Goal: Information Seeking & Learning: Learn about a topic

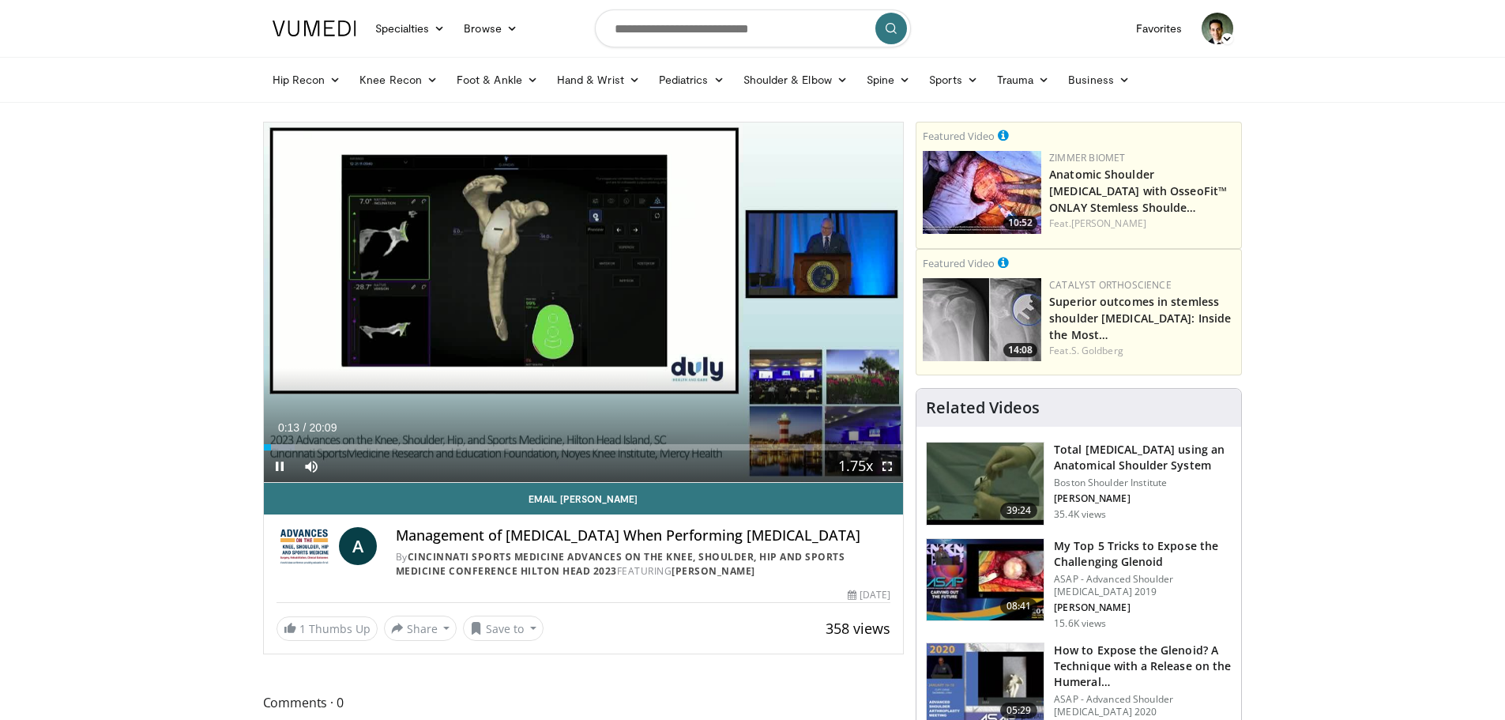
click at [886, 465] on span "Video Player" at bounding box center [888, 466] width 32 height 32
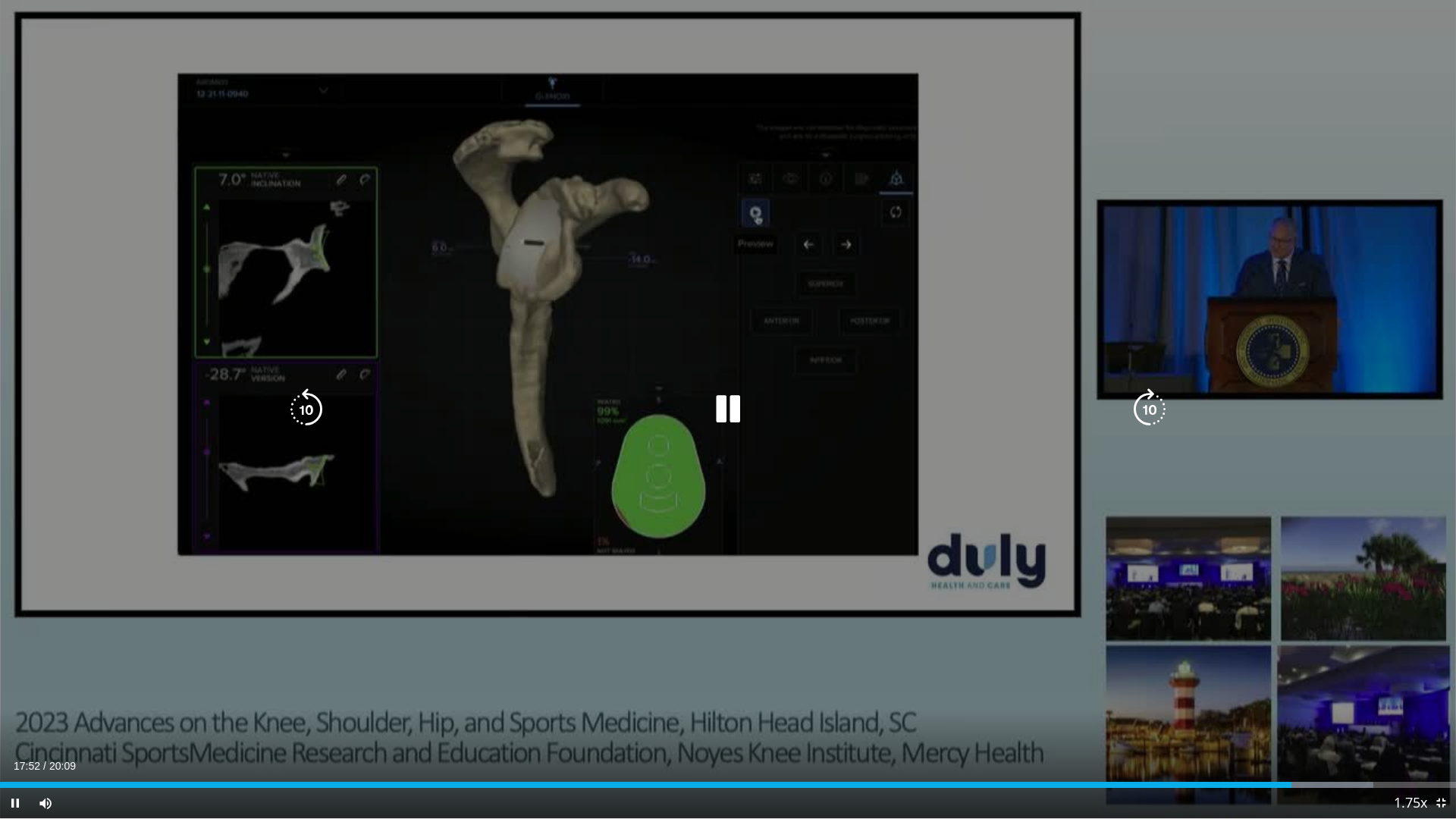
click at [730, 413] on icon "Video Player" at bounding box center [728, 410] width 42 height 42
click at [720, 406] on icon "Video Player" at bounding box center [728, 410] width 42 height 42
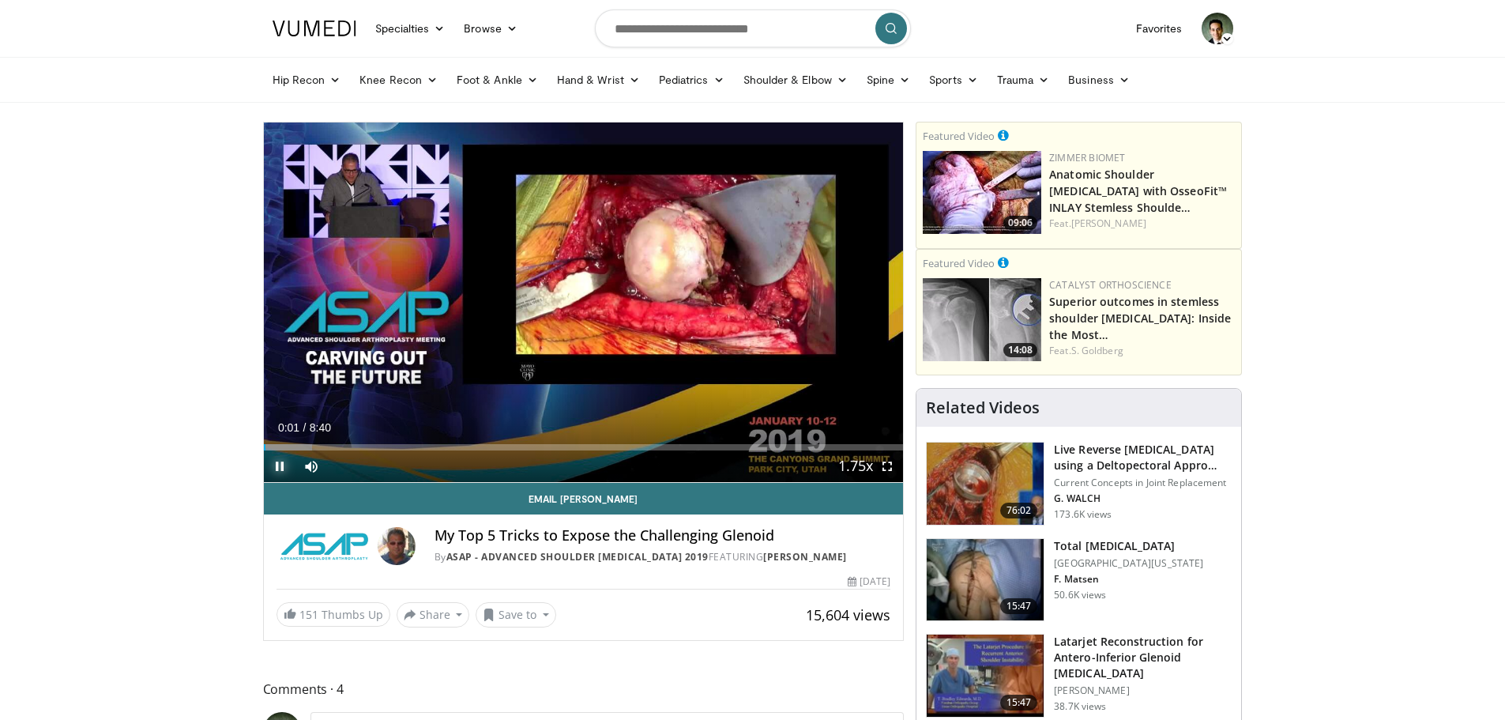
click at [276, 465] on span "Video Player" at bounding box center [280, 466] width 32 height 32
click at [281, 465] on span "Video Player" at bounding box center [280, 466] width 32 height 32
click at [887, 466] on span "Video Player" at bounding box center [888, 466] width 32 height 32
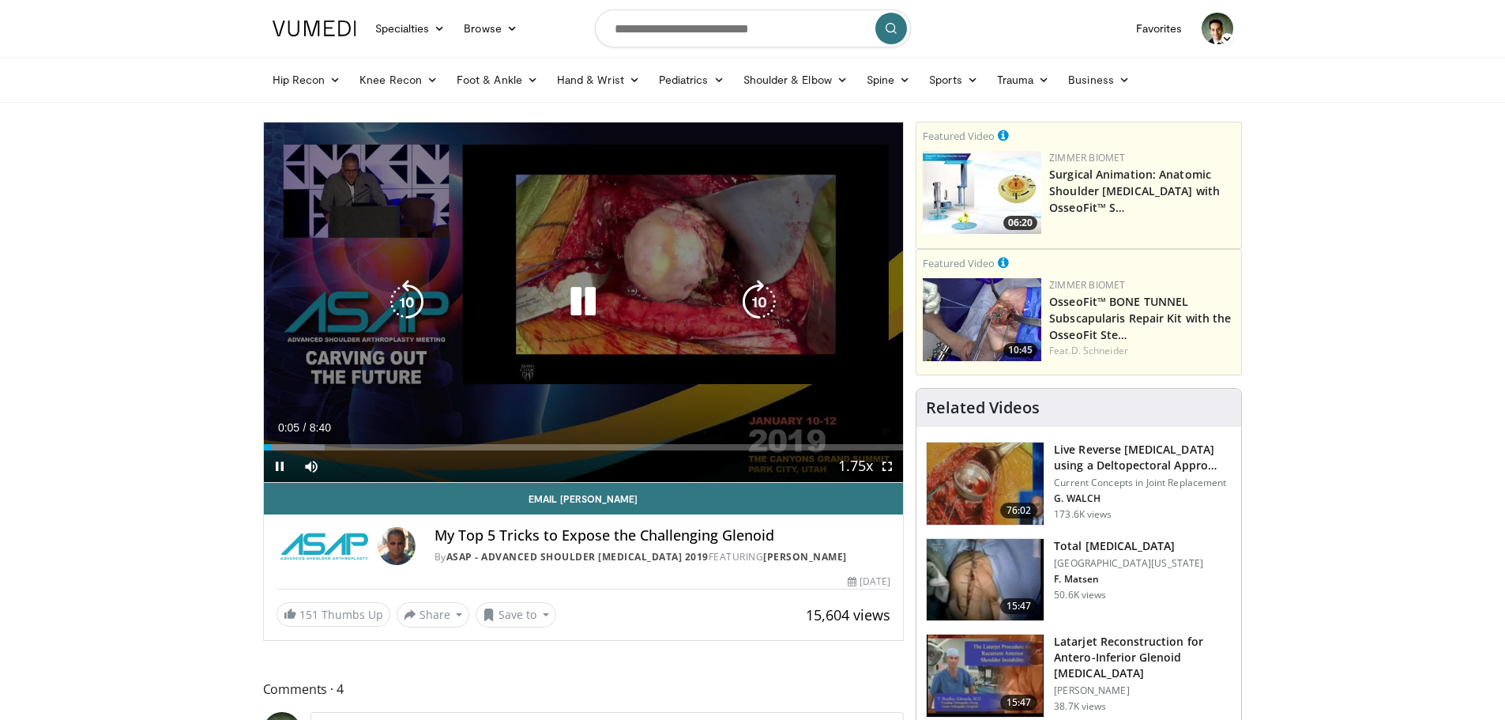
click at [754, 303] on icon "Video Player" at bounding box center [759, 302] width 44 height 44
click at [589, 309] on icon "Video Player" at bounding box center [583, 302] width 44 height 44
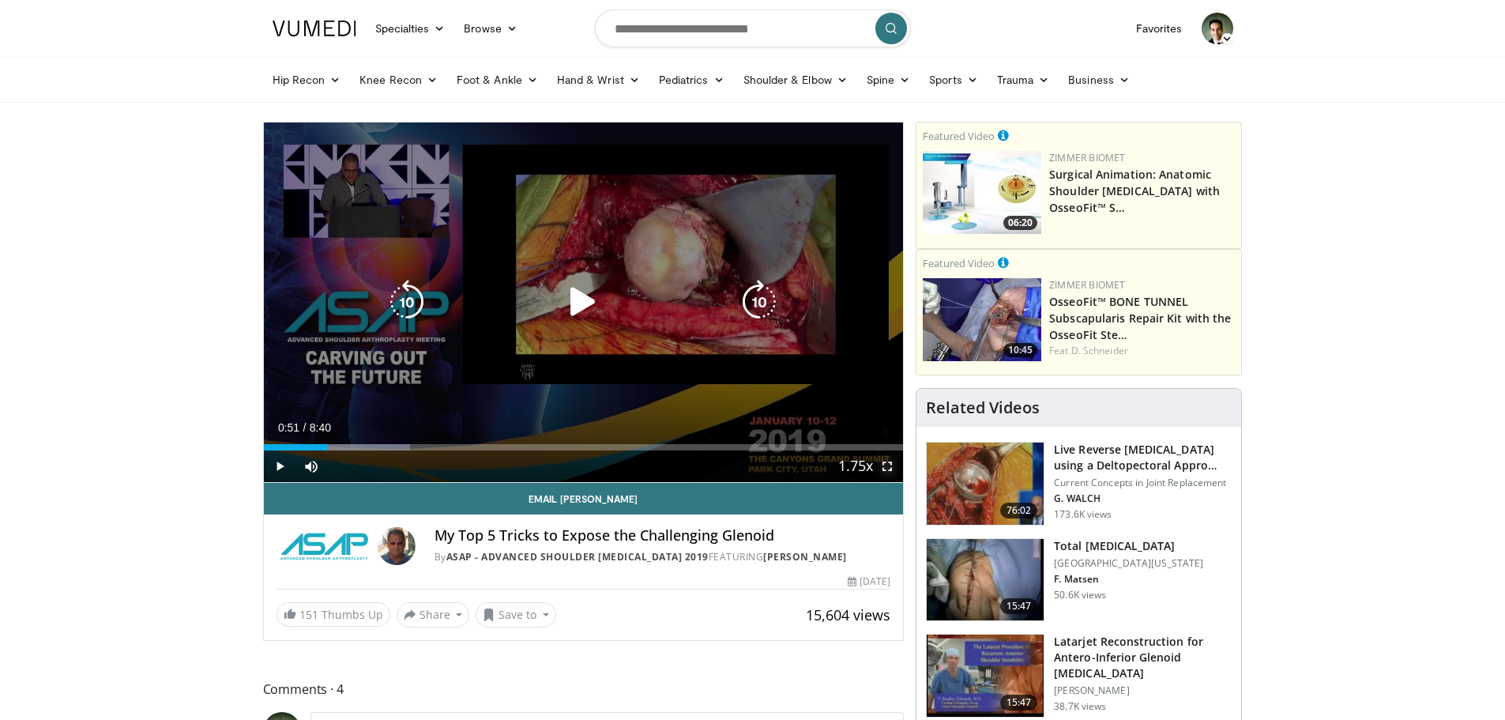
drag, startPoint x: 884, startPoint y: 464, endPoint x: 884, endPoint y: 559, distance: 95.6
click at [884, 464] on span "Video Player" at bounding box center [888, 466] width 32 height 32
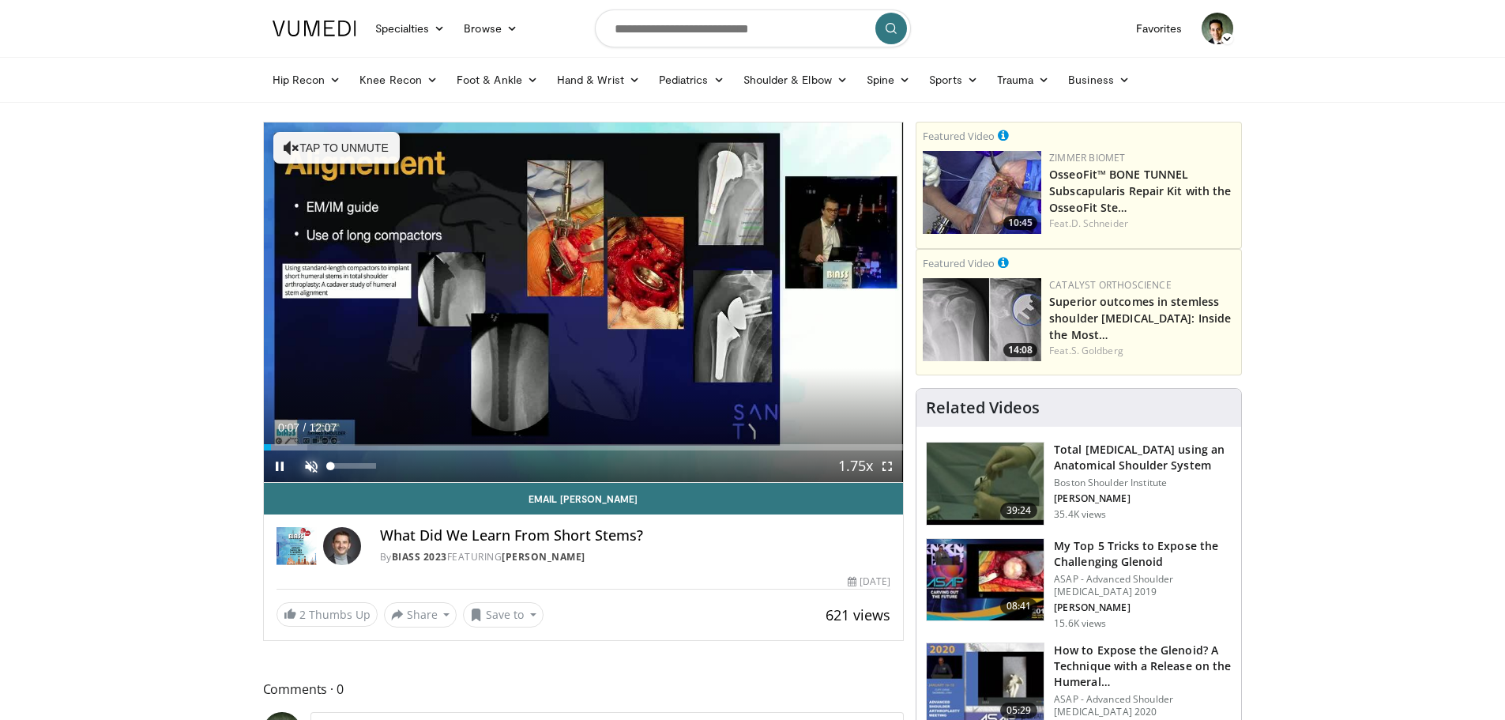
click at [307, 460] on span "Video Player" at bounding box center [312, 466] width 32 height 32
click at [884, 465] on span "Video Player" at bounding box center [888, 466] width 32 height 32
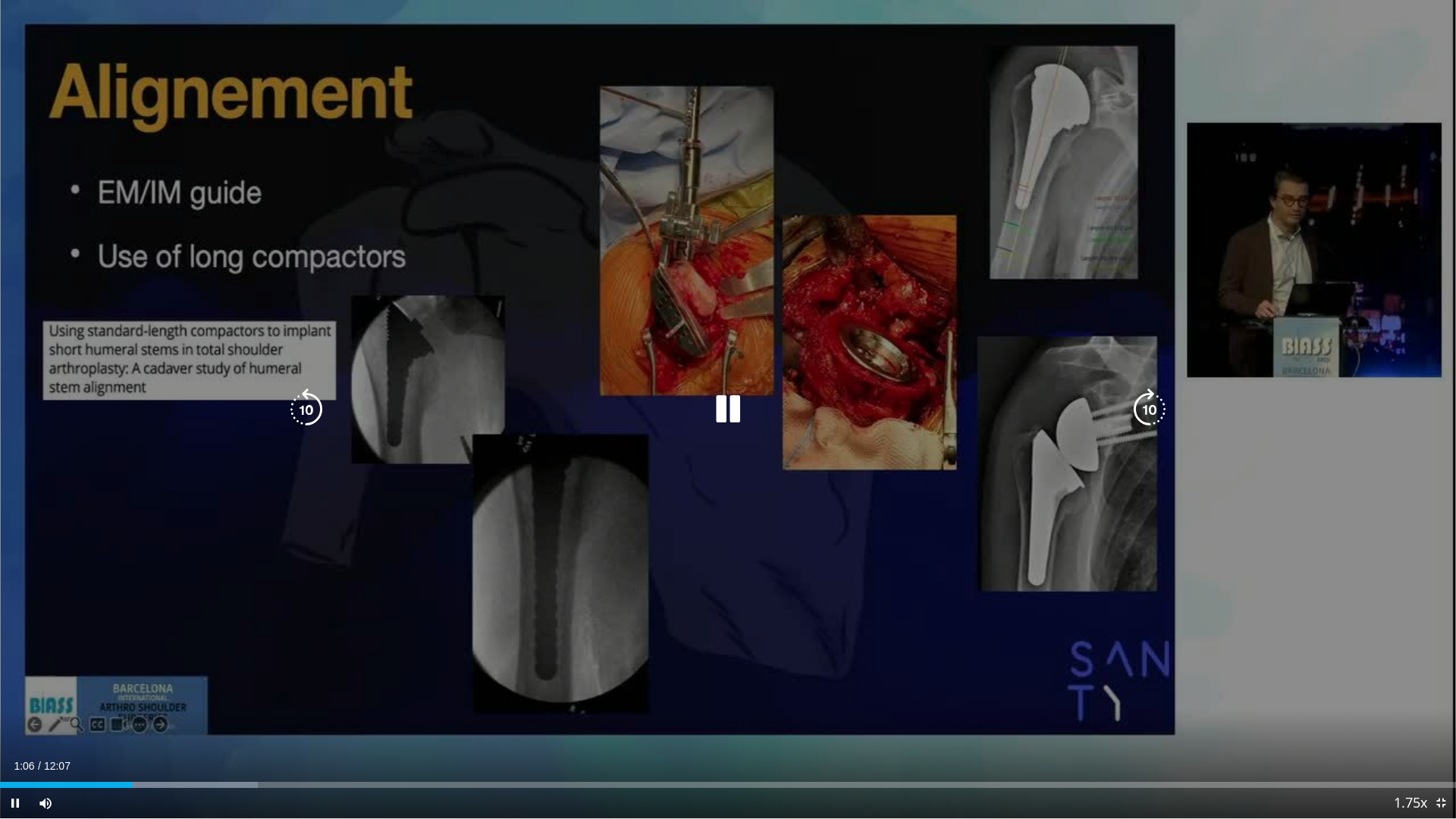
click at [1149, 417] on icon "Video Player" at bounding box center [1150, 410] width 42 height 42
click at [1155, 409] on icon "Video Player" at bounding box center [1150, 410] width 42 height 42
click at [1163, 407] on icon "Video Player" at bounding box center [1150, 410] width 42 height 42
click at [1148, 408] on icon "Video Player" at bounding box center [1150, 410] width 42 height 42
click at [1158, 403] on icon "Video Player" at bounding box center [1150, 410] width 42 height 42
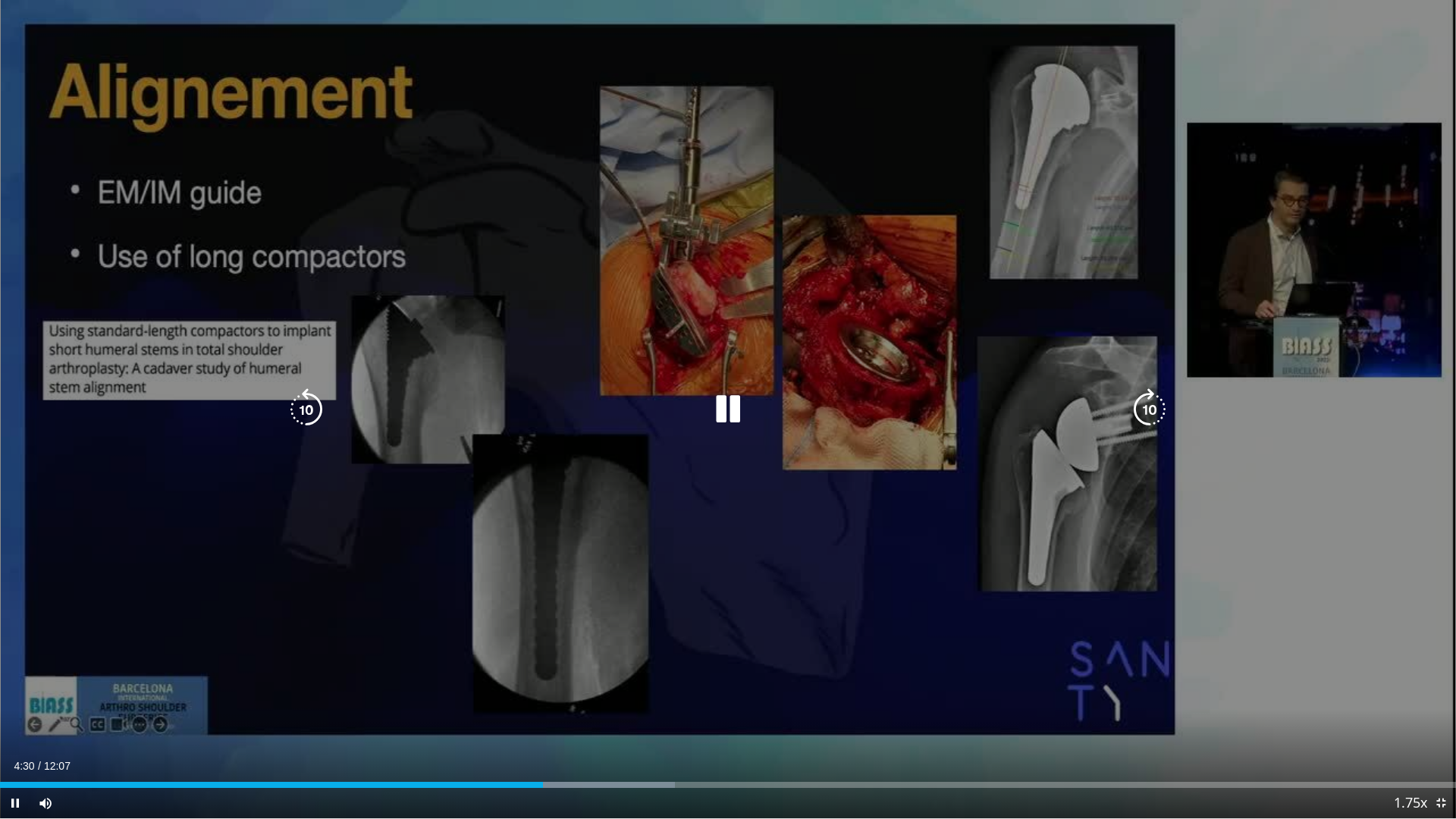
click at [735, 414] on icon "Video Player" at bounding box center [728, 410] width 42 height 42
click at [1151, 399] on icon "Video Player" at bounding box center [1150, 410] width 42 height 42
click at [1151, 414] on icon "Video Player" at bounding box center [1150, 410] width 42 height 42
click at [1152, 398] on icon "Video Player" at bounding box center [1150, 410] width 42 height 42
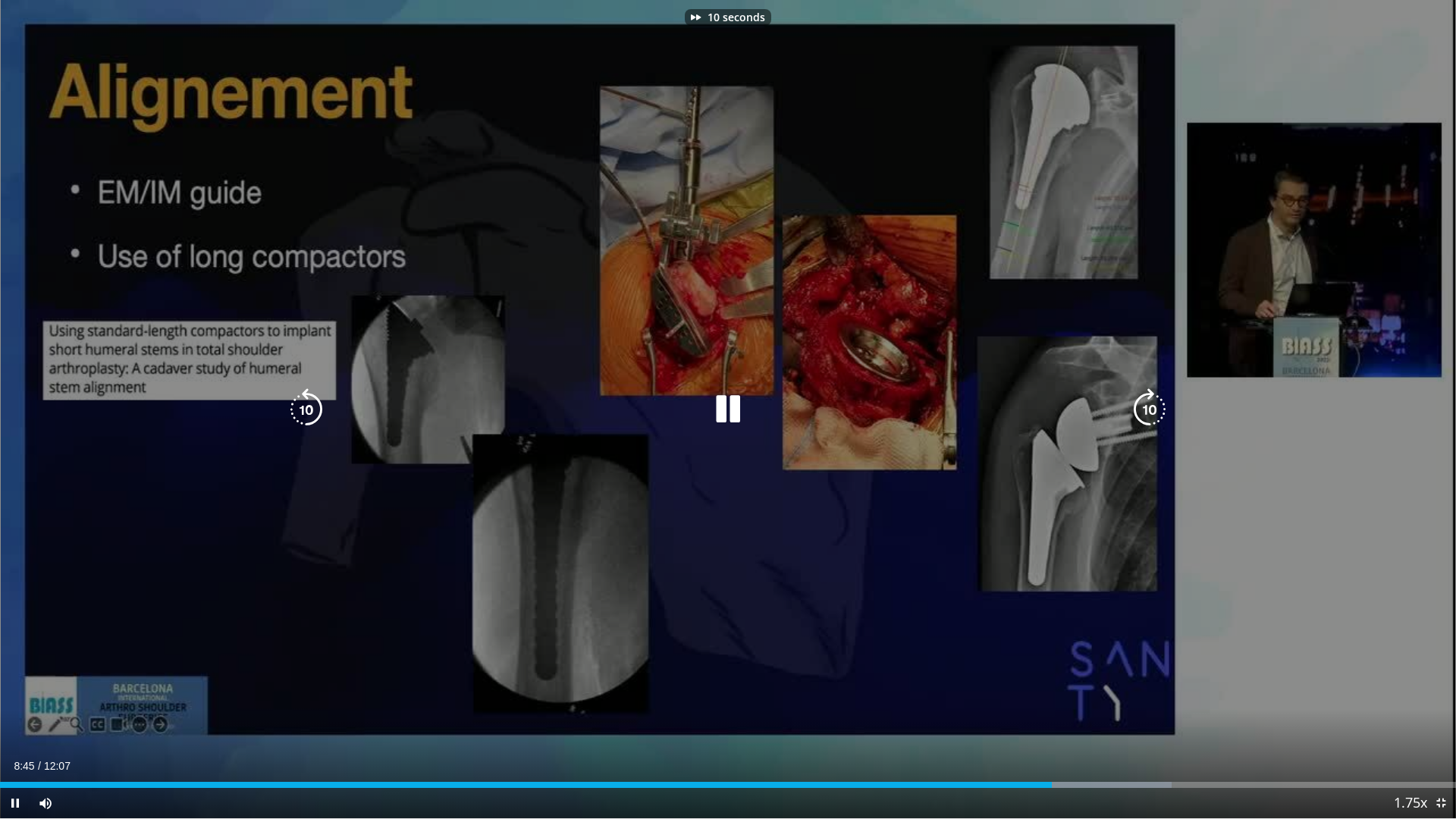
click at [1155, 407] on icon "Video Player" at bounding box center [1150, 410] width 42 height 42
click at [1152, 406] on icon "Video Player" at bounding box center [1150, 410] width 42 height 42
click at [1147, 401] on icon "Video Player" at bounding box center [1150, 410] width 42 height 42
click at [1152, 411] on icon "Video Player" at bounding box center [1150, 410] width 42 height 42
click at [1148, 403] on icon "Video Player" at bounding box center [1150, 410] width 42 height 42
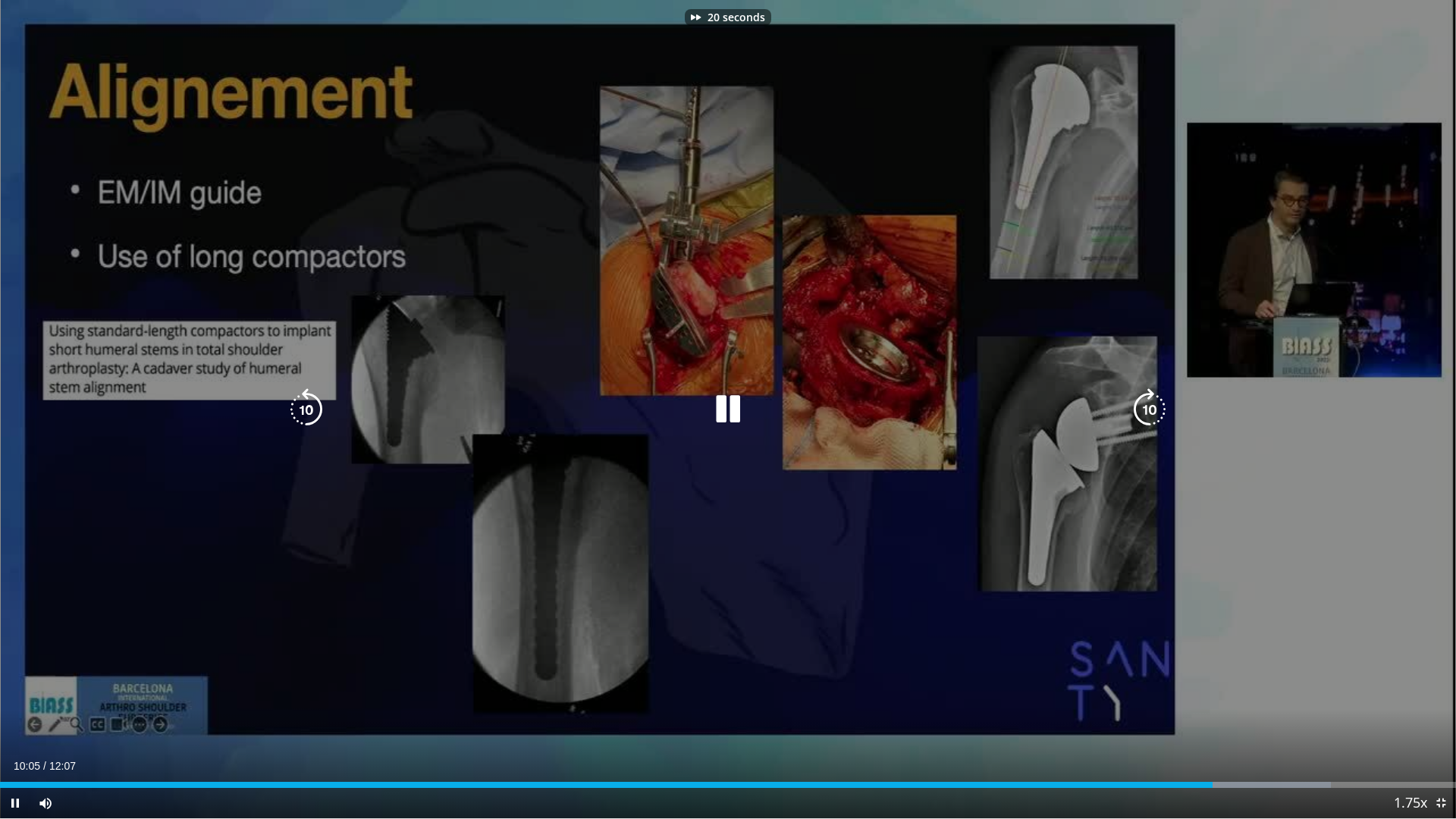
click at [1152, 395] on icon "Video Player" at bounding box center [1150, 410] width 42 height 42
click at [1151, 404] on icon "Video Player" at bounding box center [1150, 410] width 42 height 42
click at [1148, 403] on icon "Video Player" at bounding box center [1150, 410] width 42 height 42
click at [1151, 408] on icon "Video Player" at bounding box center [1150, 410] width 42 height 42
click at [1154, 421] on icon "Video Player" at bounding box center [1150, 410] width 42 height 42
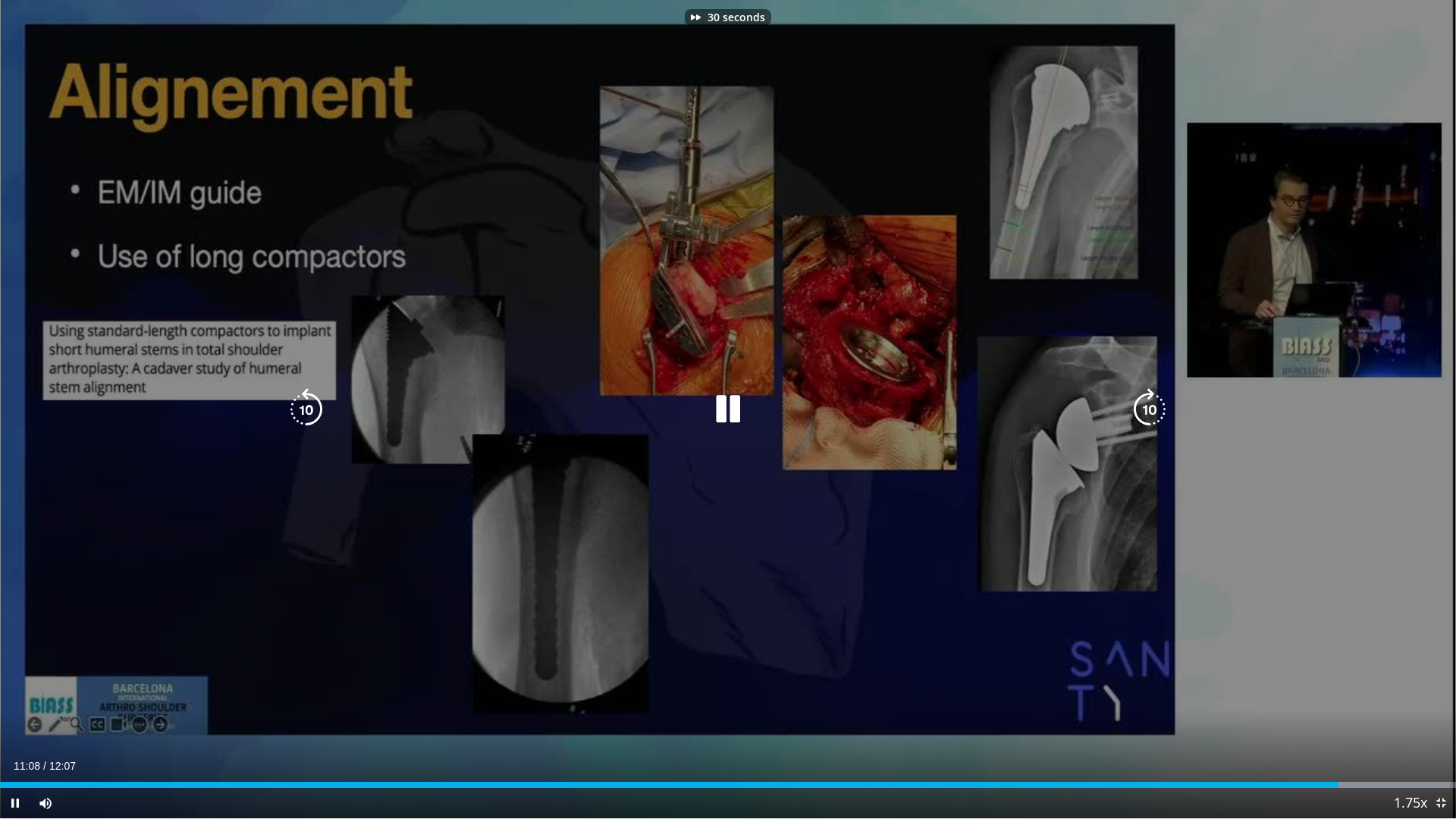
click at [1148, 411] on icon "Video Player" at bounding box center [1150, 410] width 42 height 42
click at [1142, 411] on icon "Video Player" at bounding box center [1150, 410] width 42 height 42
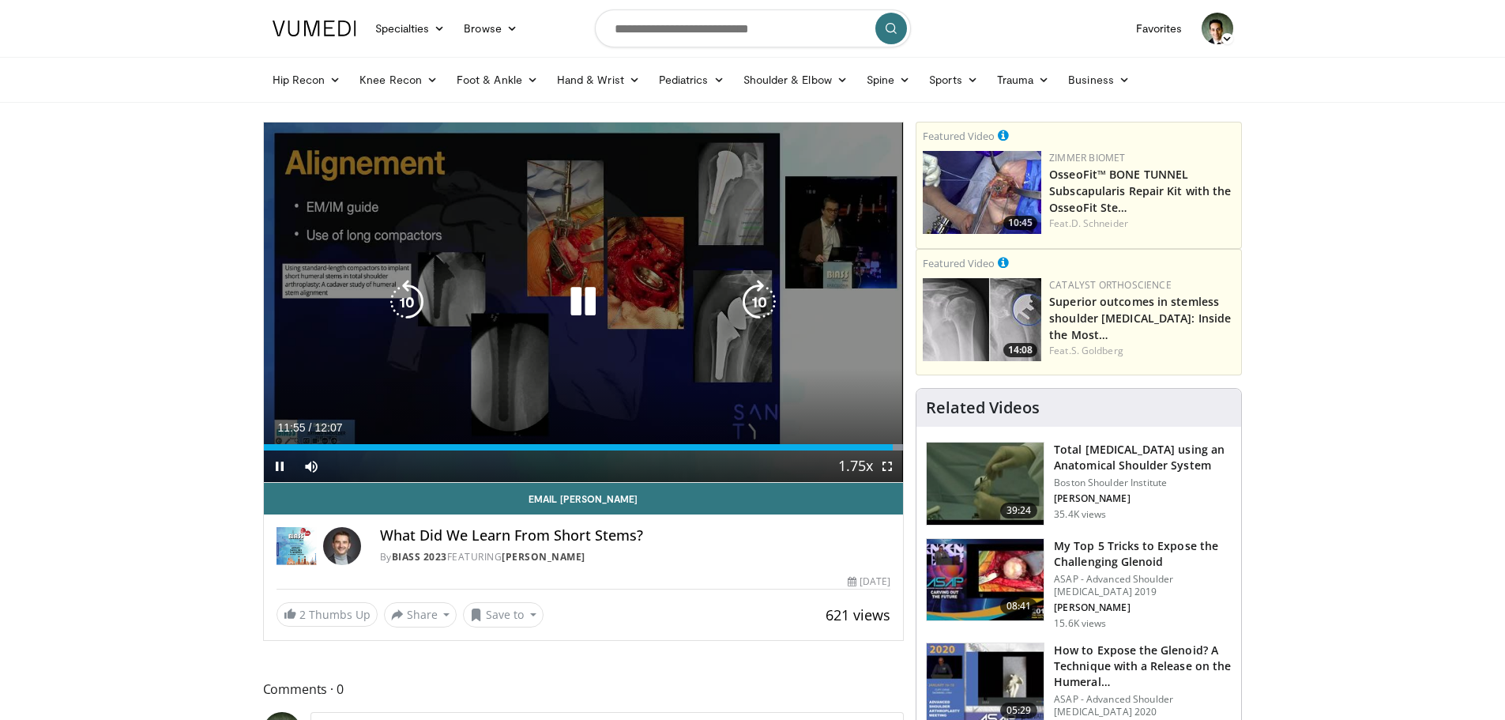
click at [582, 303] on icon "Video Player" at bounding box center [583, 302] width 44 height 44
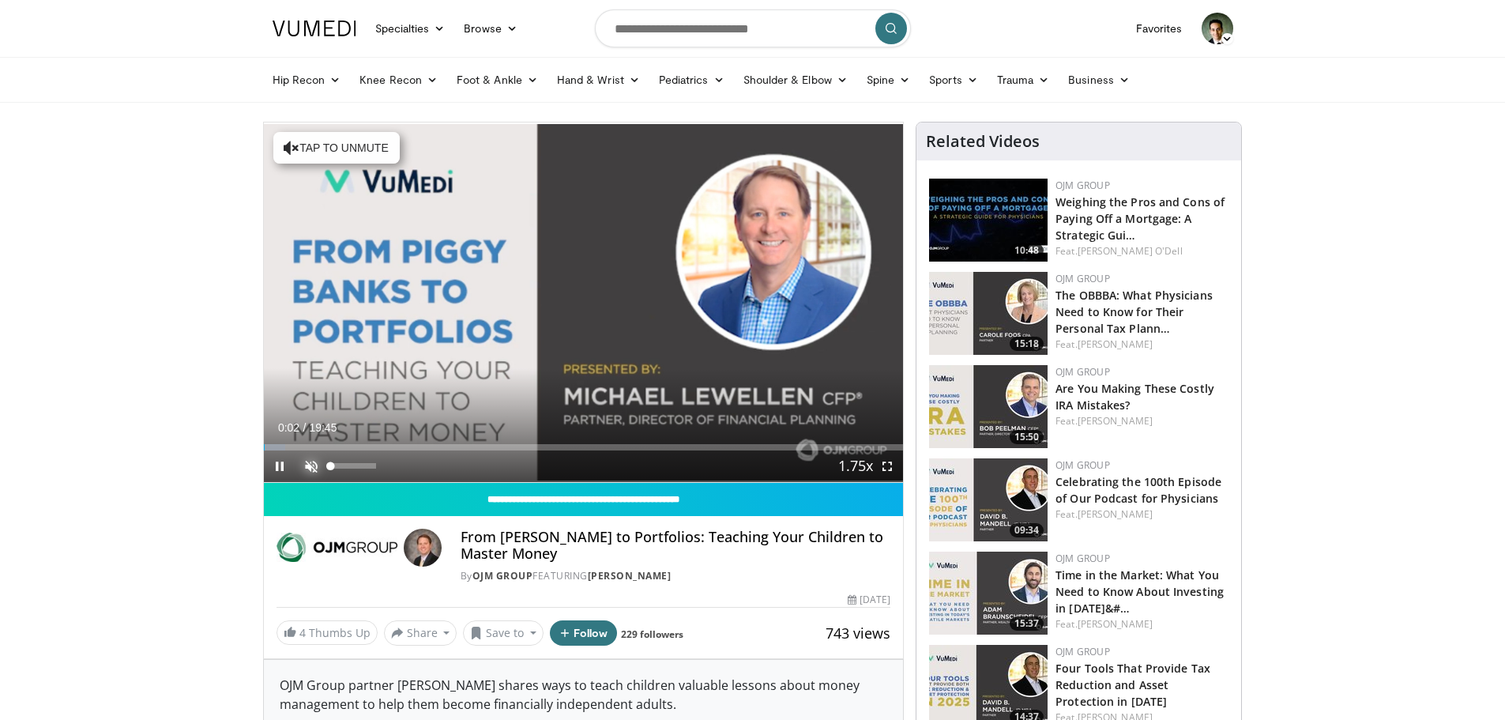
click at [301, 464] on span "Video Player" at bounding box center [312, 466] width 32 height 32
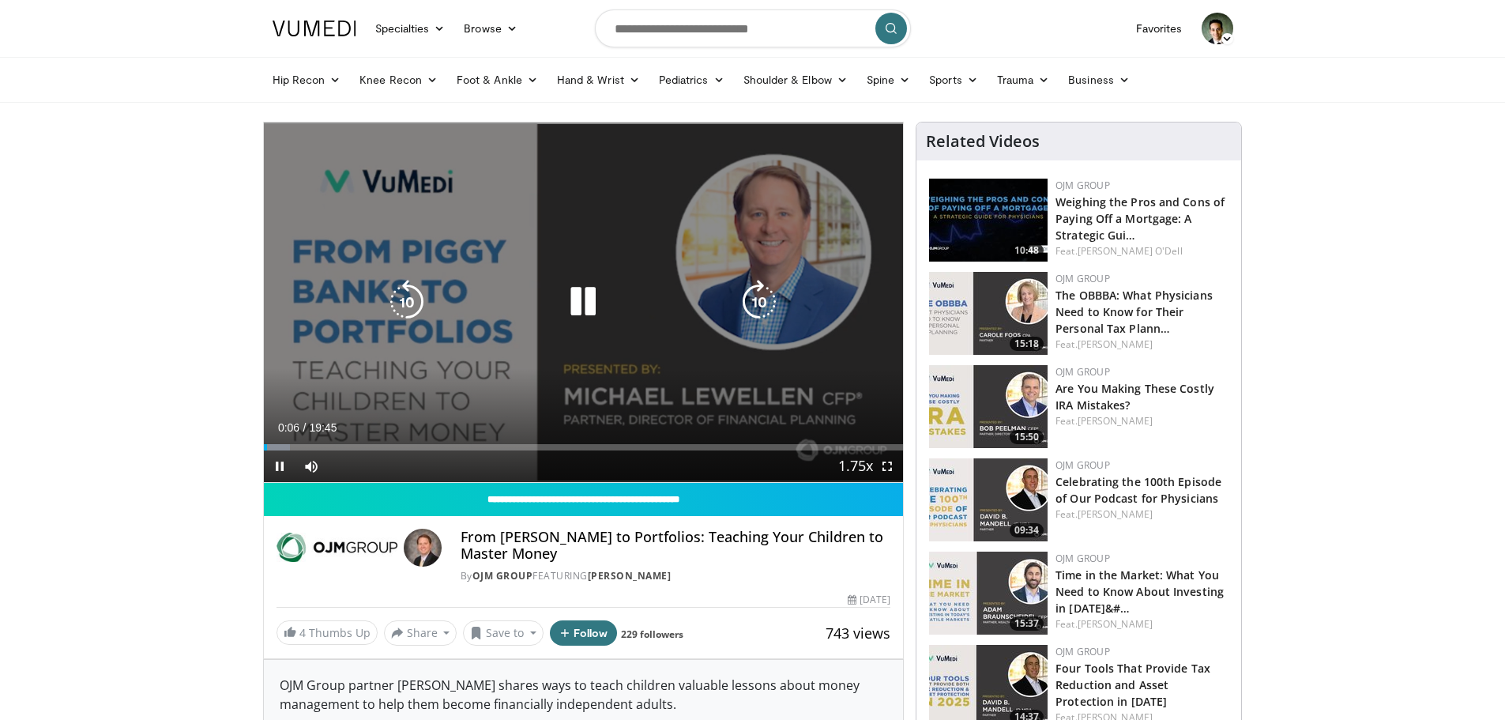
click at [767, 288] on icon "Video Player" at bounding box center [759, 302] width 44 height 44
click at [767, 290] on icon "Video Player" at bounding box center [759, 302] width 44 height 44
click at [763, 309] on icon "Video Player" at bounding box center [759, 302] width 44 height 44
click at [756, 301] on icon "Video Player" at bounding box center [759, 302] width 44 height 44
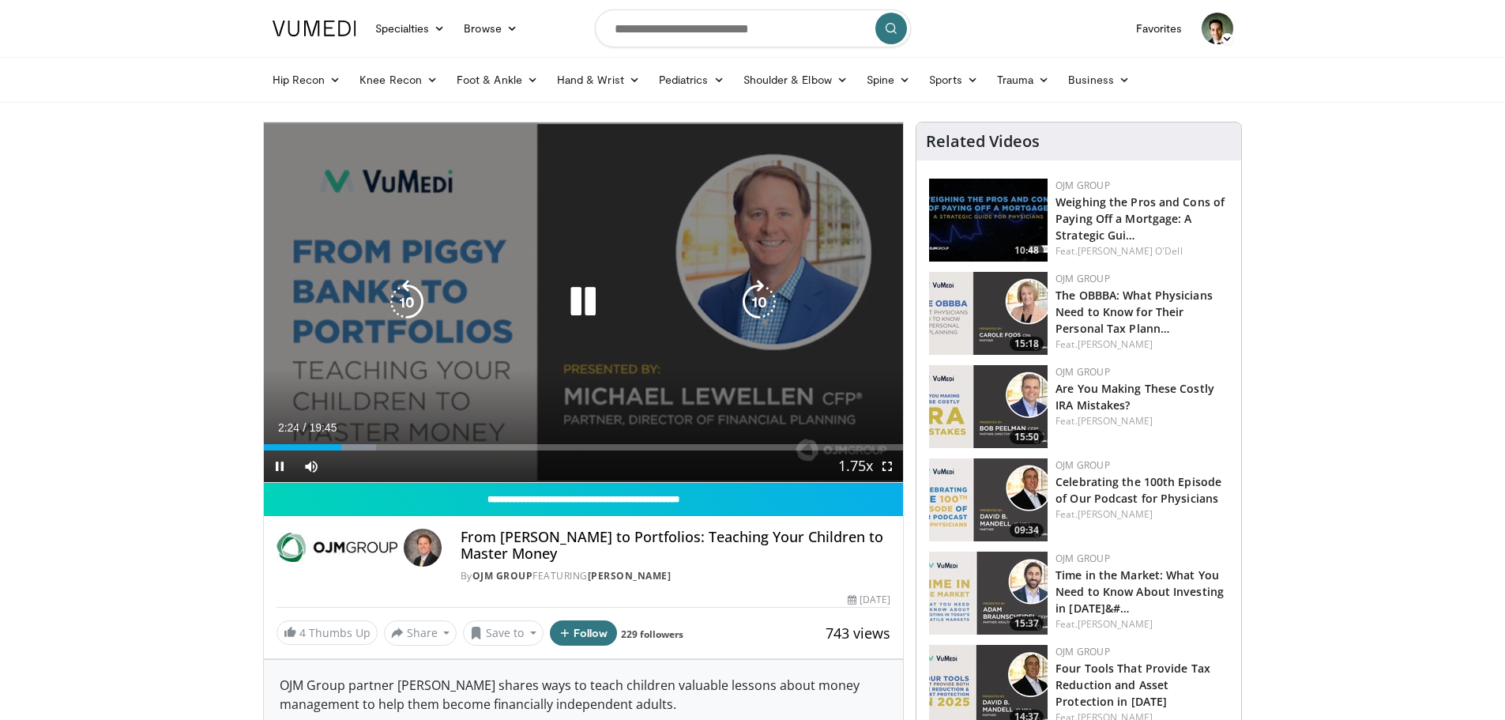
click at [768, 299] on icon "Video Player" at bounding box center [759, 302] width 44 height 44
click at [768, 303] on icon "Video Player" at bounding box center [759, 302] width 44 height 44
click at [759, 306] on icon "Video Player" at bounding box center [759, 302] width 44 height 44
click at [765, 302] on icon "Video Player" at bounding box center [759, 302] width 44 height 44
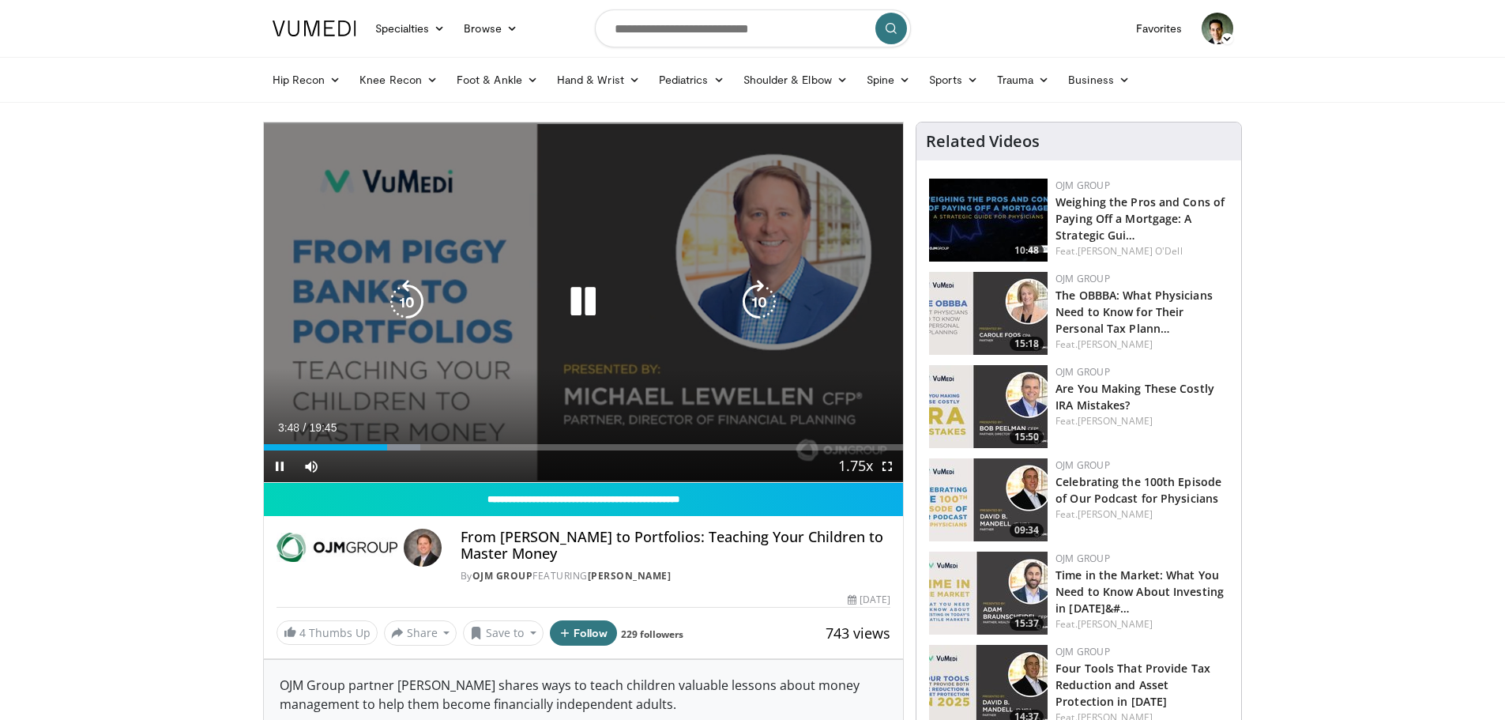
click at [765, 300] on icon "Video Player" at bounding box center [759, 302] width 44 height 44
click at [765, 307] on icon "Video Player" at bounding box center [759, 302] width 44 height 44
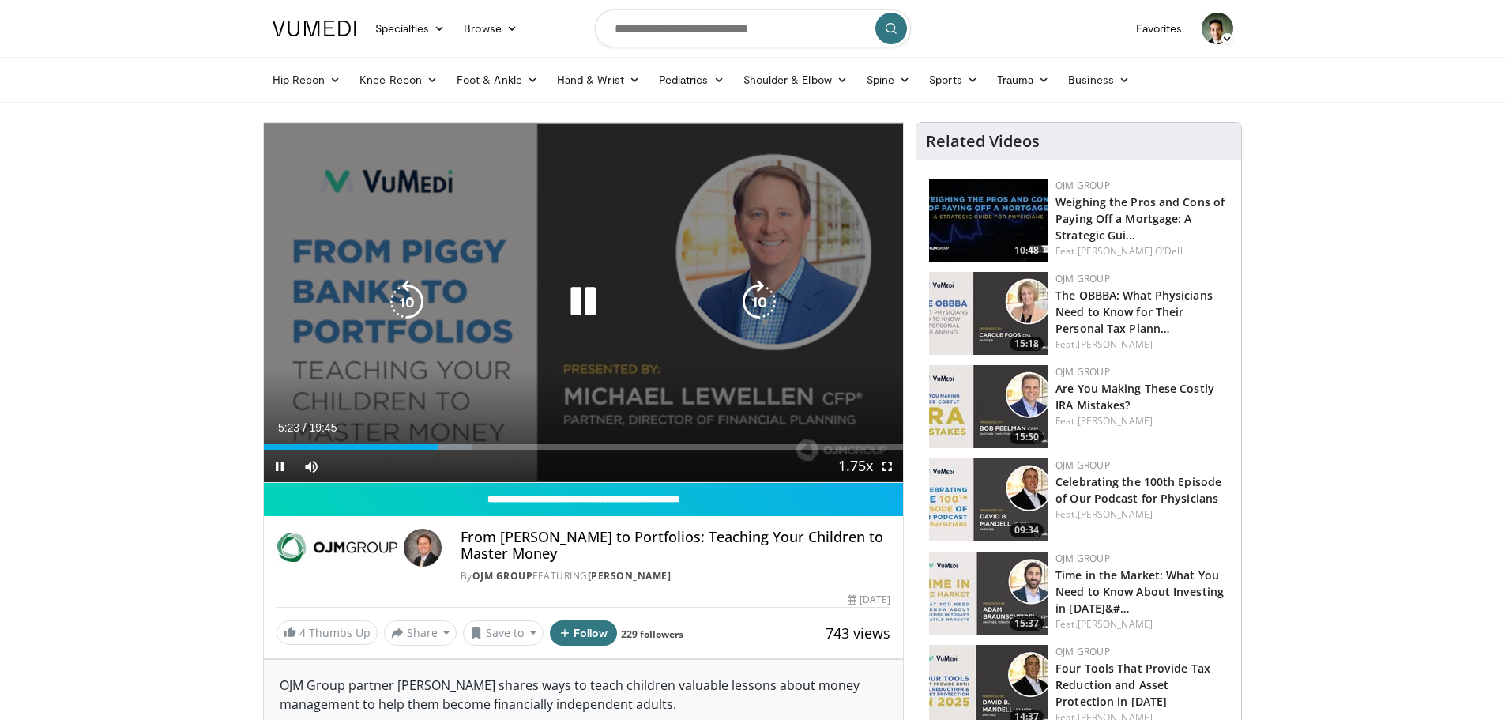
click at [767, 307] on icon "Video Player" at bounding box center [759, 302] width 44 height 44
click at [752, 307] on icon "Video Player" at bounding box center [759, 302] width 44 height 44
click at [752, 307] on div "10 seconds Tap to unmute" at bounding box center [584, 302] width 640 height 360
click at [767, 303] on icon "Video Player" at bounding box center [759, 302] width 44 height 44
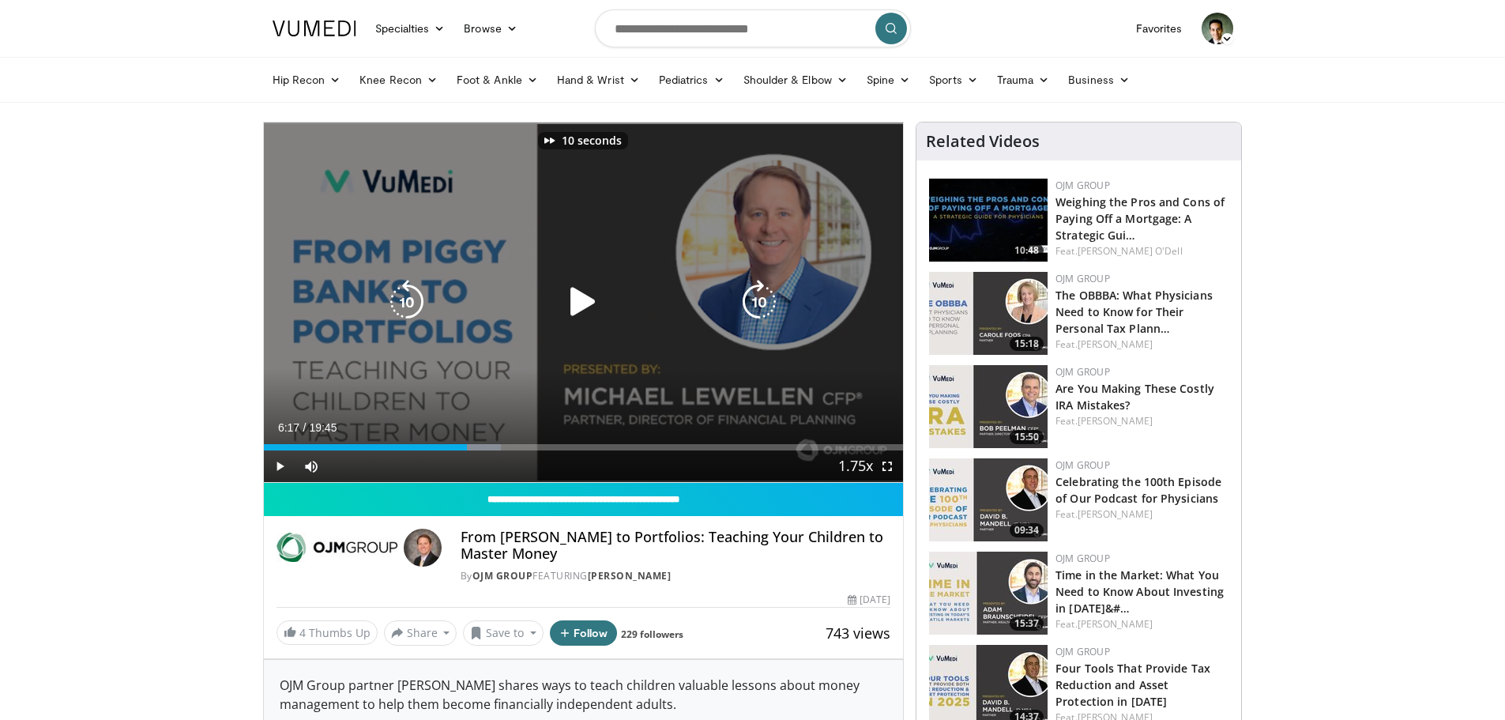
drag, startPoint x: 575, startPoint y: 290, endPoint x: 619, endPoint y: 288, distance: 43.5
click at [577, 290] on icon "Video Player" at bounding box center [583, 302] width 44 height 44
click at [755, 308] on icon "Video Player" at bounding box center [759, 302] width 44 height 44
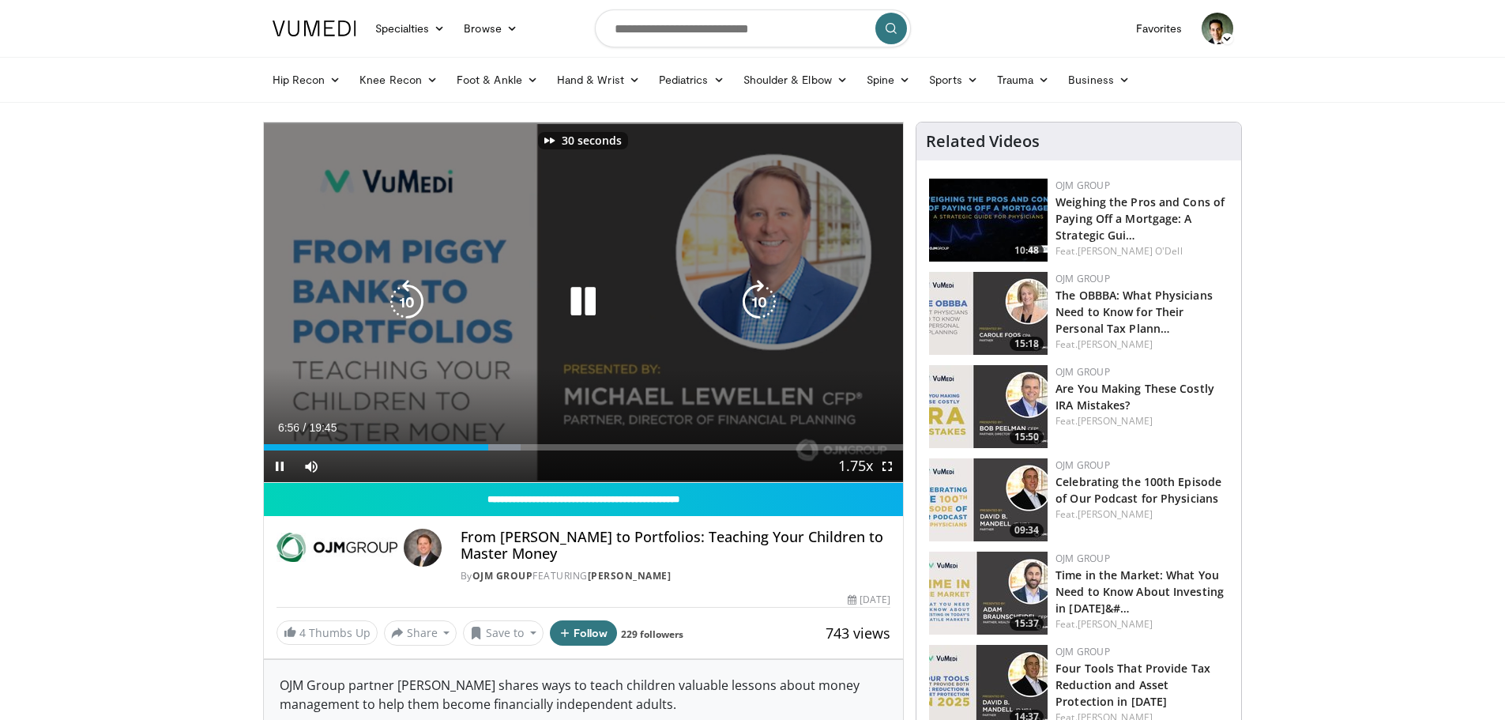
click at [755, 308] on icon "Video Player" at bounding box center [759, 302] width 44 height 44
click at [758, 296] on icon "Video Player" at bounding box center [759, 302] width 44 height 44
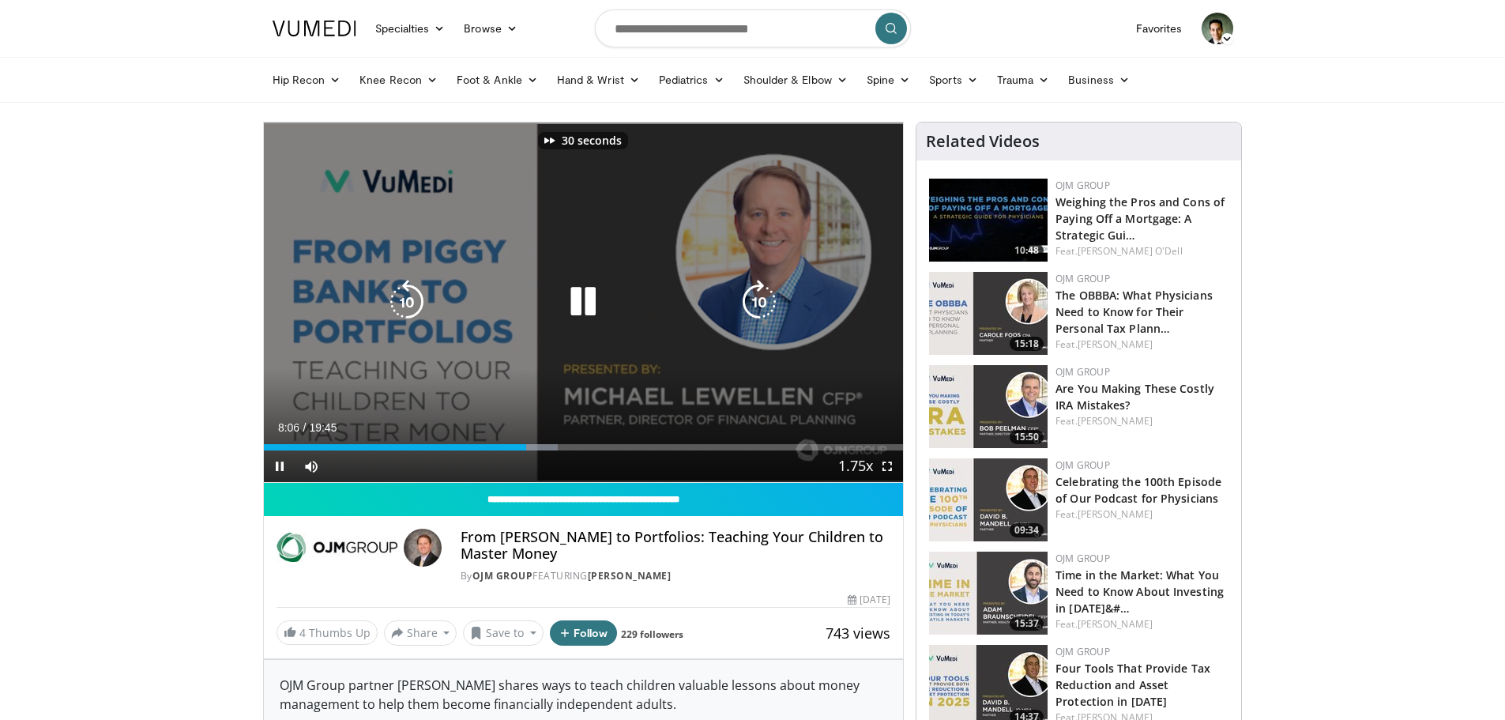
click at [758, 296] on icon "Video Player" at bounding box center [759, 302] width 44 height 44
click at [768, 304] on icon "Video Player" at bounding box center [759, 302] width 44 height 44
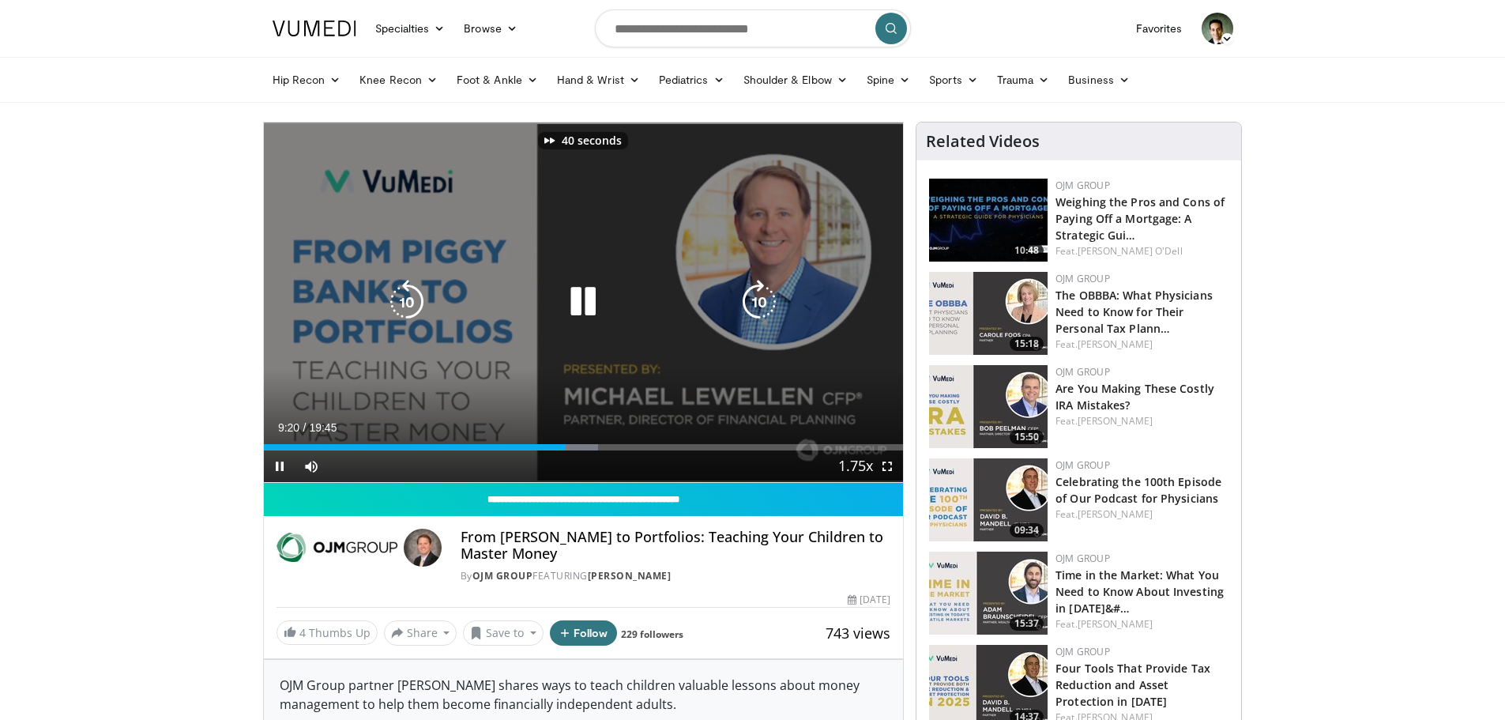
click at [768, 304] on icon "Video Player" at bounding box center [759, 302] width 44 height 44
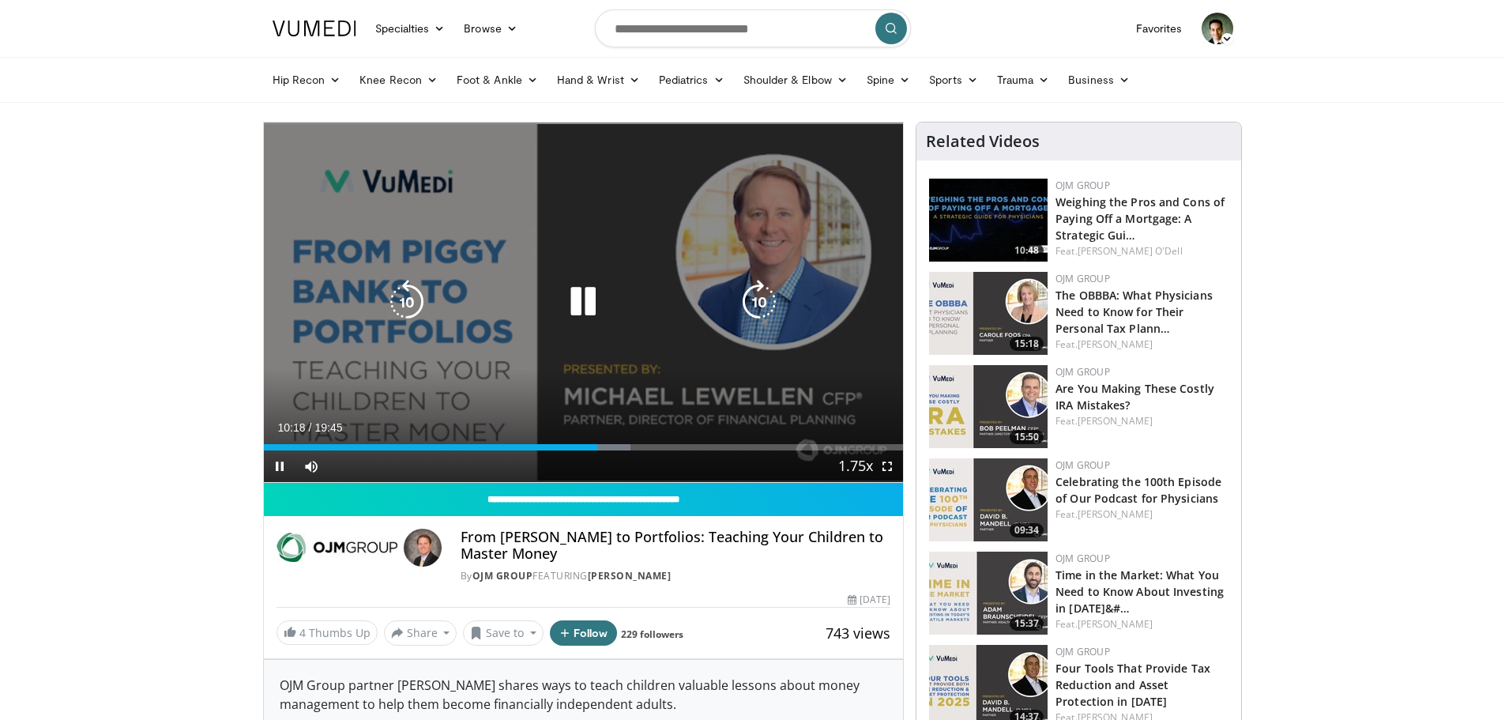
click at [759, 300] on icon "Video Player" at bounding box center [759, 302] width 44 height 44
click at [759, 308] on icon "Video Player" at bounding box center [759, 302] width 44 height 44
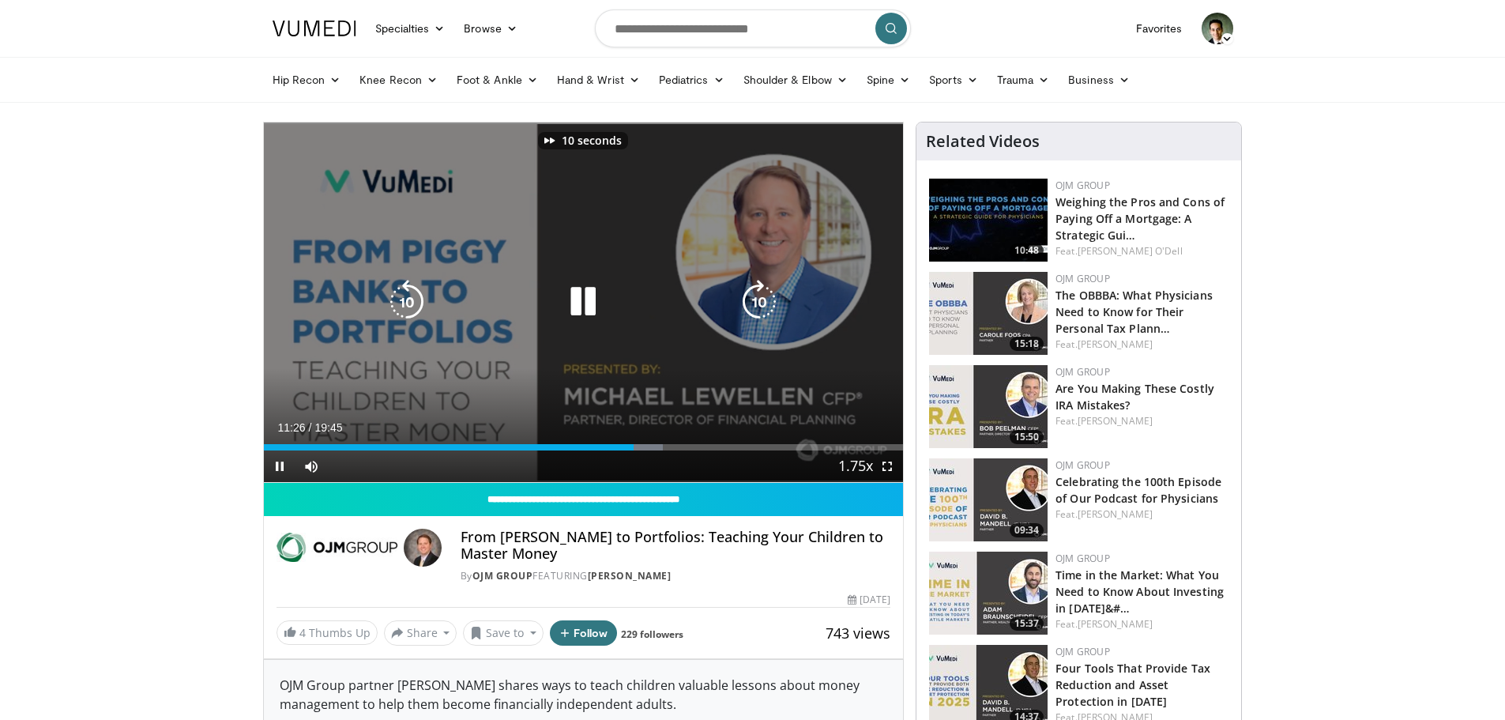
click at [759, 308] on icon "Video Player" at bounding box center [759, 302] width 44 height 44
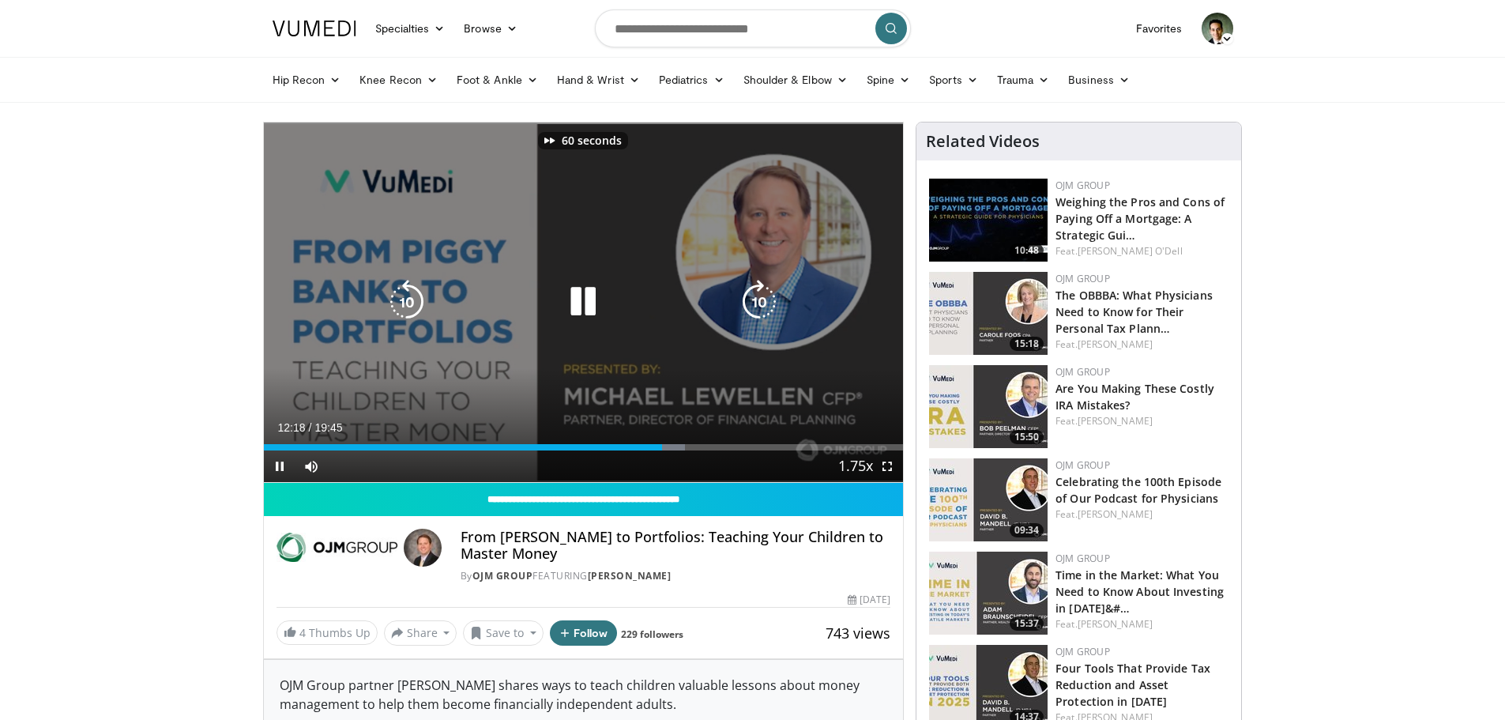
click at [759, 308] on icon "Video Player" at bounding box center [759, 302] width 44 height 44
click at [754, 290] on icon "Video Player" at bounding box center [759, 302] width 44 height 44
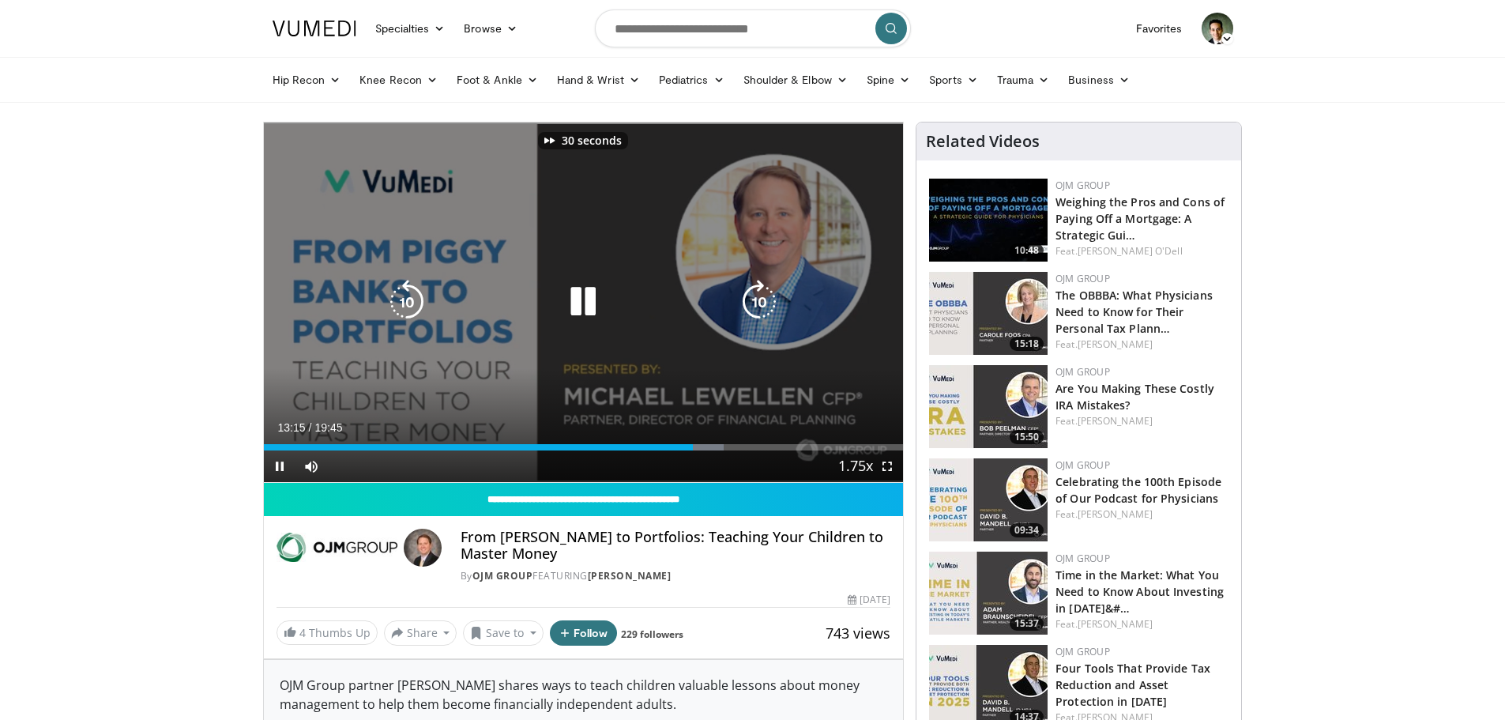
click at [754, 290] on icon "Video Player" at bounding box center [759, 302] width 44 height 44
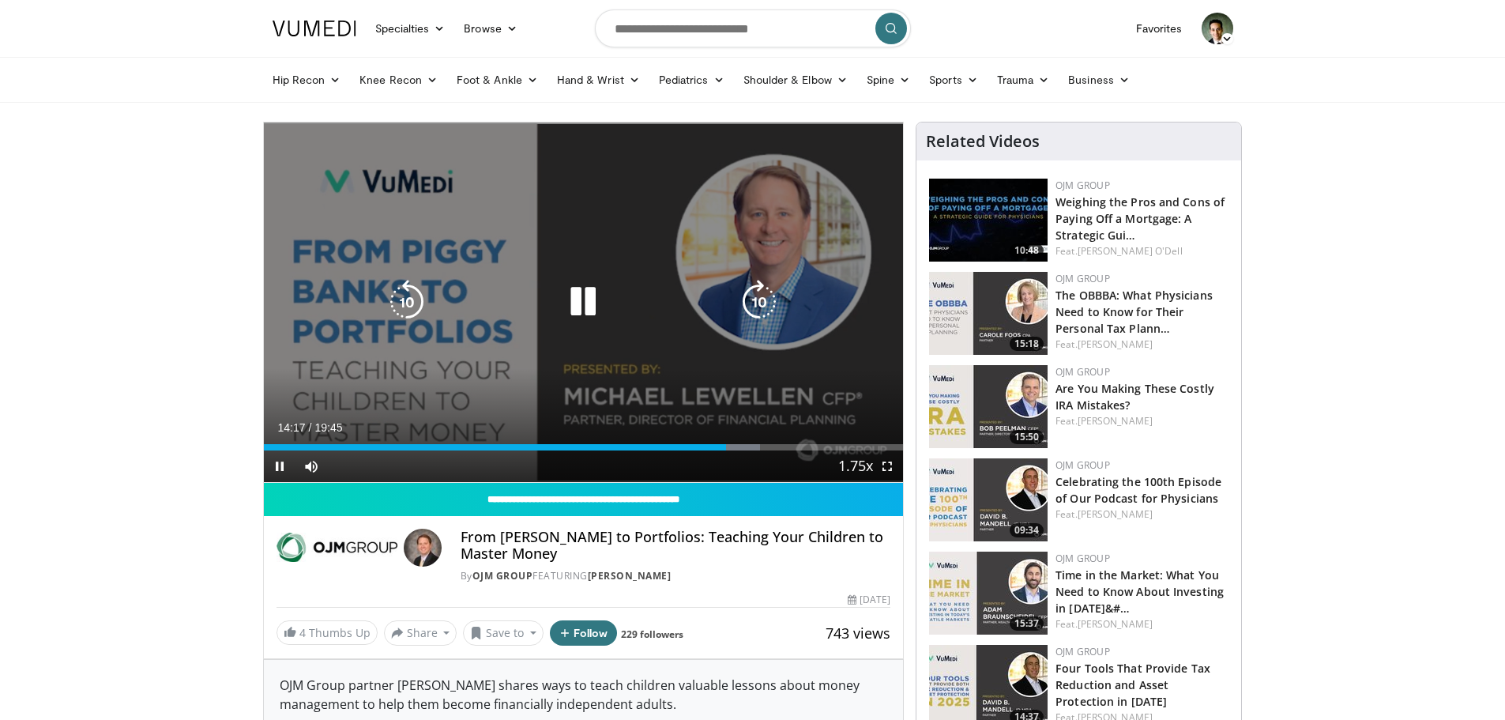
click at [763, 301] on icon "Video Player" at bounding box center [759, 302] width 44 height 44
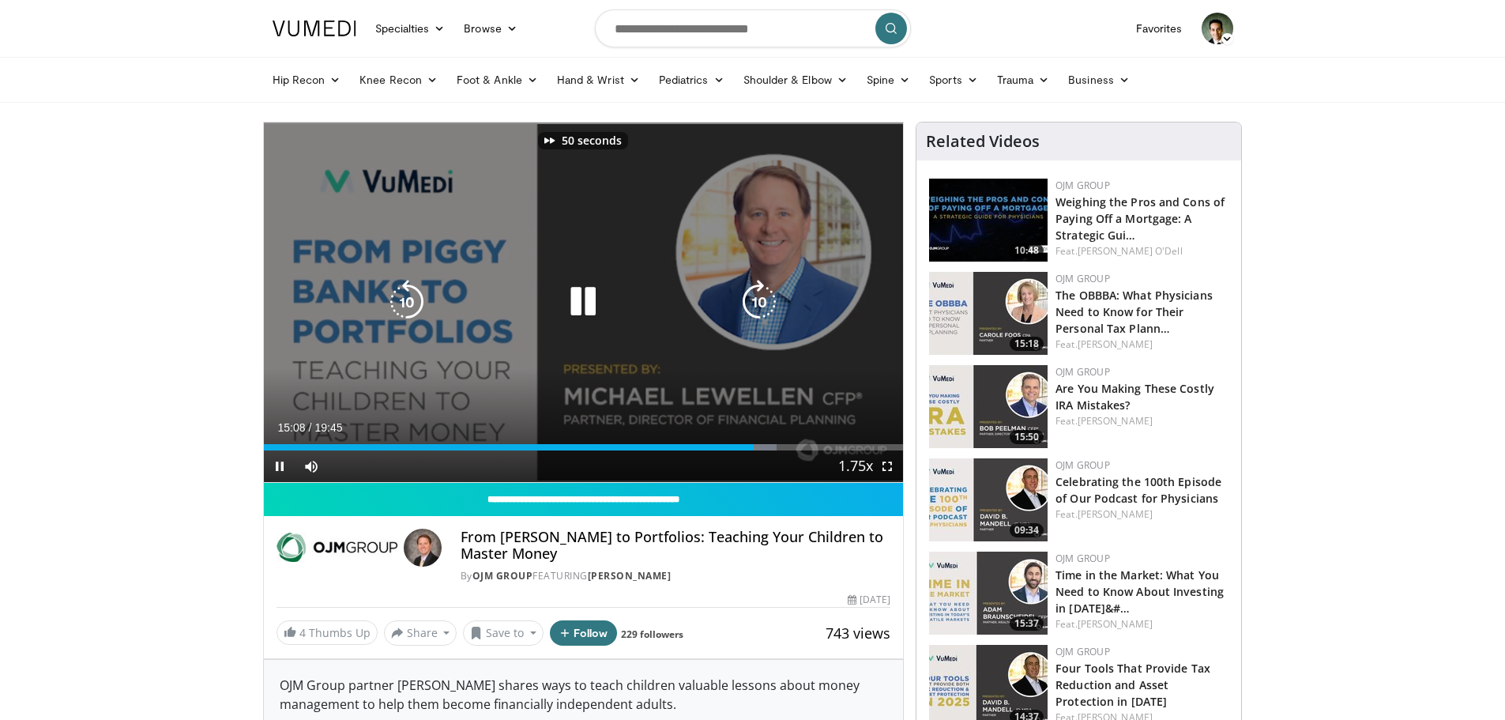
click at [763, 301] on icon "Video Player" at bounding box center [759, 302] width 44 height 44
click at [755, 306] on icon "Video Player" at bounding box center [759, 302] width 44 height 44
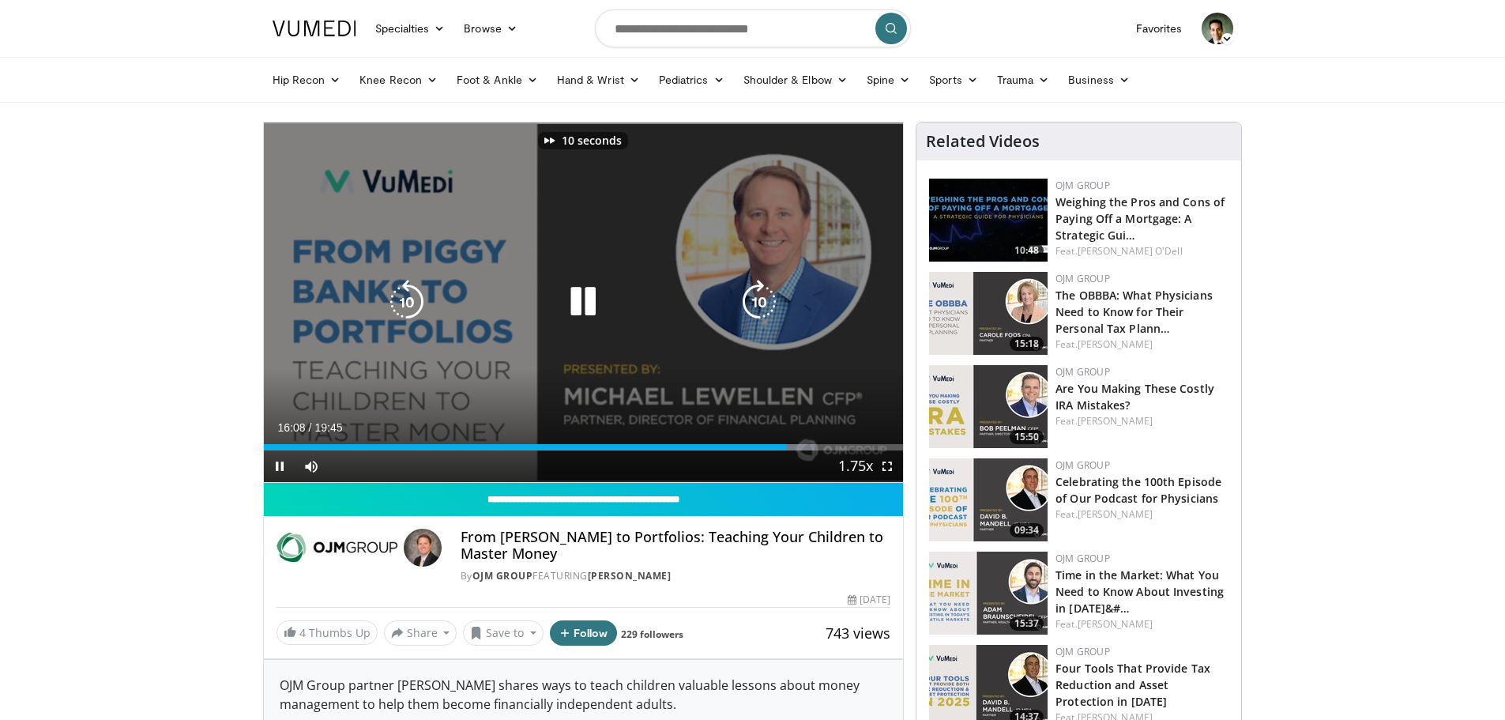
click at [755, 306] on icon "Video Player" at bounding box center [759, 302] width 44 height 44
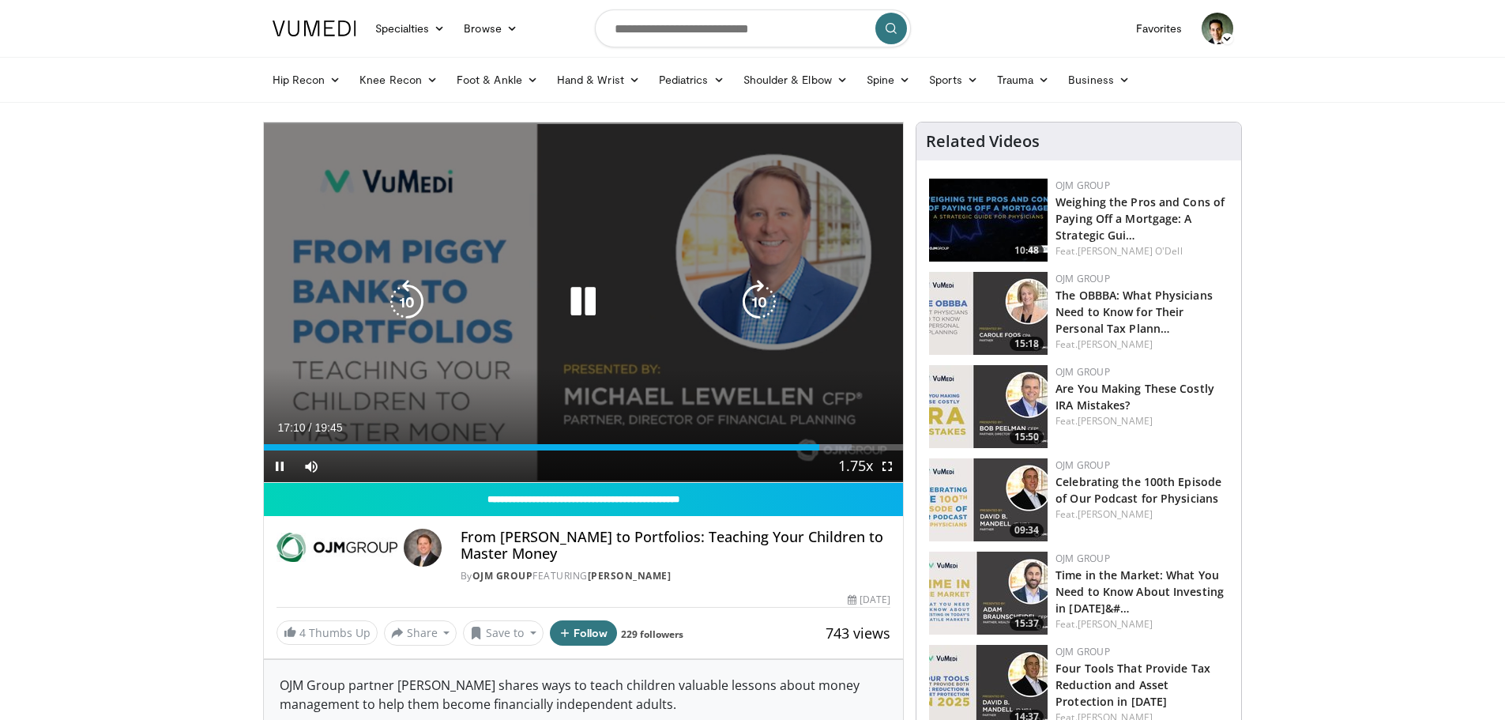
click at [770, 296] on icon "Video Player" at bounding box center [759, 302] width 44 height 44
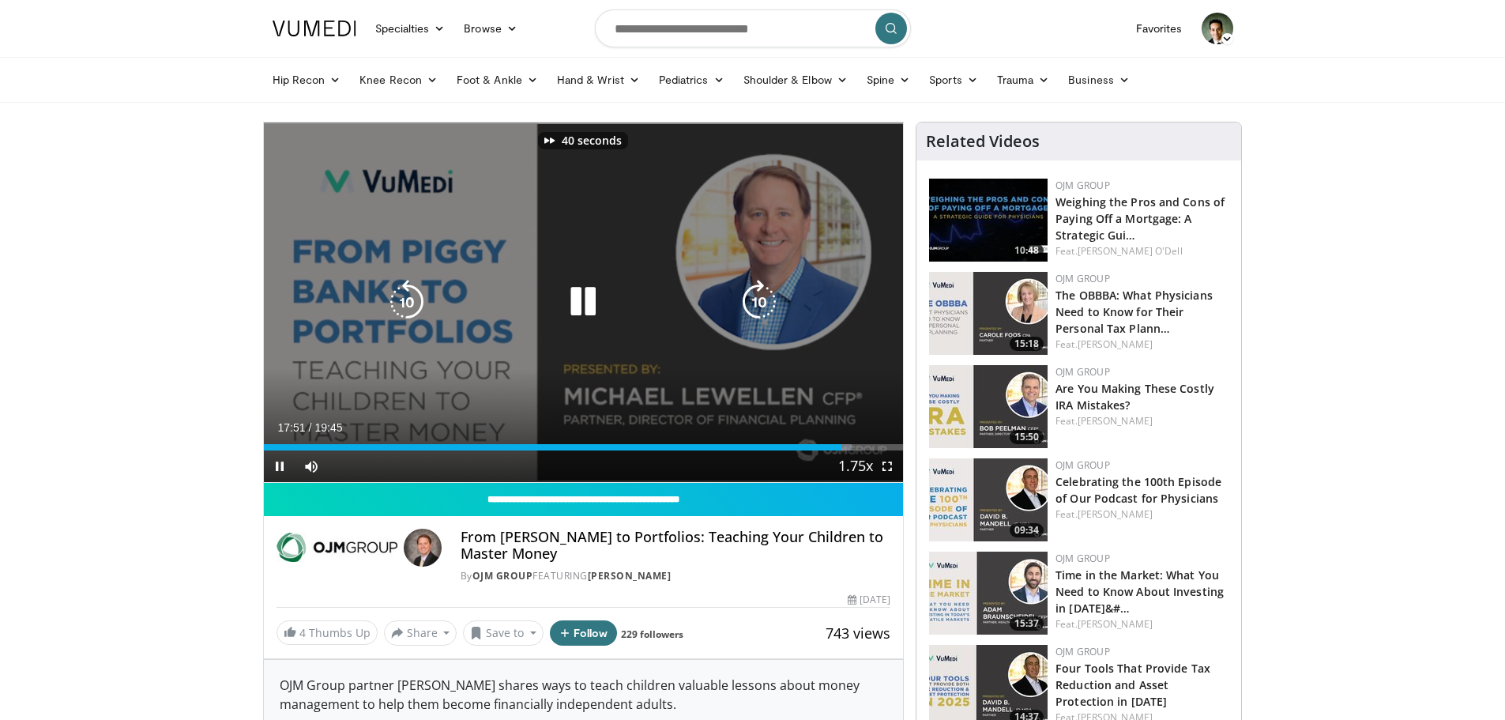
click at [770, 296] on icon "Video Player" at bounding box center [759, 302] width 44 height 44
click at [586, 301] on icon "Video Player" at bounding box center [583, 302] width 44 height 44
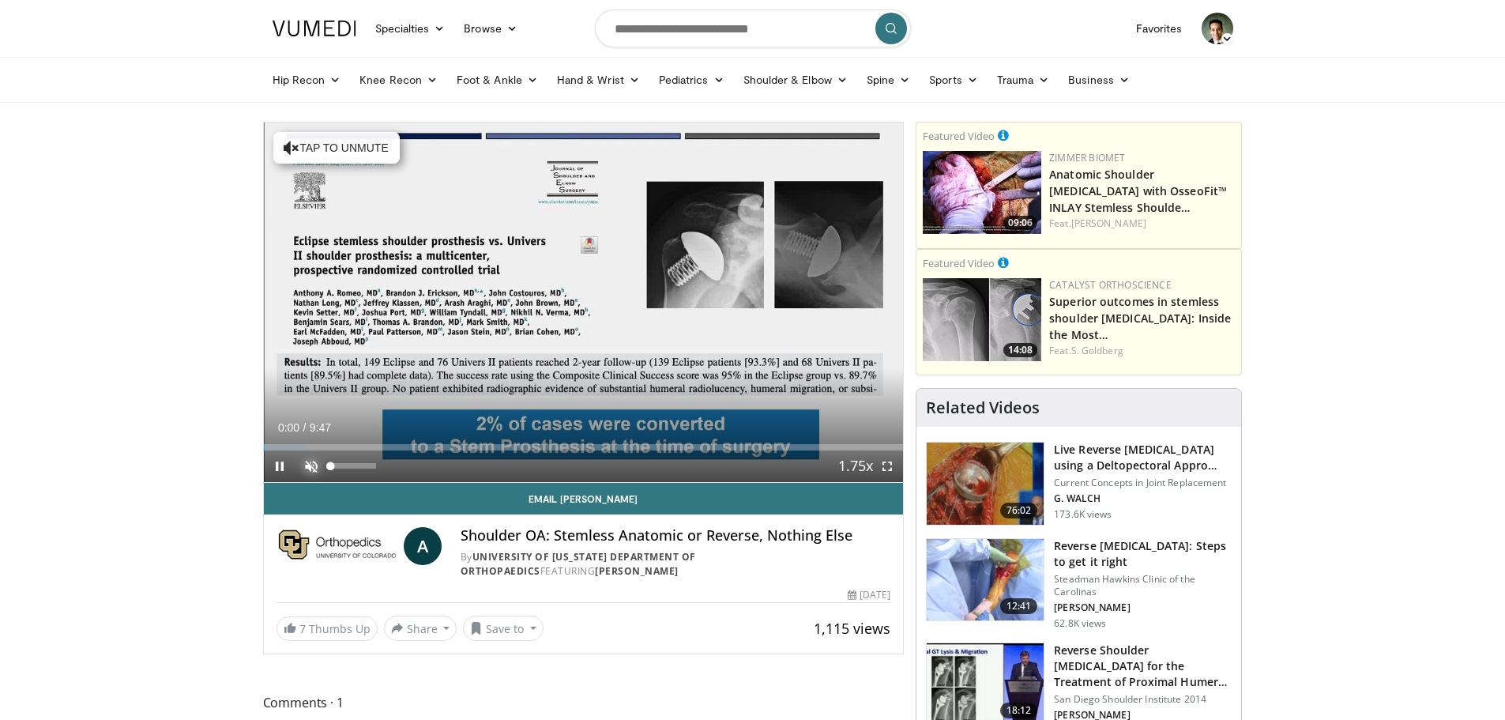
click at [310, 466] on span "Video Player" at bounding box center [312, 466] width 32 height 32
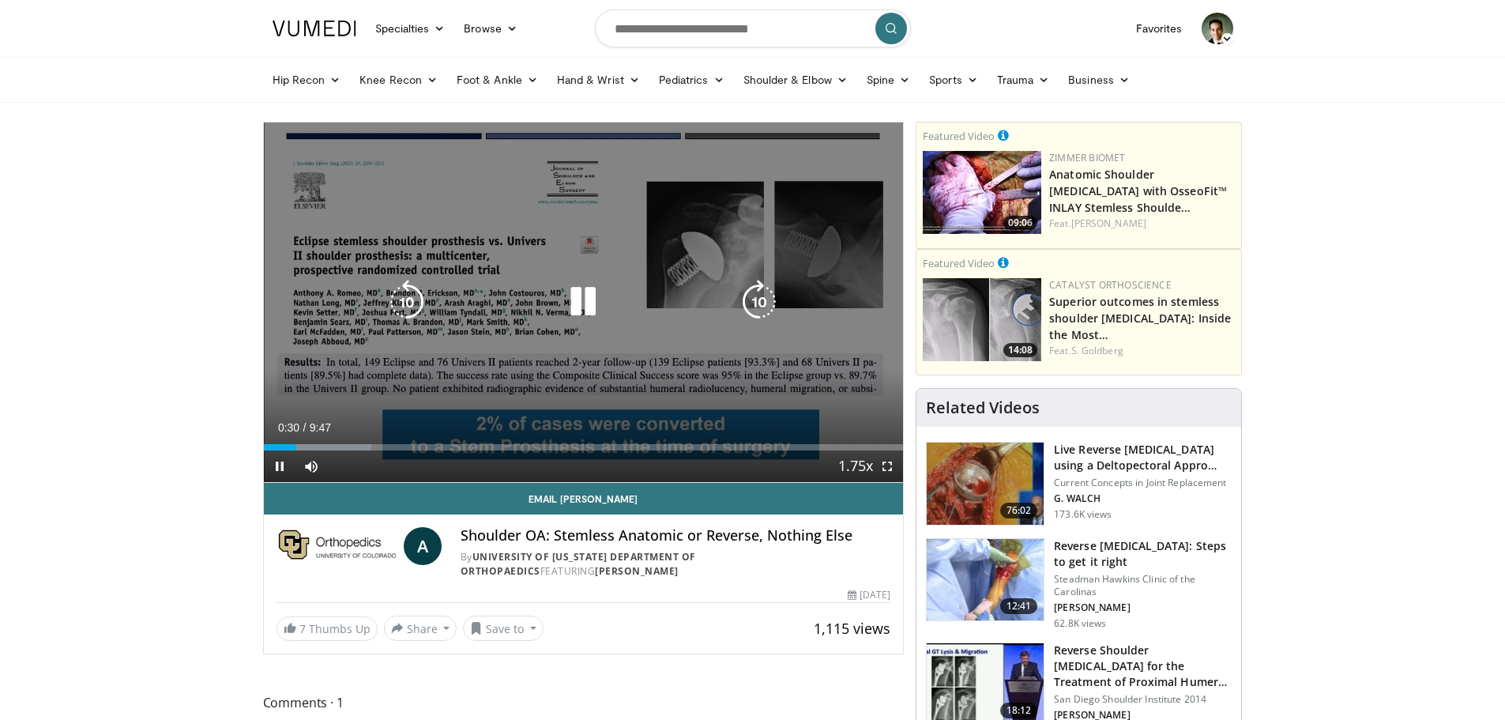
click at [766, 305] on icon "Video Player" at bounding box center [759, 302] width 44 height 44
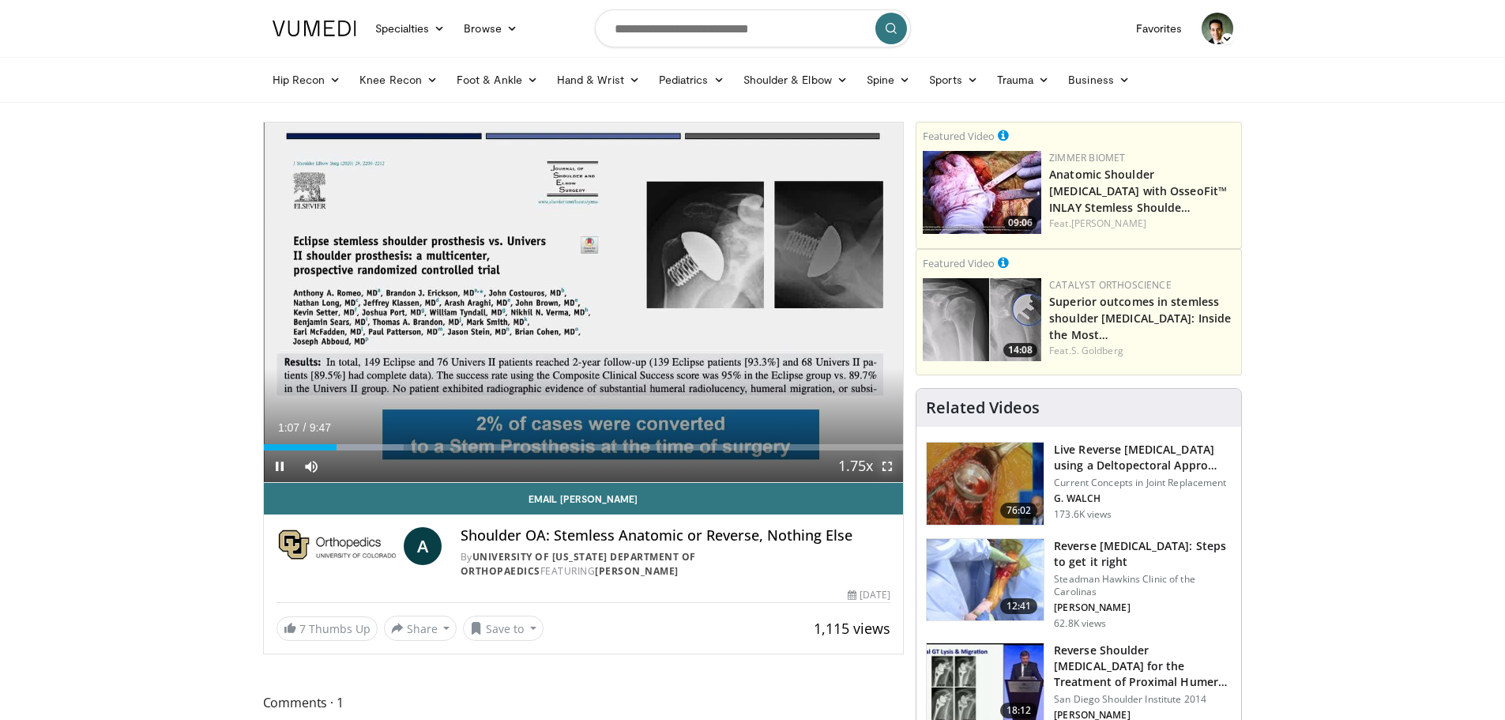
click at [890, 459] on span "Video Player" at bounding box center [888, 466] width 32 height 32
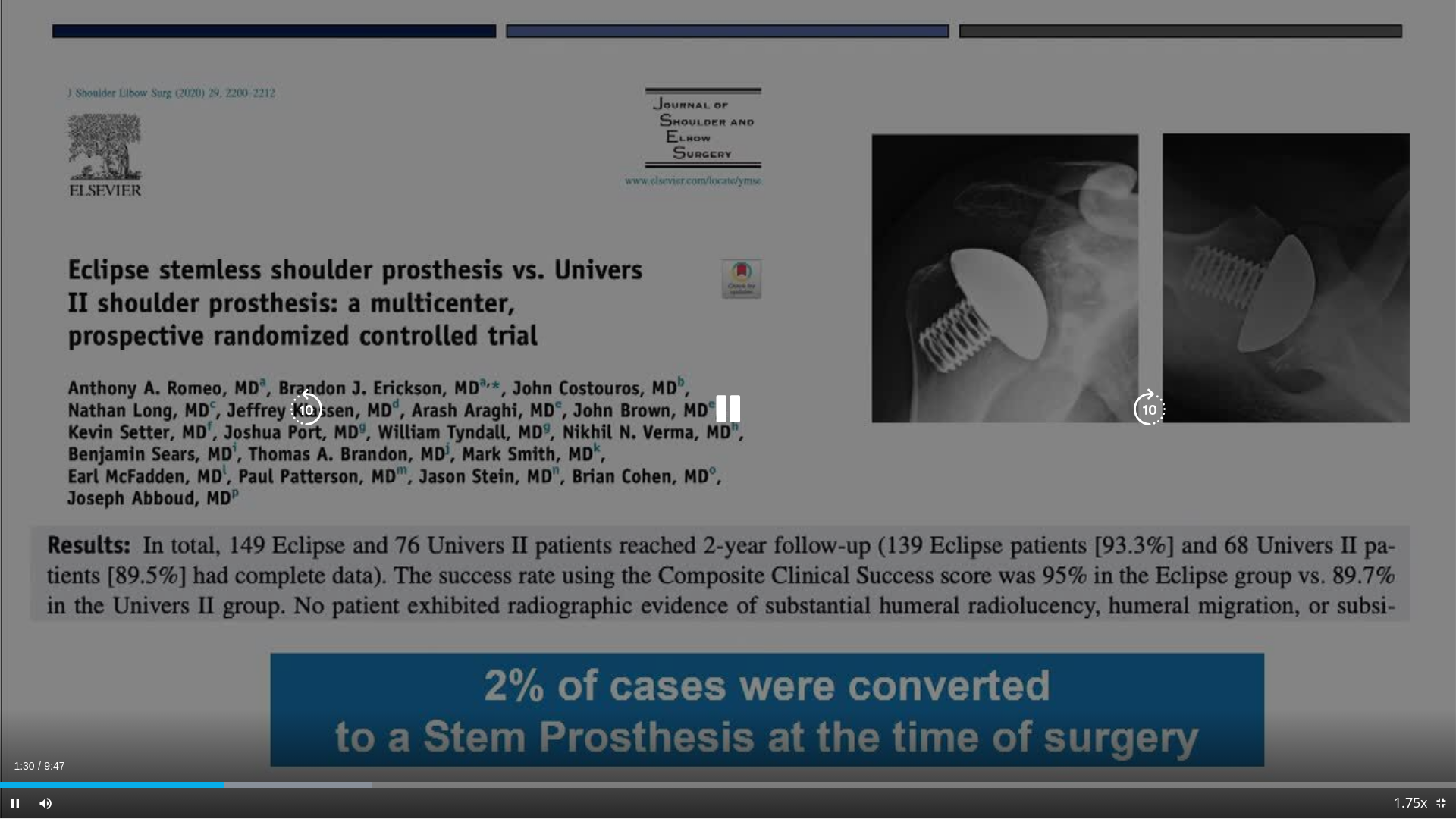
click at [1148, 403] on icon "Video Player" at bounding box center [1150, 410] width 42 height 42
click at [1152, 410] on icon "Video Player" at bounding box center [1150, 410] width 42 height 42
click at [1157, 407] on icon "Video Player" at bounding box center [1150, 410] width 42 height 42
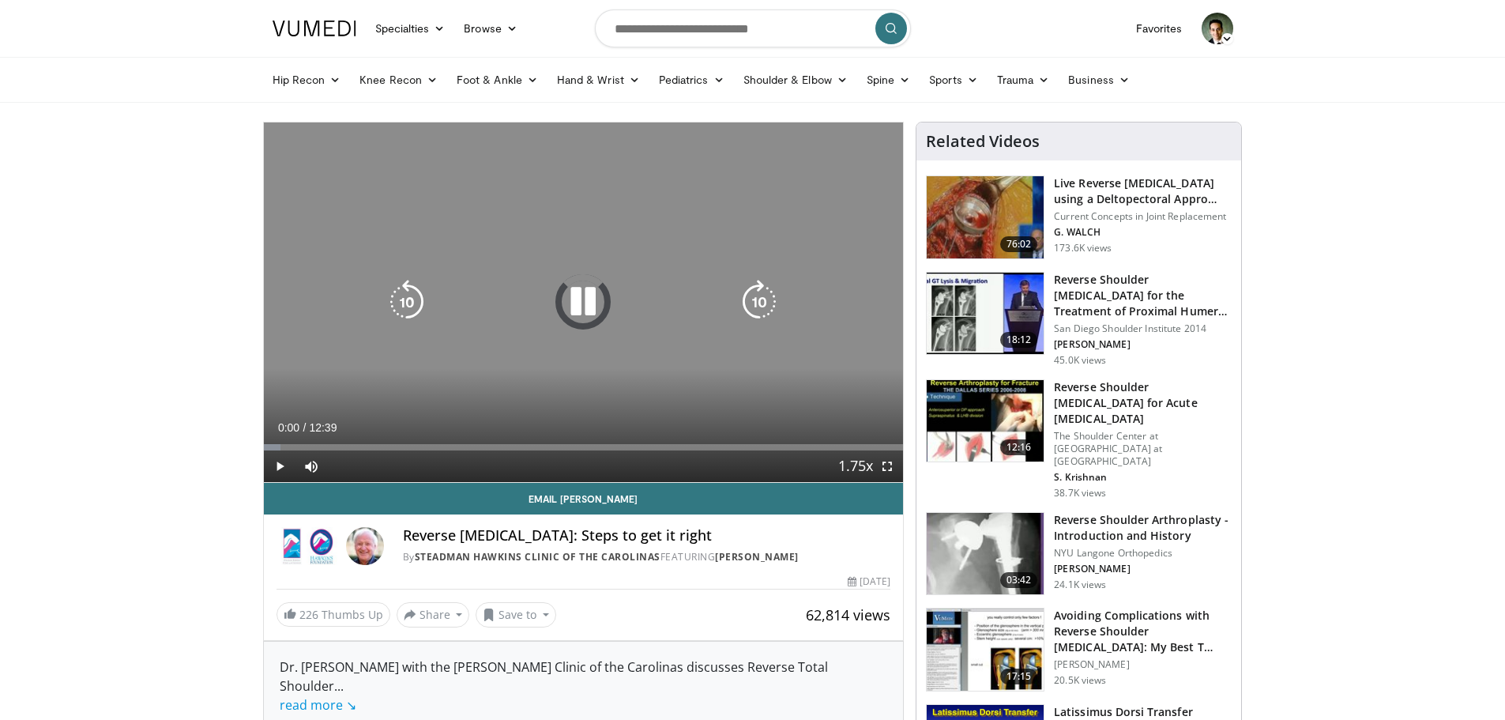
click at [586, 306] on icon "Video Player" at bounding box center [583, 302] width 44 height 44
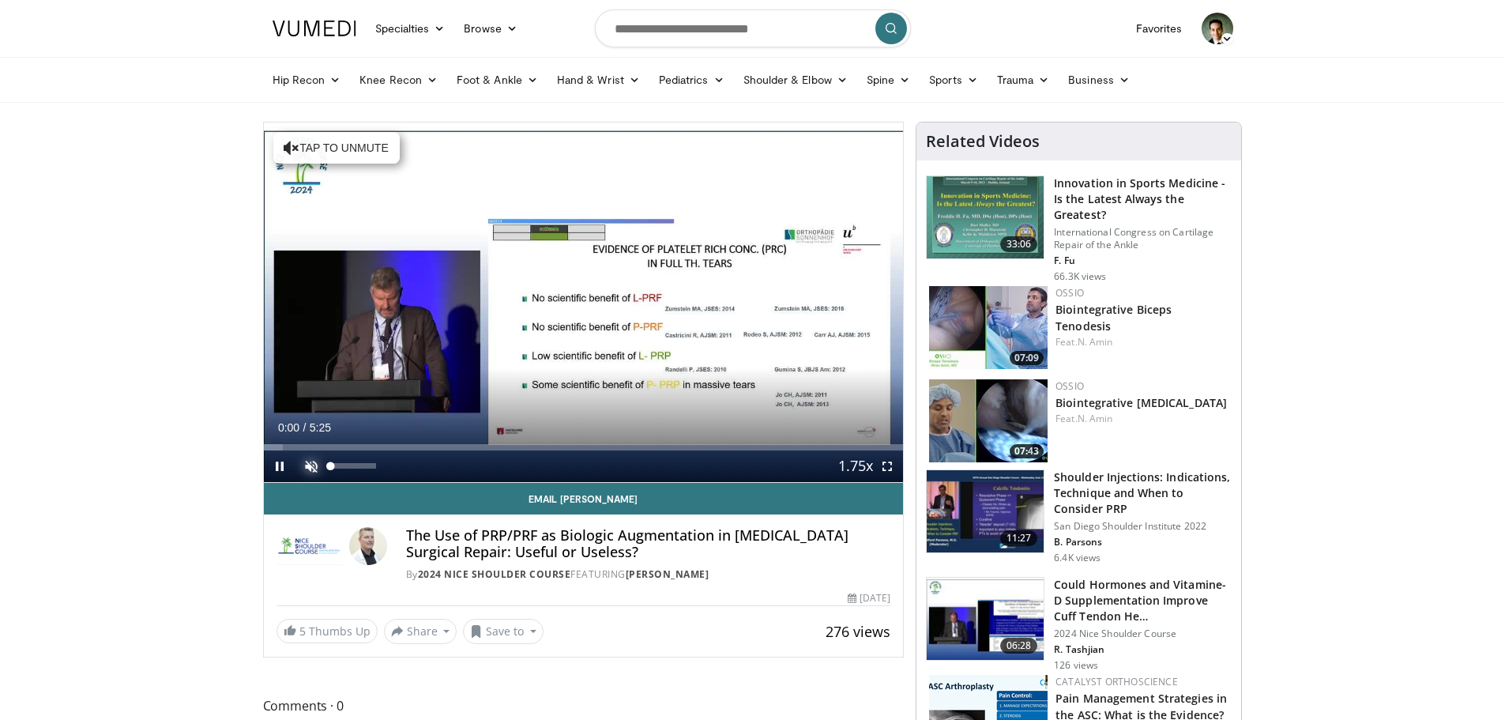
click at [310, 464] on span "Video Player" at bounding box center [312, 466] width 32 height 32
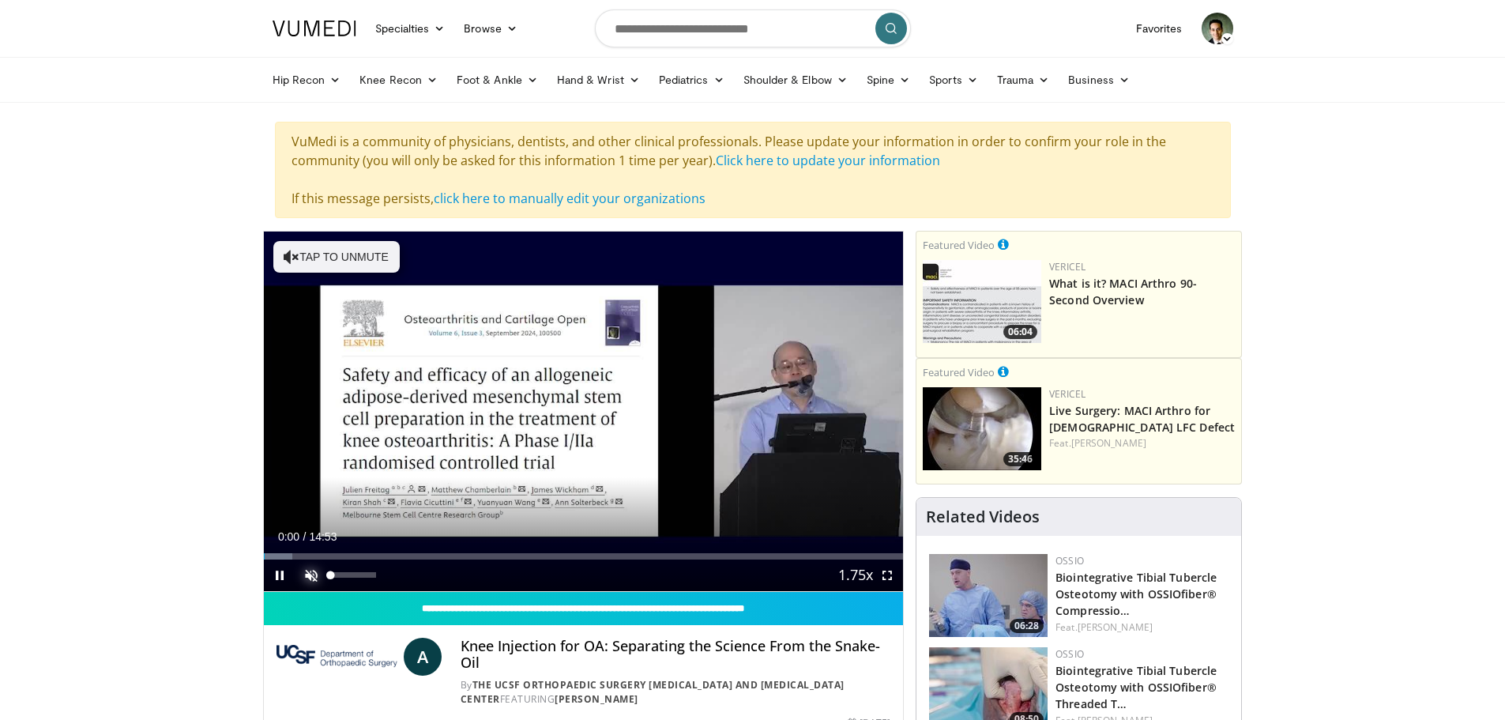
click at [311, 579] on span "Video Player" at bounding box center [312, 575] width 32 height 32
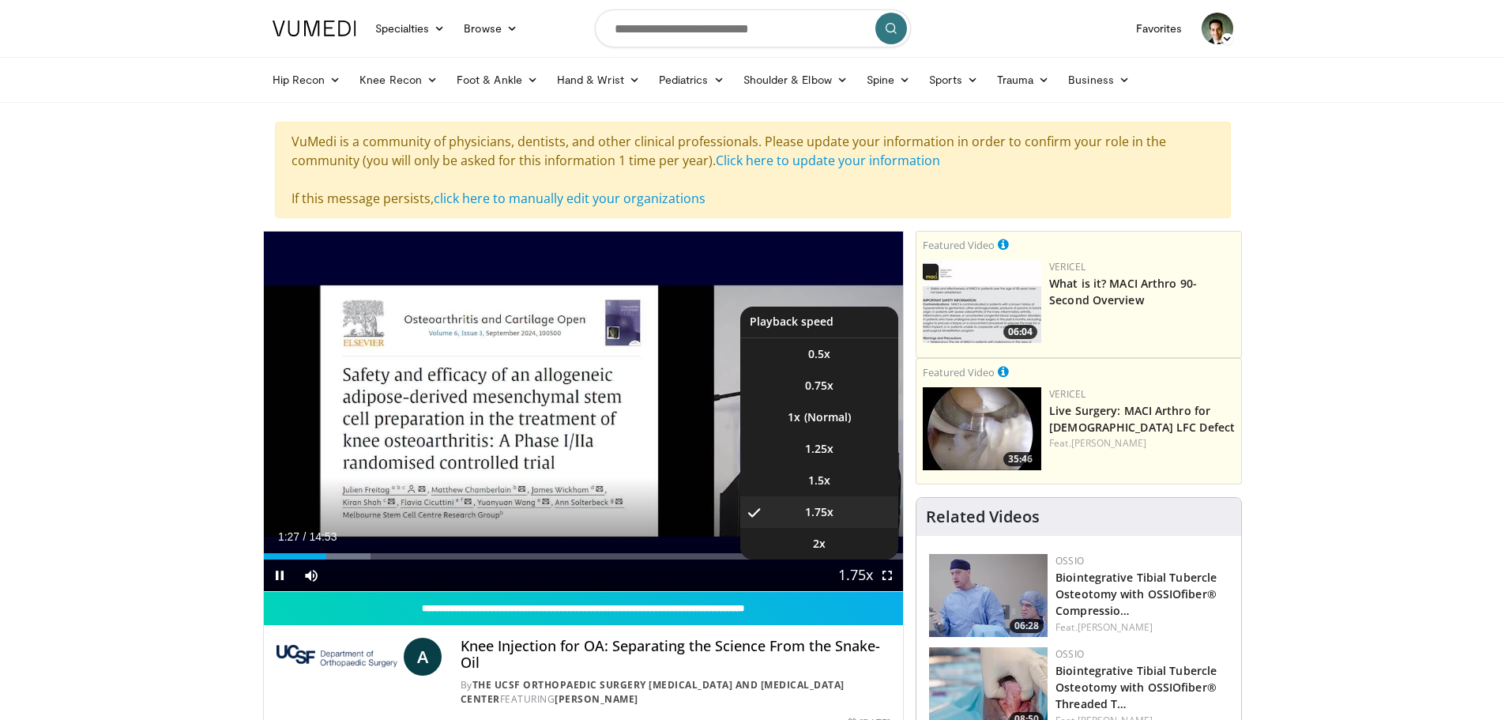
click at [865, 575] on span "Video Player" at bounding box center [856, 576] width 22 height 32
click at [864, 571] on span "Video Player" at bounding box center [856, 576] width 22 height 32
click at [828, 552] on li "2x" at bounding box center [819, 544] width 158 height 32
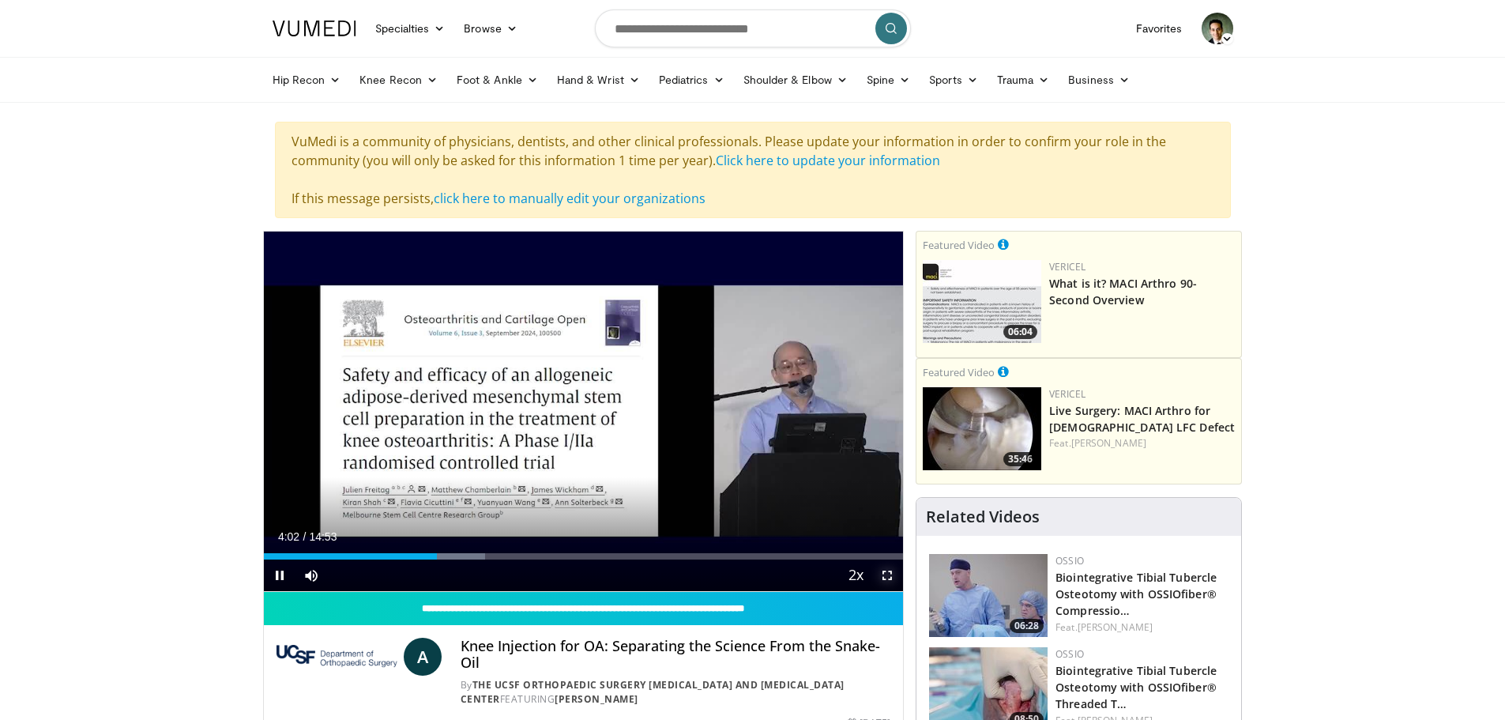
click at [892, 574] on span "Video Player" at bounding box center [888, 575] width 32 height 32
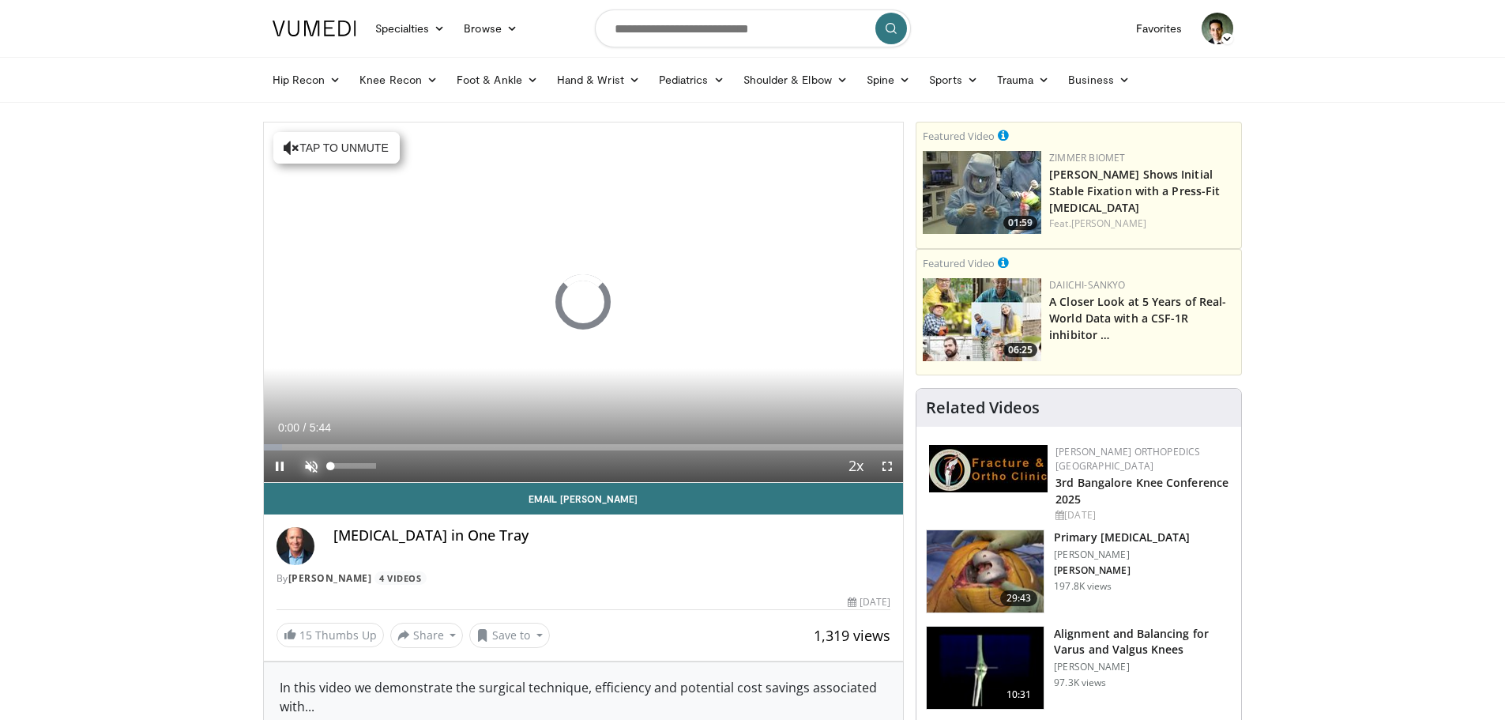
click at [317, 462] on span "Video Player" at bounding box center [312, 466] width 32 height 32
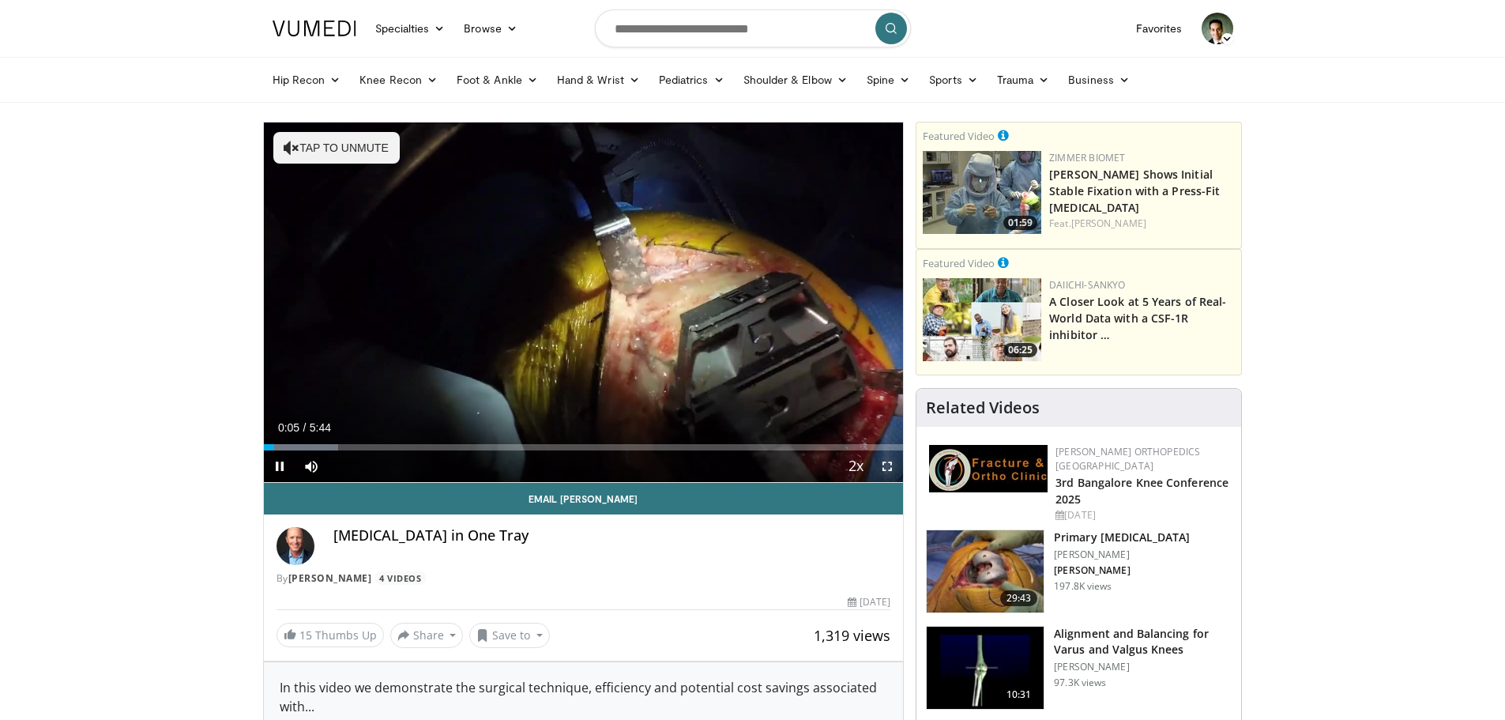
click at [887, 465] on span "Video Player" at bounding box center [888, 466] width 32 height 32
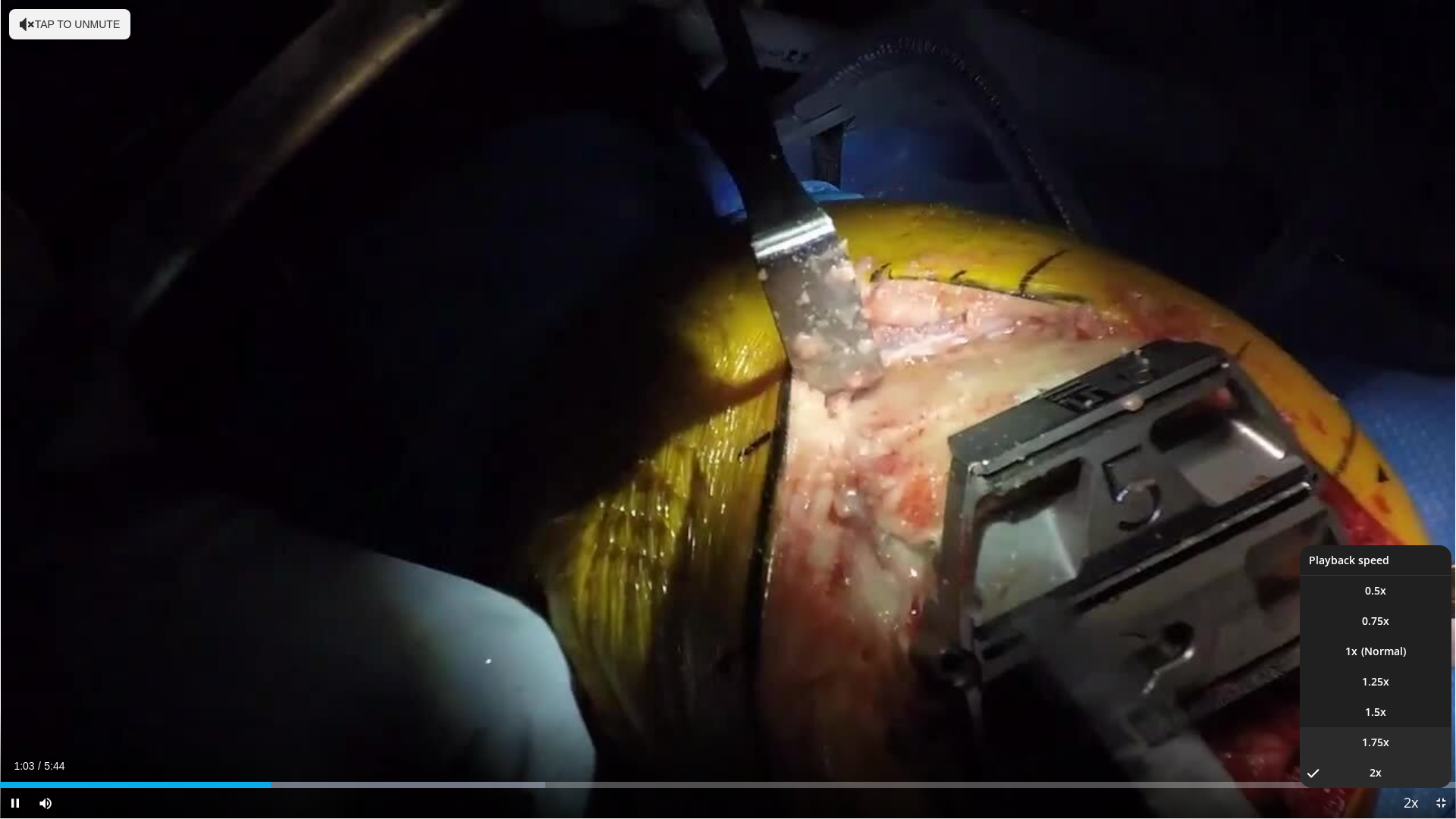
click at [1379, 690] on span "1.75x" at bounding box center [1375, 743] width 27 height 15
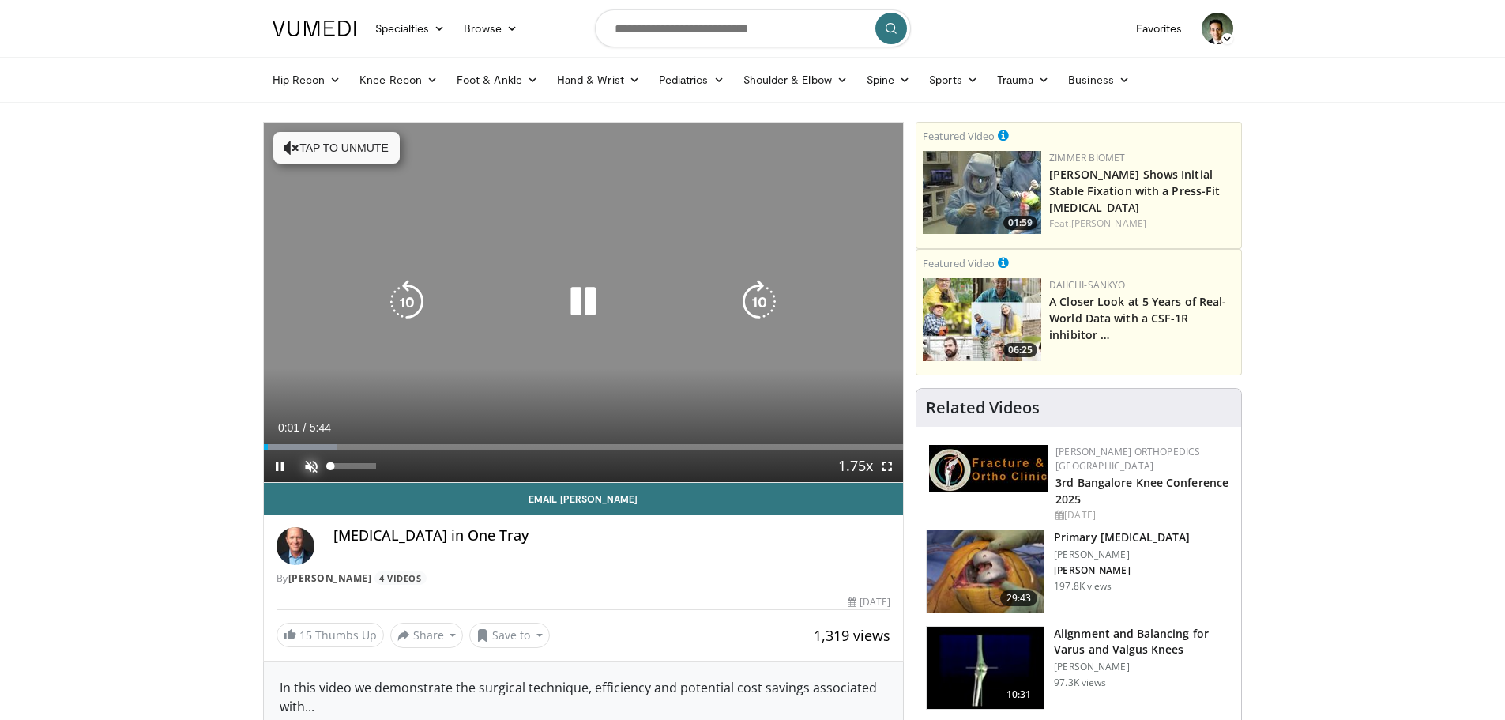
click at [312, 465] on span "Video Player" at bounding box center [312, 466] width 32 height 32
click at [580, 298] on icon "Video Player" at bounding box center [583, 302] width 44 height 44
click at [405, 303] on icon "Video Player" at bounding box center [407, 302] width 44 height 44
click at [757, 305] on icon "Video Player" at bounding box center [759, 302] width 44 height 44
click at [406, 297] on icon "Video Player" at bounding box center [407, 302] width 44 height 44
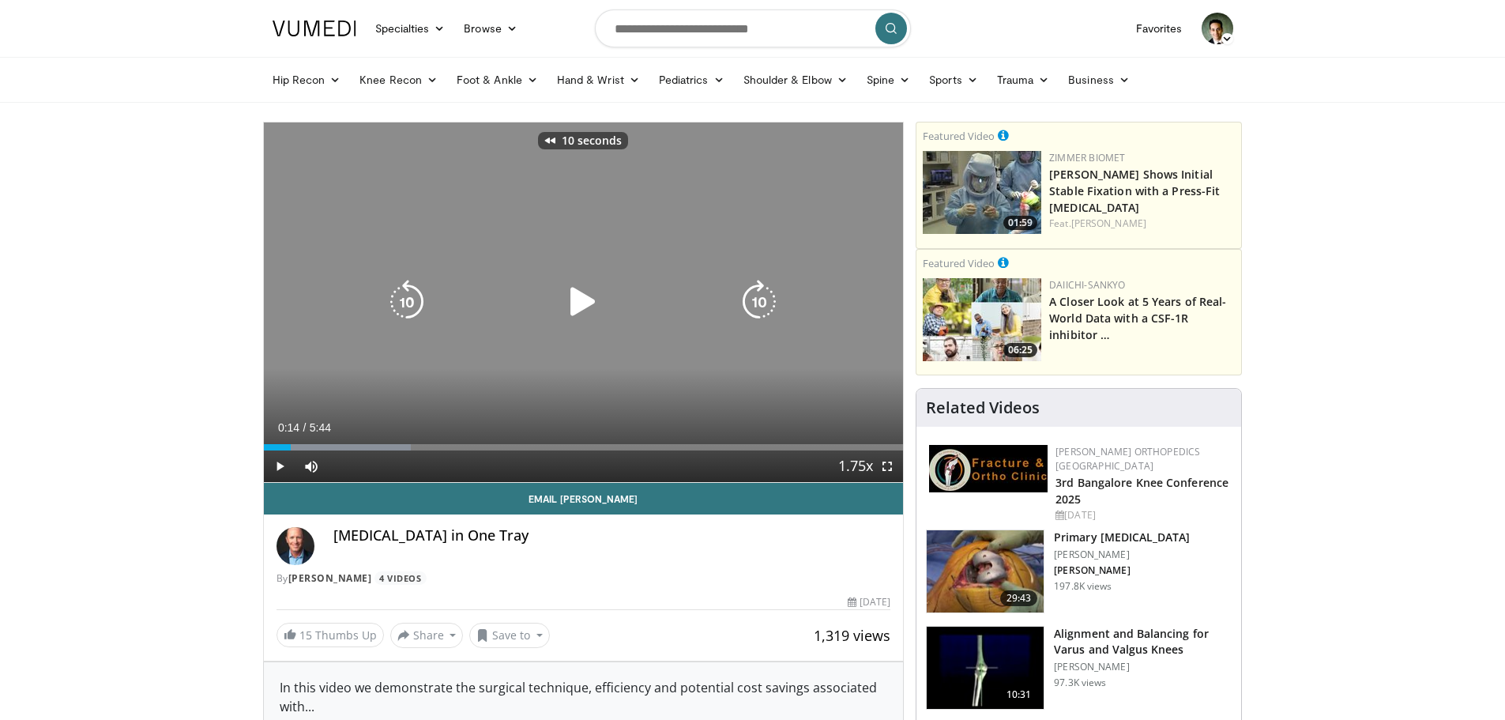
click at [572, 298] on icon "Video Player" at bounding box center [583, 302] width 44 height 44
click at [582, 298] on icon "Video Player" at bounding box center [583, 302] width 44 height 44
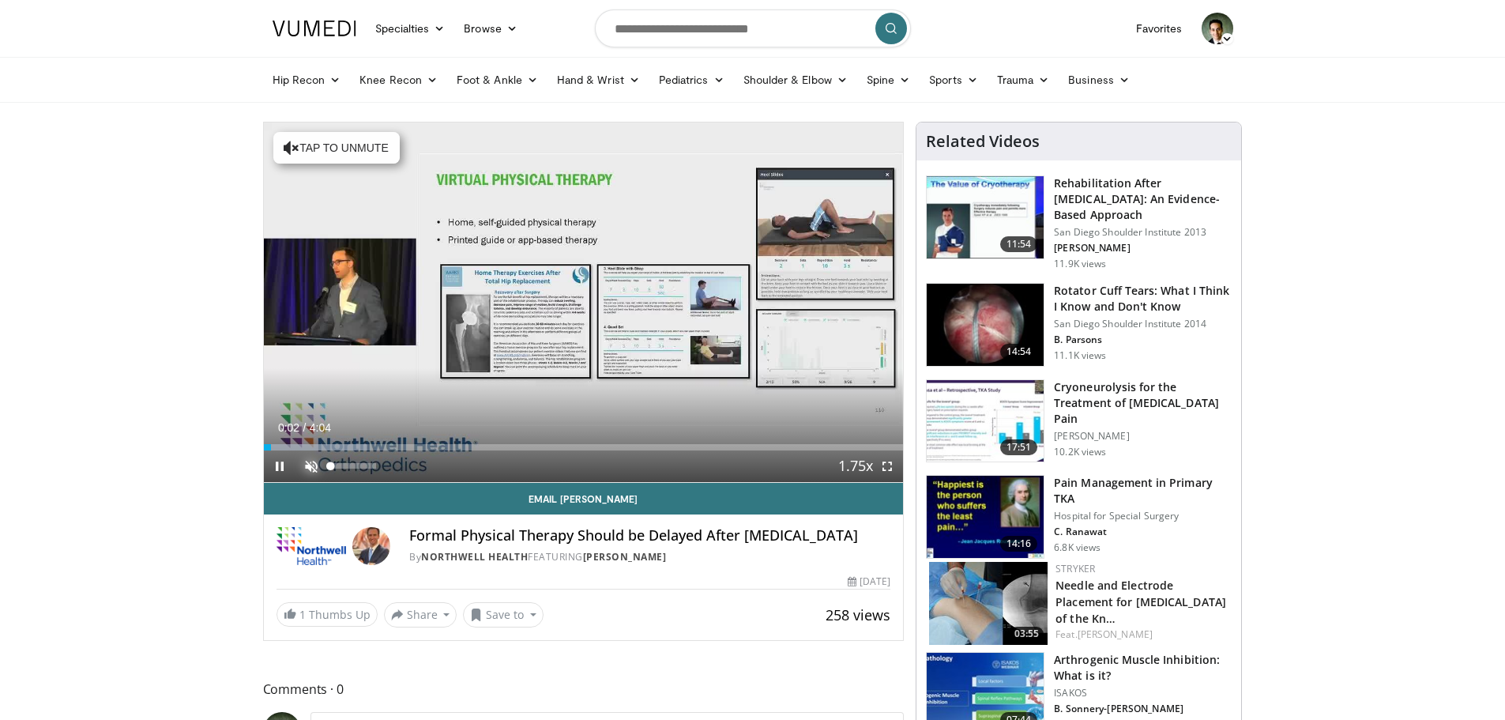
click at [317, 466] on span "Video Player" at bounding box center [312, 466] width 32 height 32
click at [885, 467] on span "Video Player" at bounding box center [888, 466] width 32 height 32
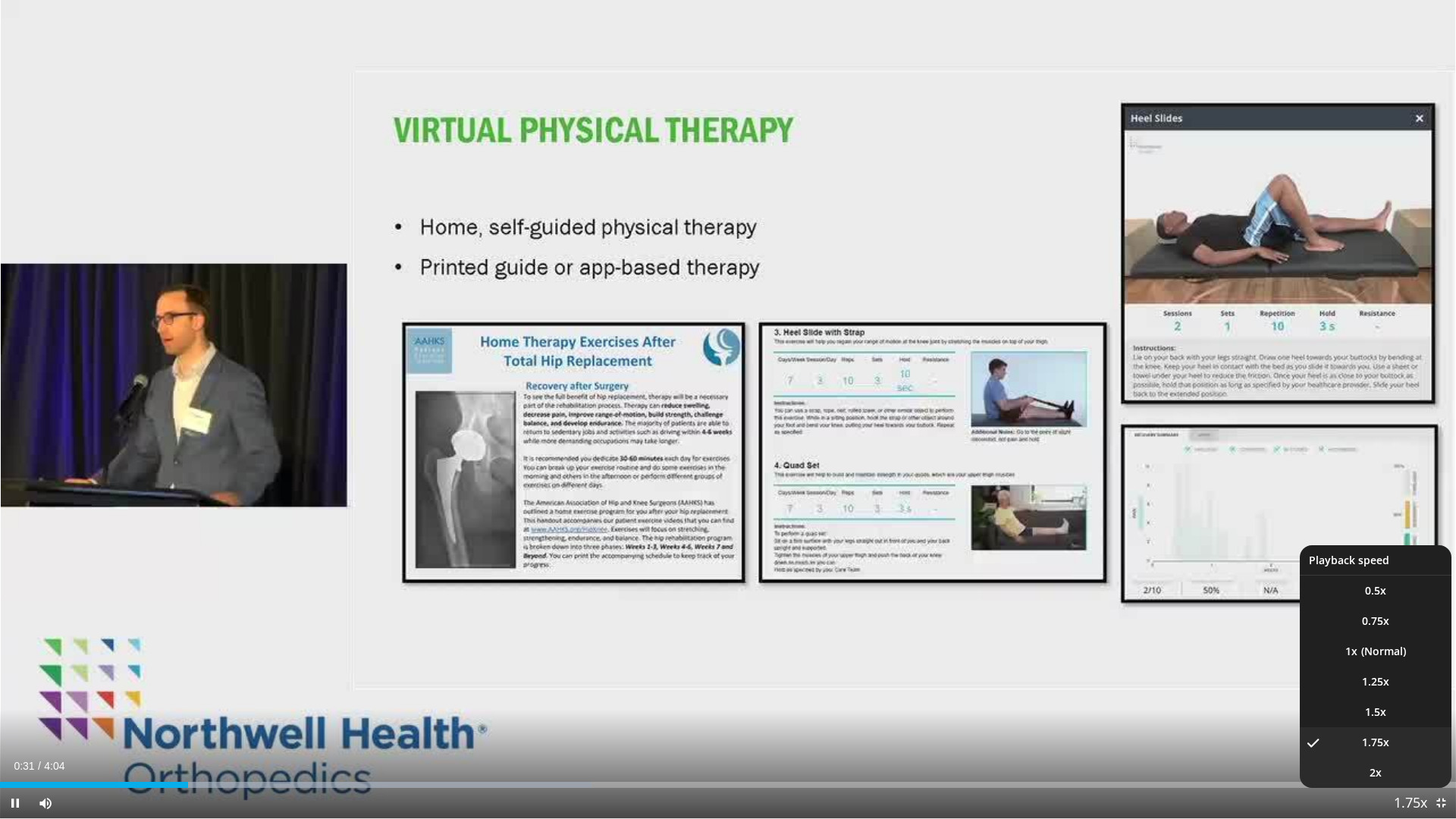
click at [1394, 690] on li "2x" at bounding box center [1375, 773] width 152 height 31
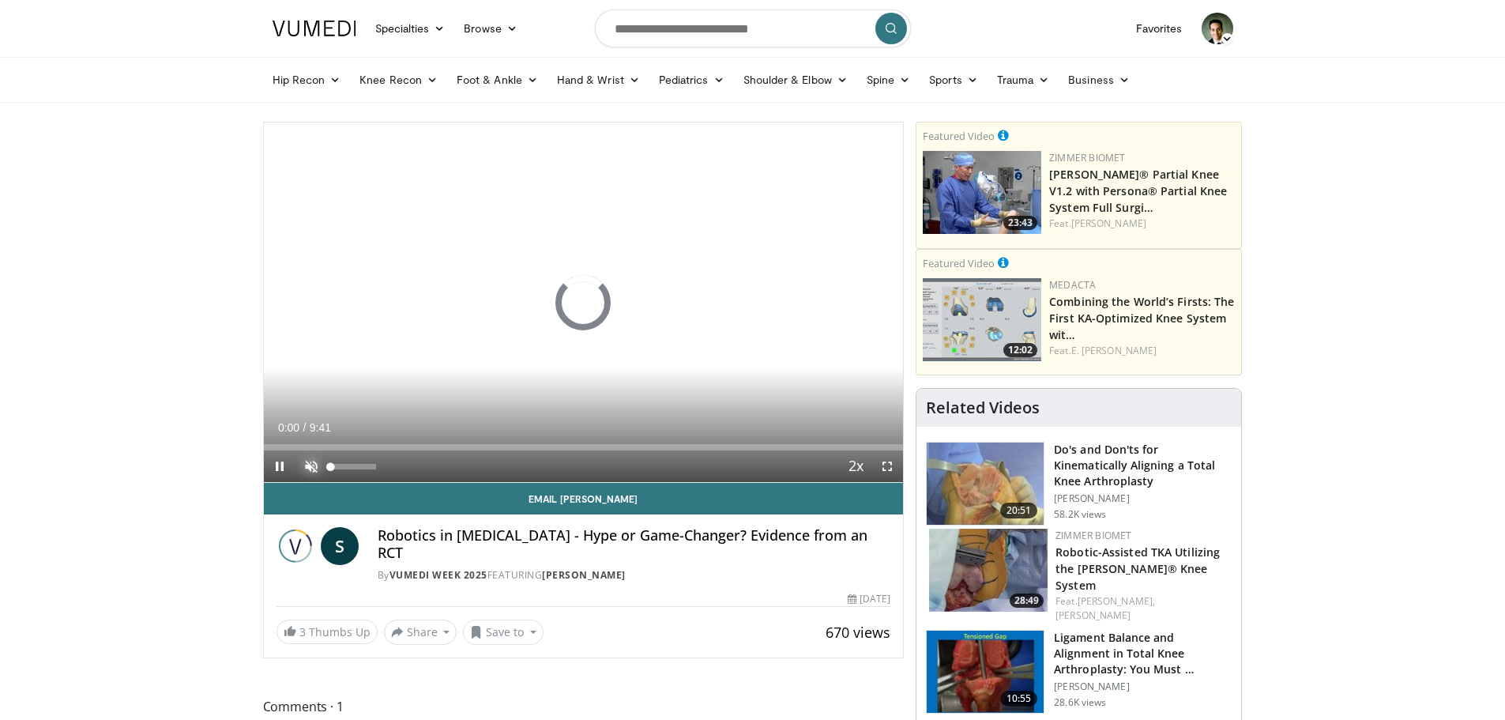
click at [311, 464] on span "Video Player" at bounding box center [312, 466] width 32 height 32
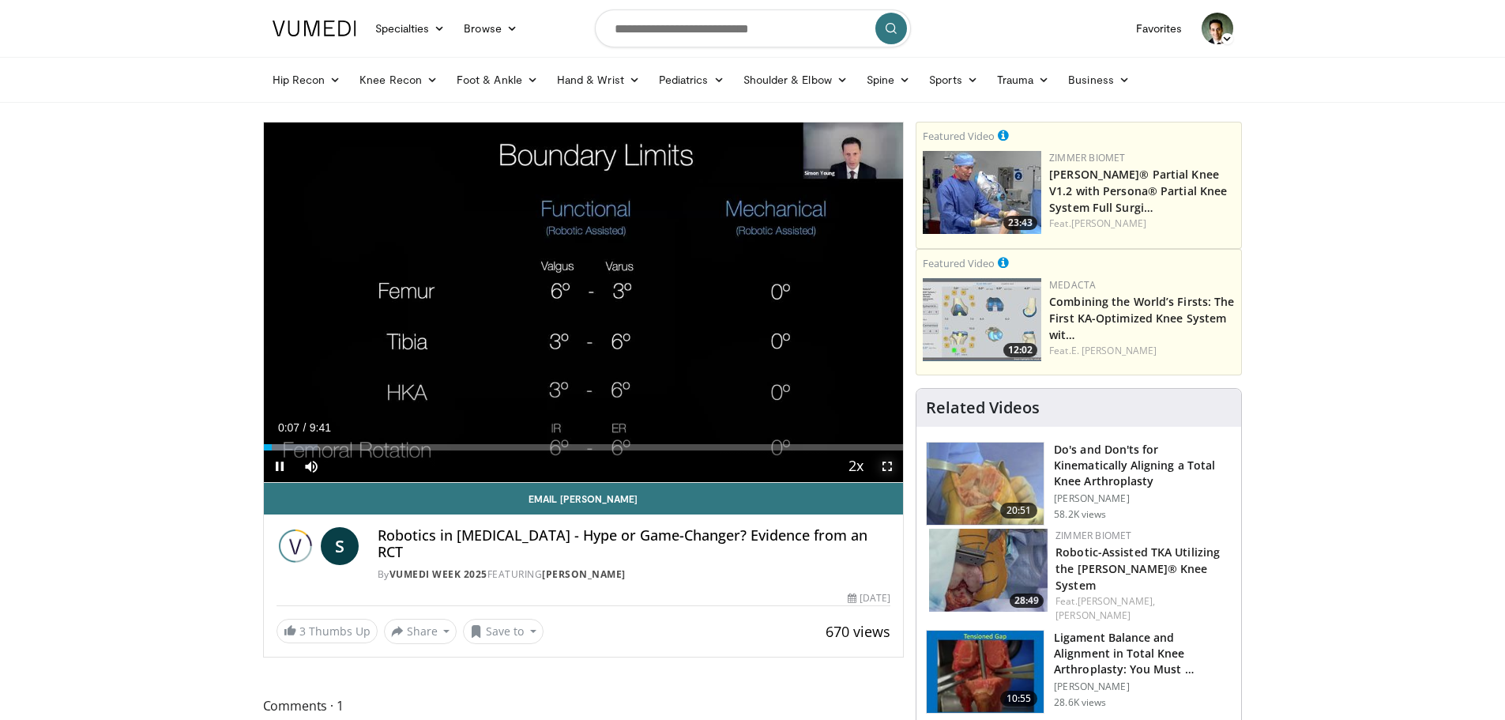
click at [884, 465] on span "Video Player" at bounding box center [888, 466] width 32 height 32
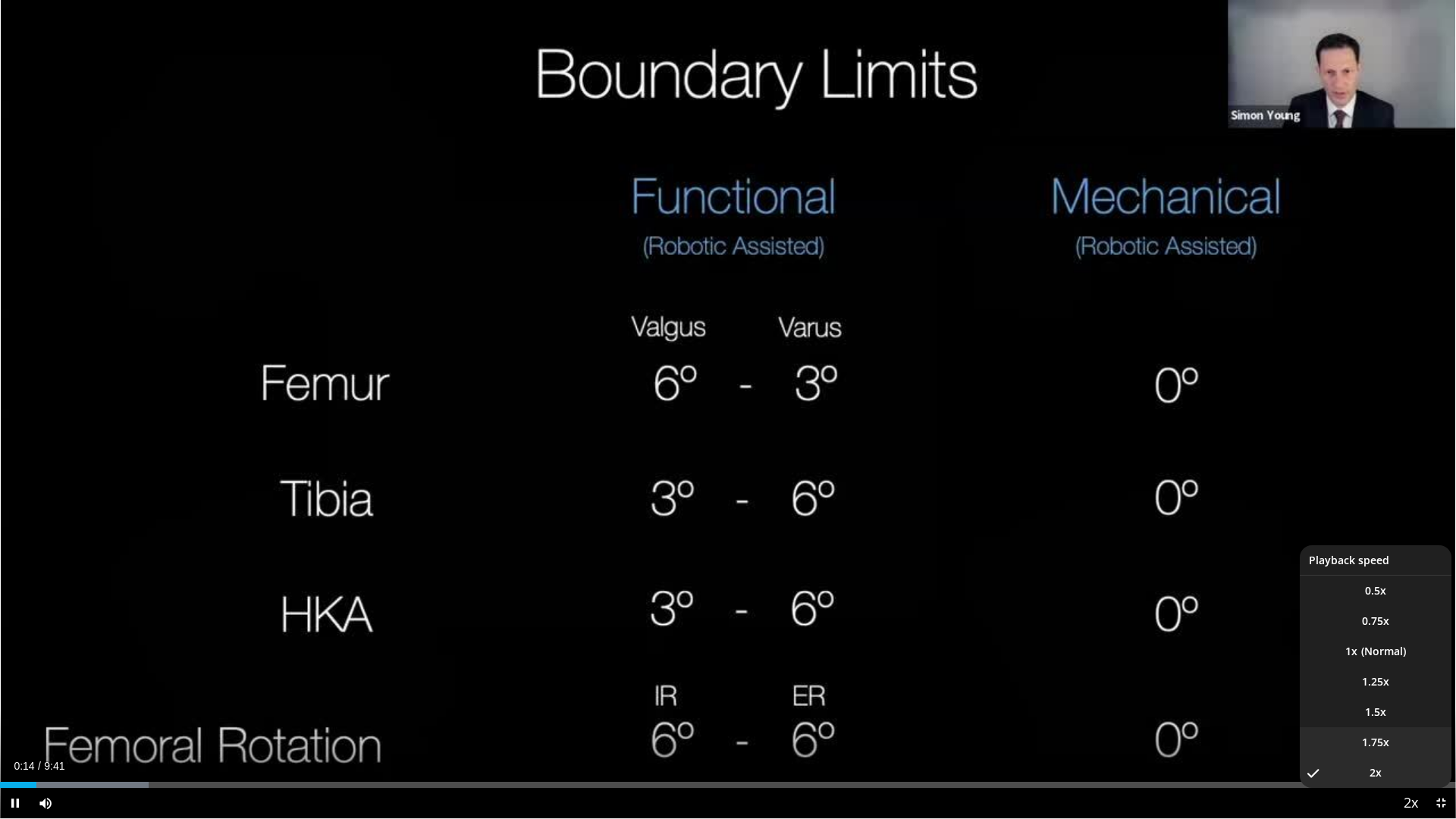
click at [1387, 690] on span "1.75x" at bounding box center [1375, 743] width 27 height 15
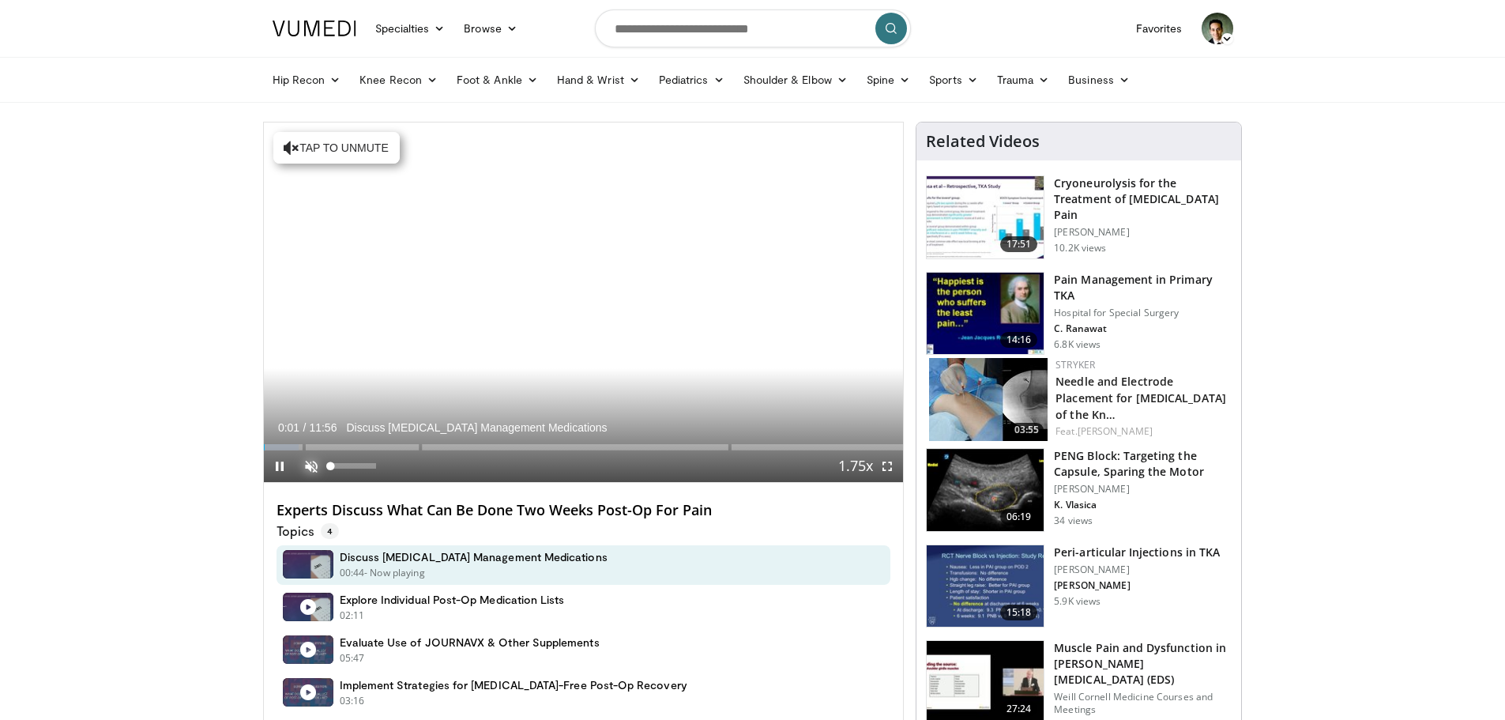
click at [308, 465] on span "Video Player" at bounding box center [312, 466] width 32 height 32
click at [891, 470] on span "Video Player" at bounding box center [888, 466] width 32 height 32
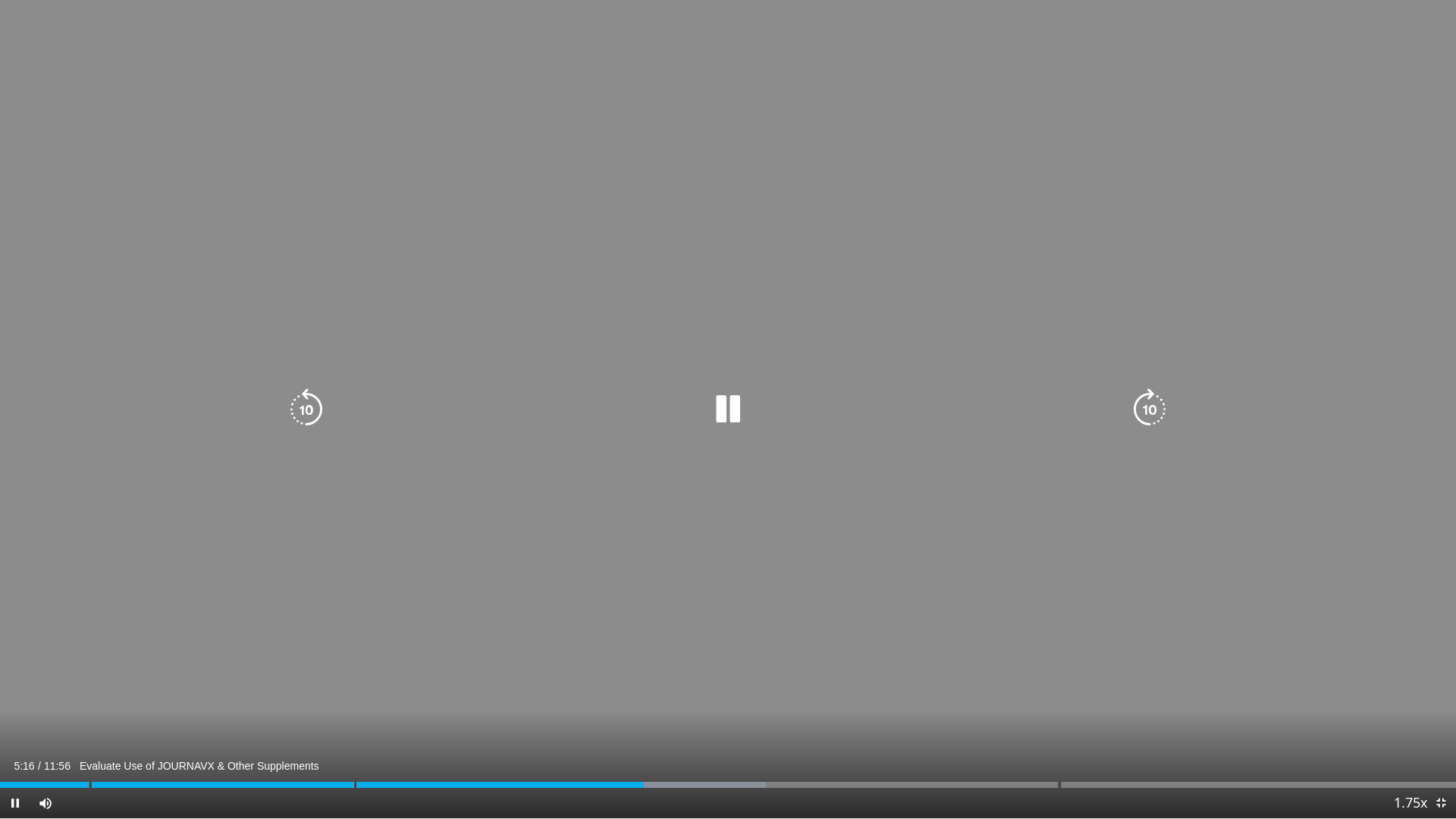
click at [301, 407] on icon "Video Player" at bounding box center [306, 410] width 42 height 42
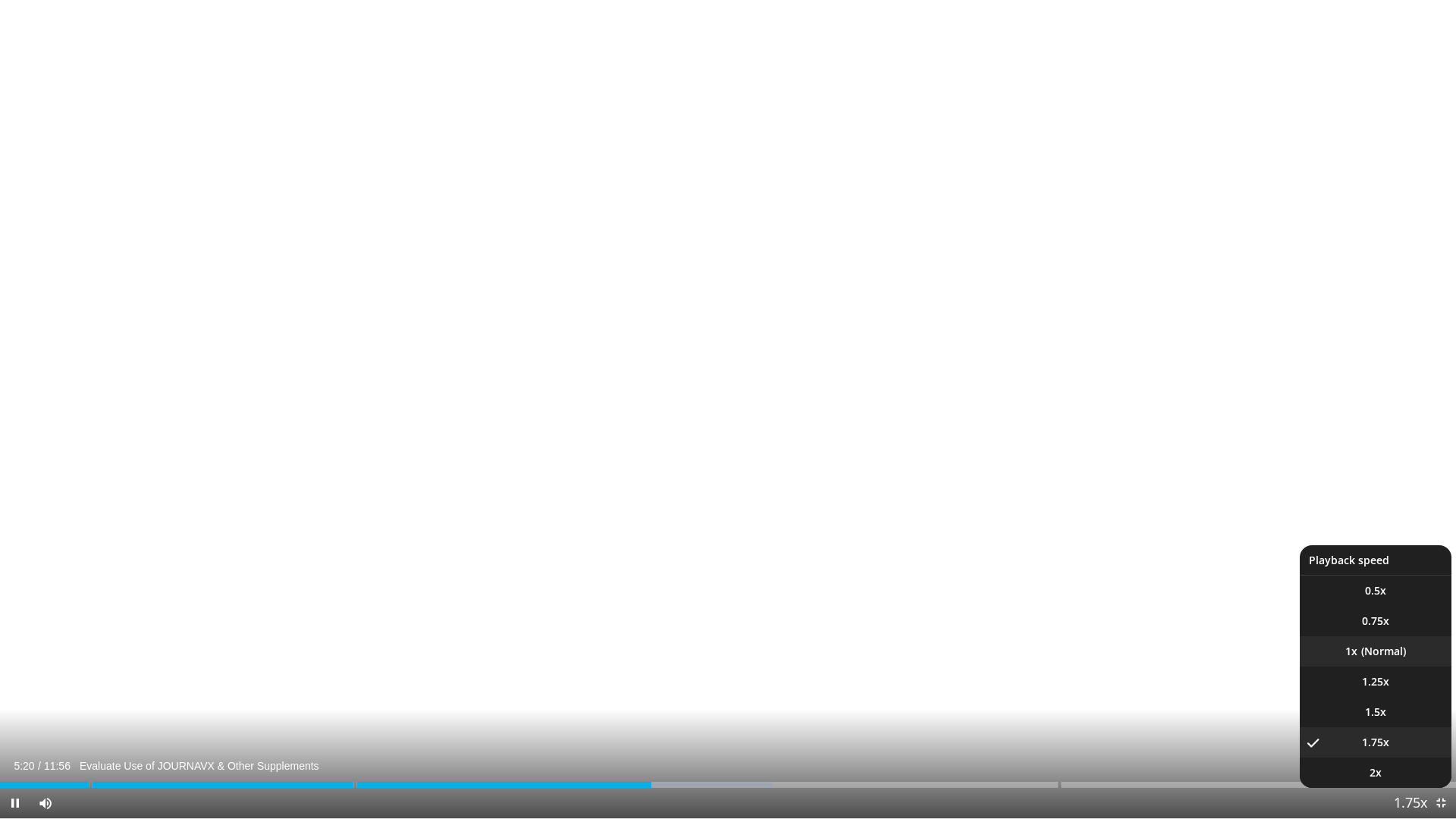
click at [1362, 656] on li "1x" at bounding box center [1375, 652] width 152 height 31
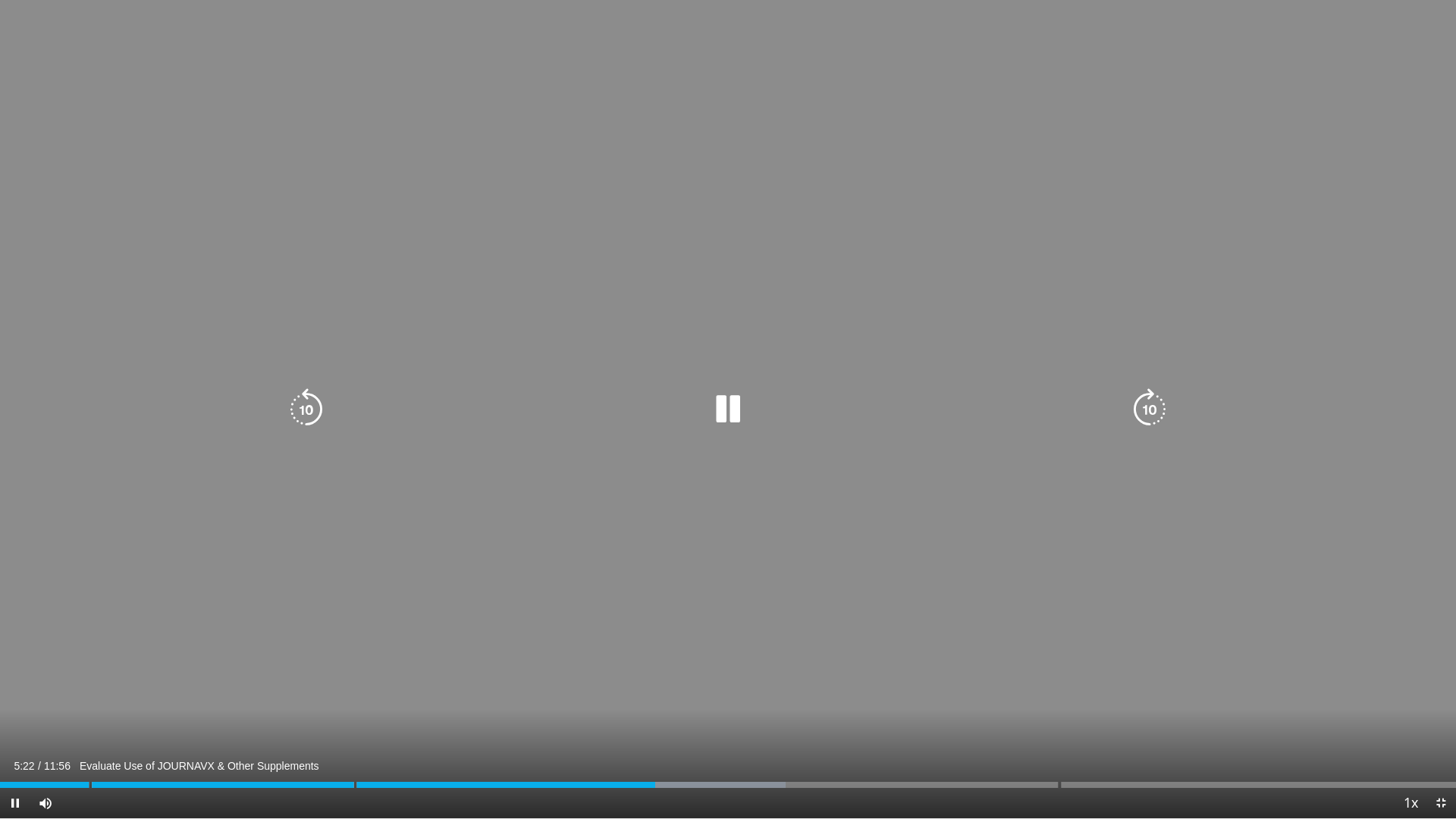
click at [310, 407] on icon "Video Player" at bounding box center [306, 410] width 42 height 42
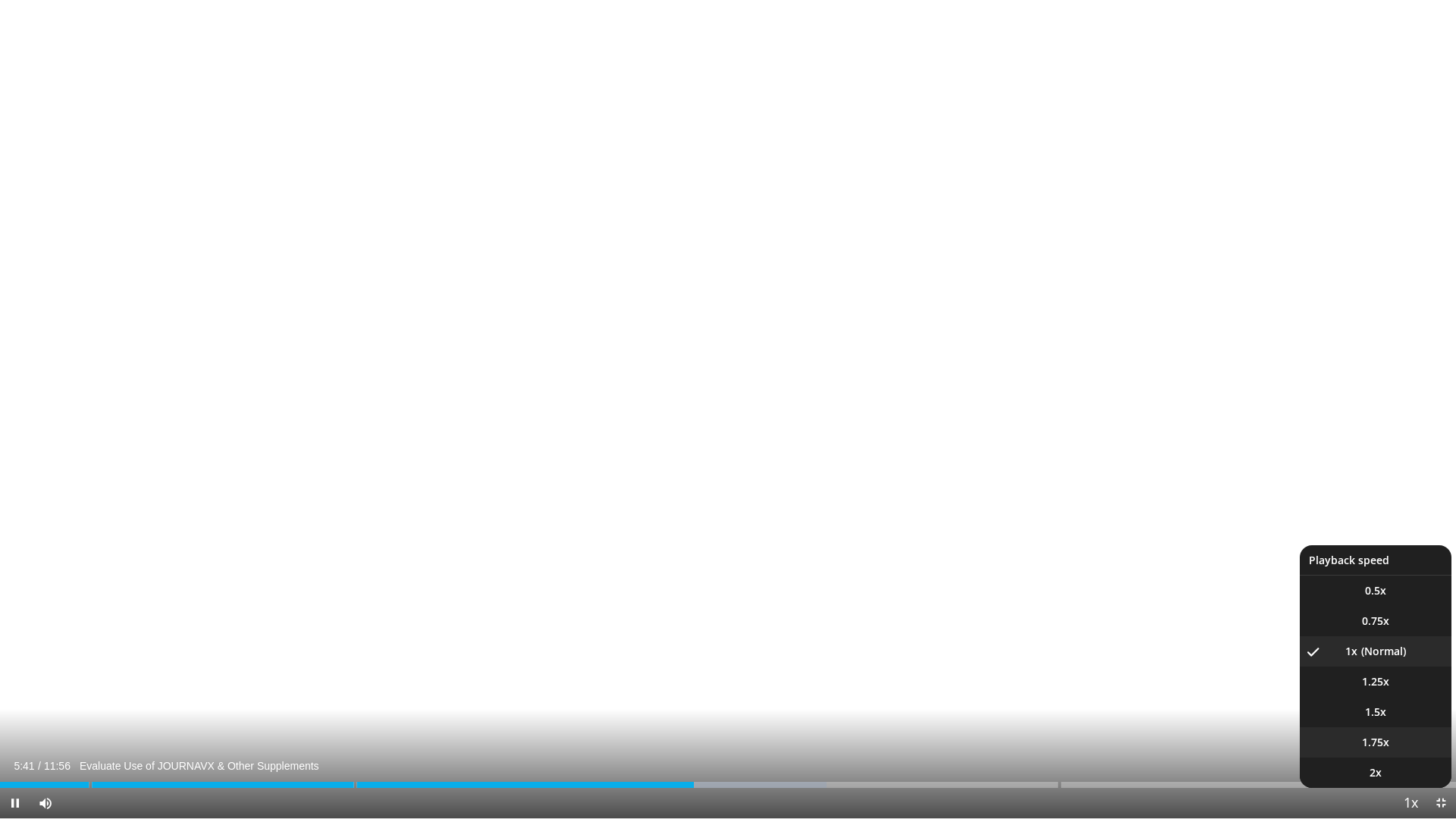
click at [1379, 690] on span "1.75x" at bounding box center [1375, 743] width 27 height 15
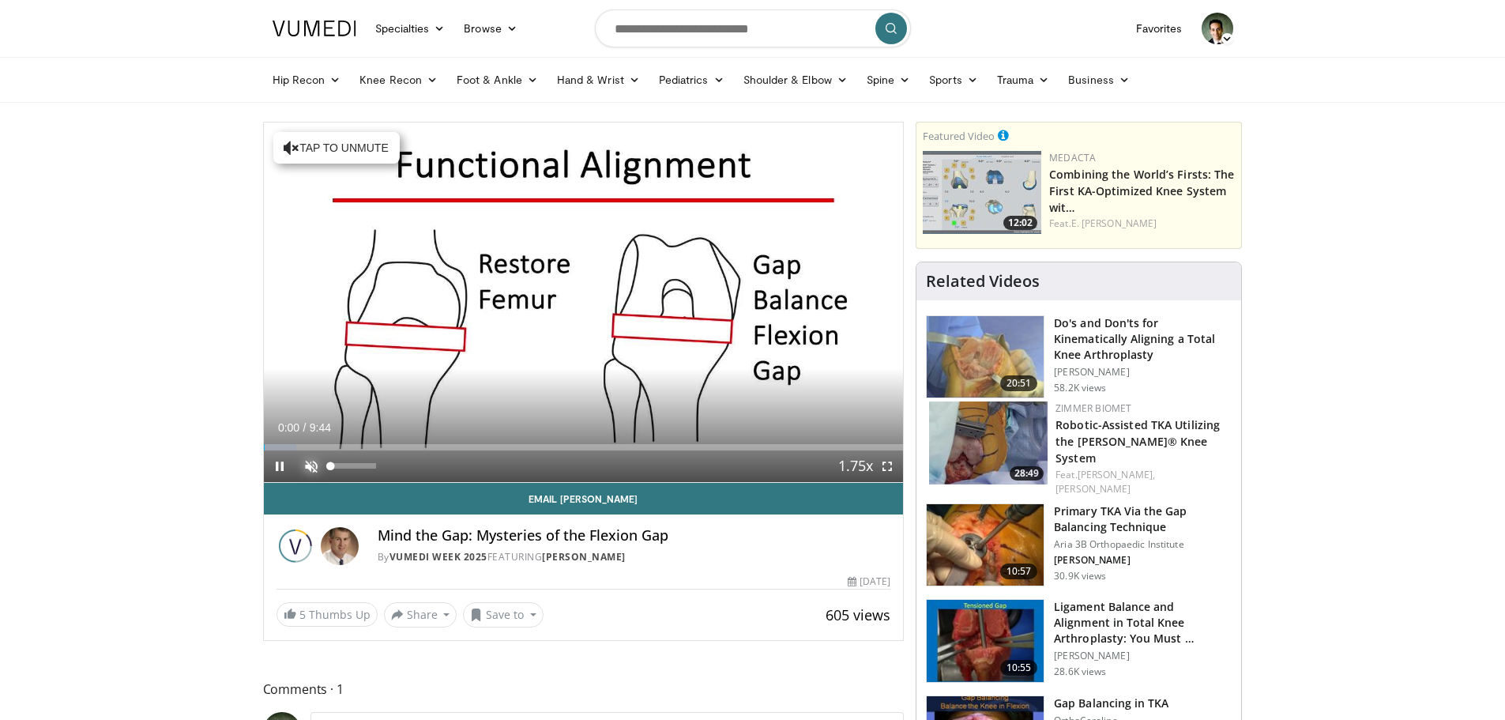
click at [307, 463] on span "Video Player" at bounding box center [312, 466] width 32 height 32
click at [884, 462] on span "Video Player" at bounding box center [888, 466] width 32 height 32
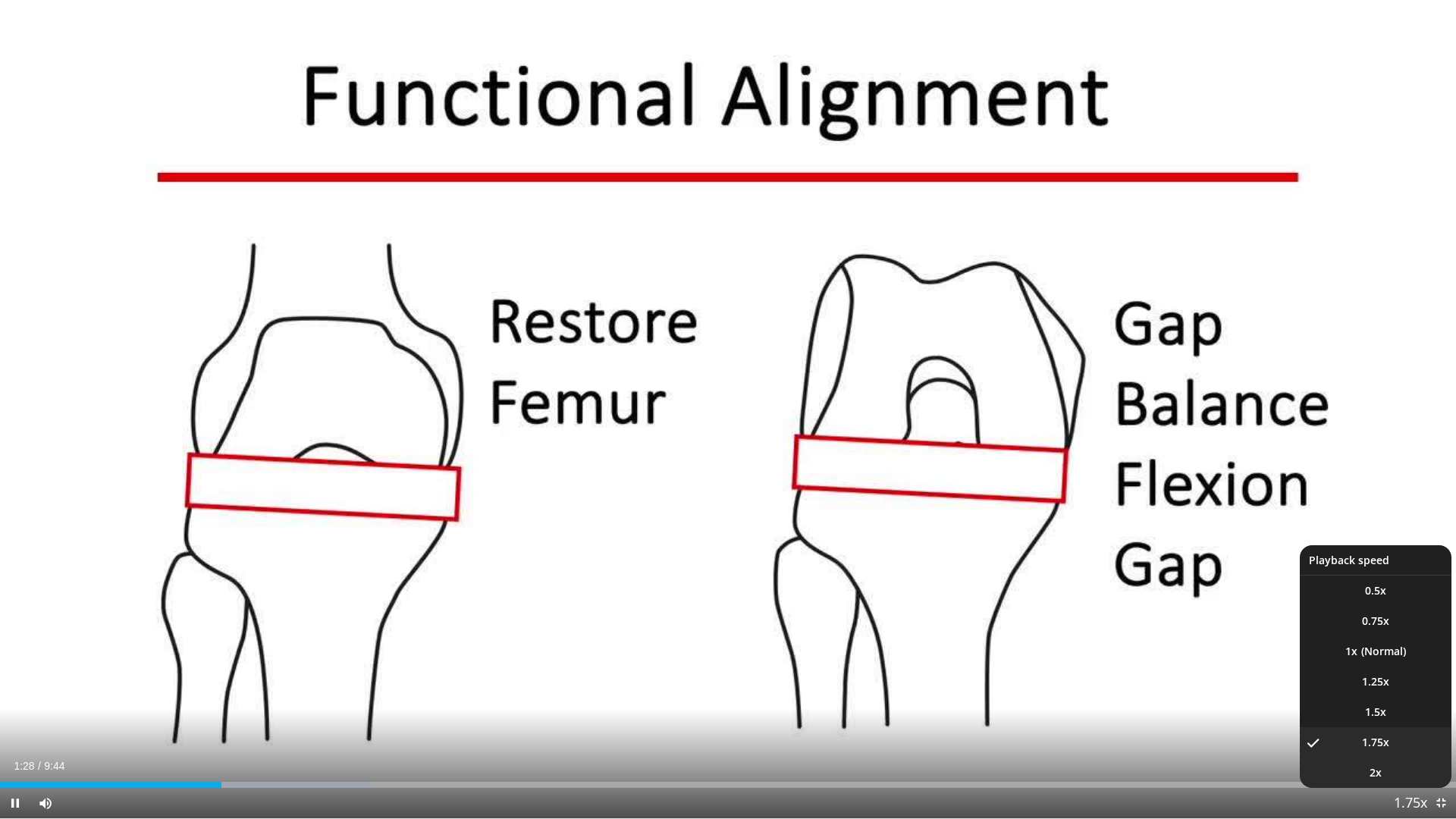
click at [1402, 690] on li "2x" at bounding box center [1375, 773] width 152 height 31
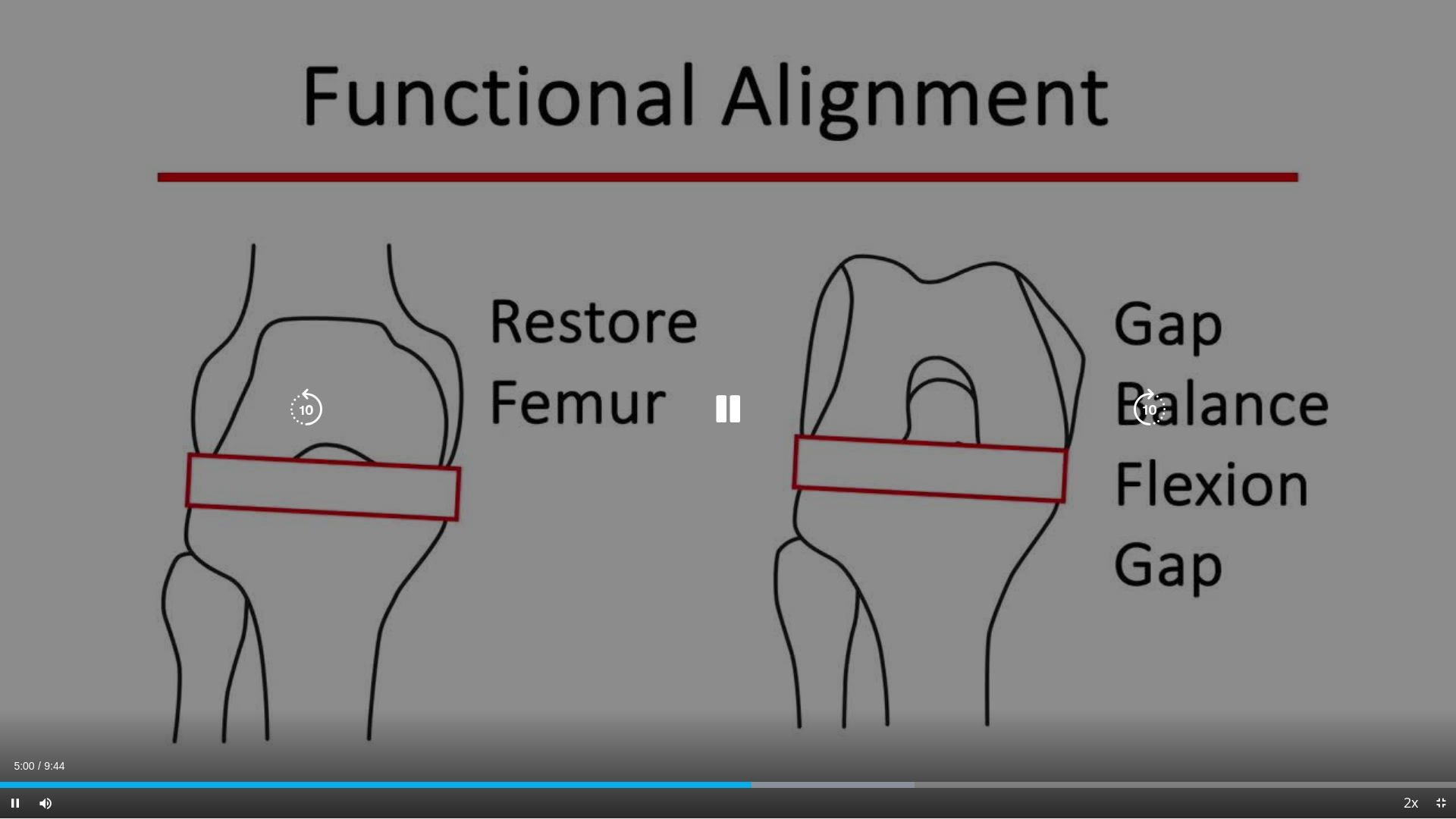
click at [1152, 408] on icon "Video Player" at bounding box center [1150, 410] width 42 height 42
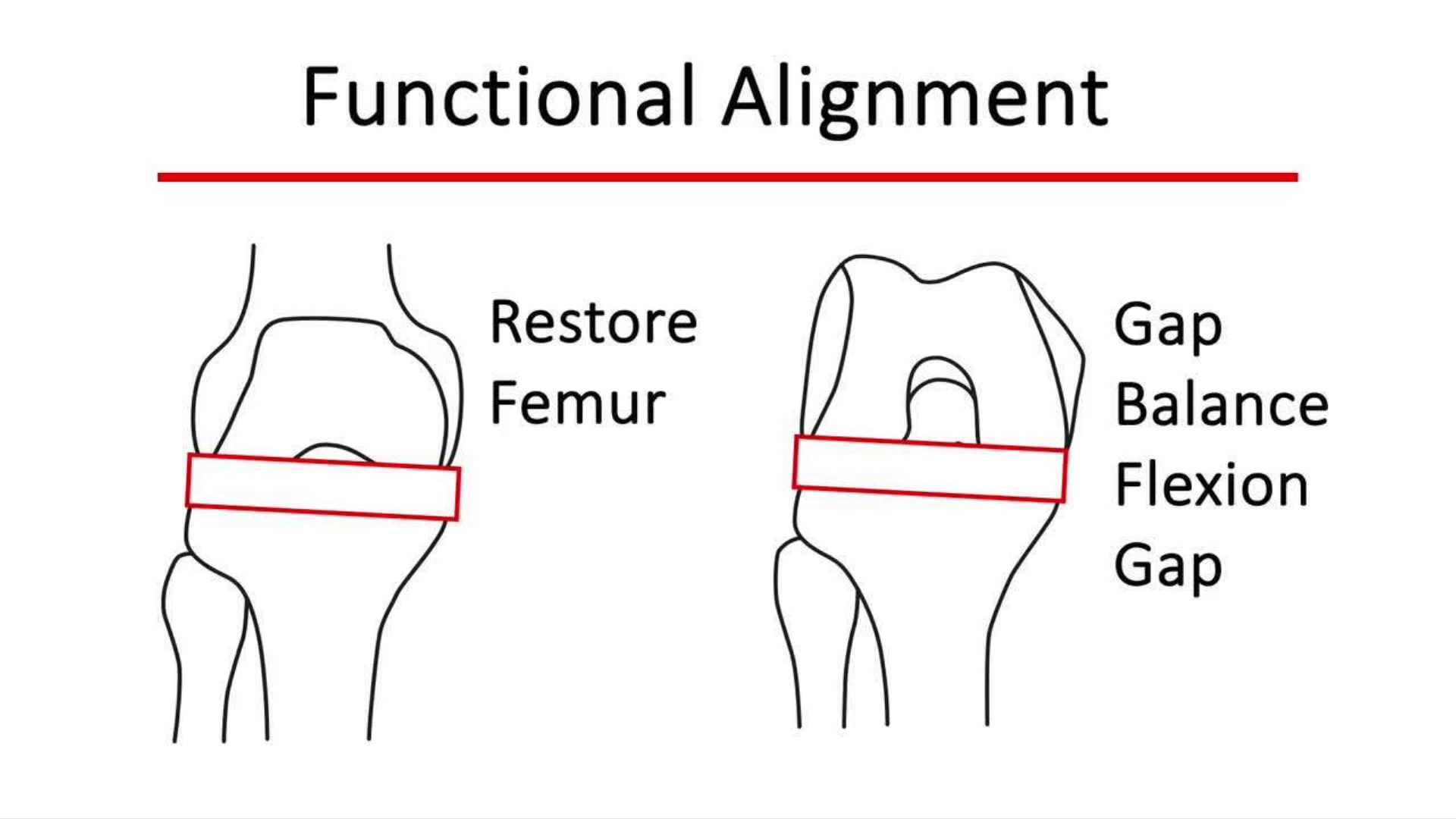
click at [1152, 408] on div "30 seconds Tap to unmute" at bounding box center [728, 409] width 1456 height 819
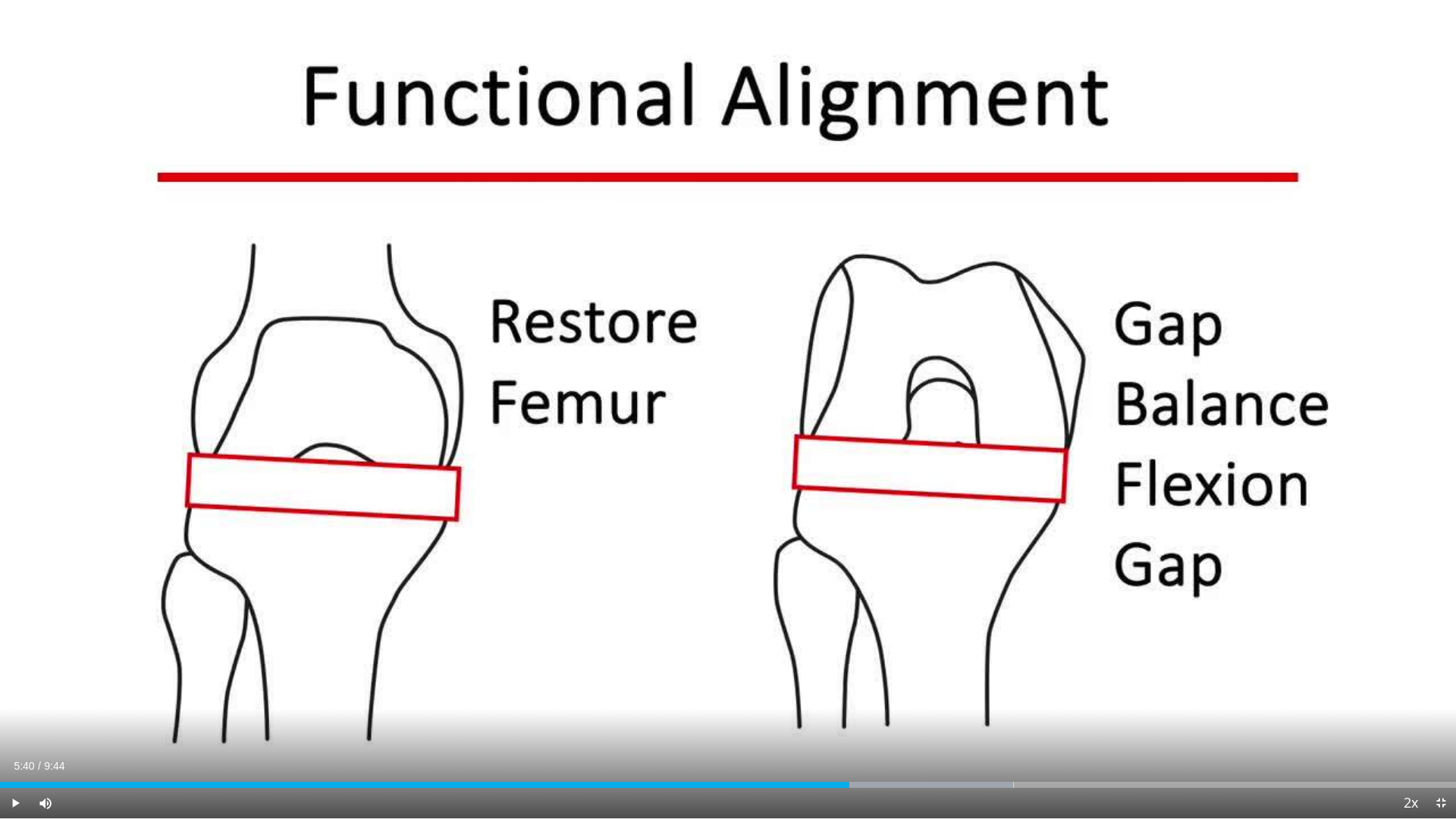
click at [1152, 408] on div "30 seconds Tap to unmute" at bounding box center [728, 409] width 1456 height 819
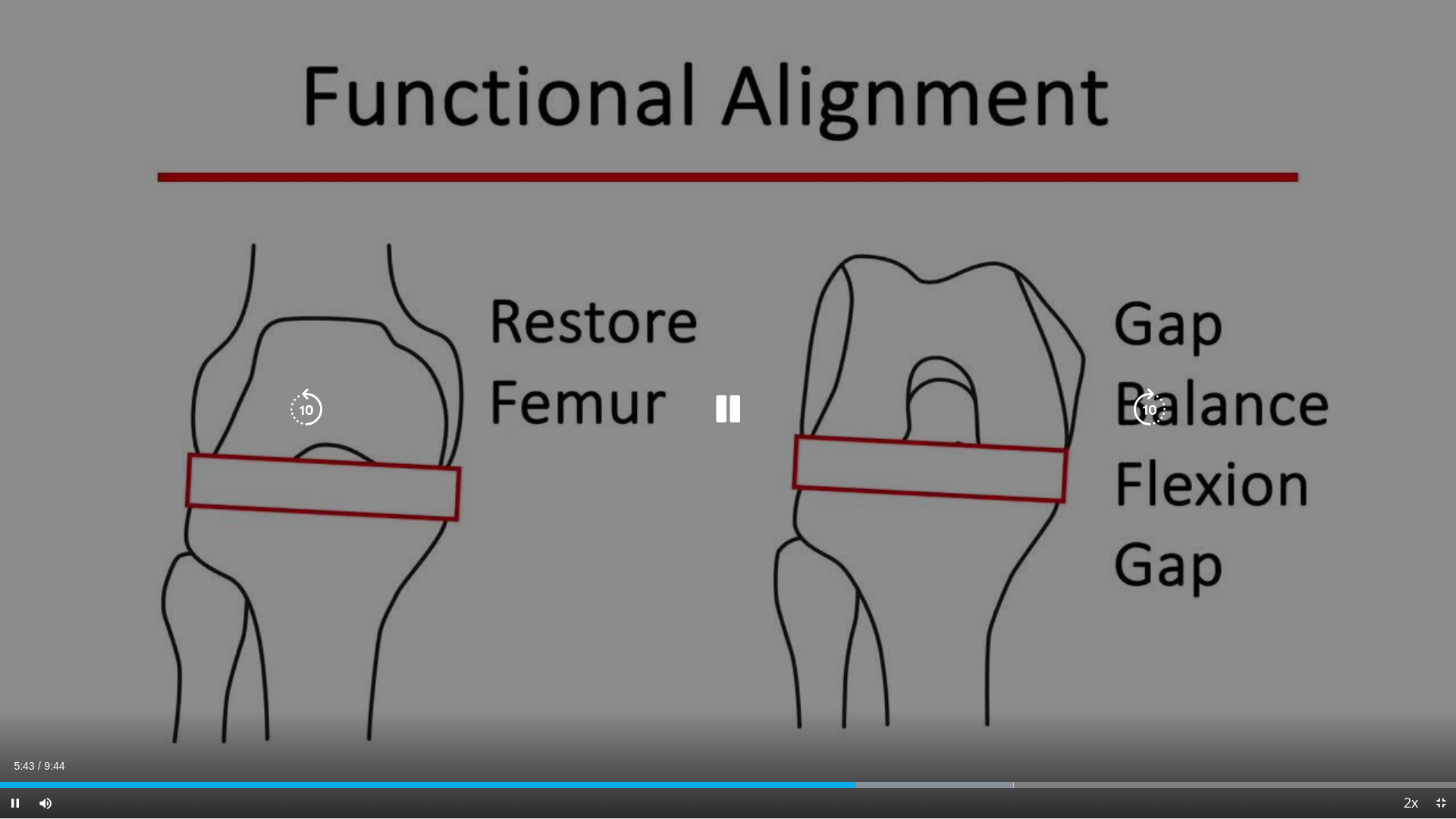
click at [1145, 406] on icon "Video Player" at bounding box center [1150, 410] width 42 height 42
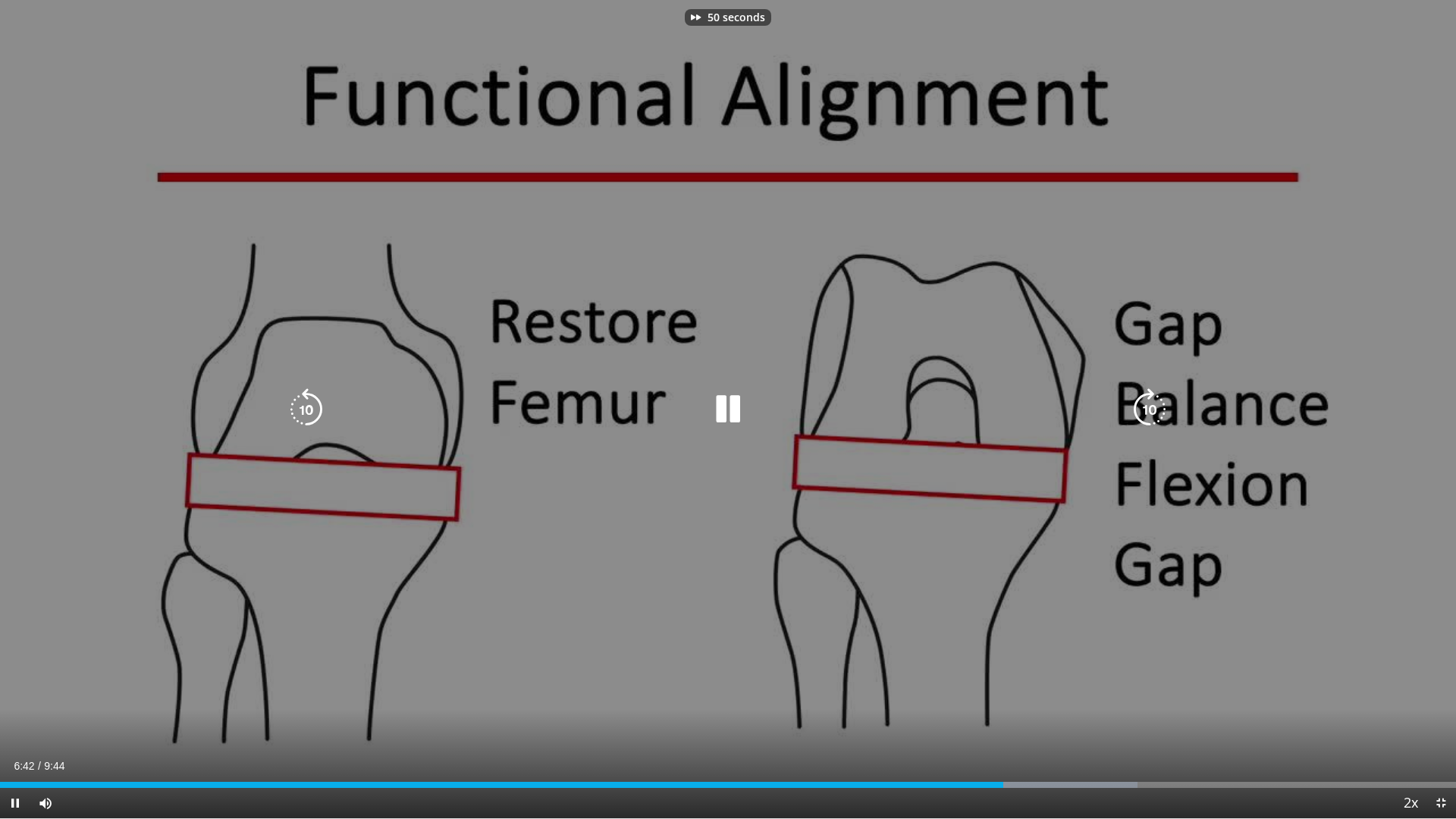
click at [1145, 406] on icon "Video Player" at bounding box center [1150, 410] width 42 height 42
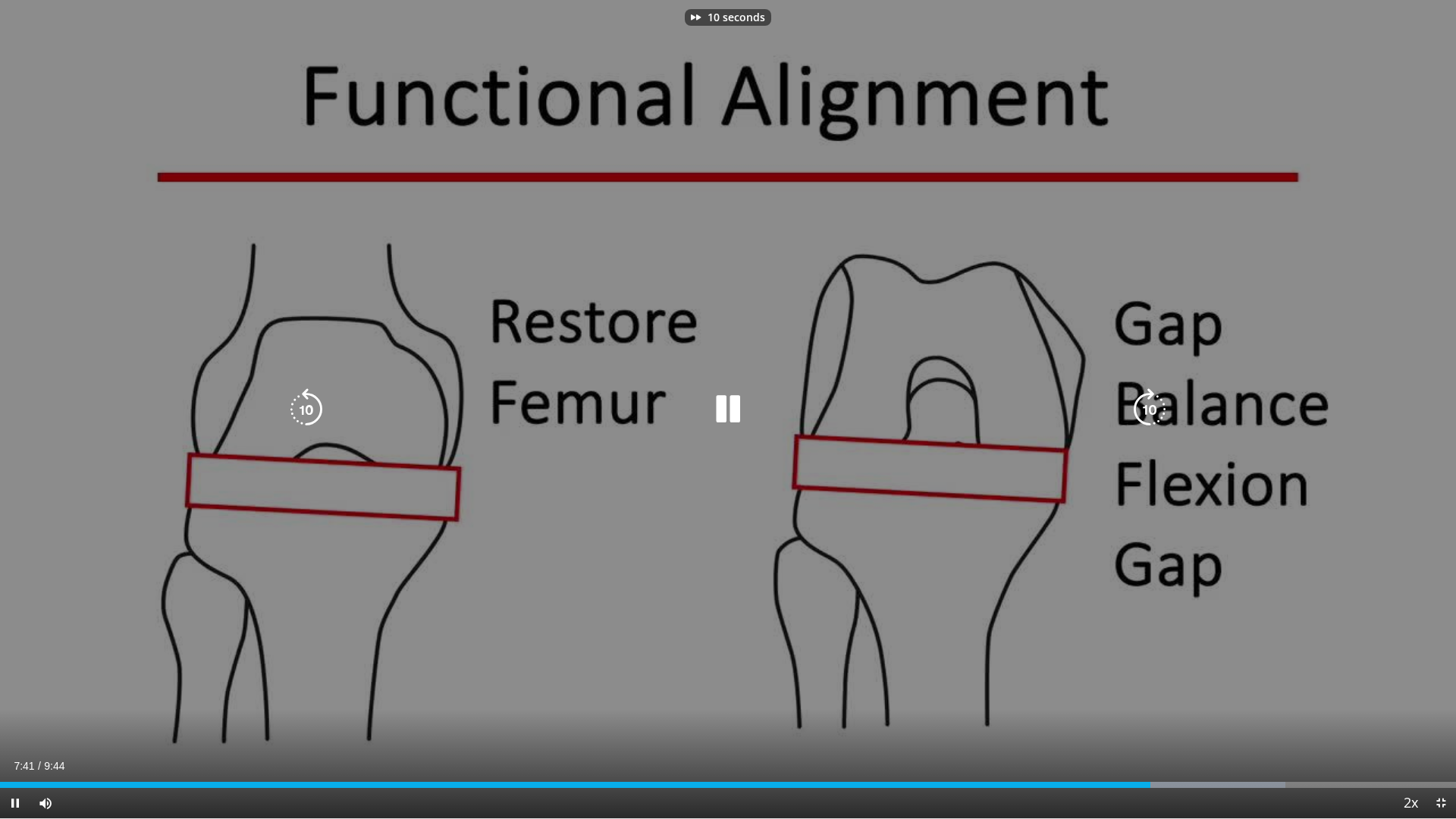
click at [1145, 406] on icon "Video Player" at bounding box center [1150, 410] width 42 height 42
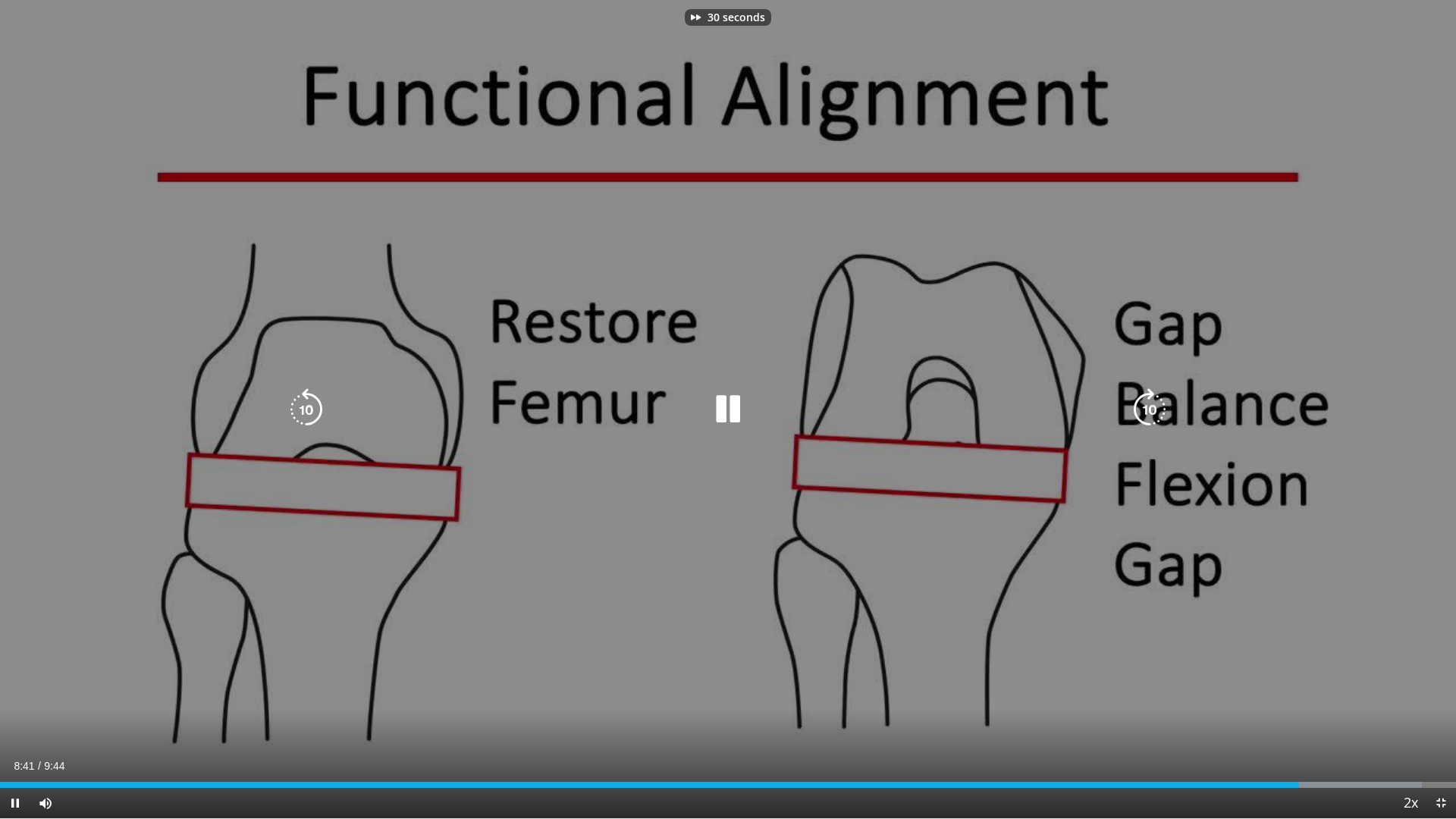
click at [1145, 406] on icon "Video Player" at bounding box center [1150, 410] width 42 height 42
click at [304, 399] on icon "Video Player" at bounding box center [306, 410] width 42 height 42
click at [309, 400] on icon "Video Player" at bounding box center [306, 410] width 42 height 42
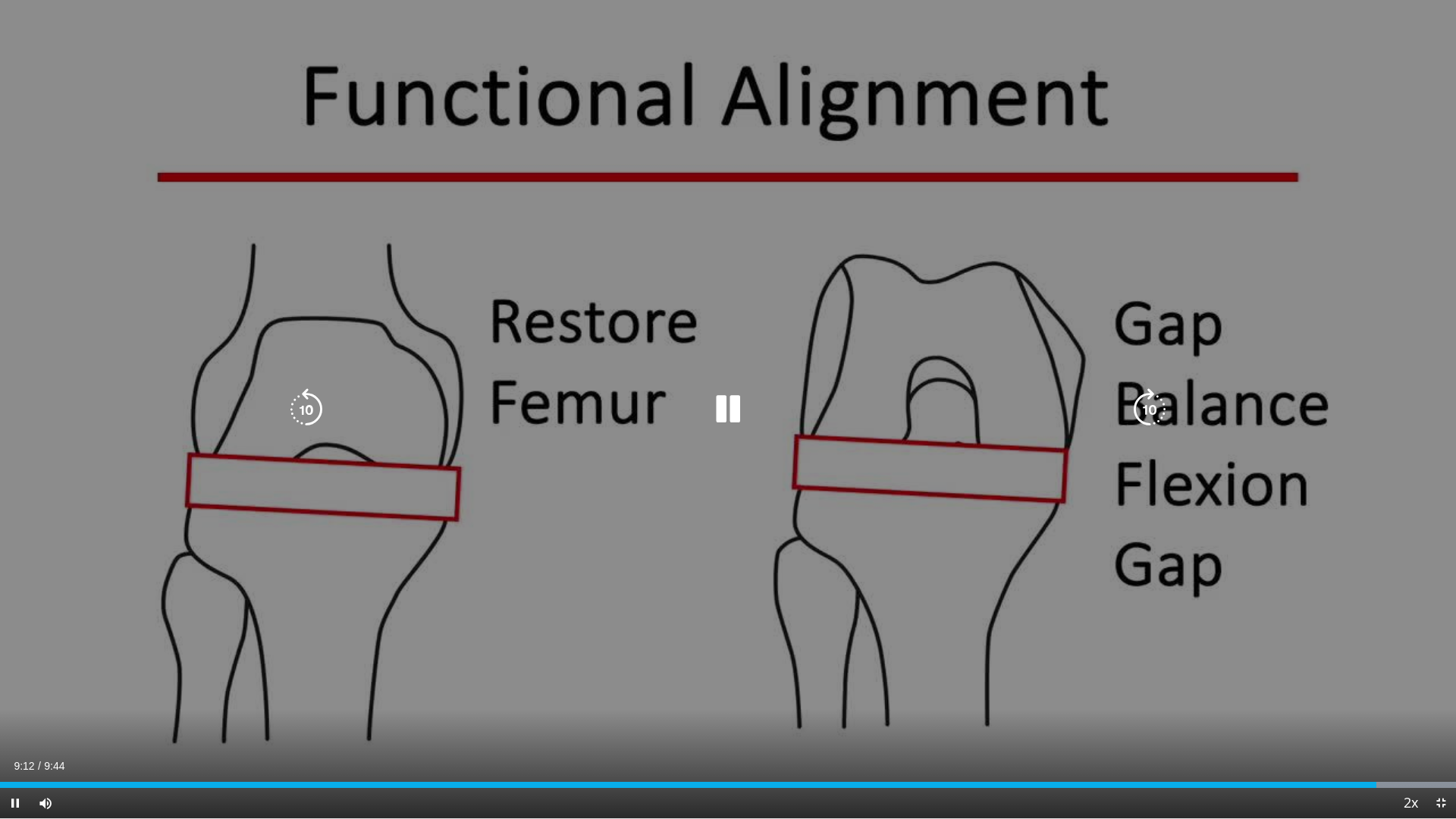
click at [1152, 405] on icon "Video Player" at bounding box center [1150, 410] width 42 height 42
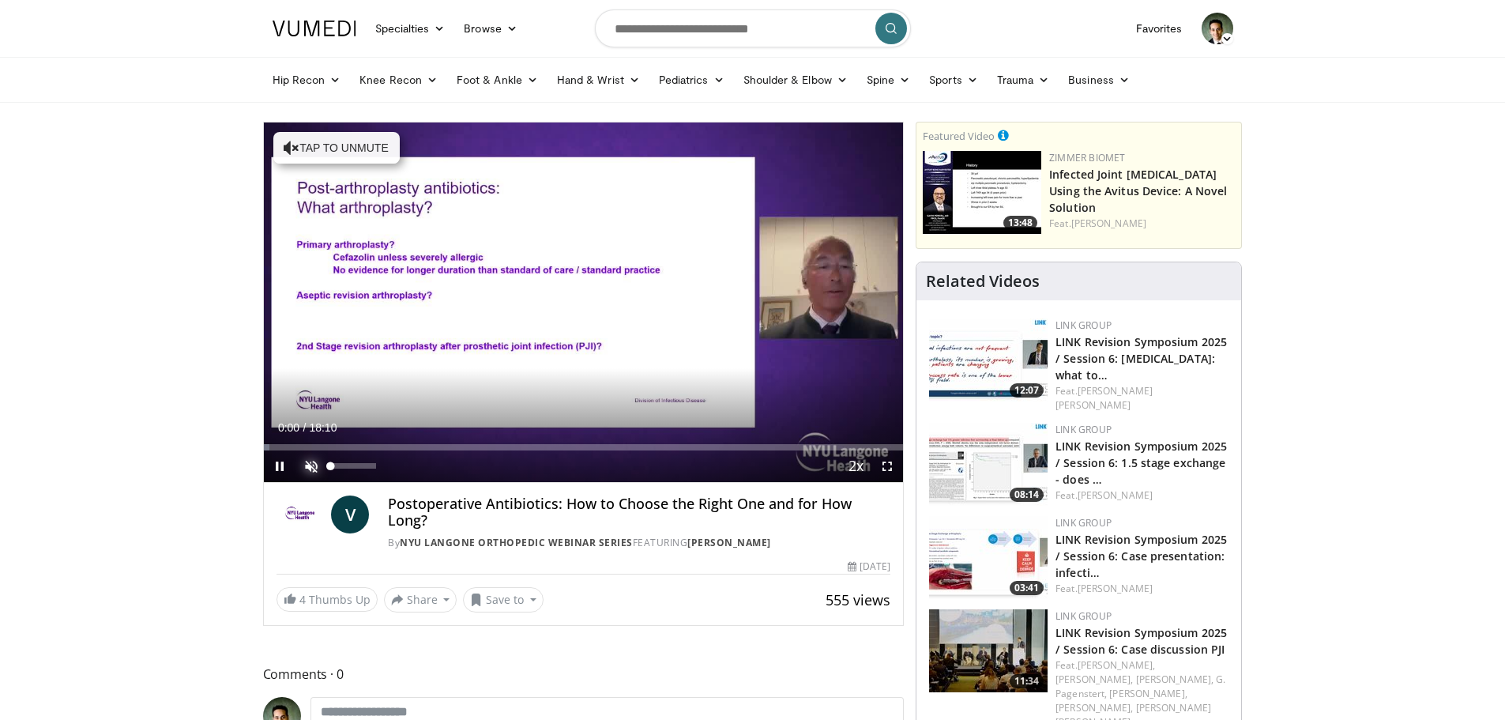
click at [305, 462] on span "Video Player" at bounding box center [312, 466] width 32 height 32
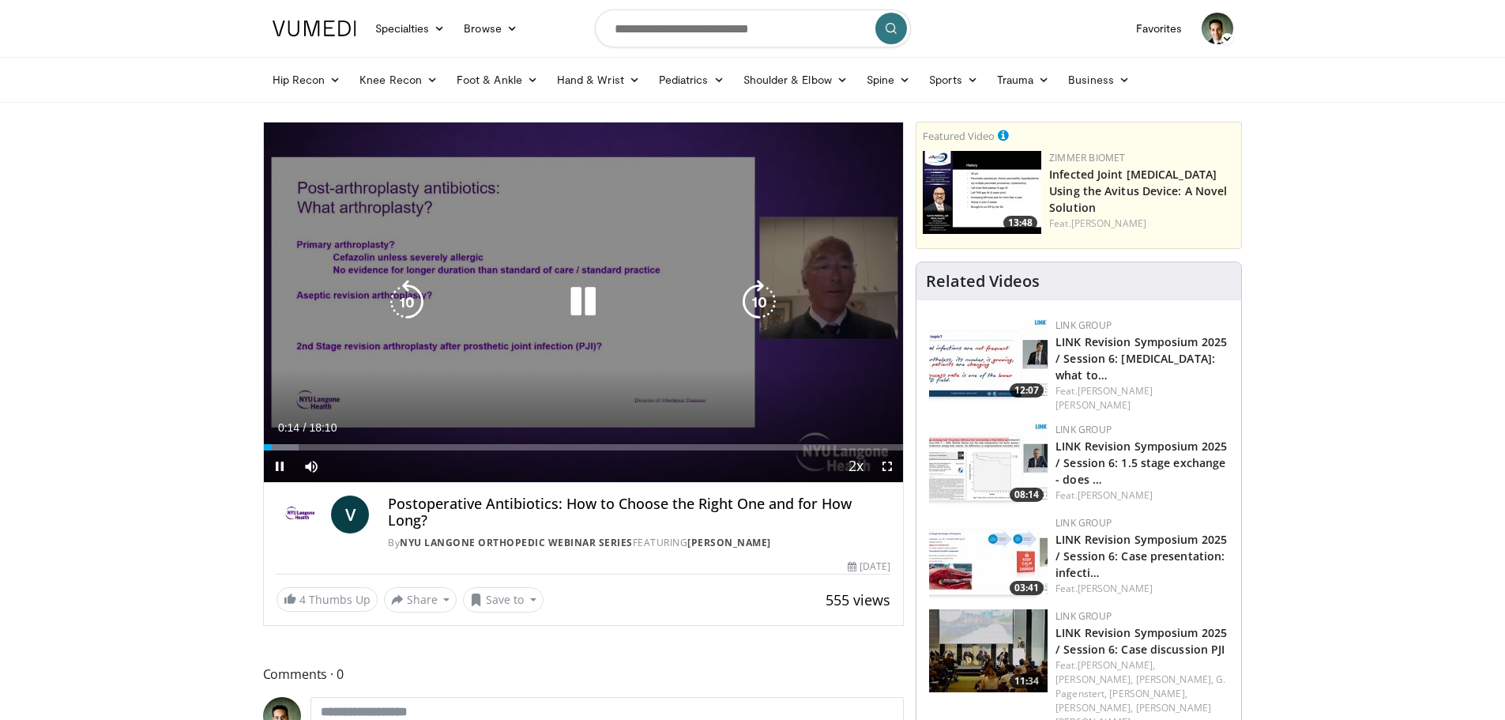
click at [760, 304] on icon "Video Player" at bounding box center [759, 302] width 44 height 44
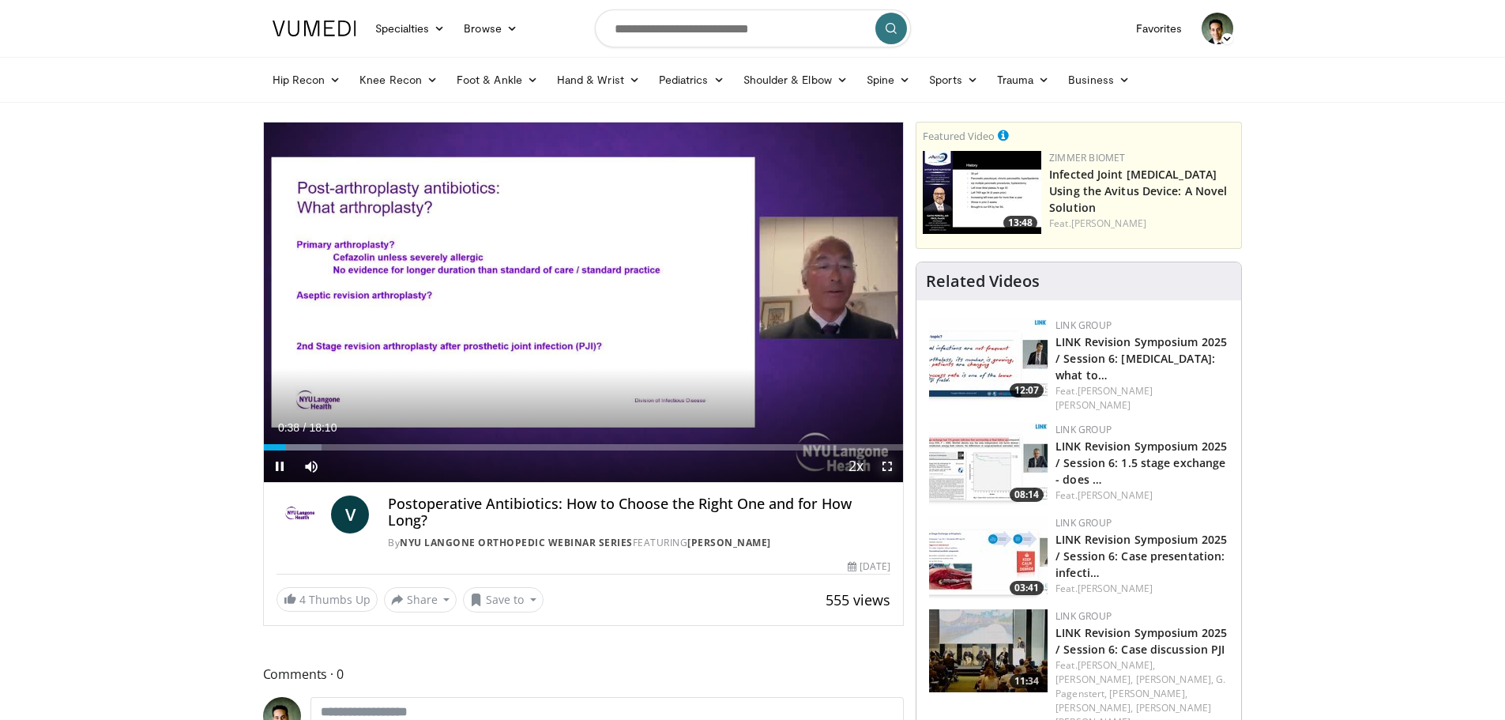
click at [887, 464] on span "Video Player" at bounding box center [888, 466] width 32 height 32
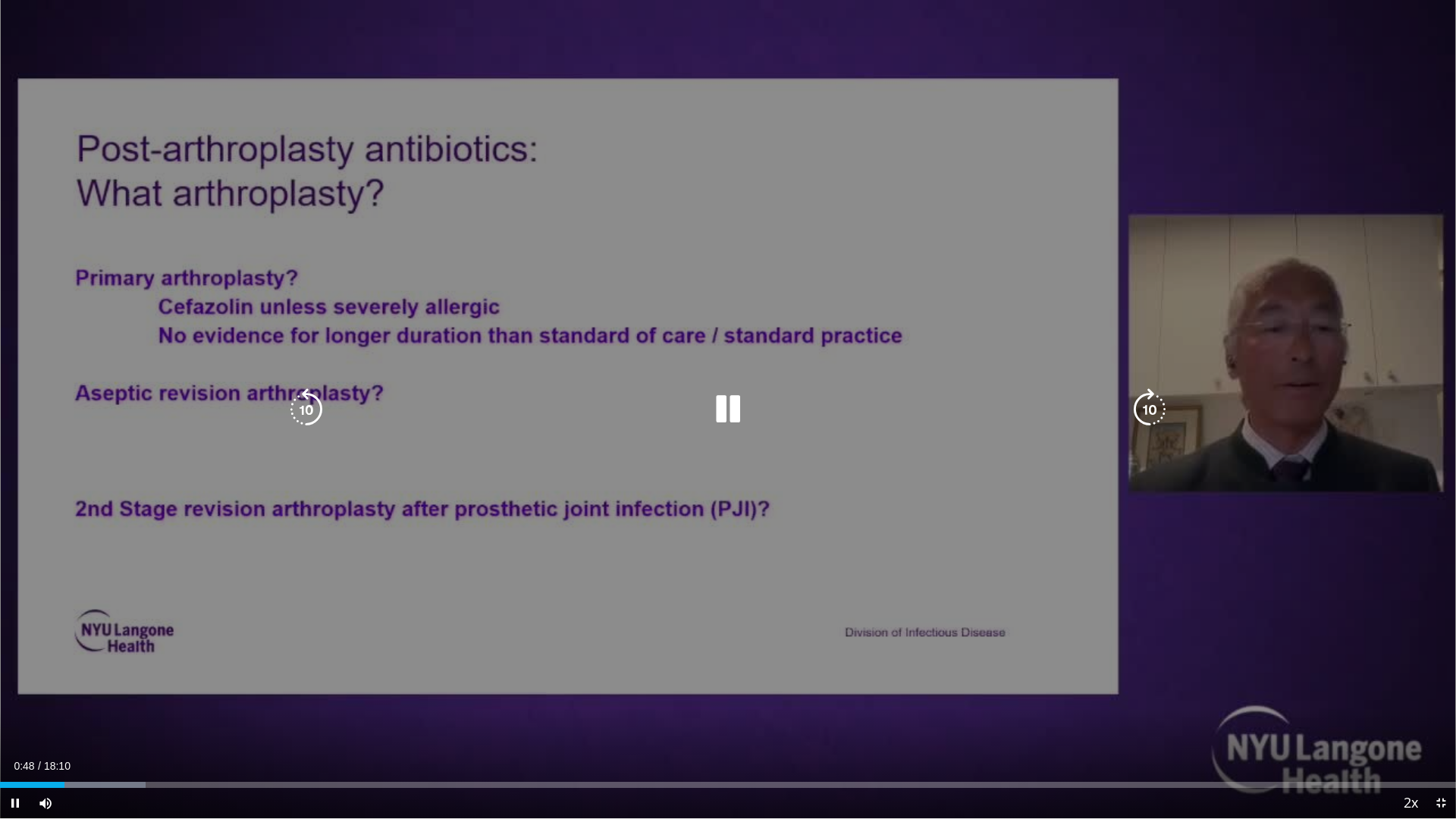
click at [1157, 402] on icon "Video Player" at bounding box center [1150, 410] width 42 height 42
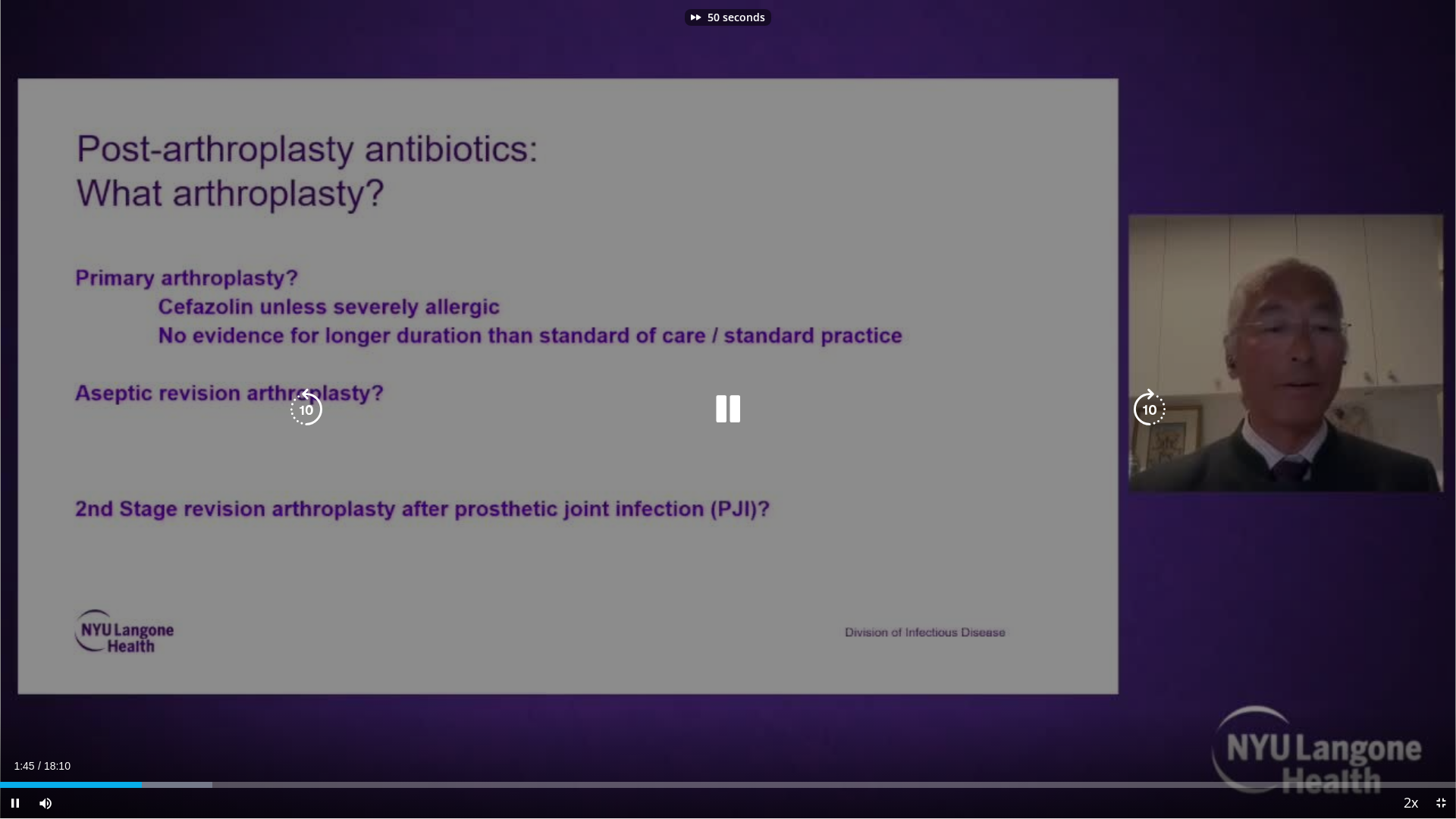
click at [1157, 402] on icon "Video Player" at bounding box center [1150, 410] width 42 height 42
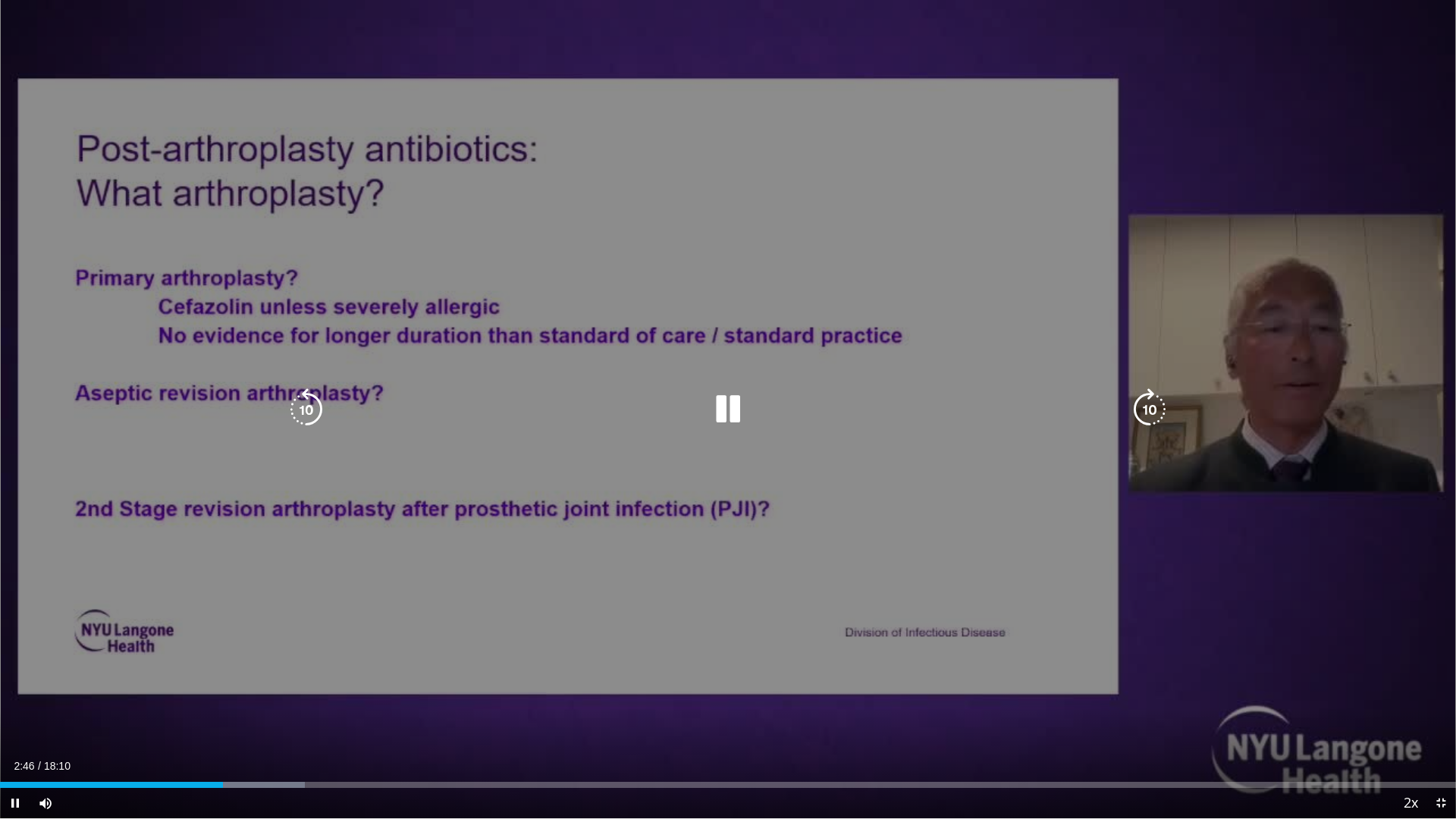
click at [1157, 402] on icon "Video Player" at bounding box center [1150, 410] width 42 height 42
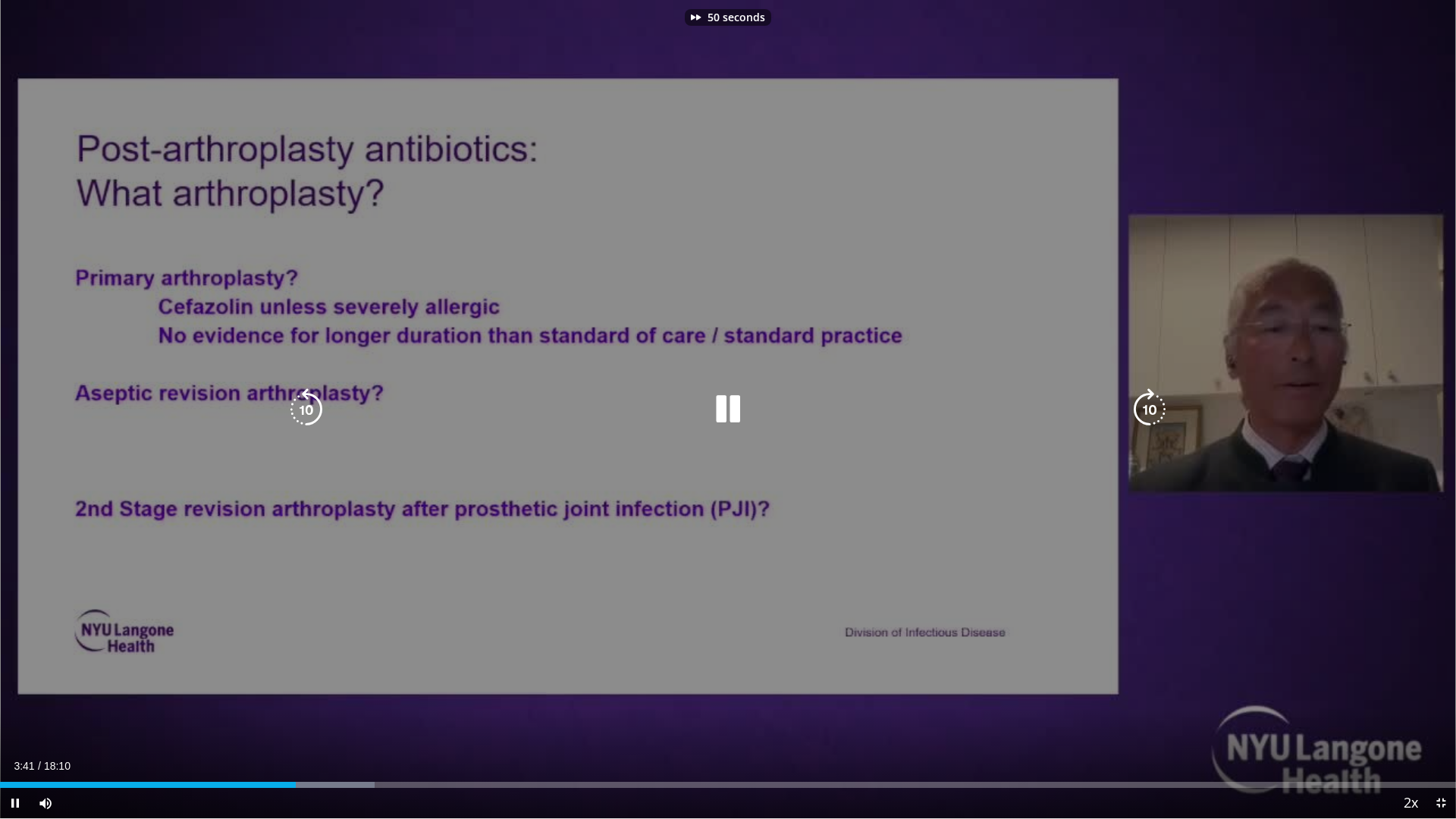
click at [1157, 402] on icon "Video Player" at bounding box center [1150, 410] width 42 height 42
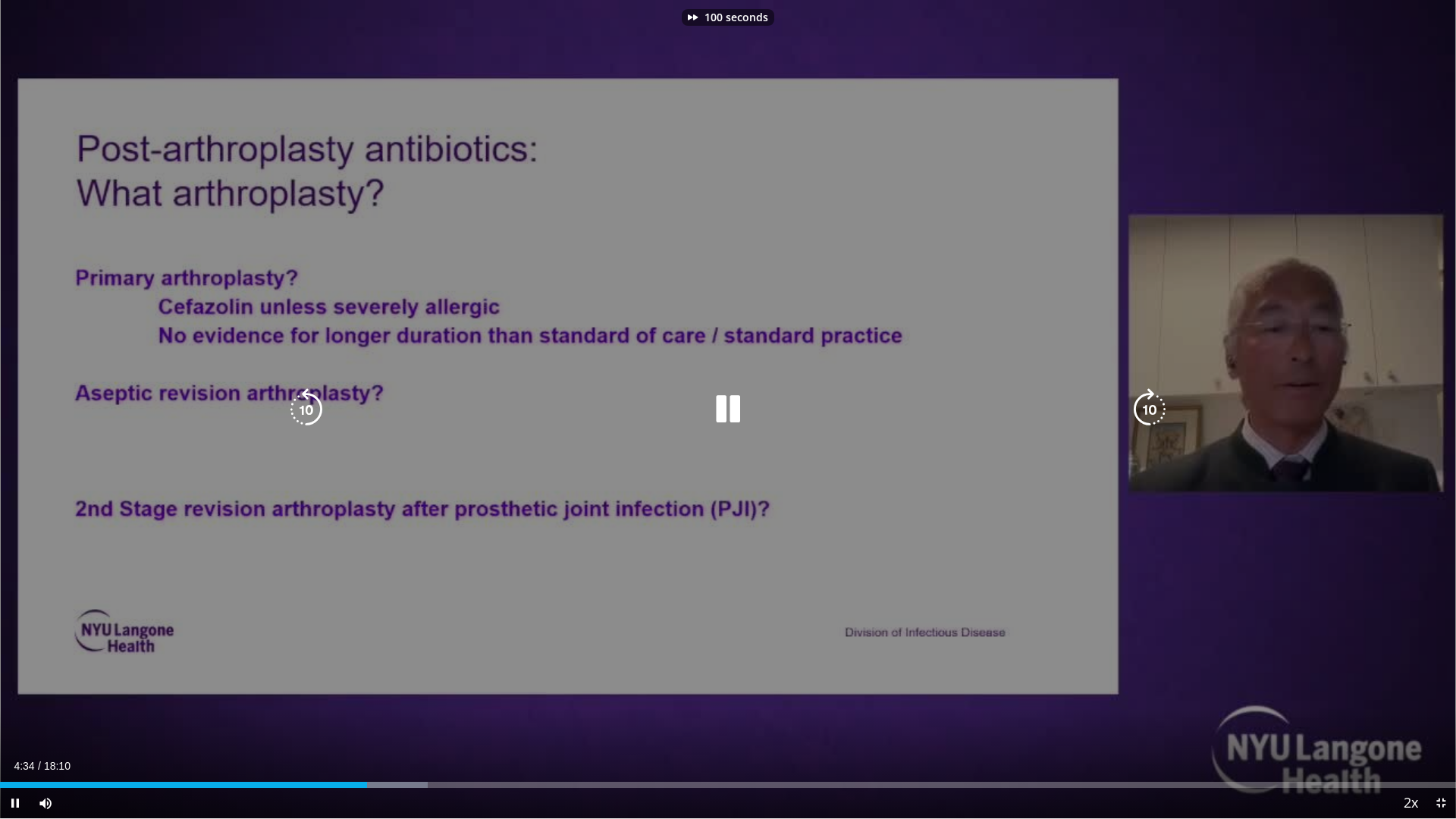
click at [1157, 402] on icon "Video Player" at bounding box center [1150, 410] width 42 height 42
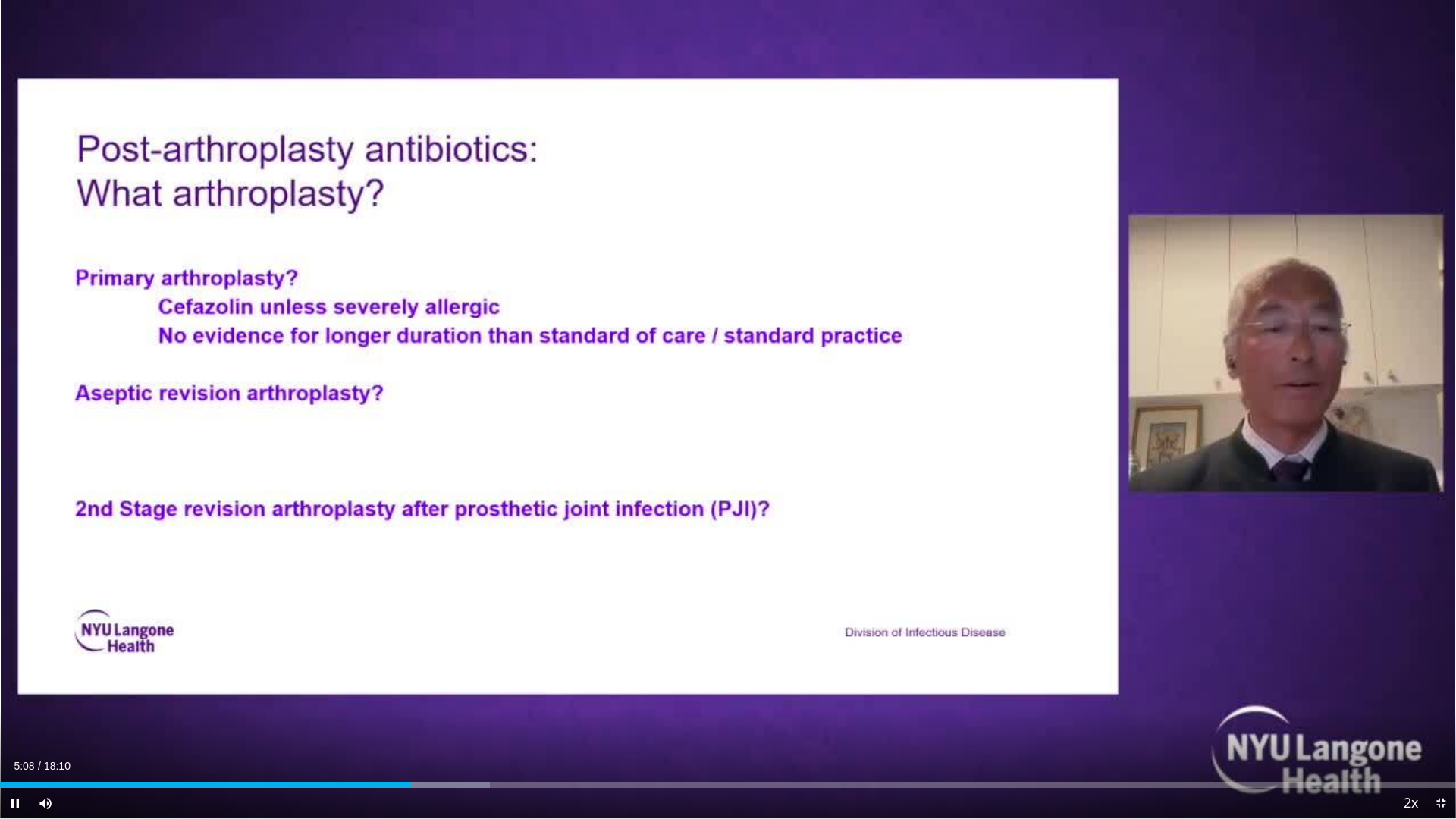
click at [1157, 402] on div "10 seconds Tap to unmute" at bounding box center [728, 409] width 1456 height 819
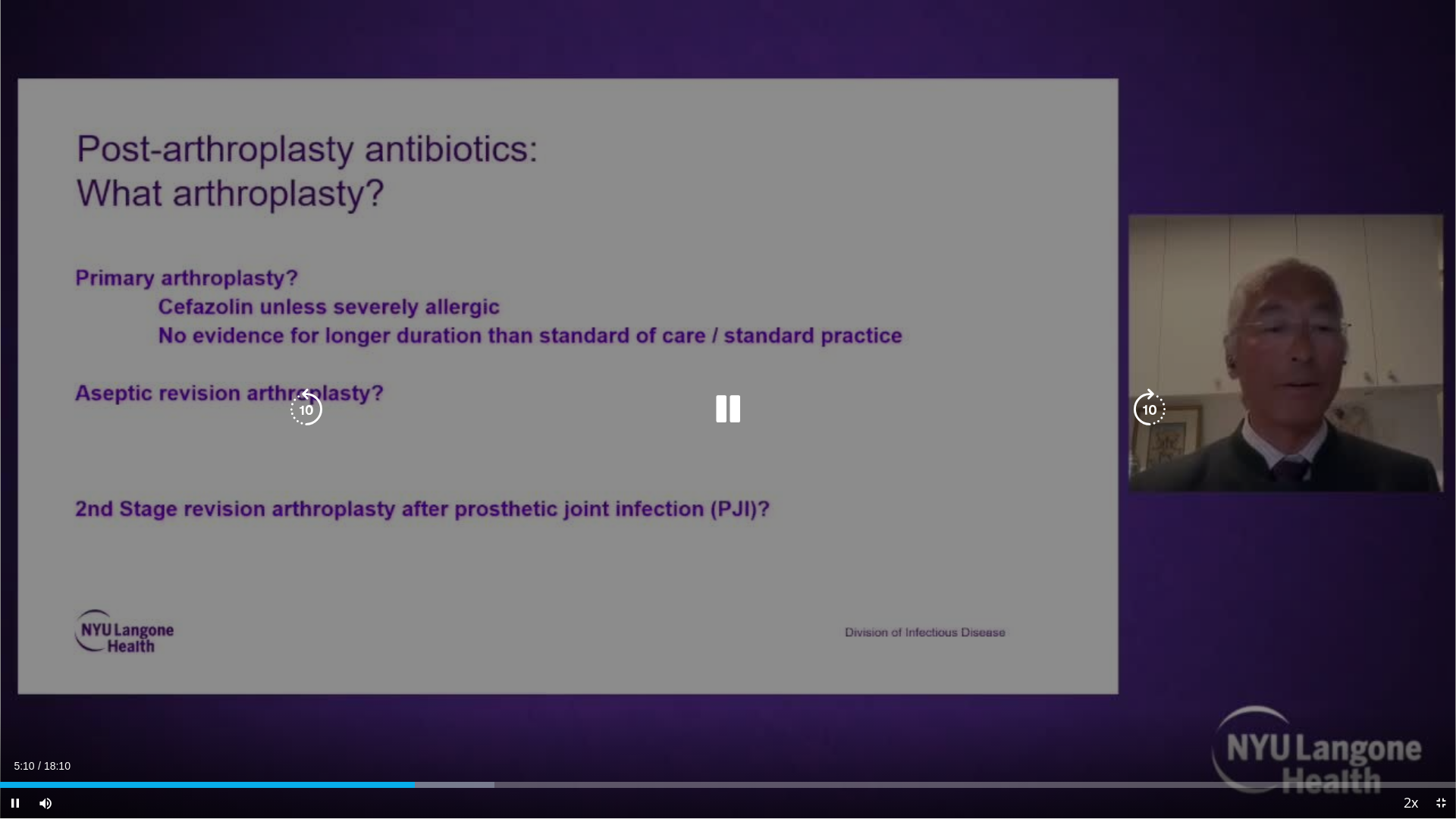
click at [1158, 419] on icon "Video Player" at bounding box center [1150, 410] width 42 height 42
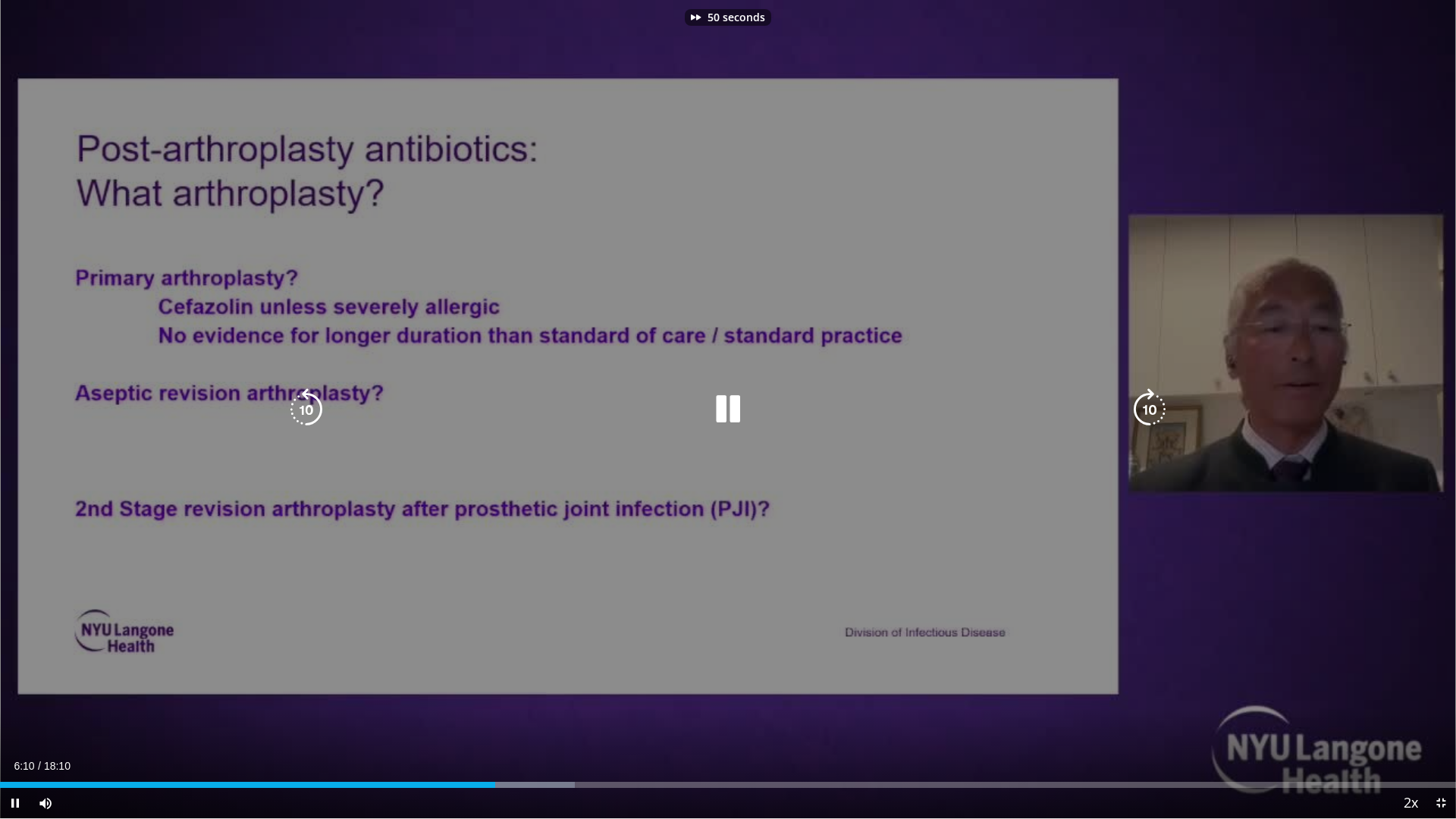
click at [1158, 419] on icon "Video Player" at bounding box center [1150, 410] width 42 height 42
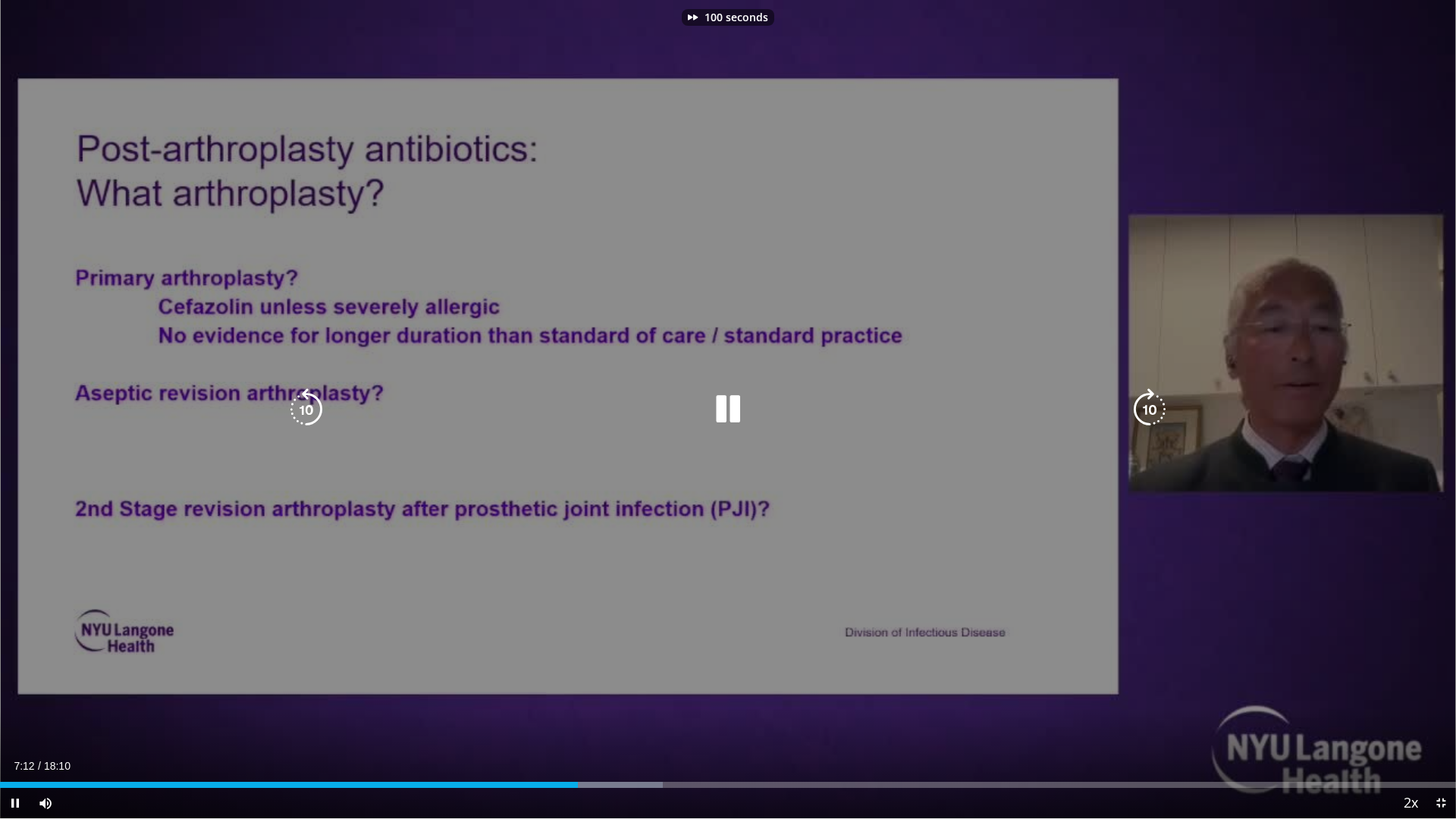
click at [1158, 417] on icon "Video Player" at bounding box center [1150, 410] width 42 height 42
click at [1158, 404] on icon "Video Player" at bounding box center [1150, 410] width 42 height 42
click at [1153, 410] on icon "Video Player" at bounding box center [1150, 410] width 42 height 42
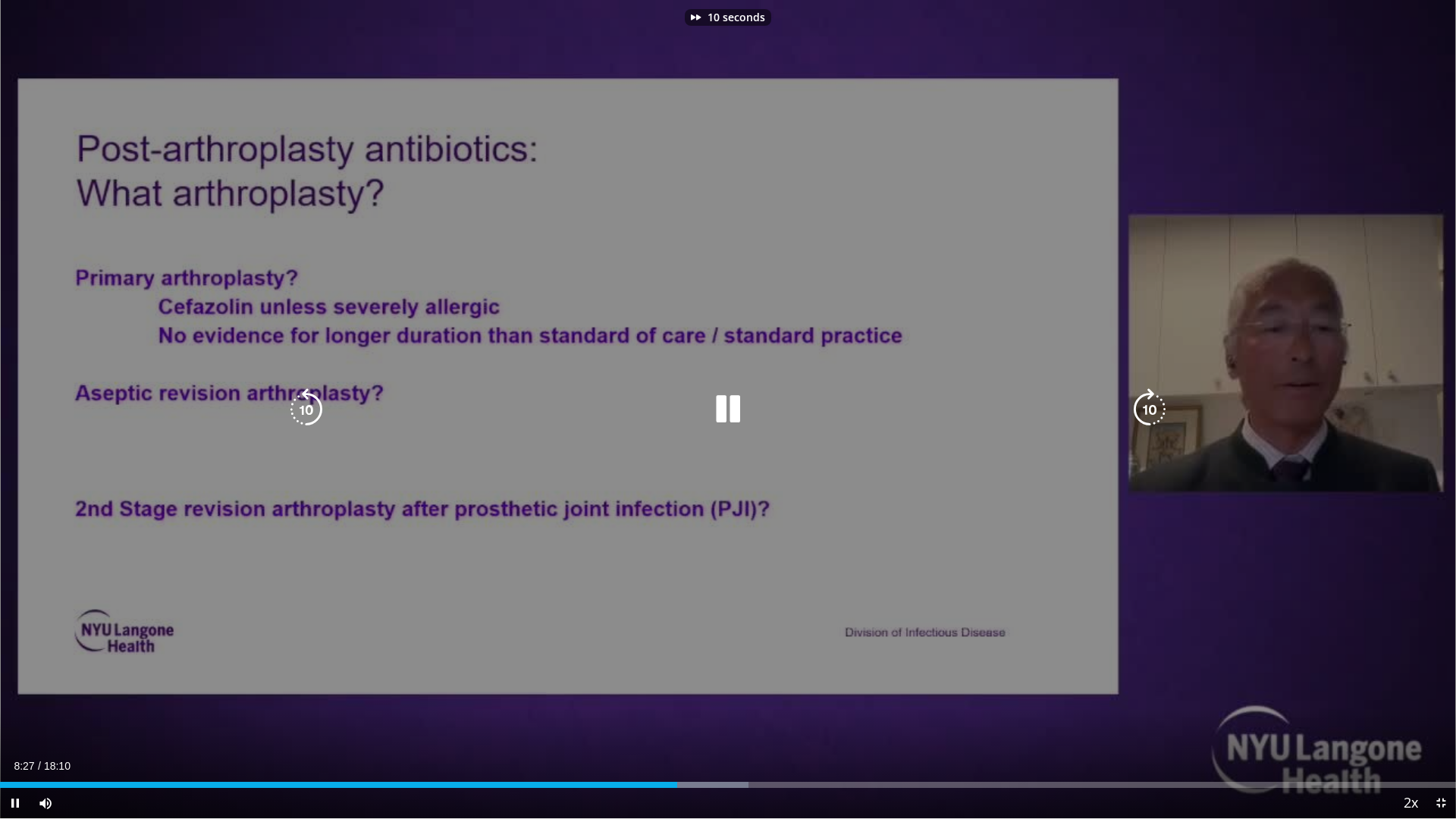
click at [1148, 416] on icon "Video Player" at bounding box center [1150, 410] width 42 height 42
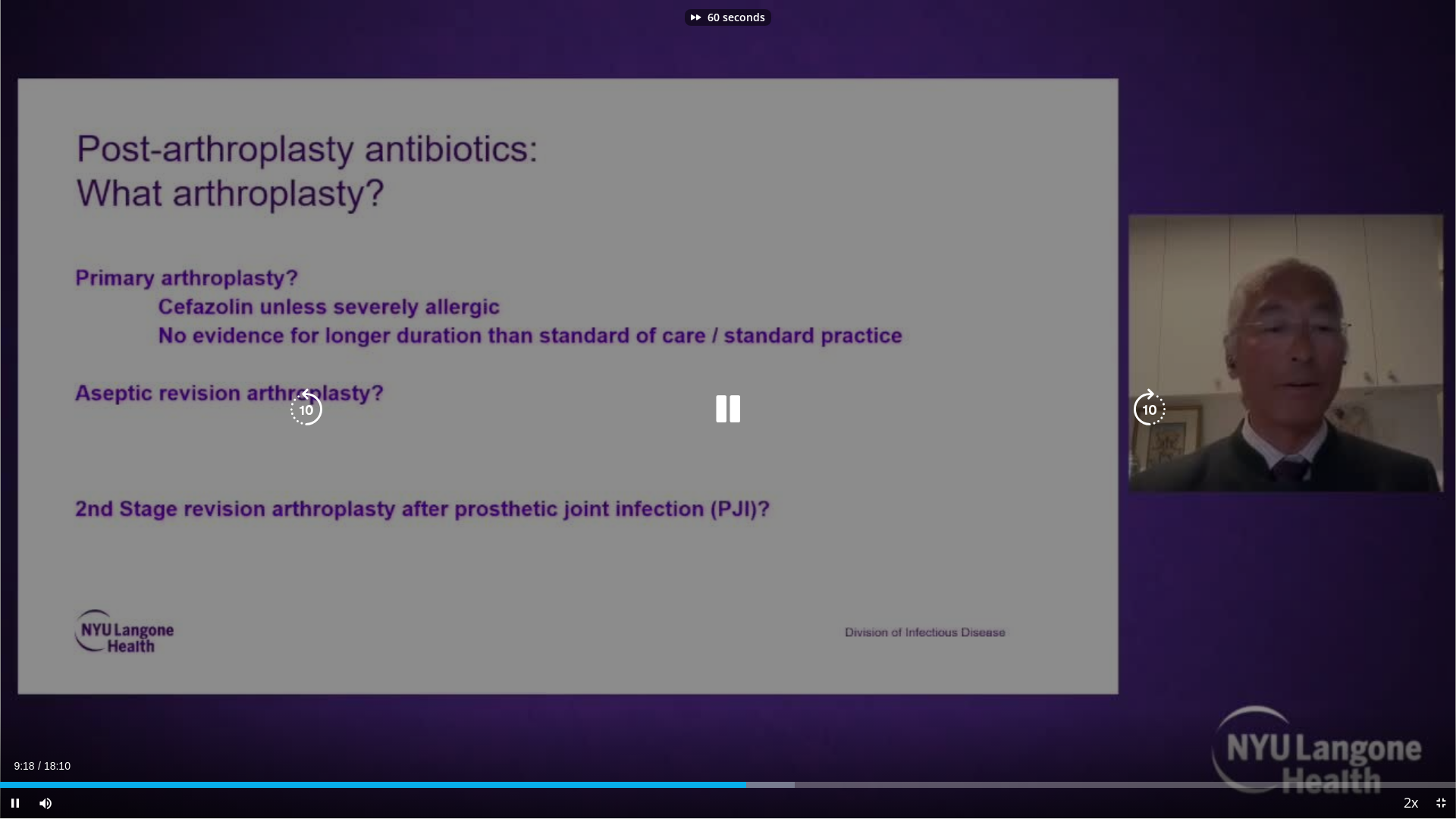
click at [1148, 416] on icon "Video Player" at bounding box center [1150, 410] width 42 height 42
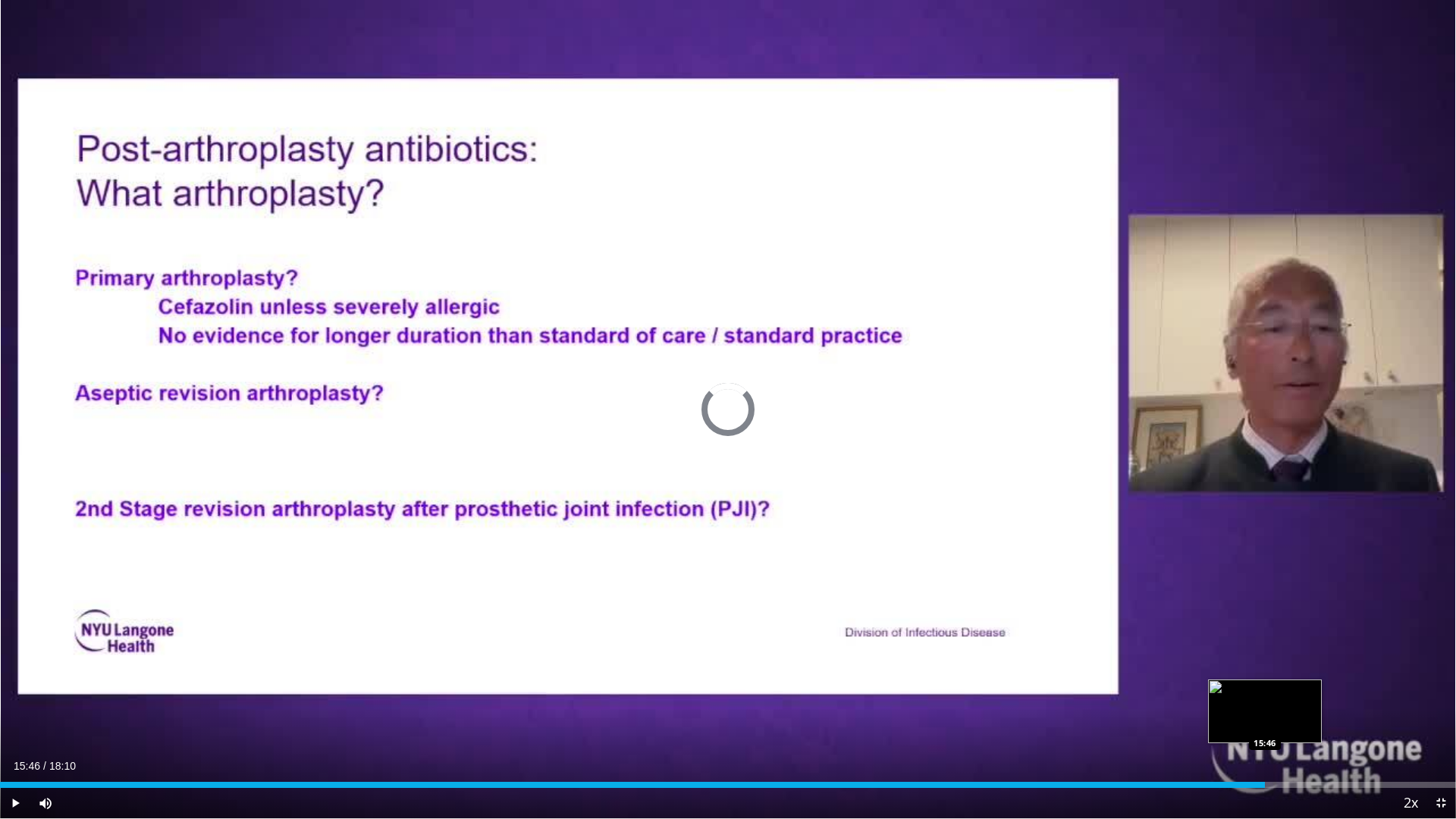
click at [1265, 690] on div "Loaded : 59.15% 15:46 15:46" at bounding box center [728, 785] width 1456 height 6
click at [1322, 690] on div "Current Time 15:53 / Duration 18:10 Pause Skip Backward Skip Forward Mute Loade…" at bounding box center [728, 804] width 1456 height 31
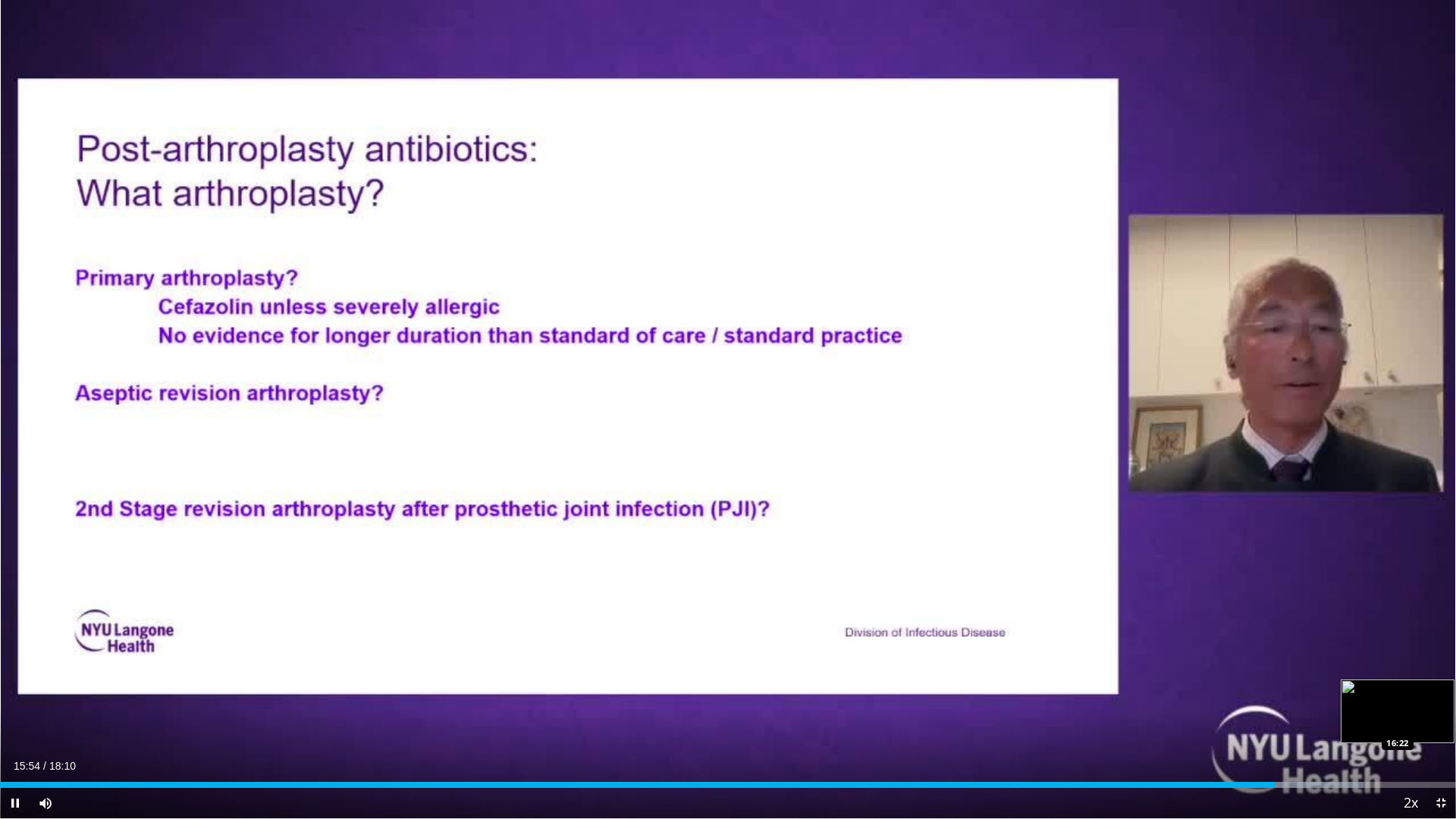
click at [1313, 690] on div "Loaded : 93.67% 15:55 16:22" at bounding box center [728, 785] width 1456 height 6
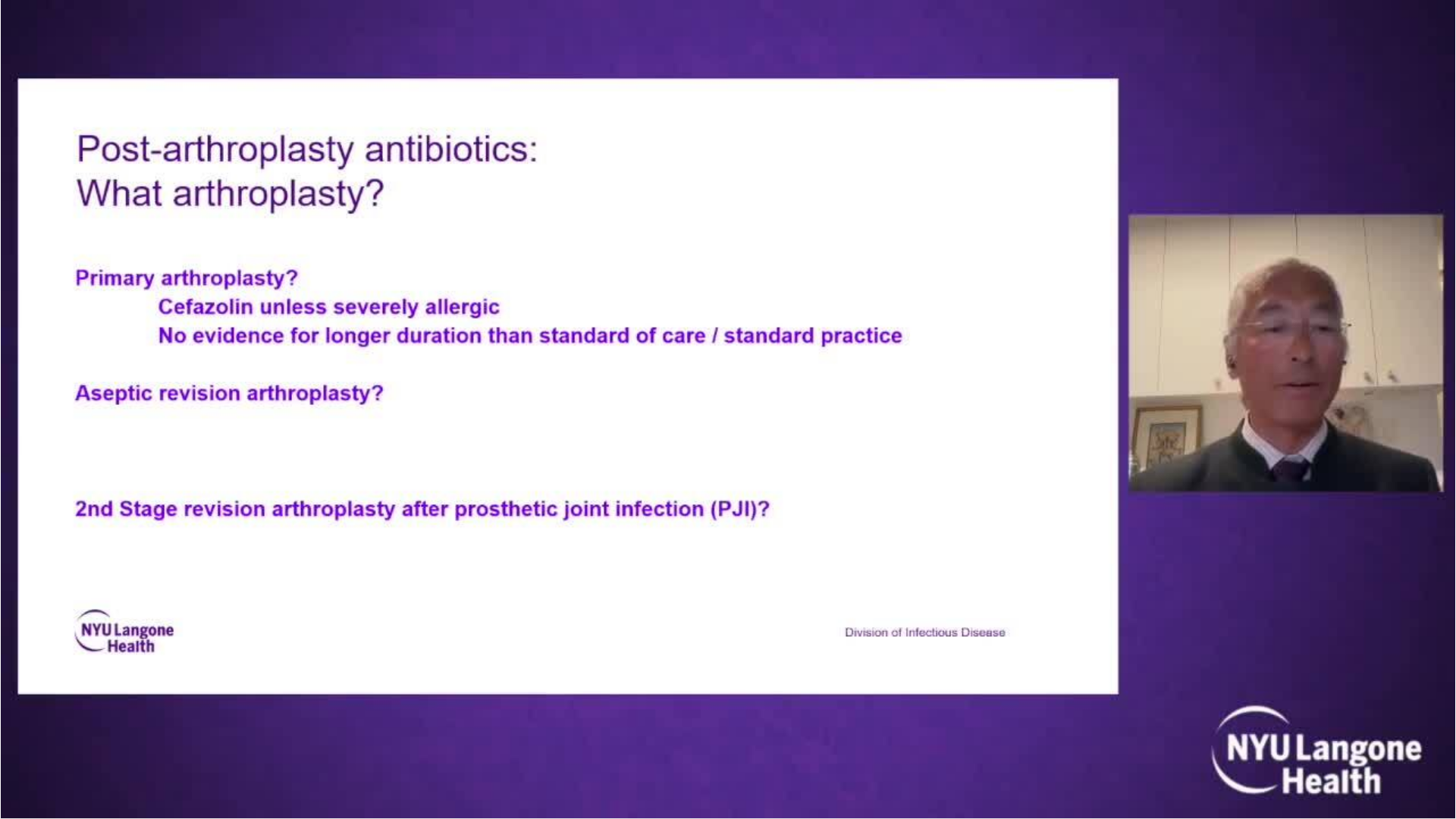
click at [1370, 690] on div "70 seconds Tap to unmute" at bounding box center [728, 409] width 1456 height 819
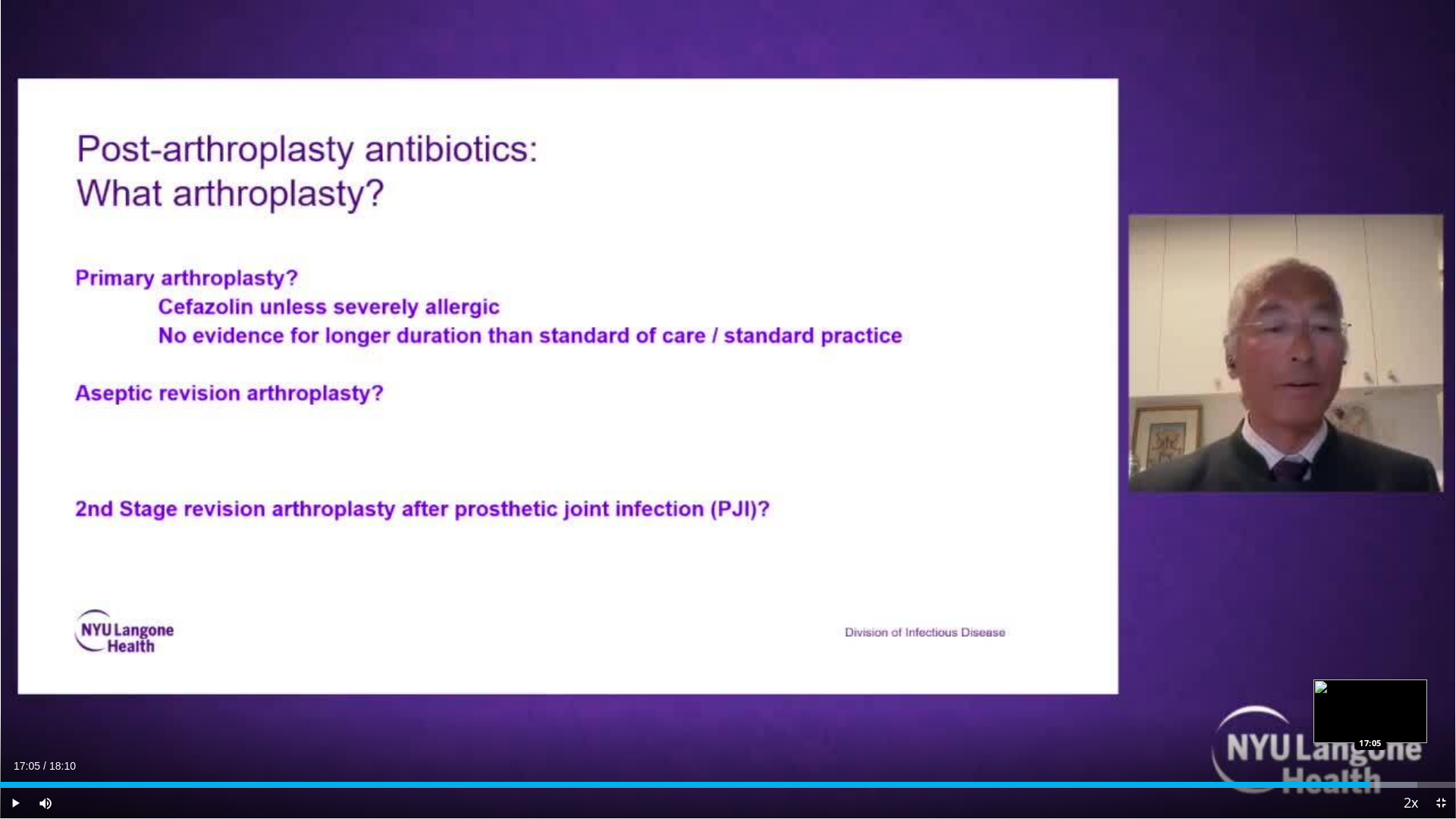
click at [1371, 690] on div "Progress Bar" at bounding box center [1351, 785] width 131 height 6
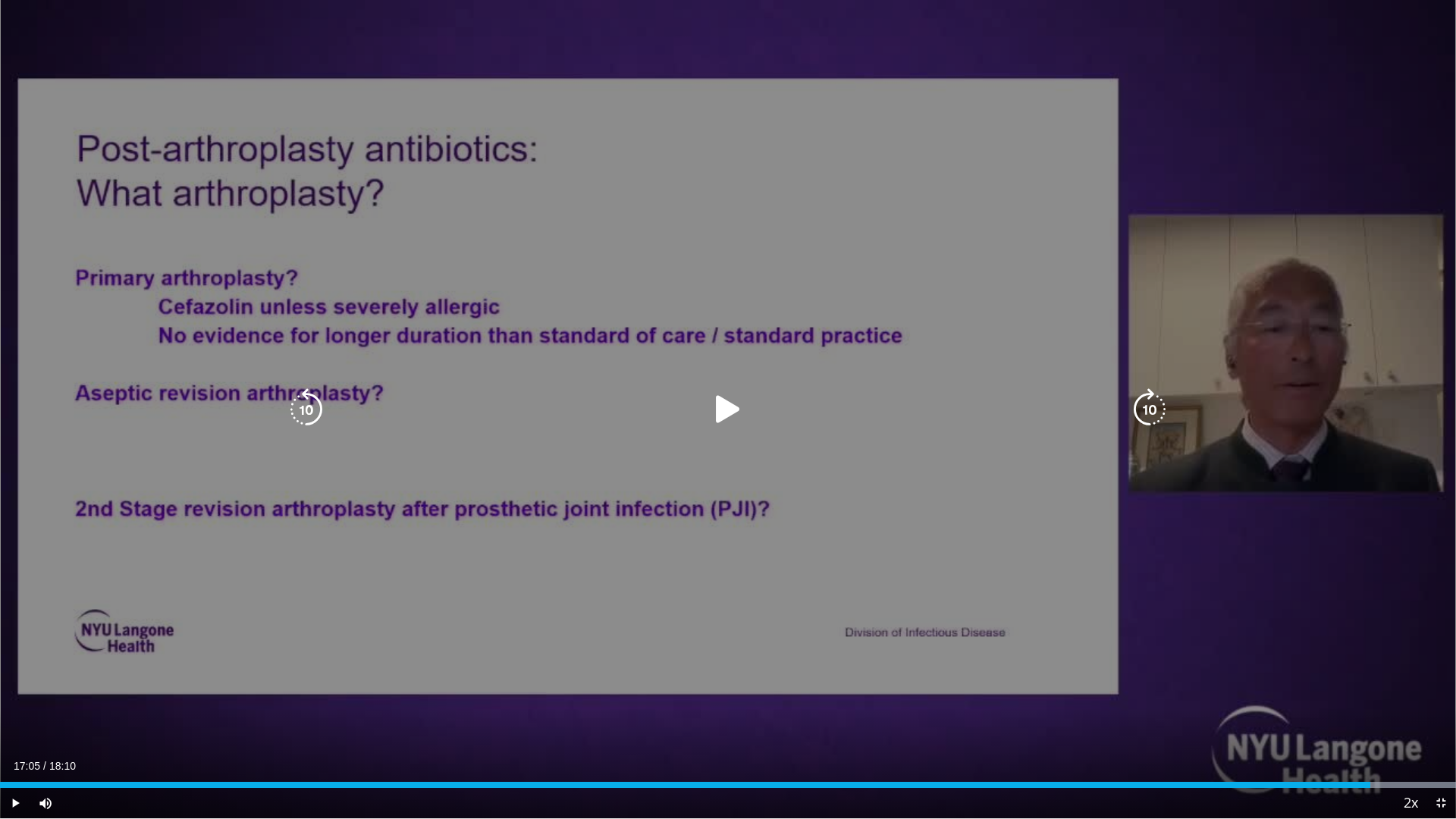
click at [733, 407] on icon "Video Player" at bounding box center [728, 410] width 42 height 42
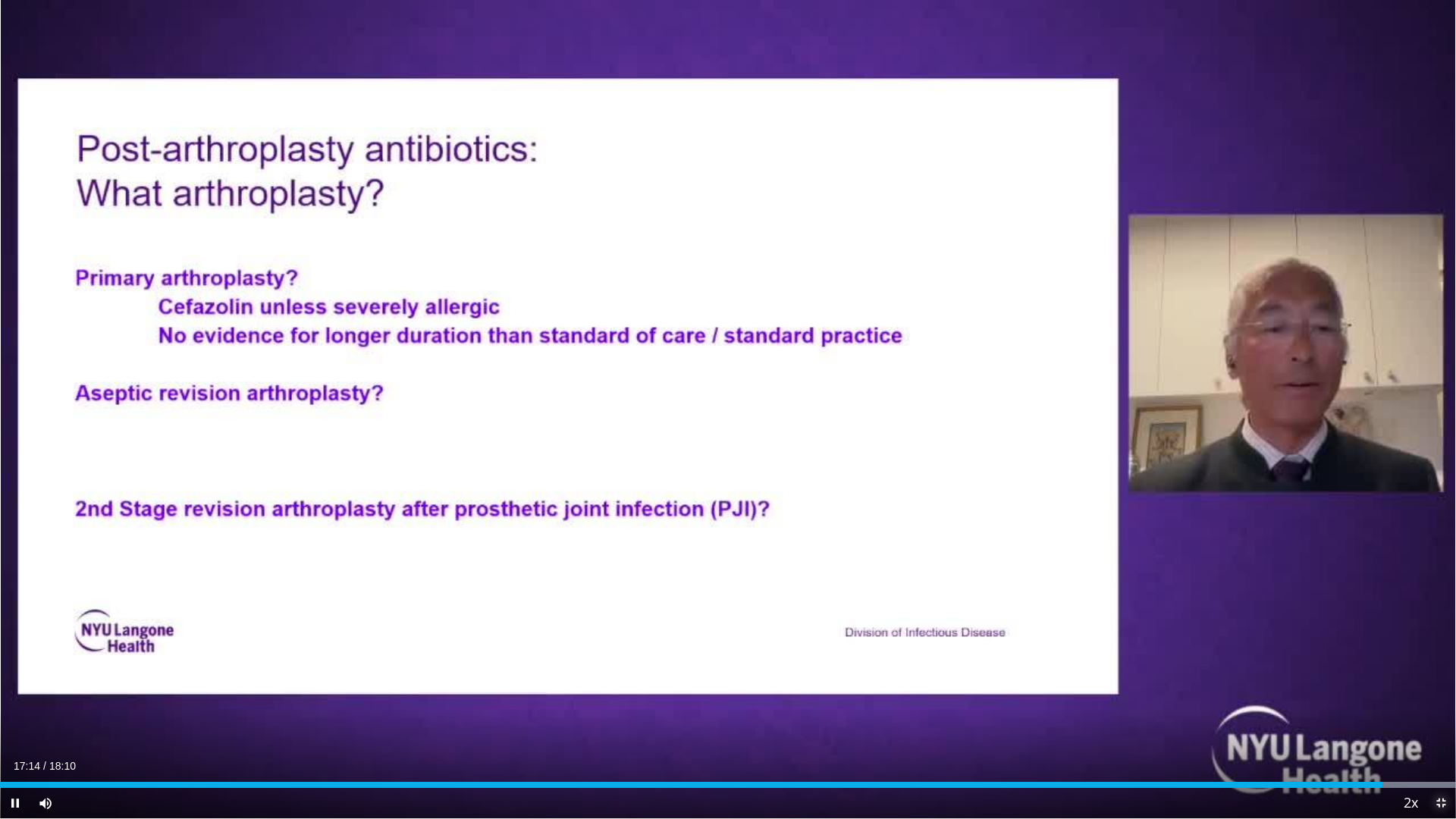
click at [1427, 690] on span "Video Player" at bounding box center [1442, 804] width 31 height 31
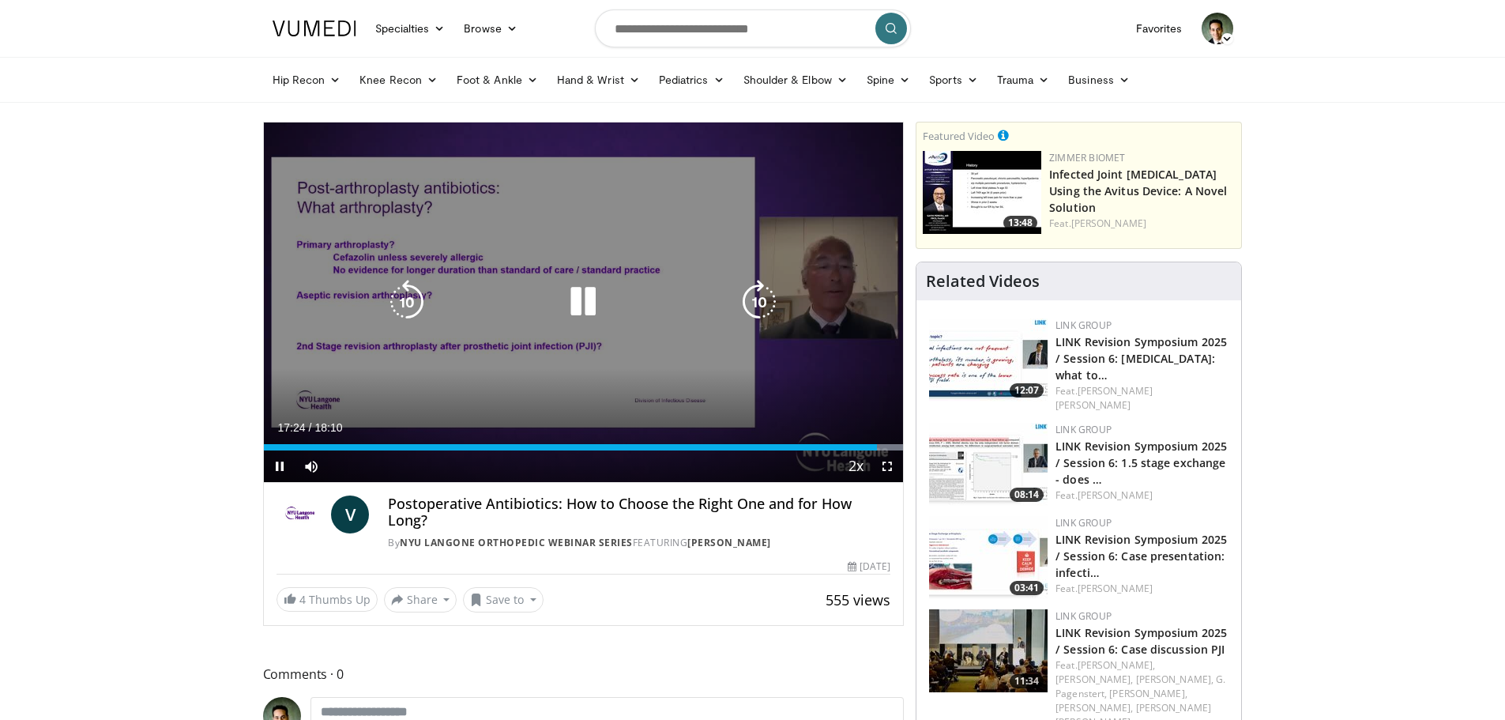
click at [764, 297] on icon "Video Player" at bounding box center [759, 302] width 44 height 44
click at [763, 297] on icon "Video Player" at bounding box center [759, 302] width 44 height 44
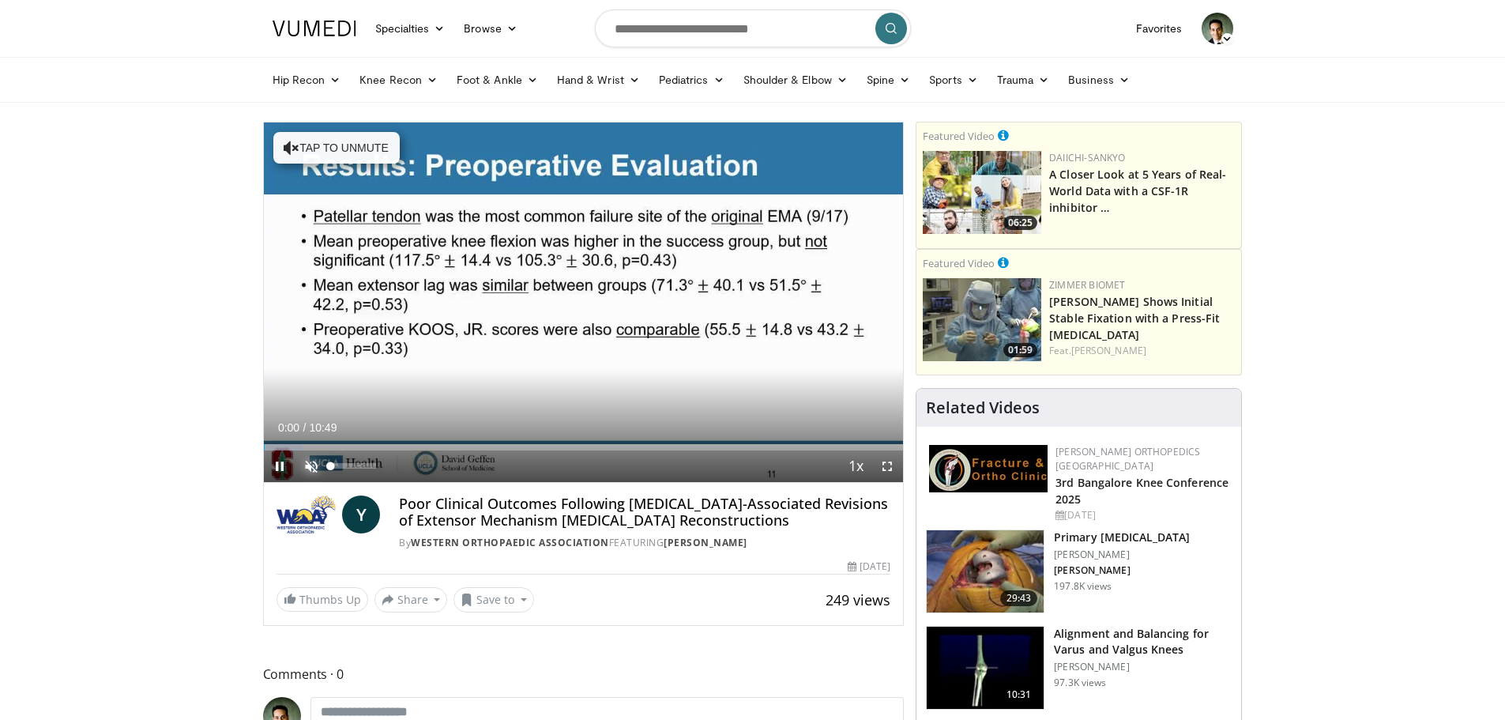
click at [306, 468] on span "Video Player" at bounding box center [312, 466] width 32 height 32
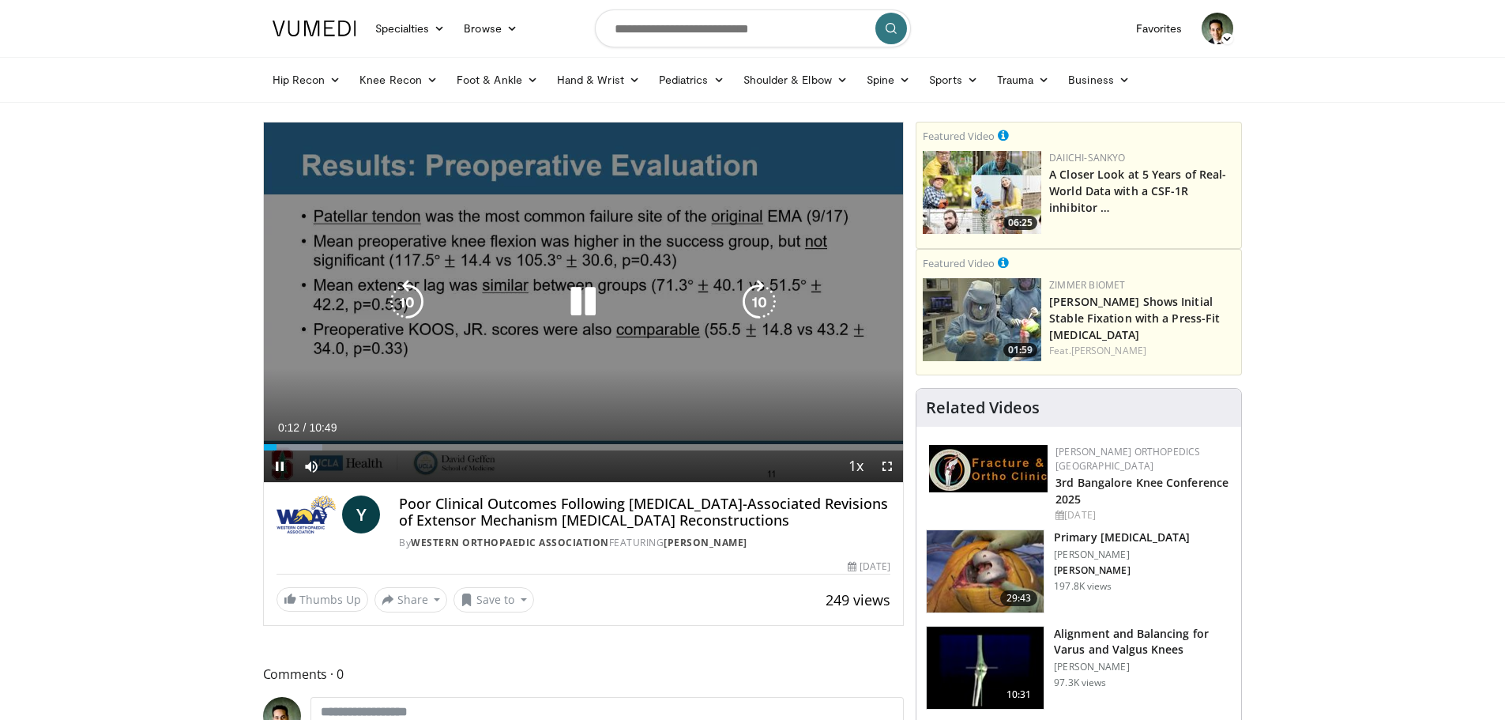
click at [747, 296] on icon "Video Player" at bounding box center [759, 302] width 44 height 44
click at [755, 296] on icon "Video Player" at bounding box center [759, 302] width 44 height 44
click at [779, 310] on icon "Video Player" at bounding box center [759, 302] width 44 height 44
click at [752, 283] on icon "Video Player" at bounding box center [759, 302] width 44 height 44
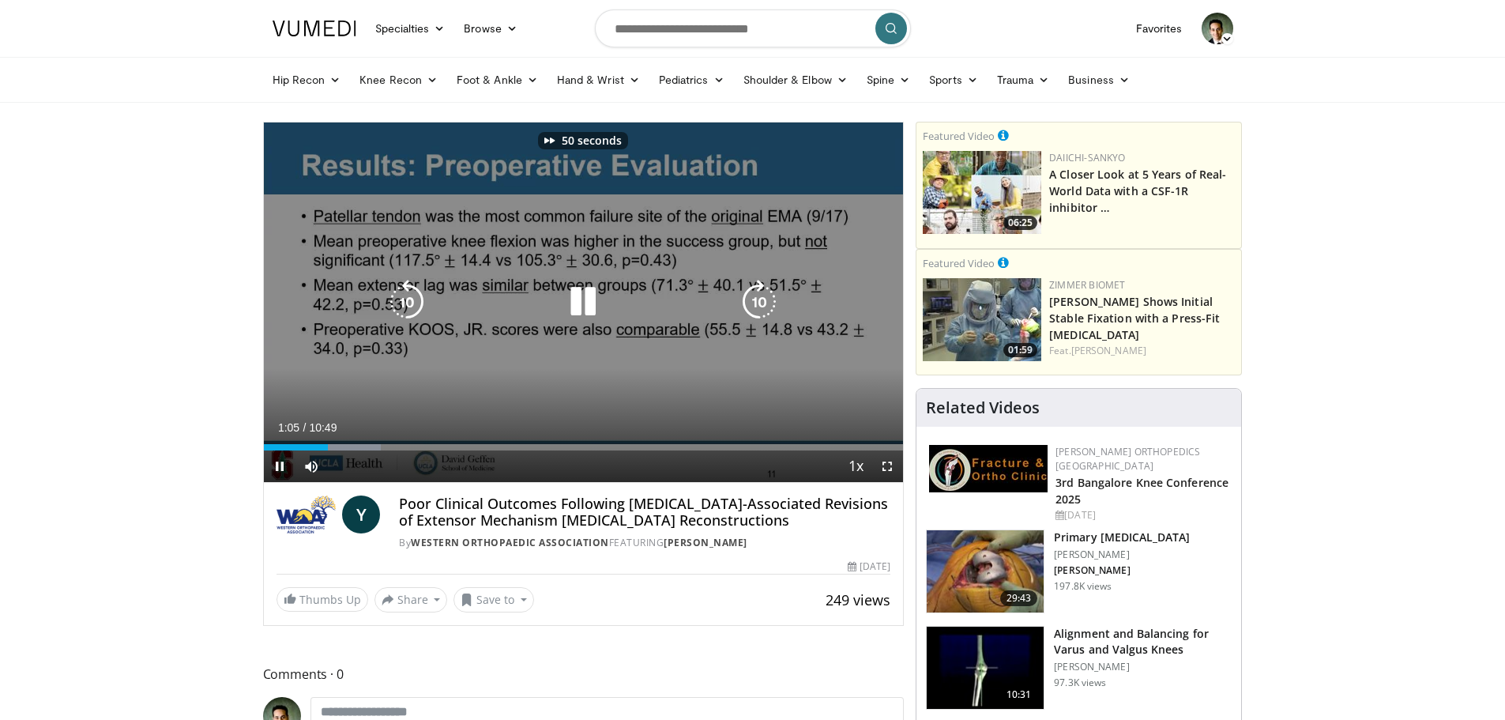
click at [759, 282] on icon "Video Player" at bounding box center [759, 302] width 44 height 44
click at [759, 284] on icon "Video Player" at bounding box center [759, 302] width 44 height 44
click at [757, 288] on icon "Video Player" at bounding box center [759, 302] width 44 height 44
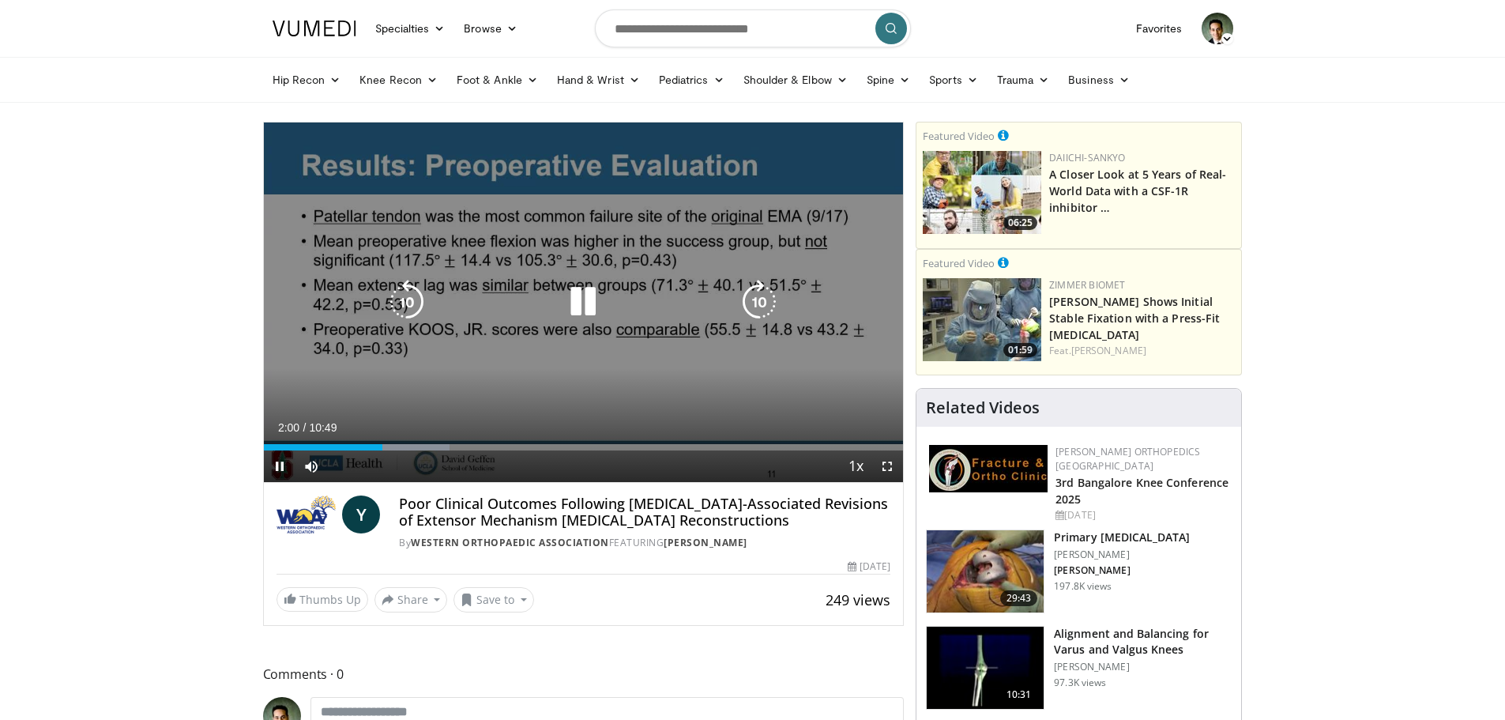
click at [752, 302] on icon "Video Player" at bounding box center [759, 302] width 44 height 44
click at [755, 302] on icon "Video Player" at bounding box center [759, 302] width 44 height 44
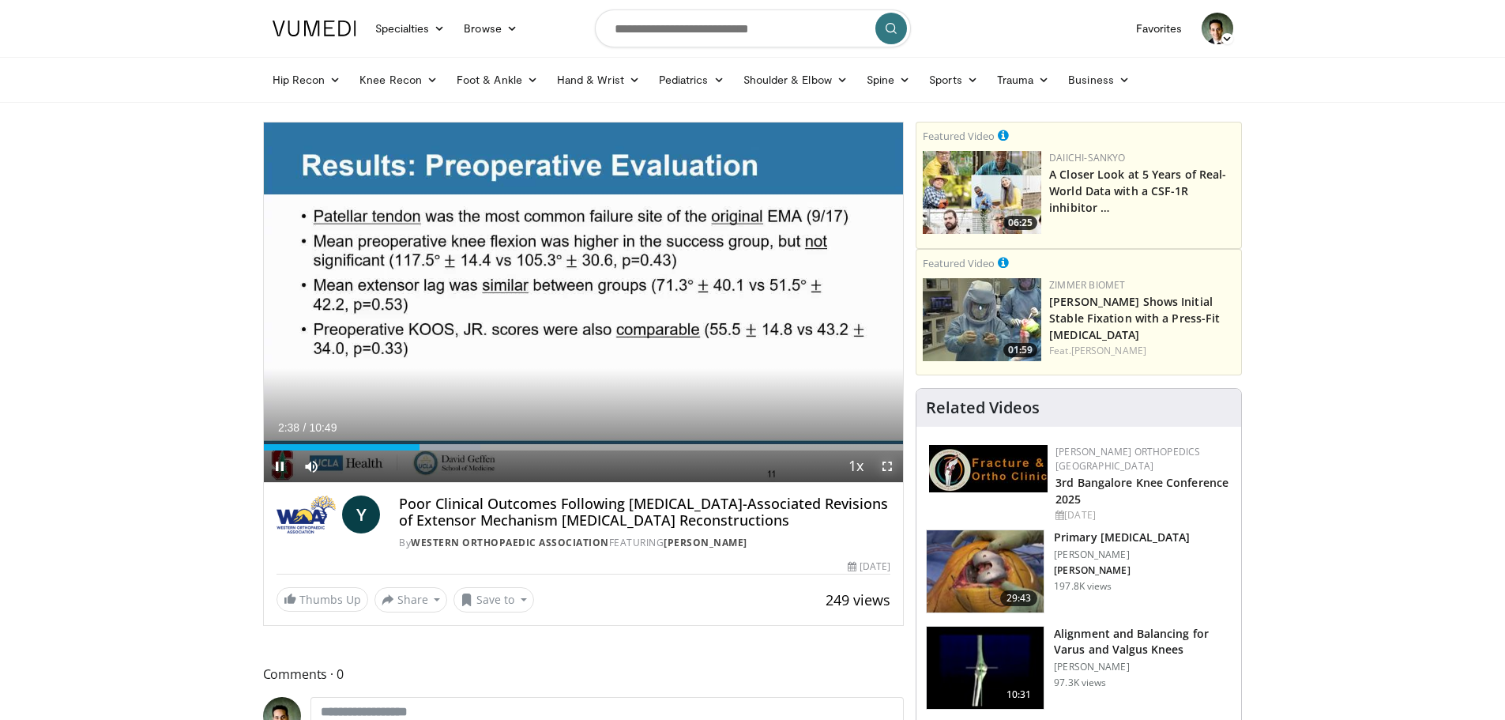
click at [883, 470] on span "Video Player" at bounding box center [888, 466] width 32 height 32
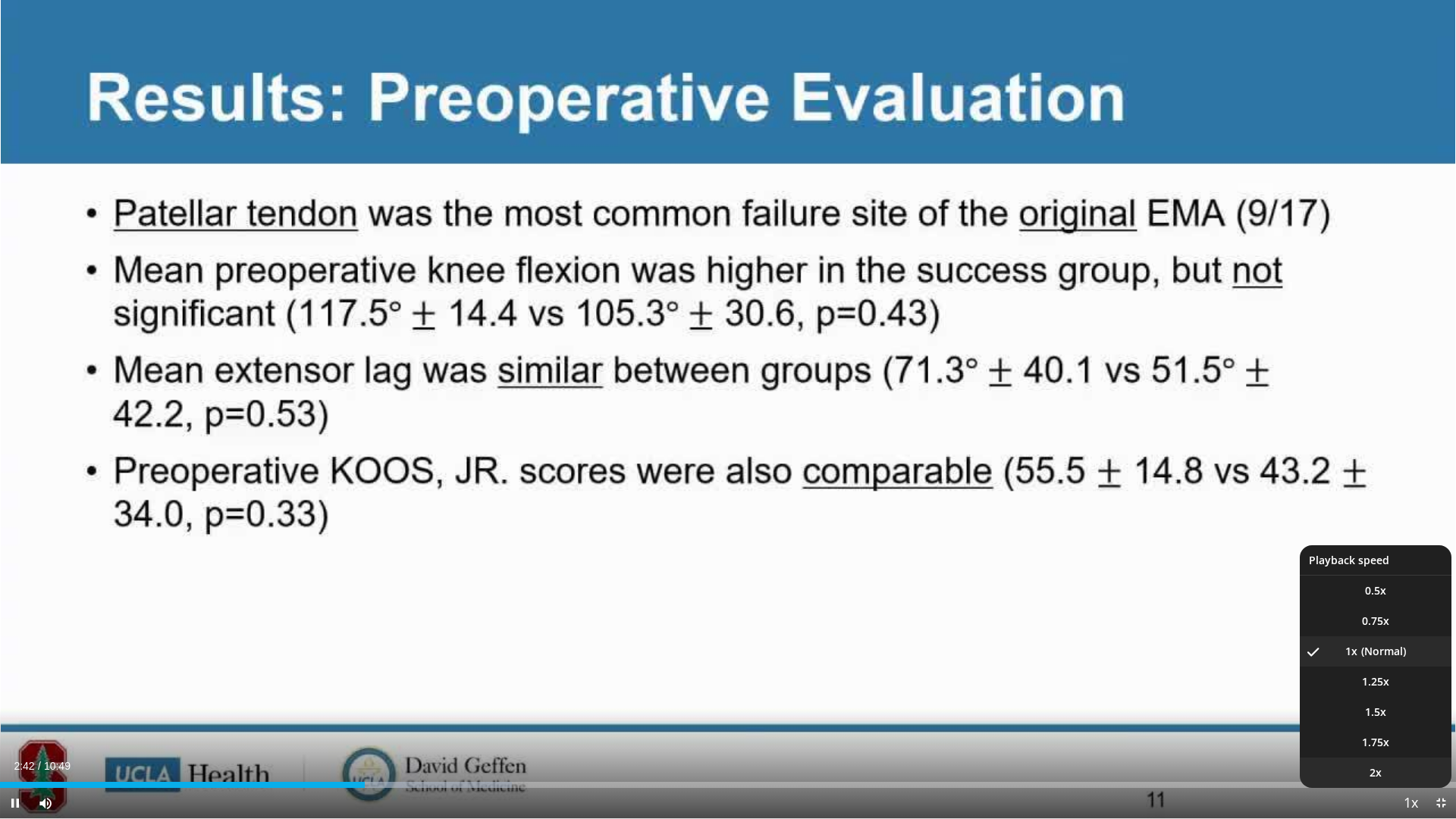
click at [1406, 690] on li "2x" at bounding box center [1375, 773] width 152 height 31
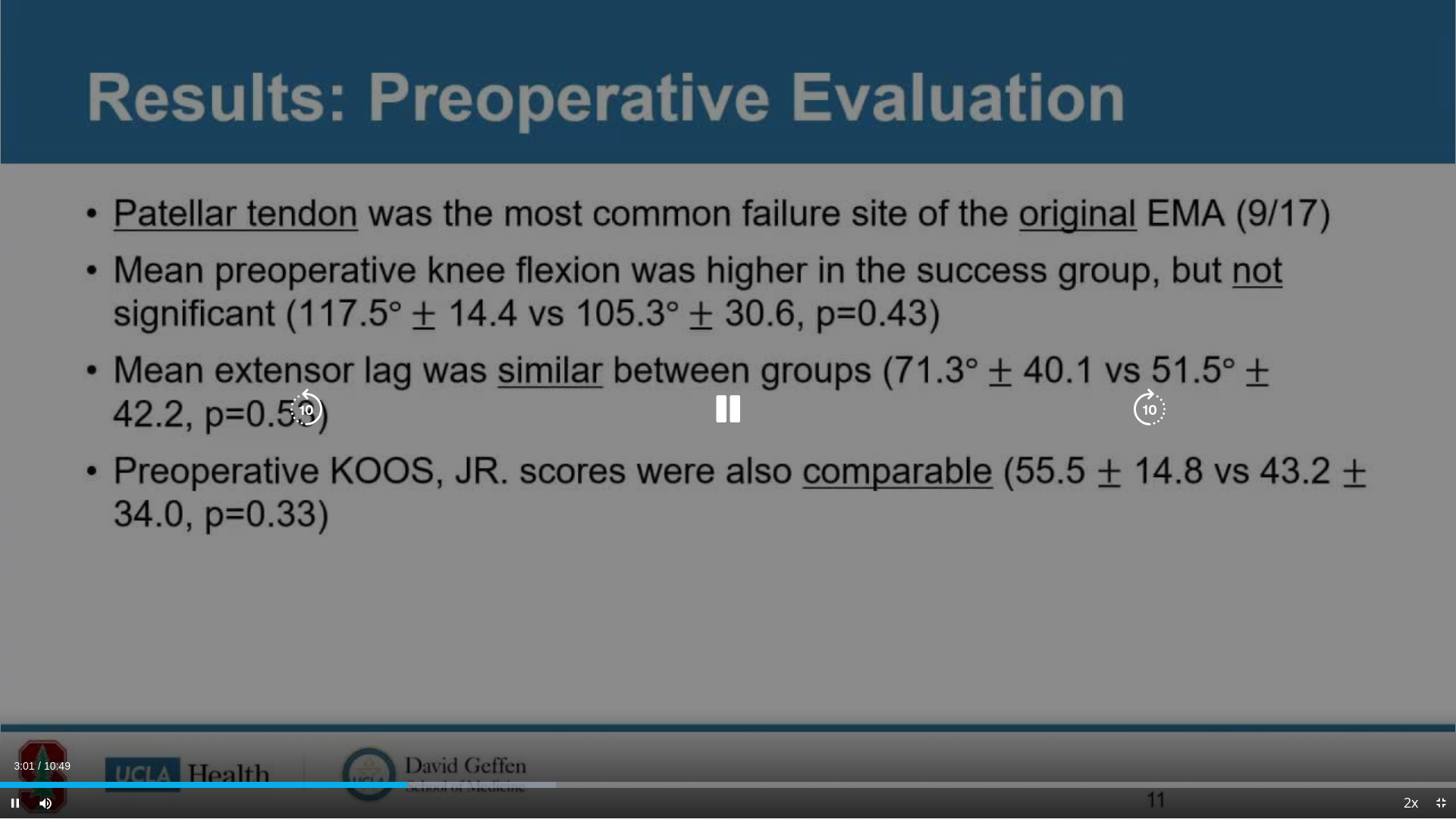
click at [1156, 405] on icon "Video Player" at bounding box center [1150, 410] width 42 height 42
click at [1145, 414] on icon "Video Player" at bounding box center [1150, 410] width 42 height 42
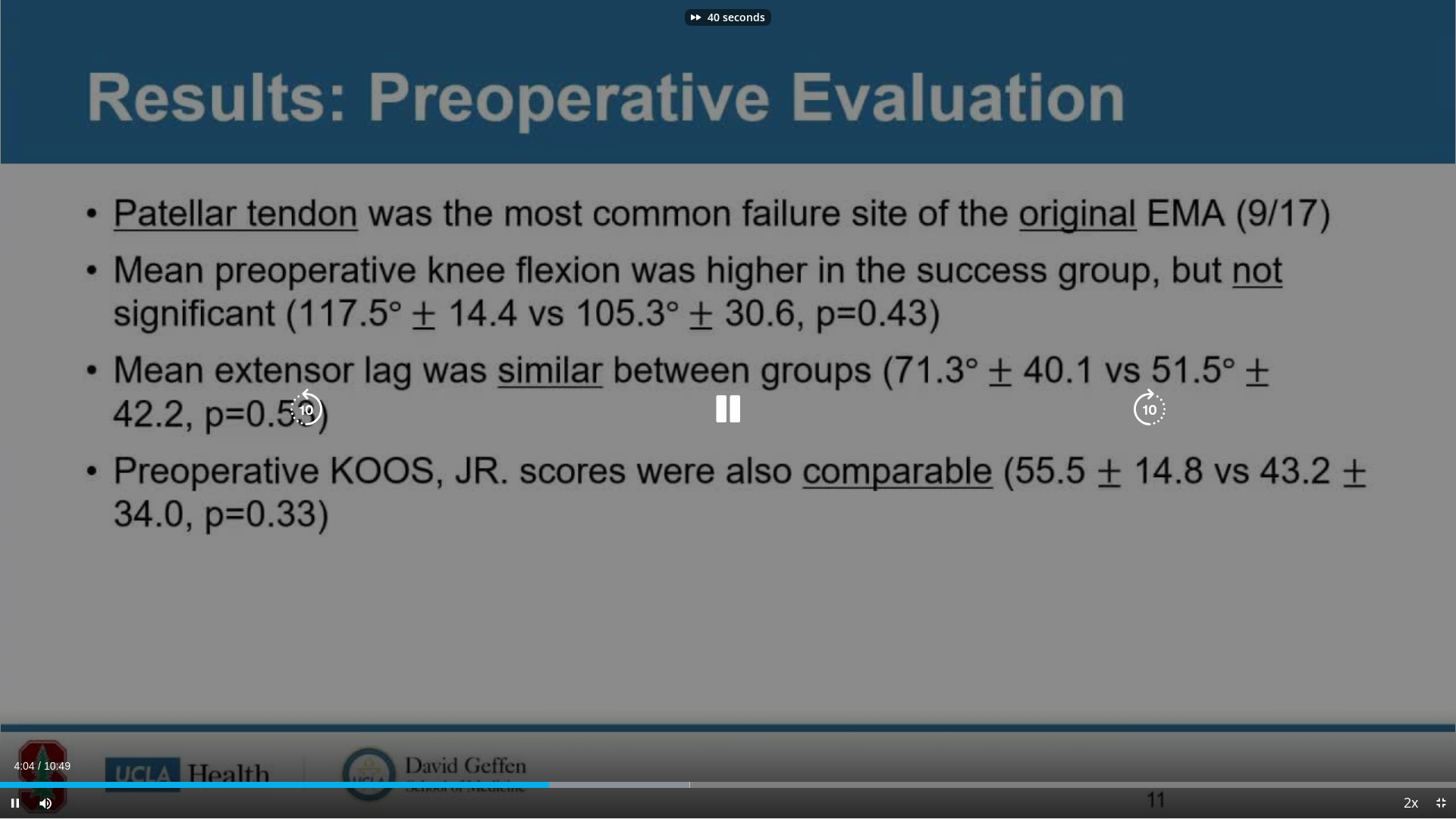
click at [1145, 414] on icon "Video Player" at bounding box center [1150, 410] width 42 height 42
click at [1148, 399] on icon "Video Player" at bounding box center [1150, 410] width 42 height 42
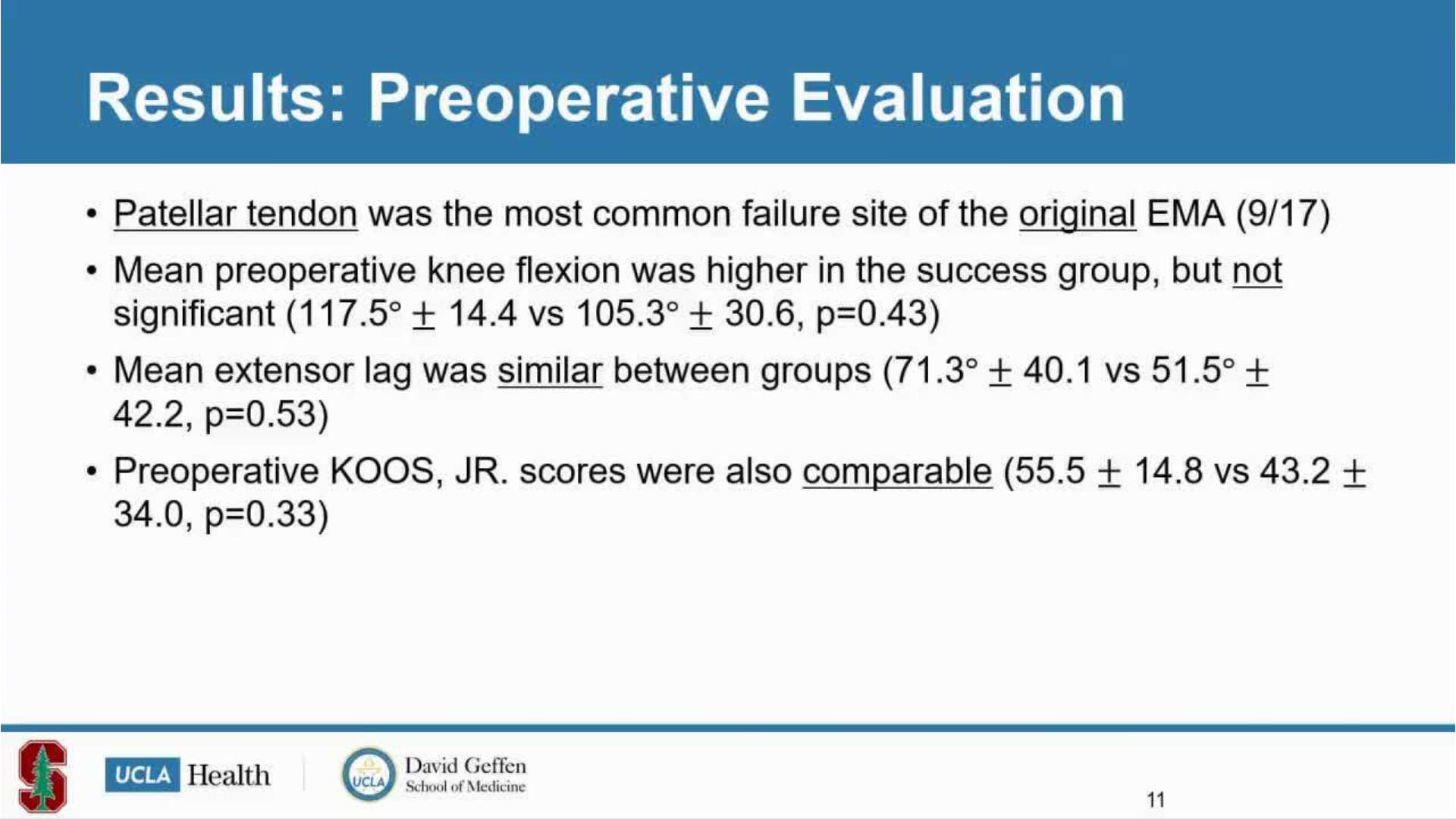
click at [1148, 400] on div "20 seconds Tap to unmute" at bounding box center [728, 409] width 1456 height 819
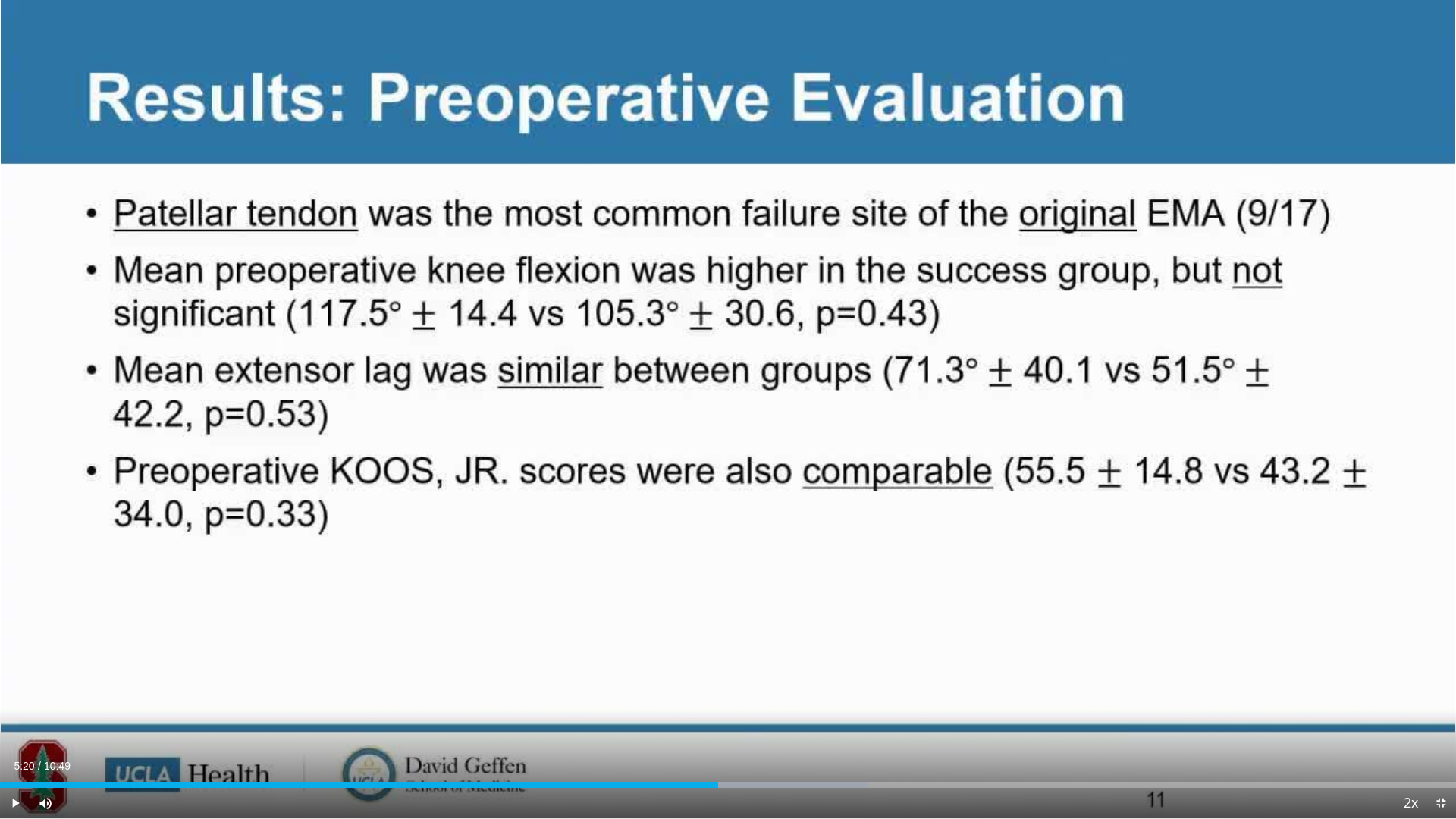
click at [1148, 400] on div "20 seconds Tap to unmute" at bounding box center [728, 409] width 1456 height 819
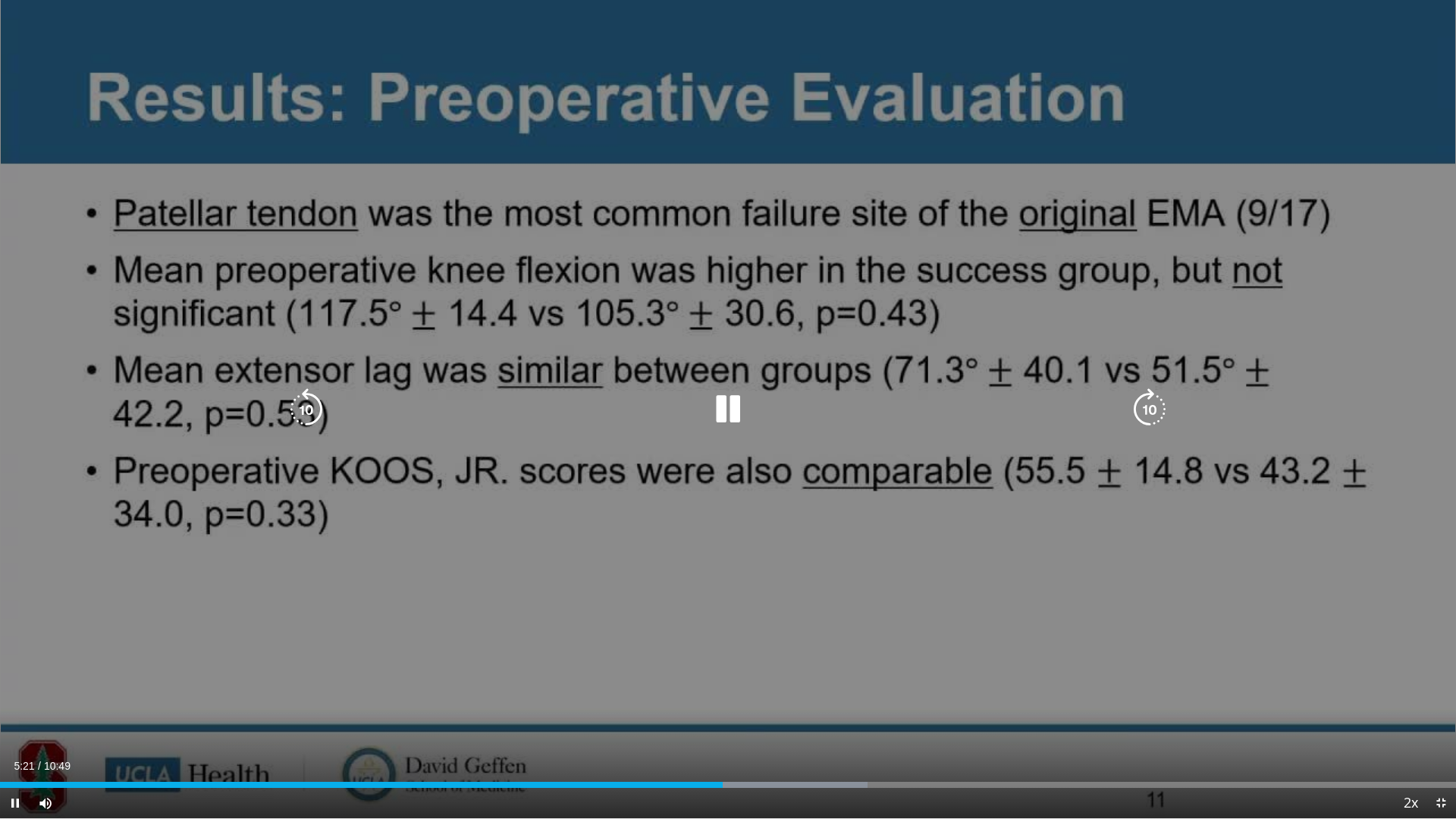
click at [1154, 399] on icon "Video Player" at bounding box center [1150, 410] width 42 height 42
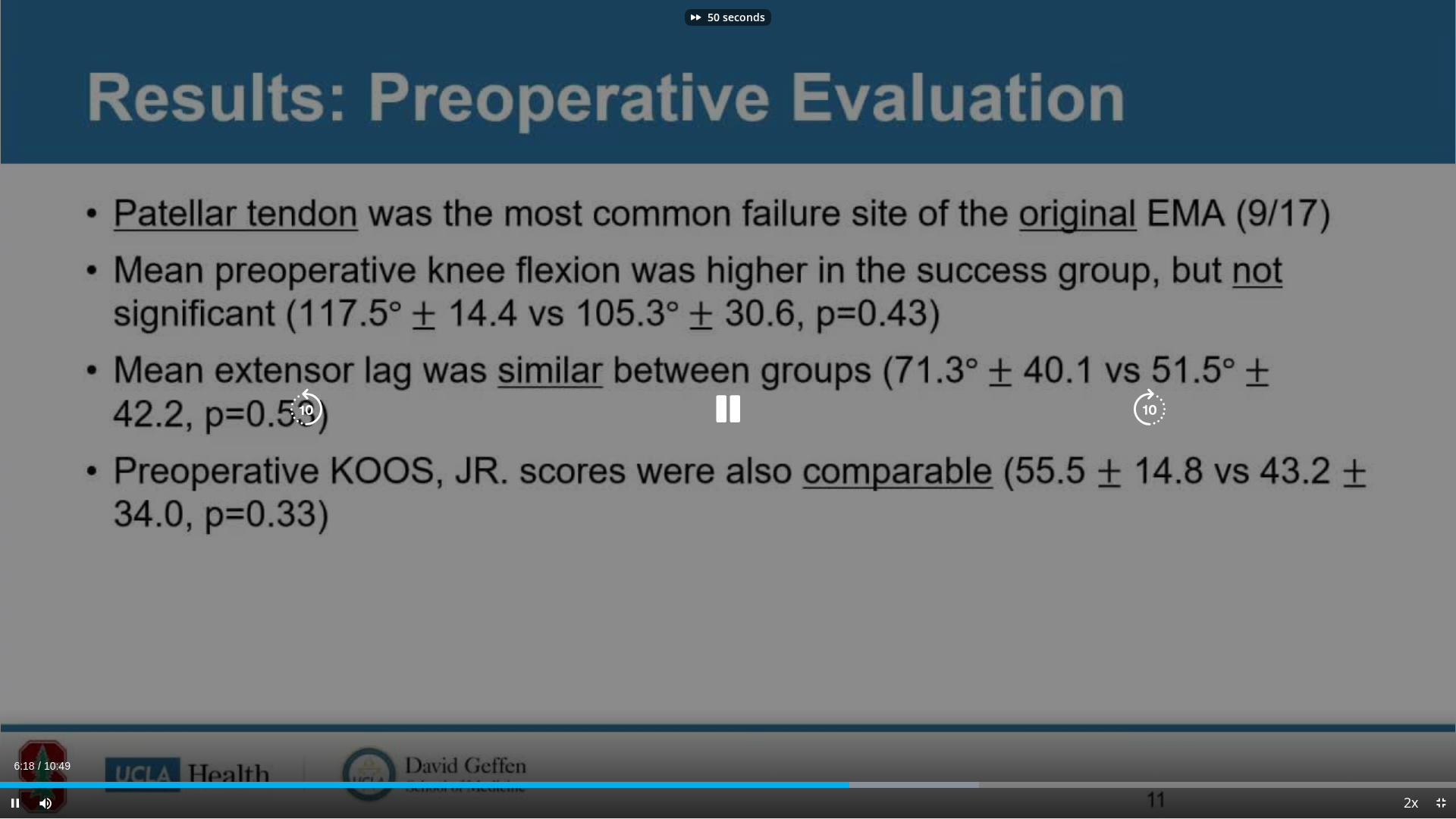
click at [1154, 399] on icon "Video Player" at bounding box center [1150, 410] width 42 height 42
click at [1156, 401] on icon "Video Player" at bounding box center [1150, 410] width 42 height 42
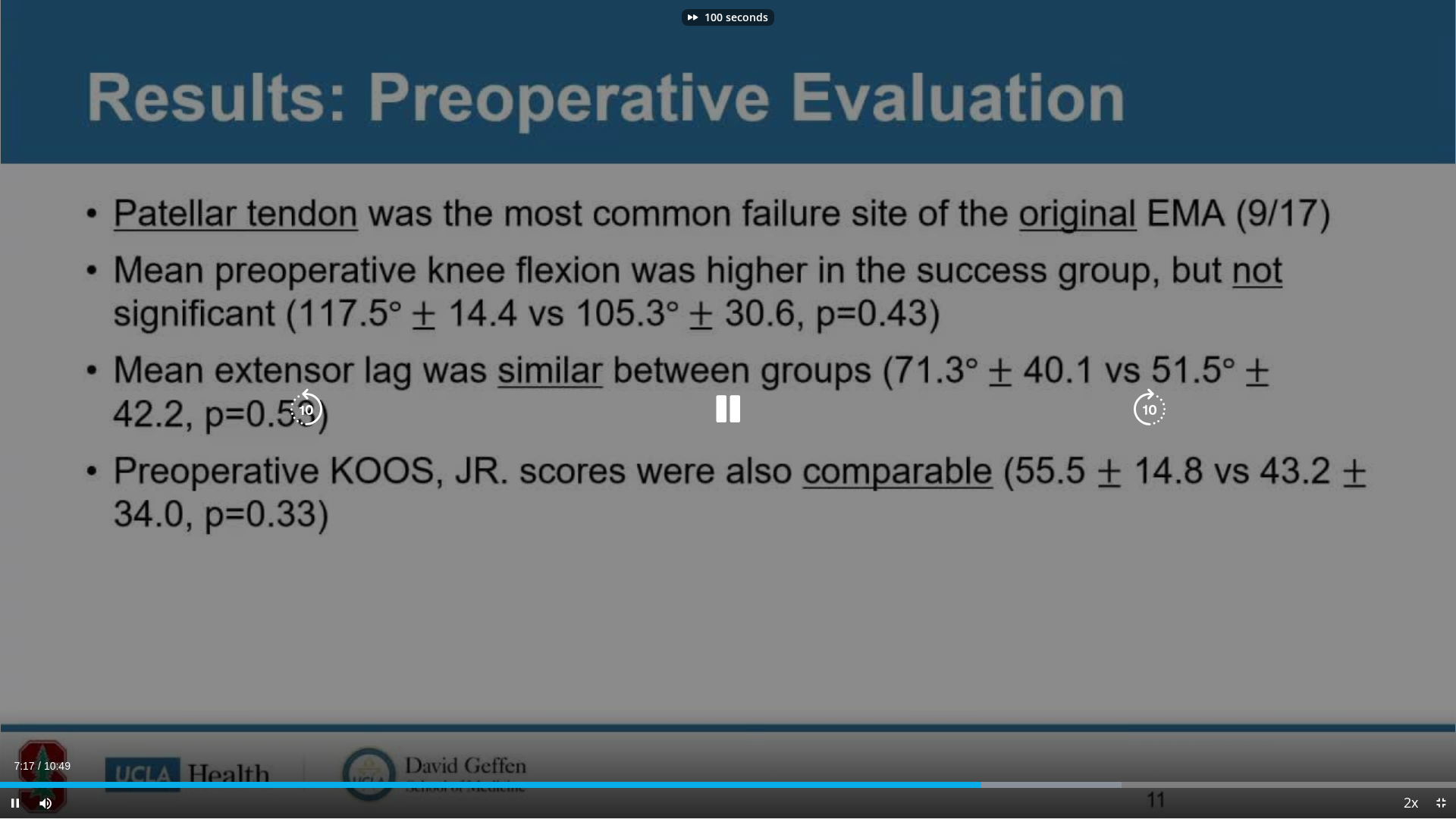
click at [1156, 401] on icon "Video Player" at bounding box center [1150, 410] width 42 height 42
click at [1156, 404] on icon "Video Player" at bounding box center [1150, 410] width 42 height 42
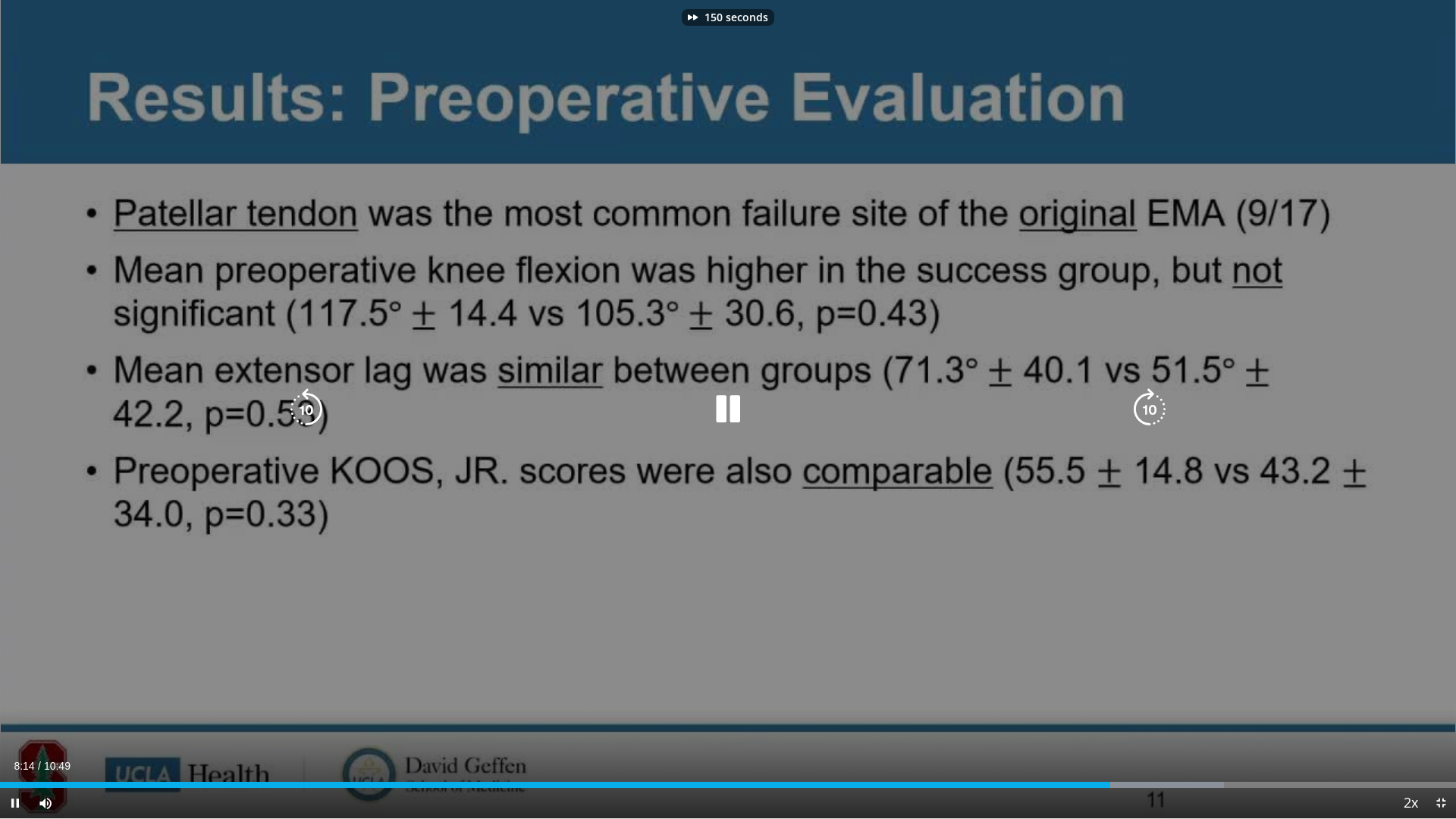
click at [1156, 404] on icon "Video Player" at bounding box center [1150, 410] width 42 height 42
click at [1156, 405] on icon "Video Player" at bounding box center [1150, 410] width 42 height 42
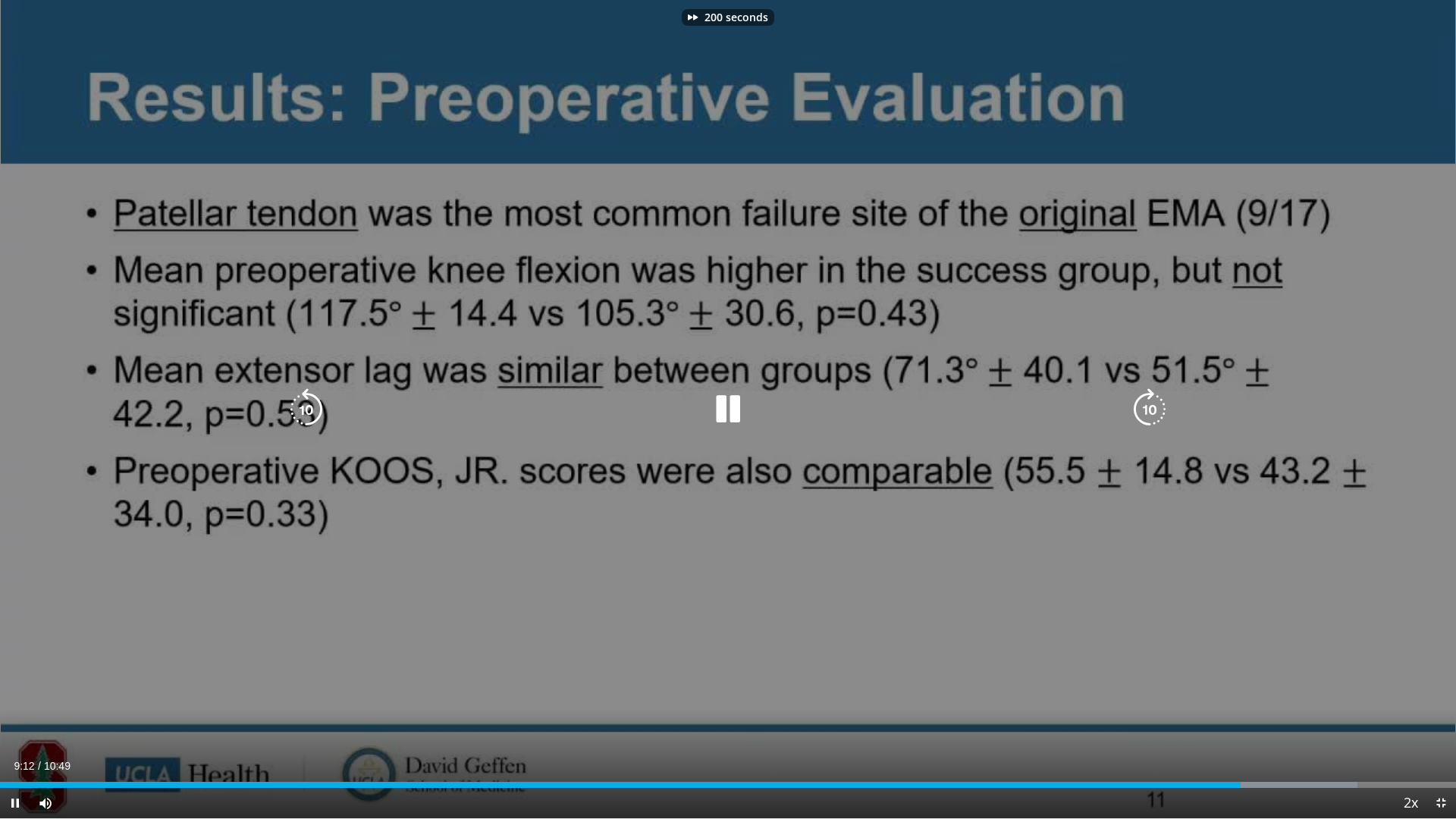
click at [1156, 407] on icon "Video Player" at bounding box center [1150, 410] width 42 height 42
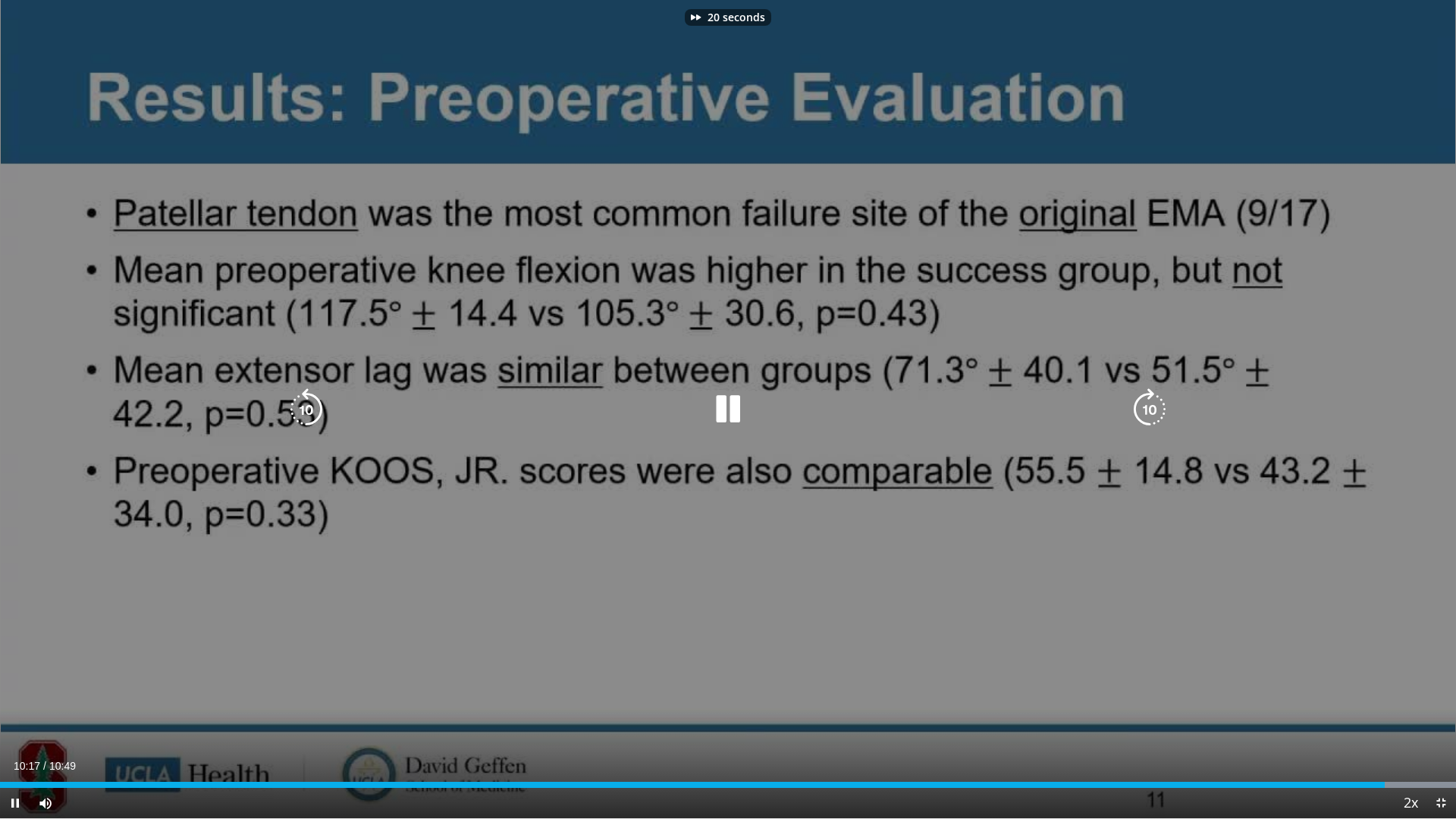
click at [1156, 407] on icon "Video Player" at bounding box center [1150, 410] width 42 height 42
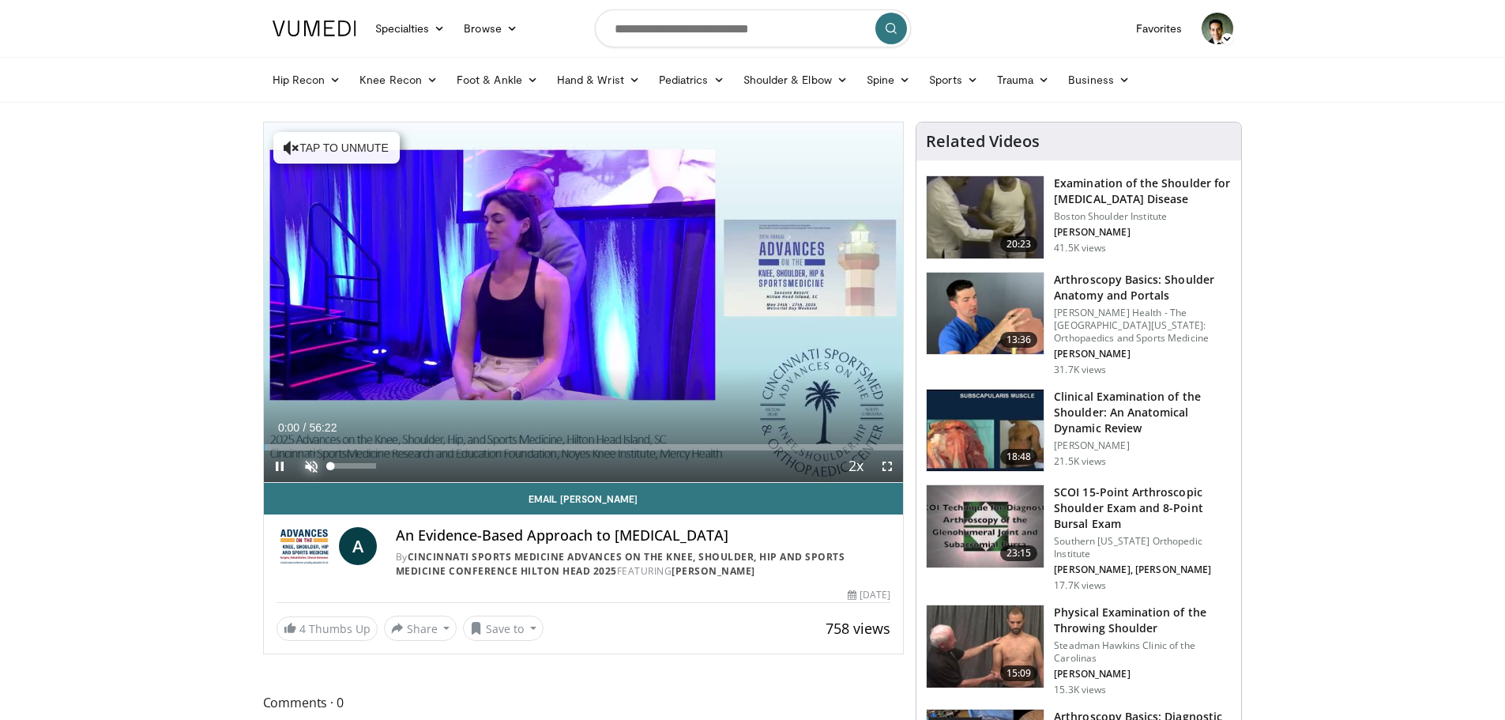
click at [315, 465] on span "Video Player" at bounding box center [312, 466] width 32 height 32
click at [887, 467] on span "Video Player" at bounding box center [888, 466] width 32 height 32
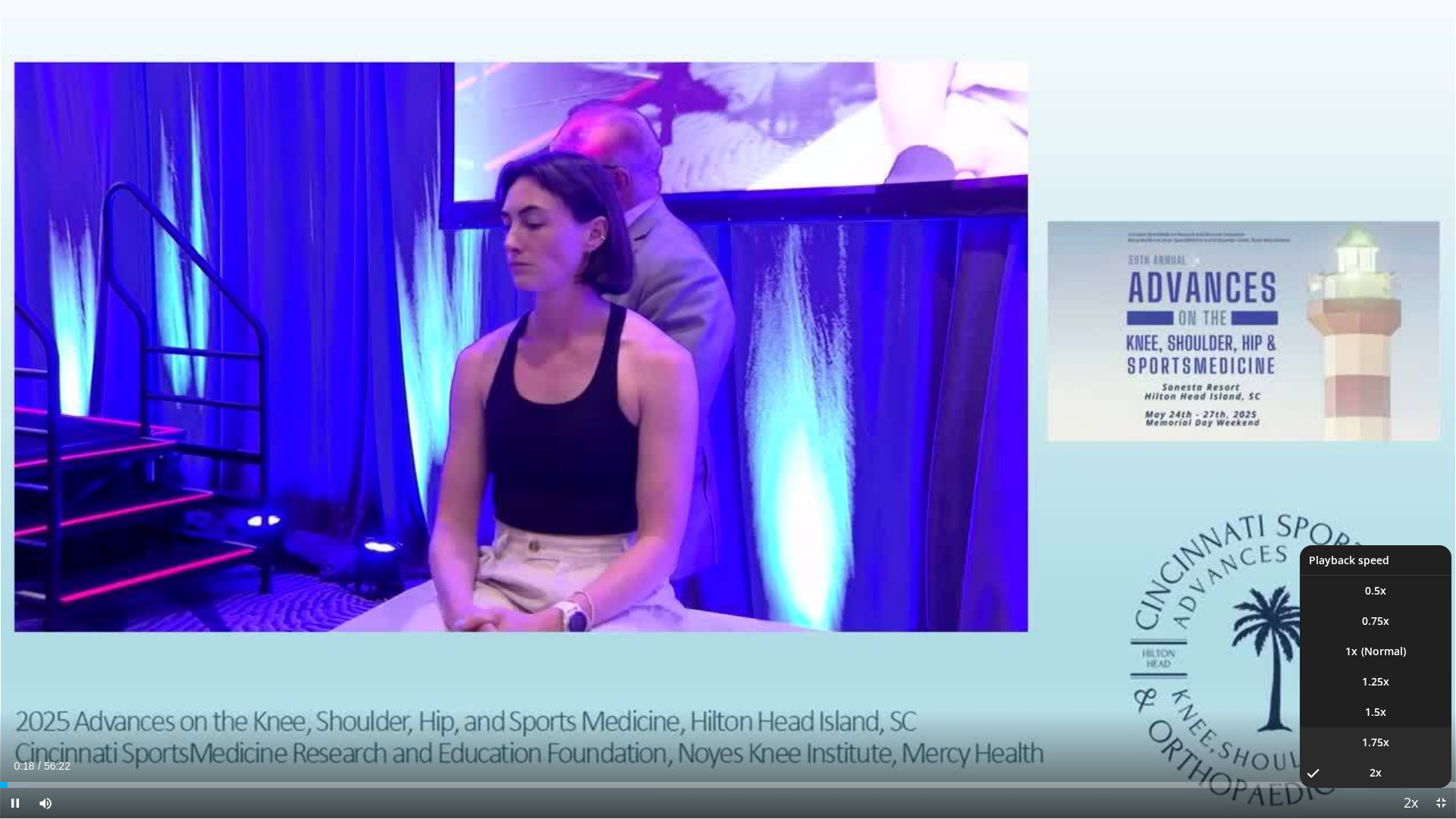
click at [1394, 690] on li "1.75x" at bounding box center [1375, 743] width 152 height 31
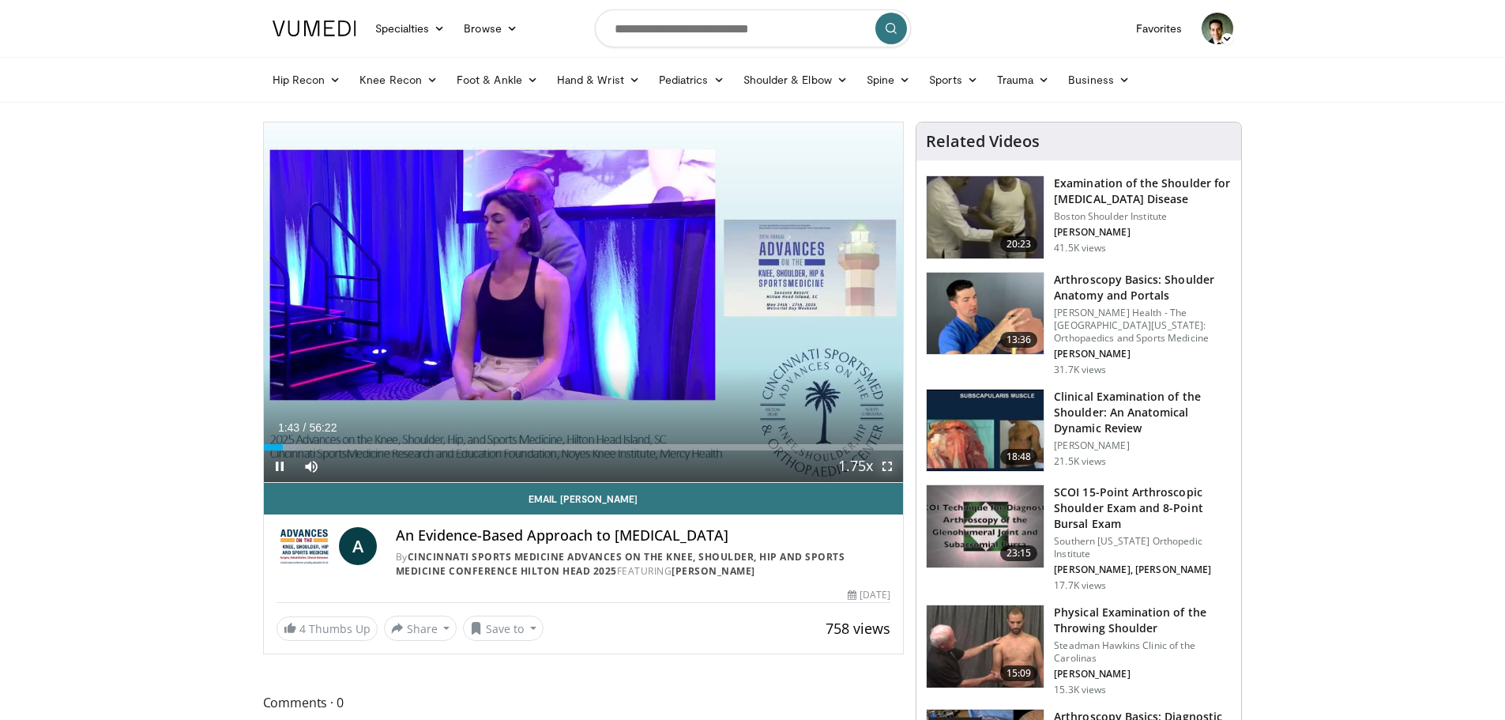
click at [891, 464] on span "Video Player" at bounding box center [888, 466] width 32 height 32
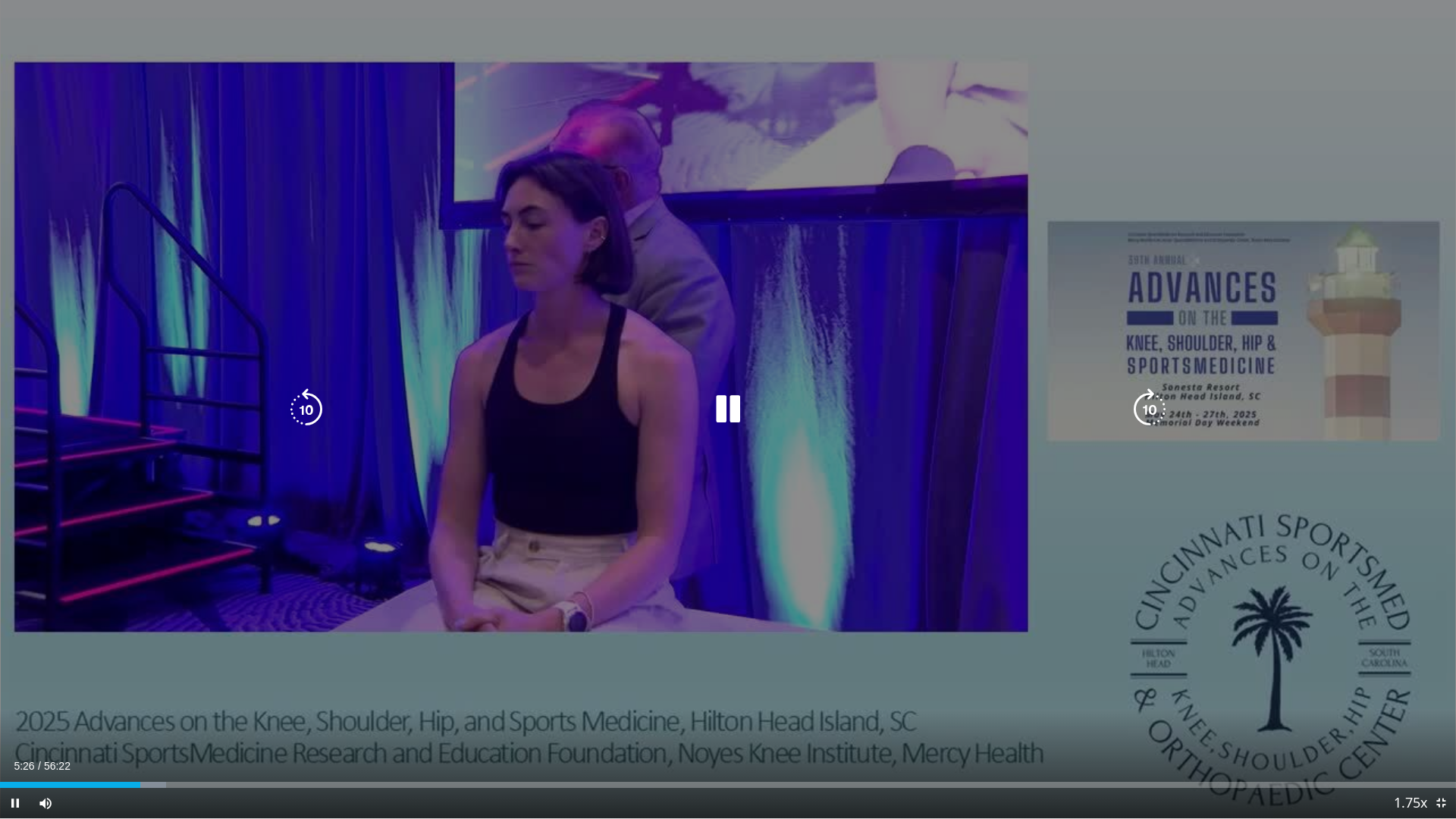
click at [1154, 404] on icon "Video Player" at bounding box center [1150, 410] width 42 height 42
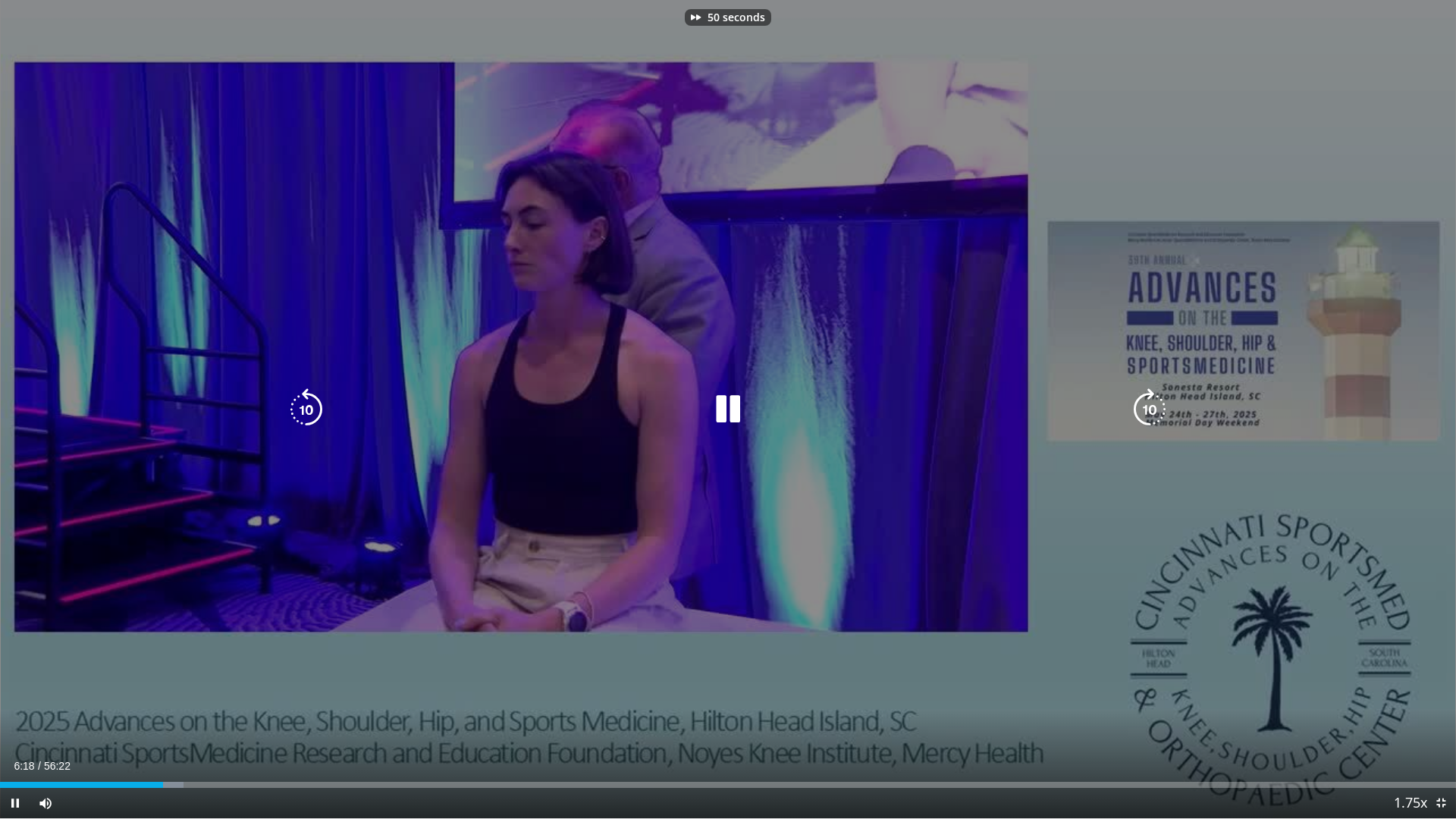
click at [1154, 404] on icon "Video Player" at bounding box center [1150, 410] width 42 height 42
click at [1152, 408] on icon "Video Player" at bounding box center [1150, 410] width 42 height 42
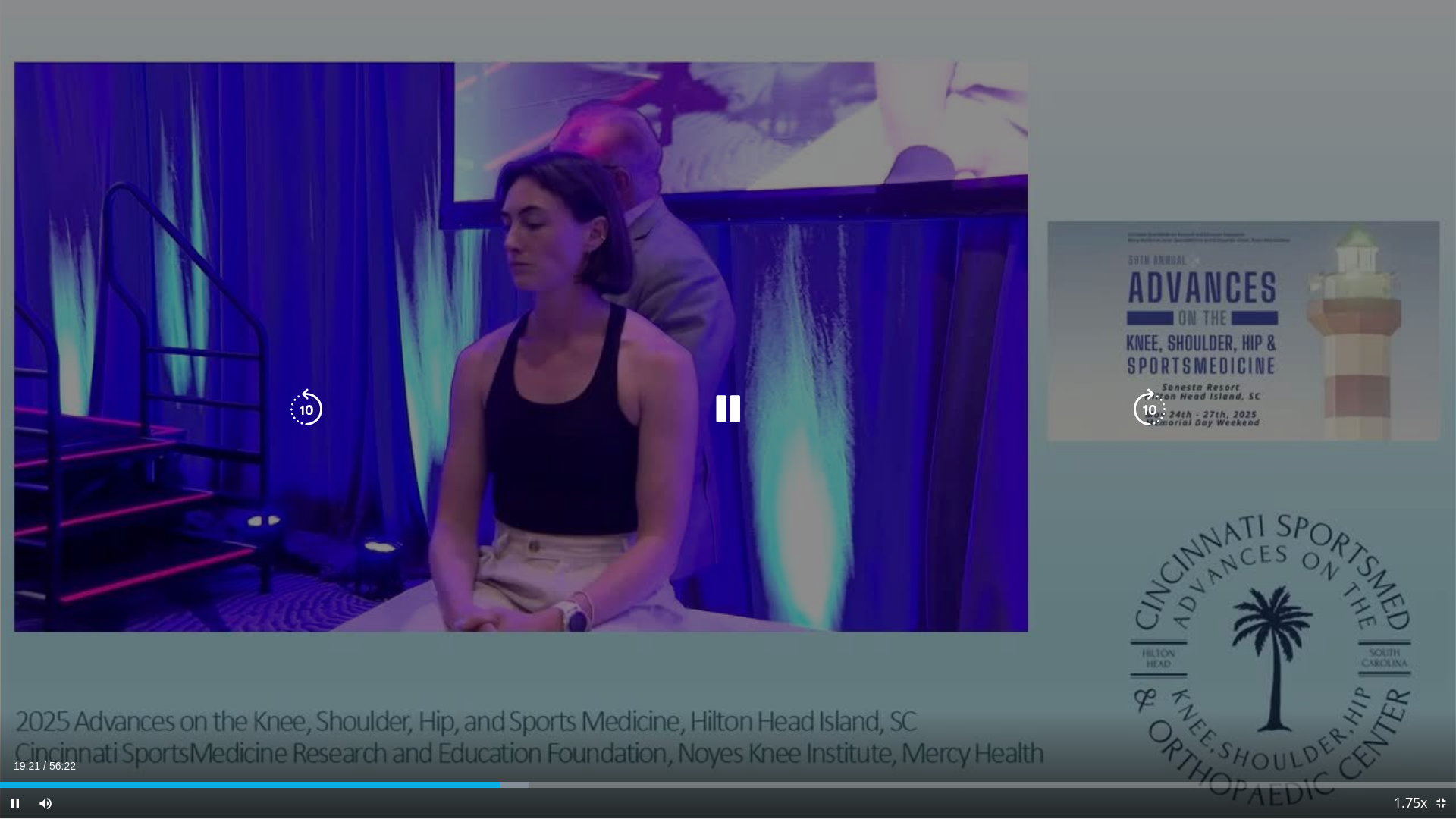
click at [1152, 410] on icon "Video Player" at bounding box center [1150, 410] width 42 height 42
click at [305, 422] on icon "Video Player" at bounding box center [306, 410] width 42 height 42
click at [1158, 400] on icon "Video Player" at bounding box center [1150, 410] width 42 height 42
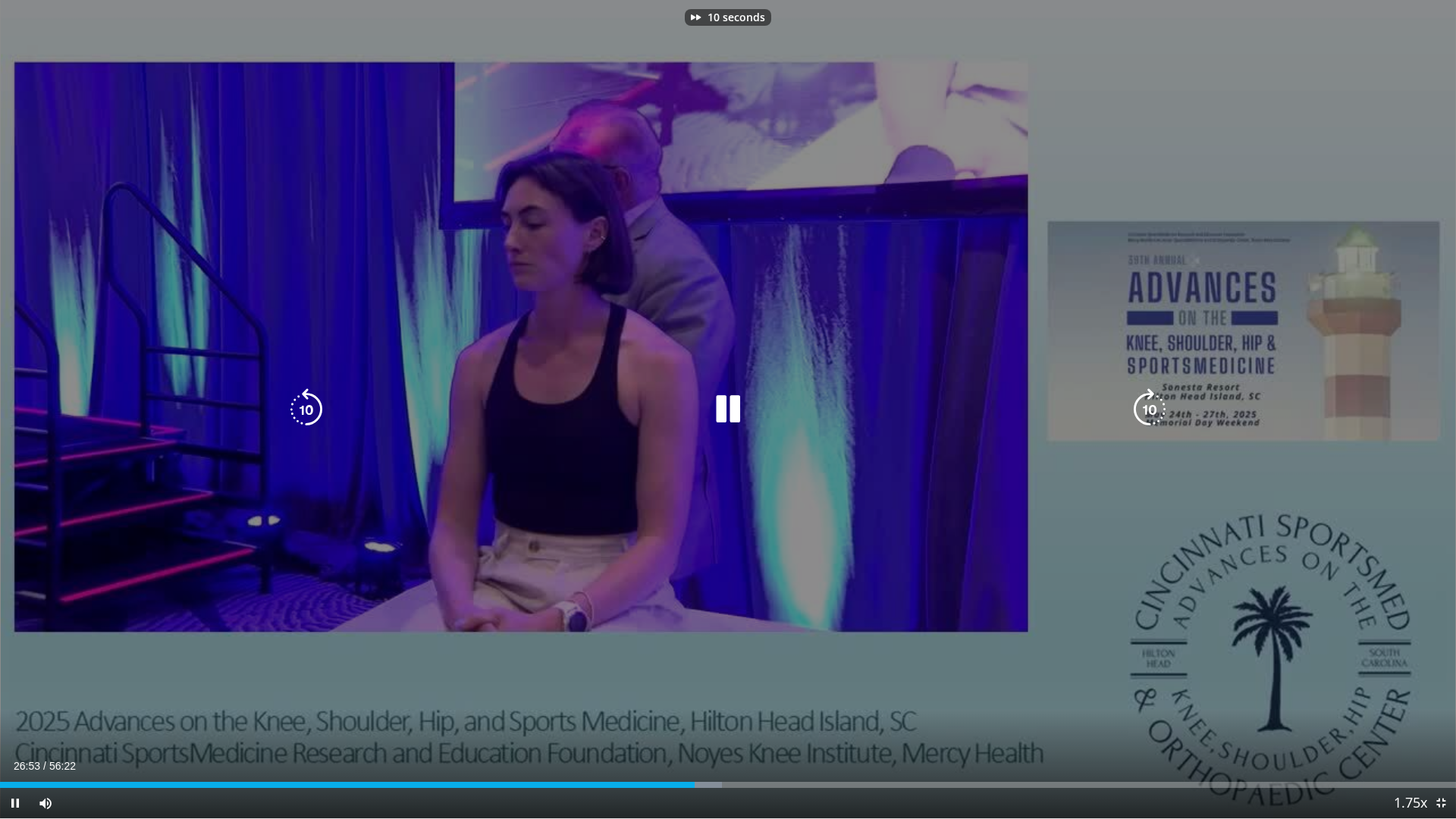
click at [1158, 400] on icon "Video Player" at bounding box center [1150, 410] width 42 height 42
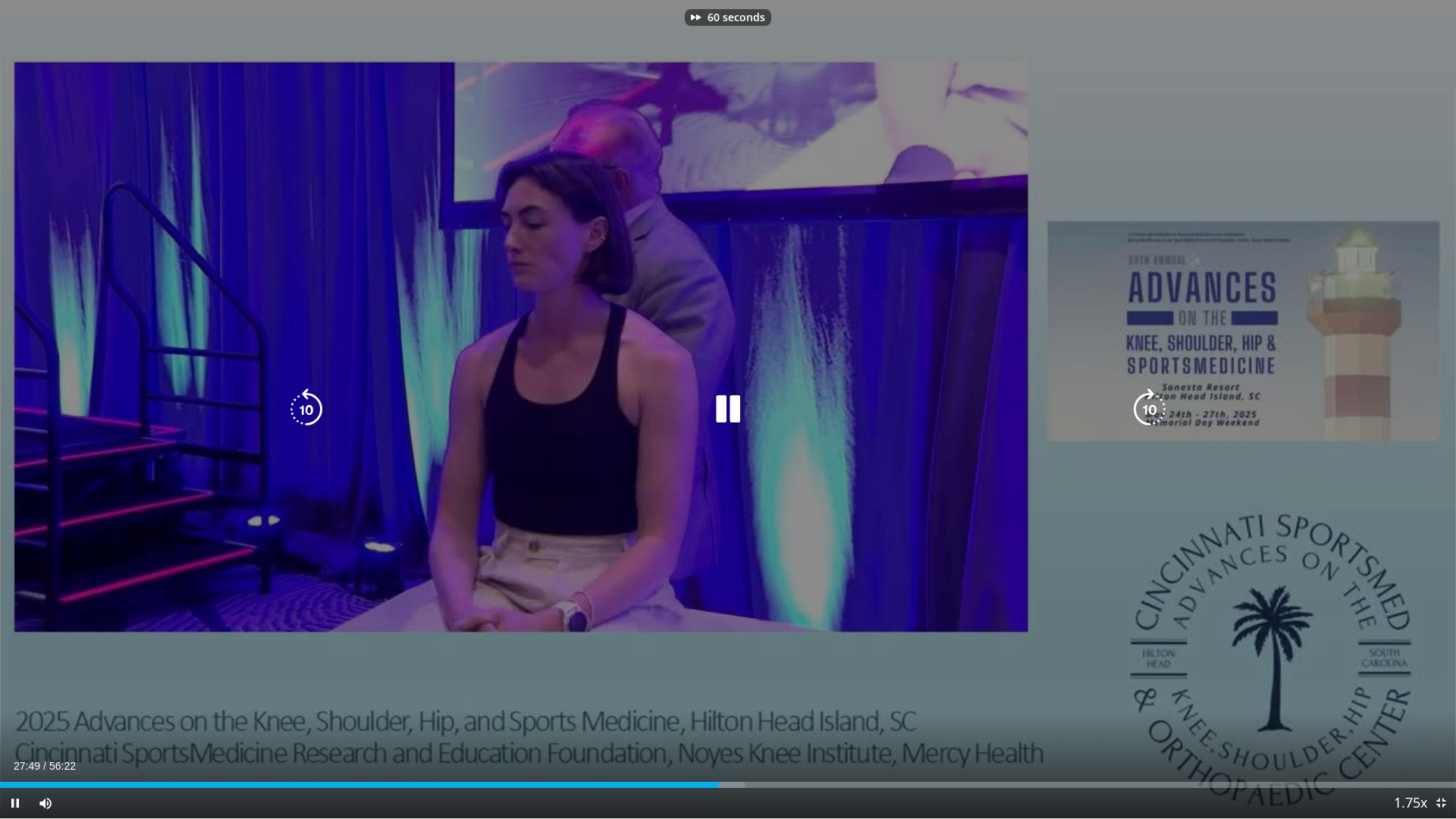
click at [1158, 400] on icon "Video Player" at bounding box center [1150, 410] width 42 height 42
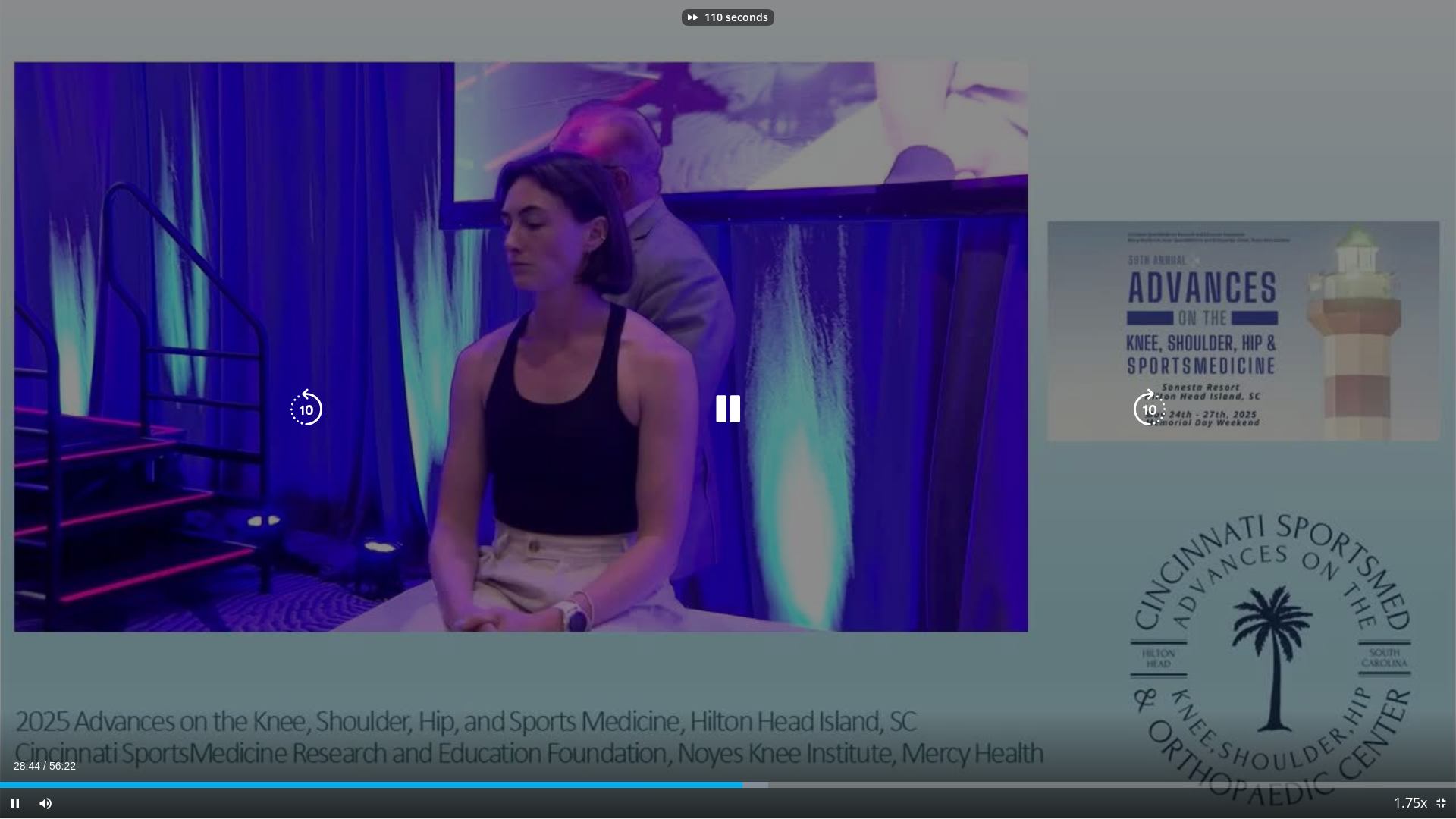
click at [1158, 400] on icon "Video Player" at bounding box center [1150, 410] width 42 height 42
click at [1158, 399] on icon "Video Player" at bounding box center [1150, 410] width 42 height 42
click at [1158, 398] on icon "Video Player" at bounding box center [1150, 410] width 42 height 42
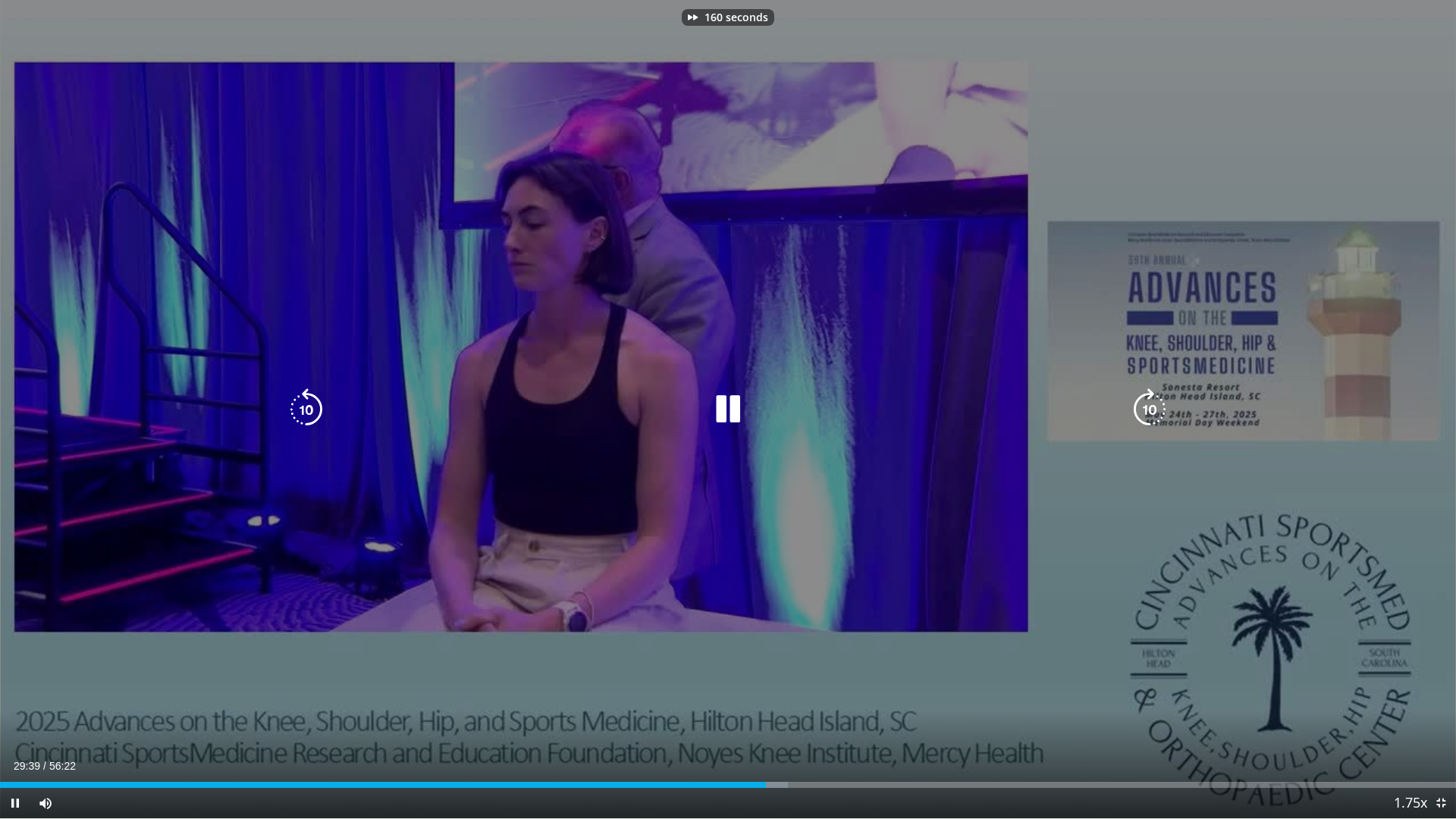
click at [1158, 397] on icon "Video Player" at bounding box center [1150, 410] width 42 height 42
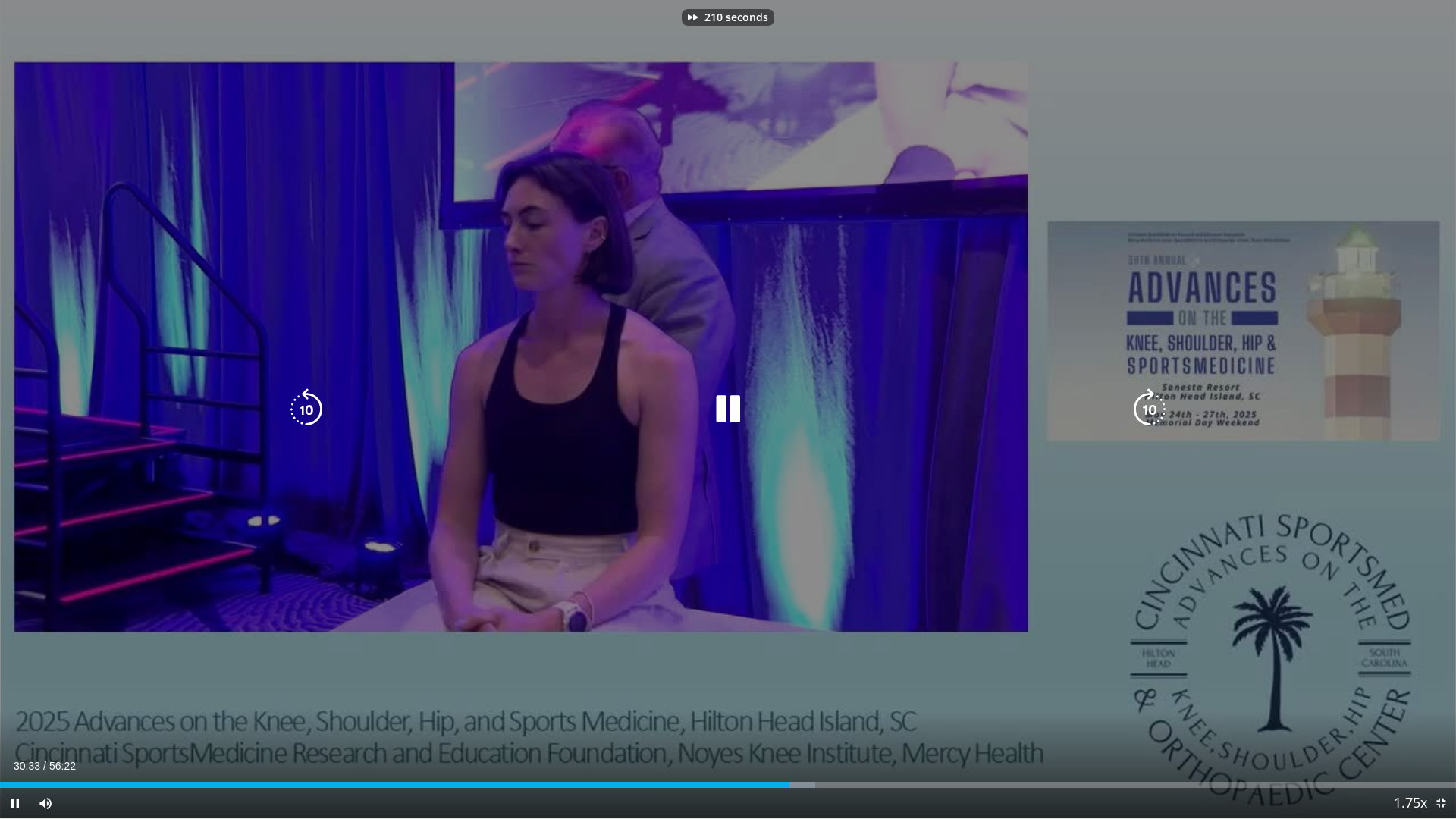
click at [1158, 397] on icon "Video Player" at bounding box center [1150, 410] width 42 height 42
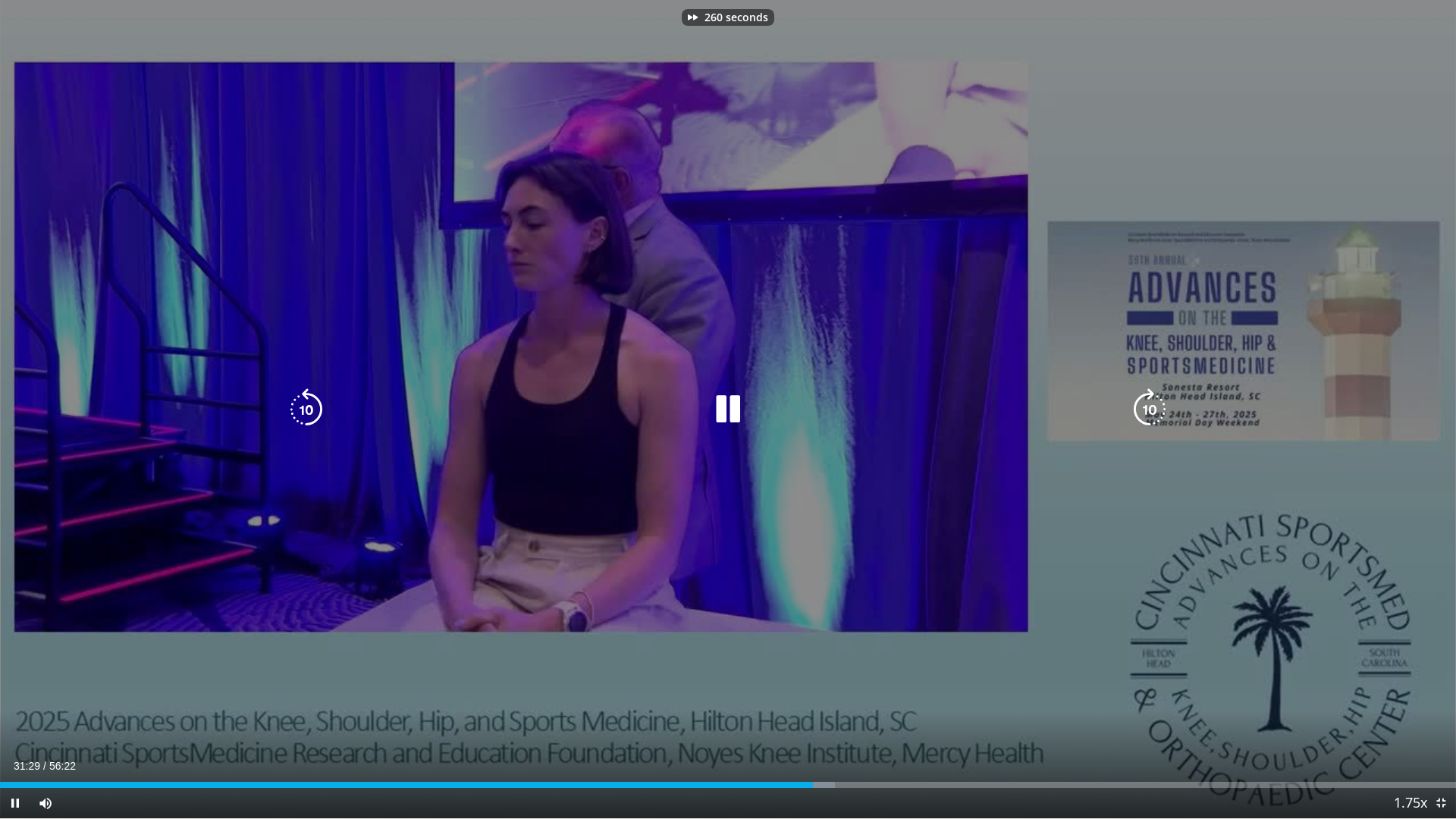
click at [1158, 397] on icon "Video Player" at bounding box center [1150, 410] width 42 height 42
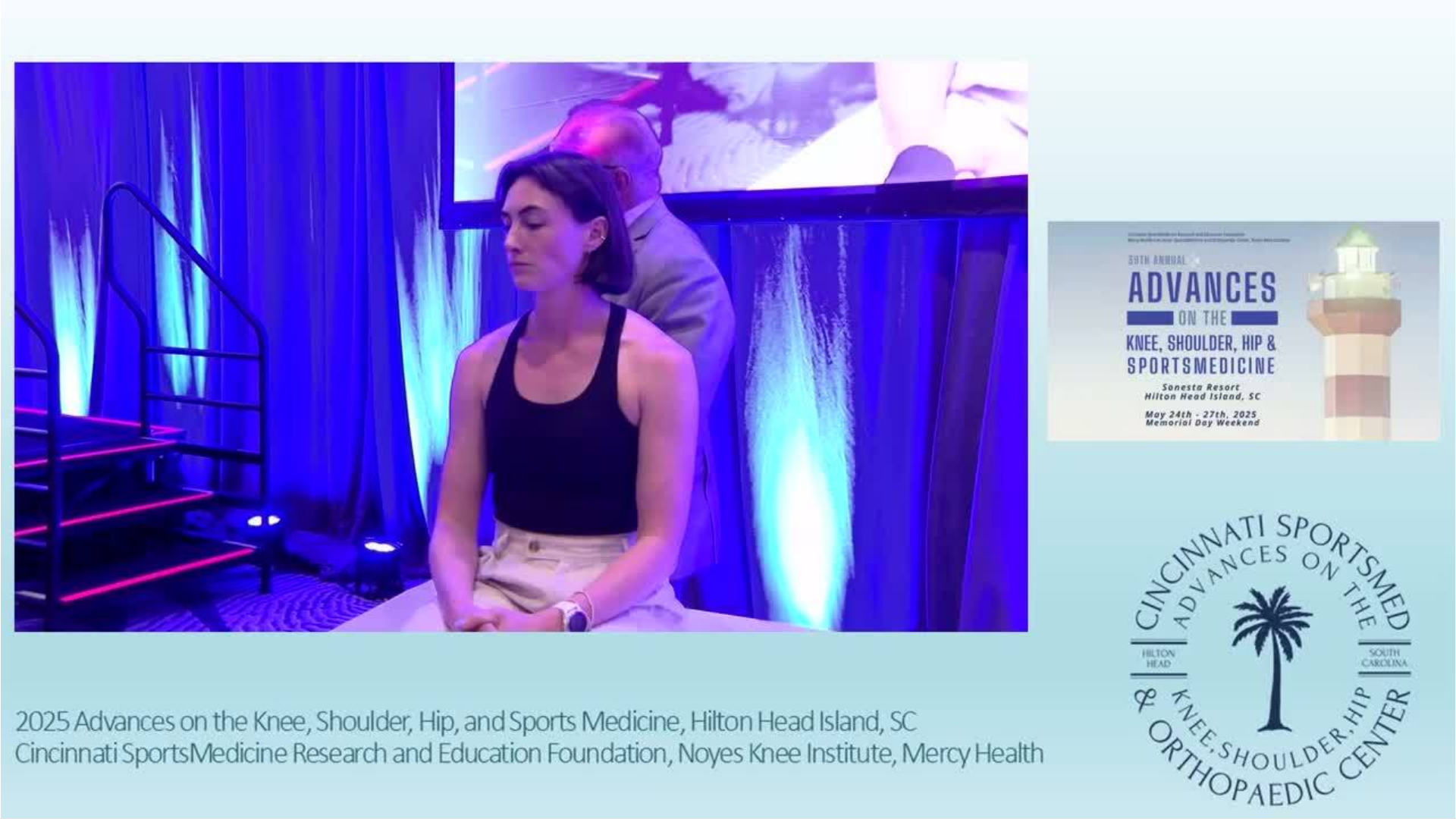
click at [1156, 411] on div "300 seconds Tap to unmute" at bounding box center [728, 409] width 1456 height 819
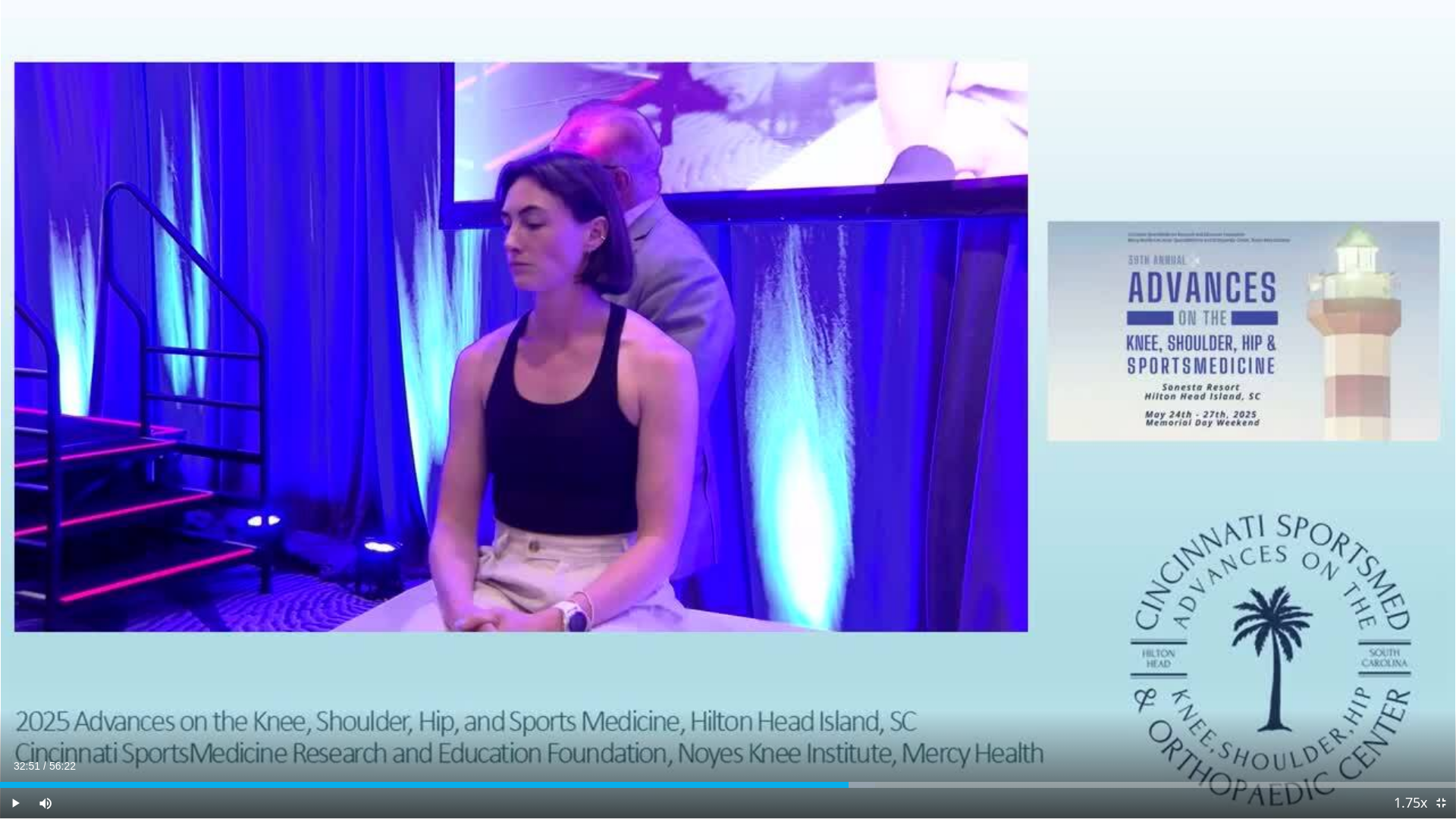
click at [1156, 411] on div "300 seconds Tap to unmute" at bounding box center [728, 409] width 1456 height 819
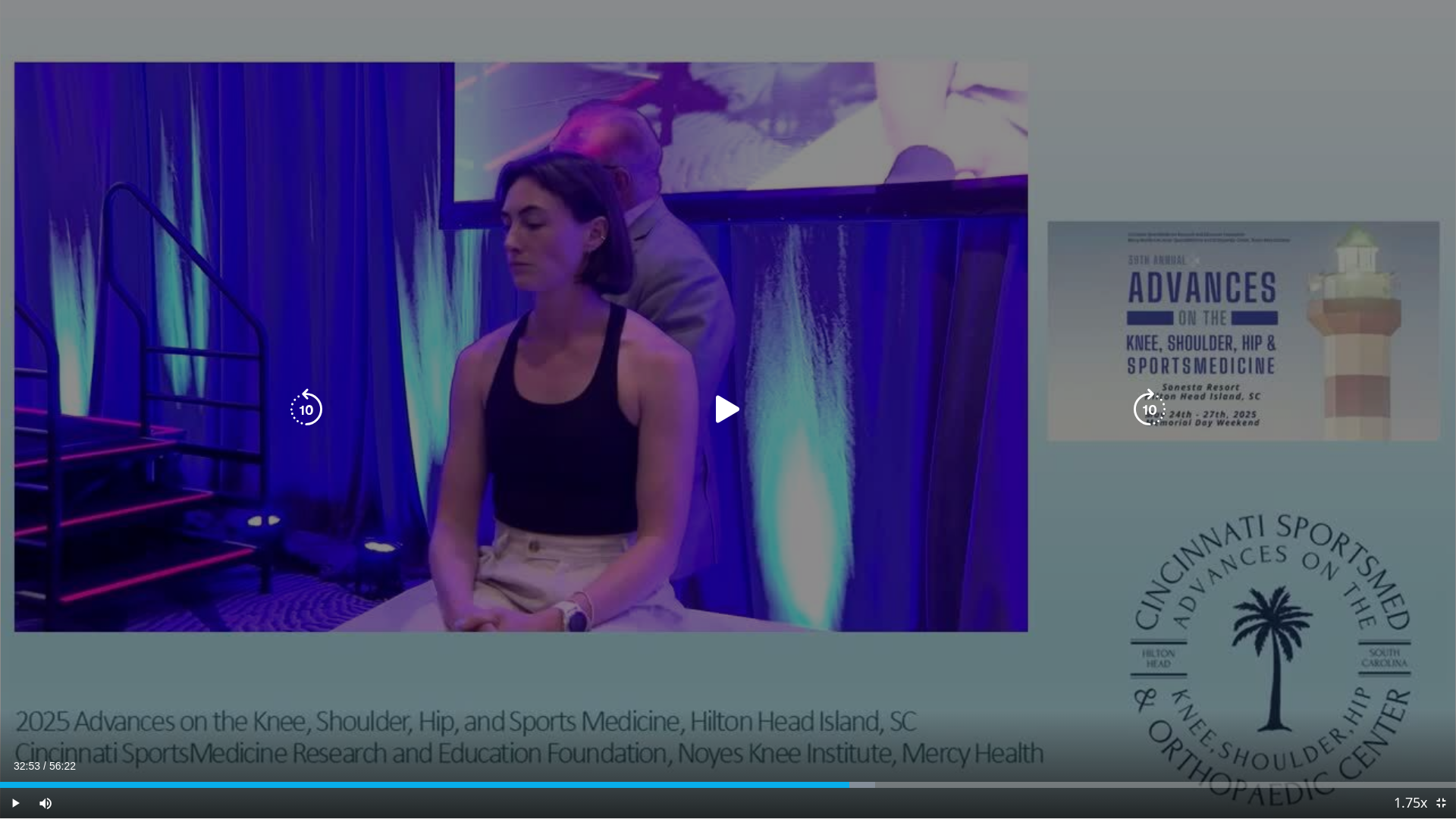
click at [1145, 406] on icon "Video Player" at bounding box center [1150, 410] width 42 height 42
click at [730, 419] on icon "Video Player" at bounding box center [728, 410] width 42 height 42
click at [1148, 407] on icon "Video Player" at bounding box center [1150, 410] width 42 height 42
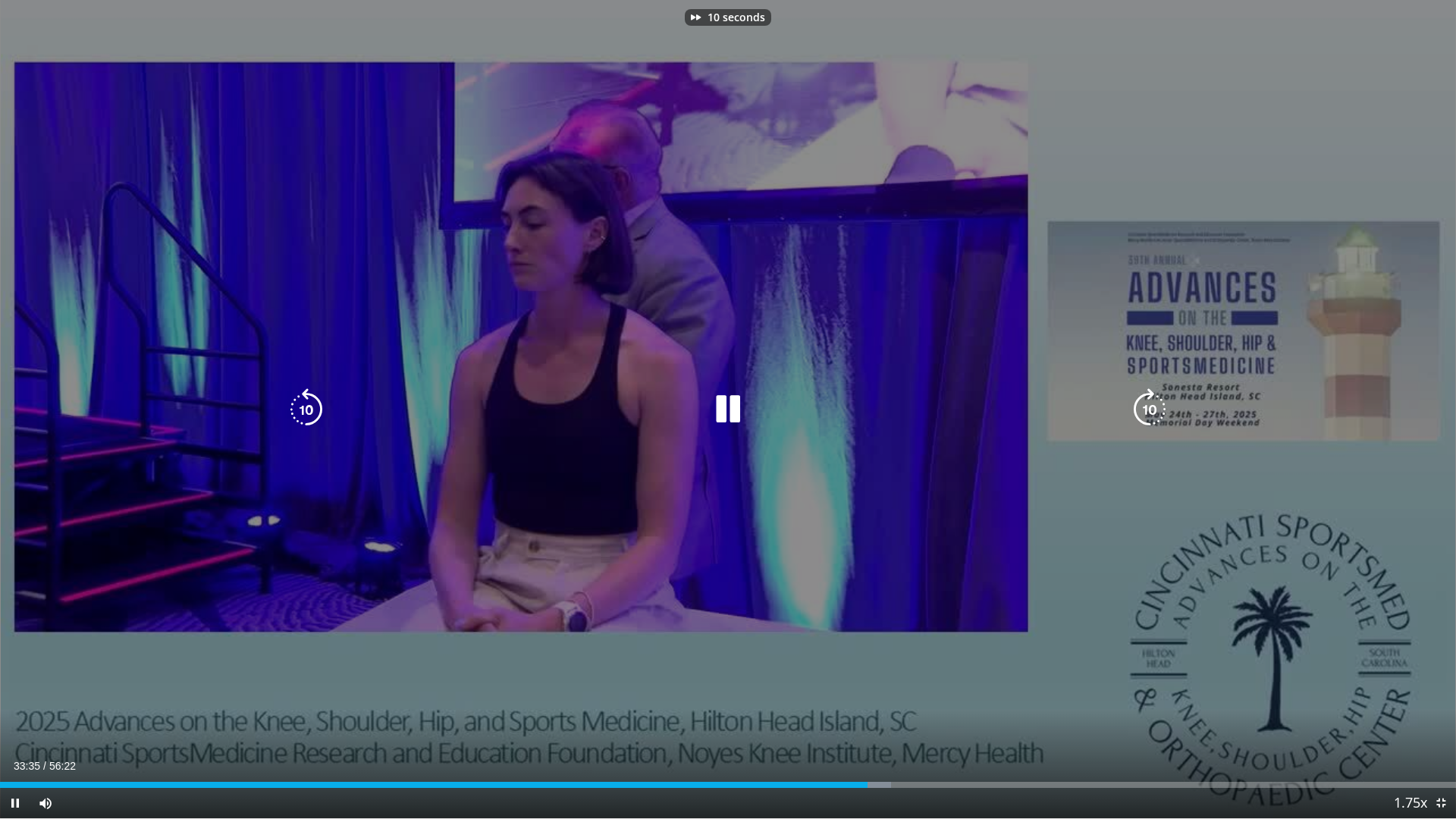
click at [1148, 407] on icon "Video Player" at bounding box center [1150, 410] width 42 height 42
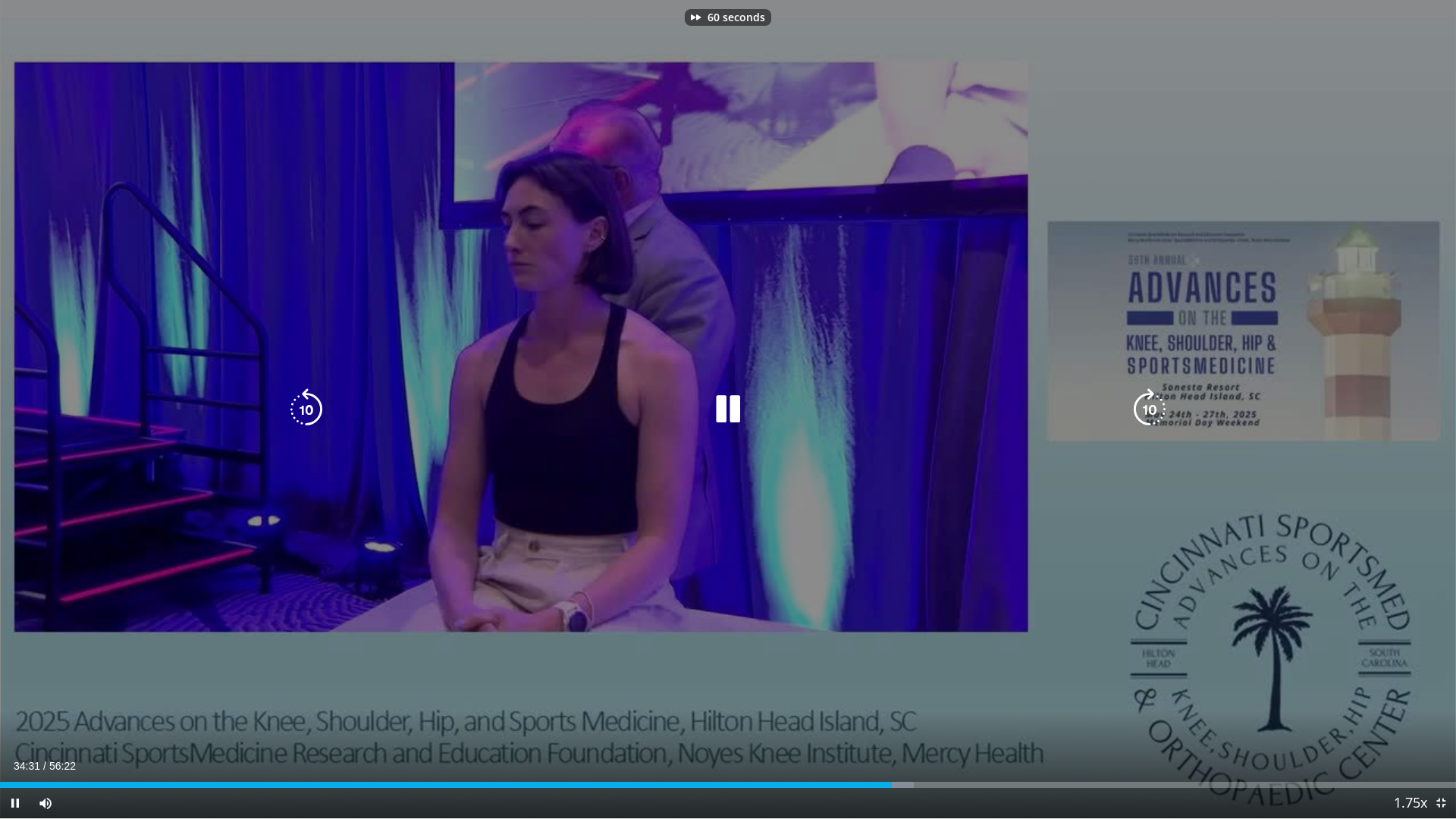
click at [1148, 407] on icon "Video Player" at bounding box center [1150, 410] width 42 height 42
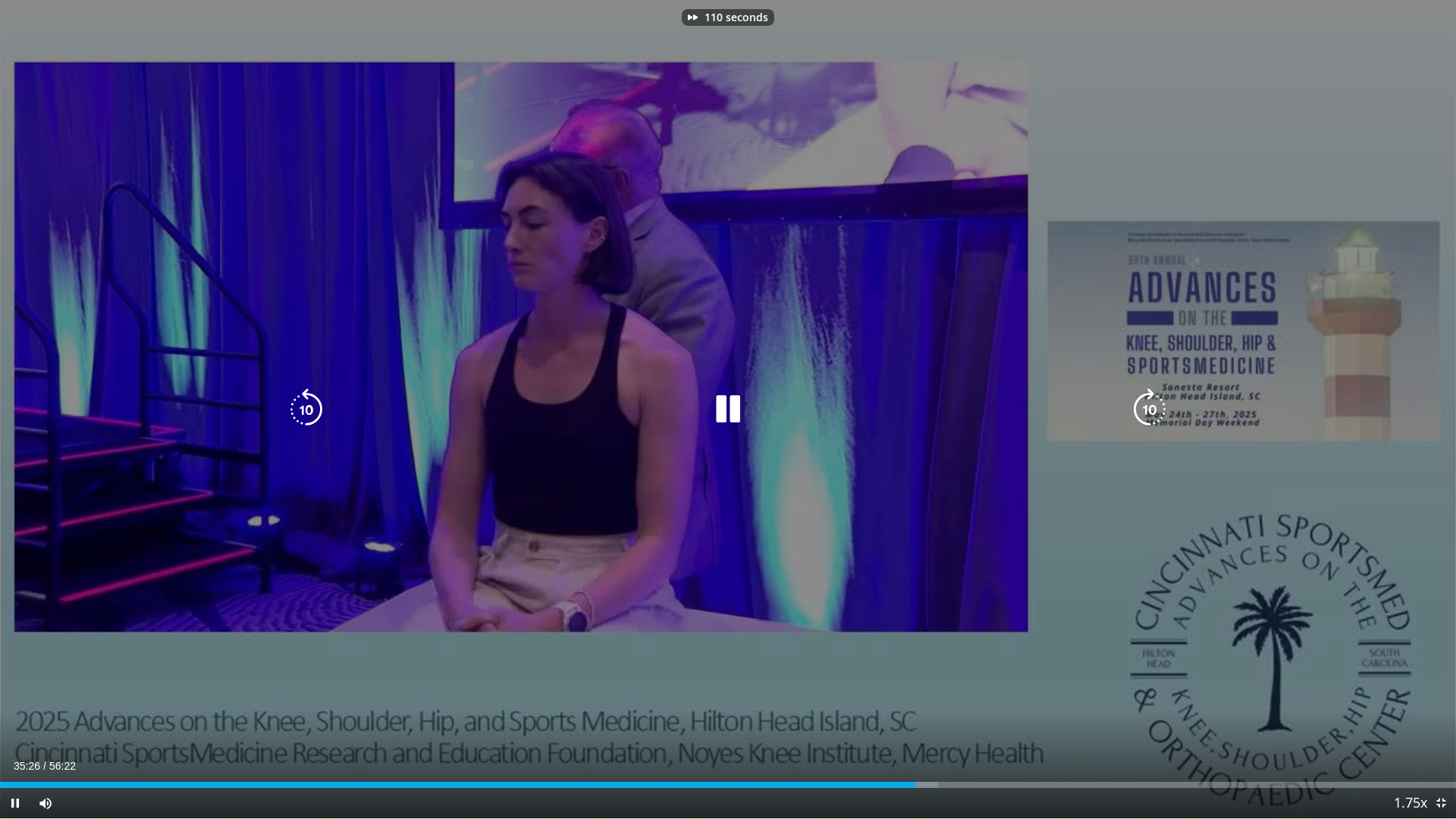
click at [1148, 407] on icon "Video Player" at bounding box center [1150, 410] width 42 height 42
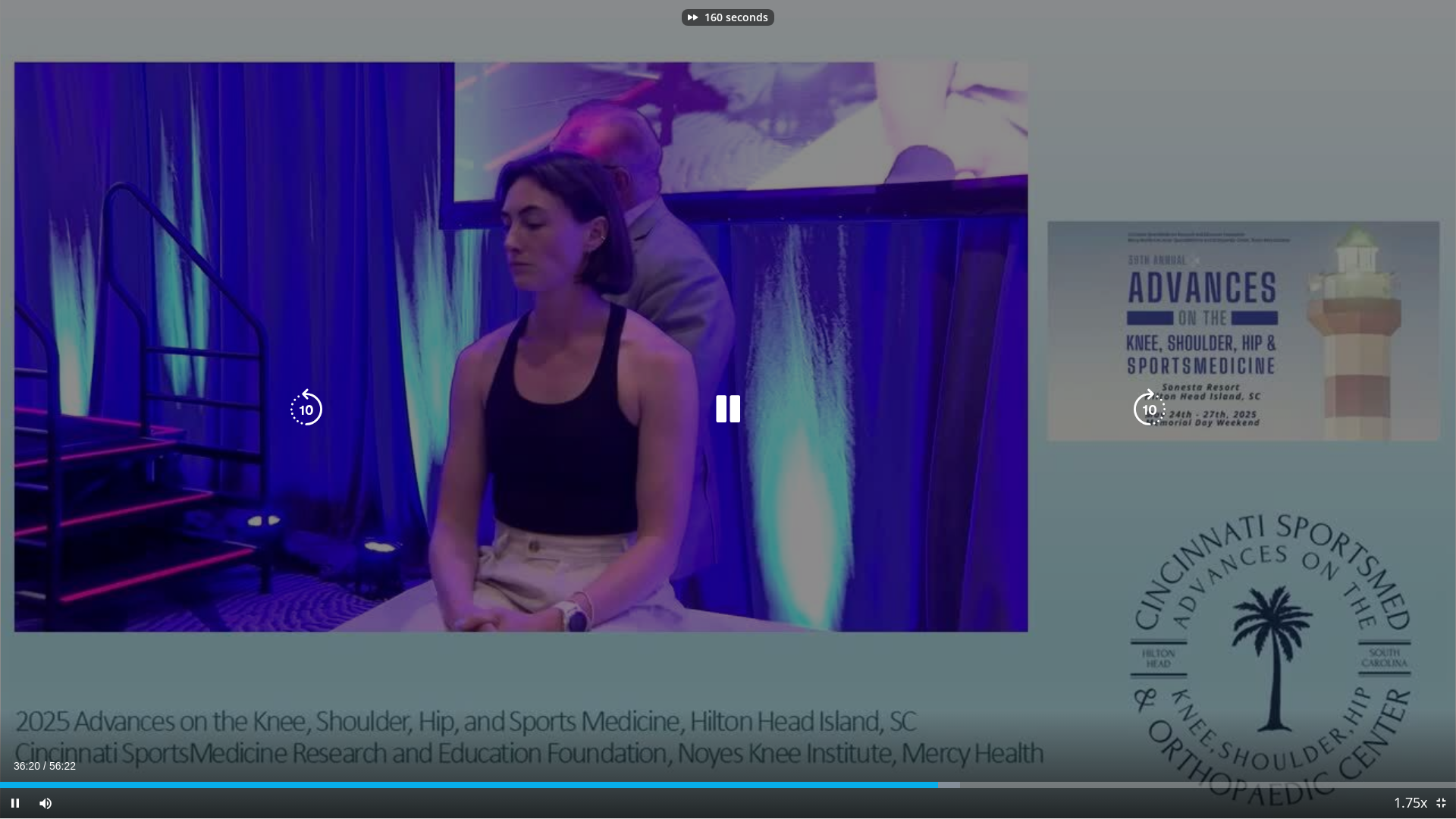
click at [1148, 407] on icon "Video Player" at bounding box center [1150, 410] width 42 height 42
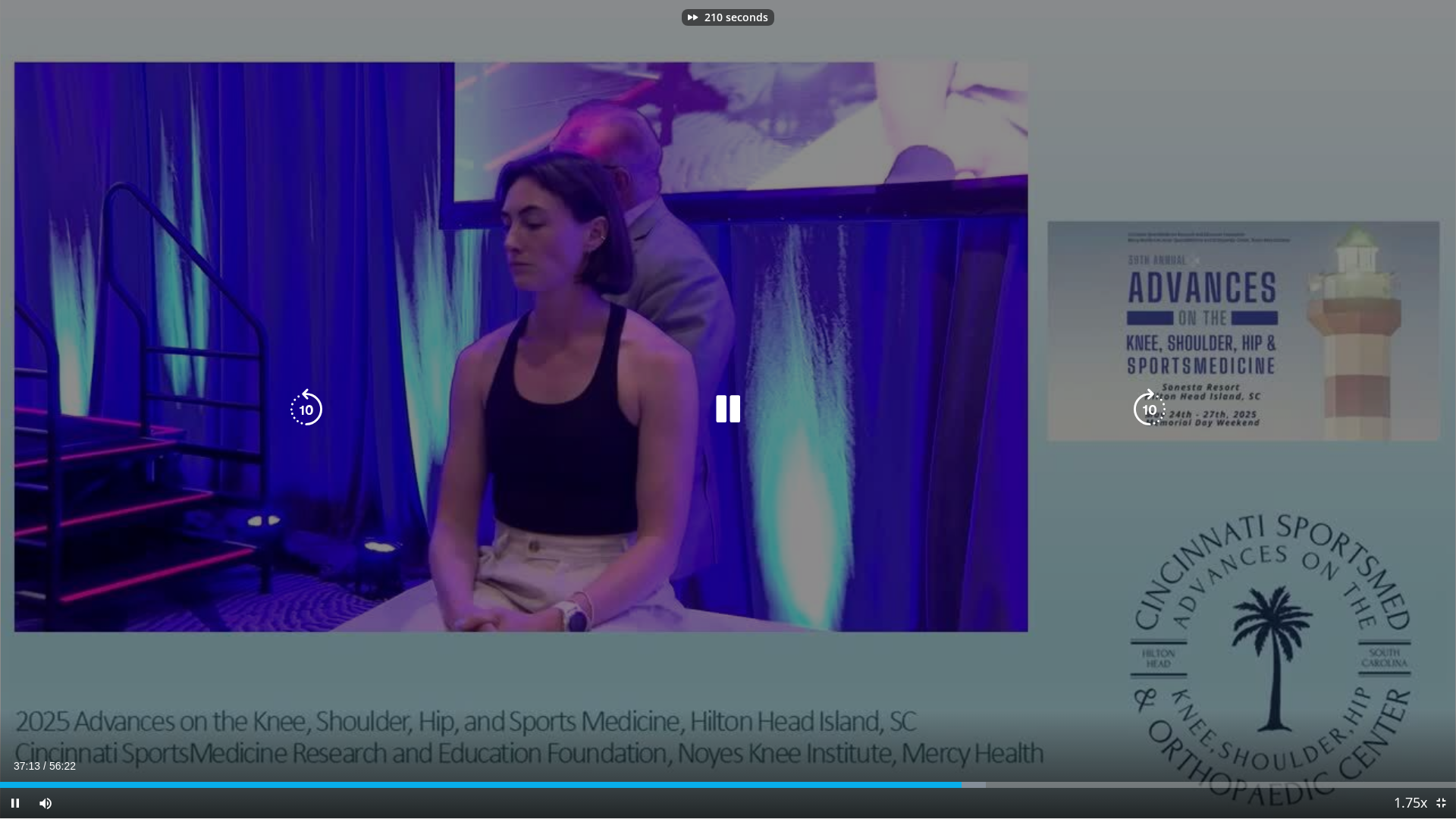
click at [1148, 407] on icon "Video Player" at bounding box center [1150, 410] width 42 height 42
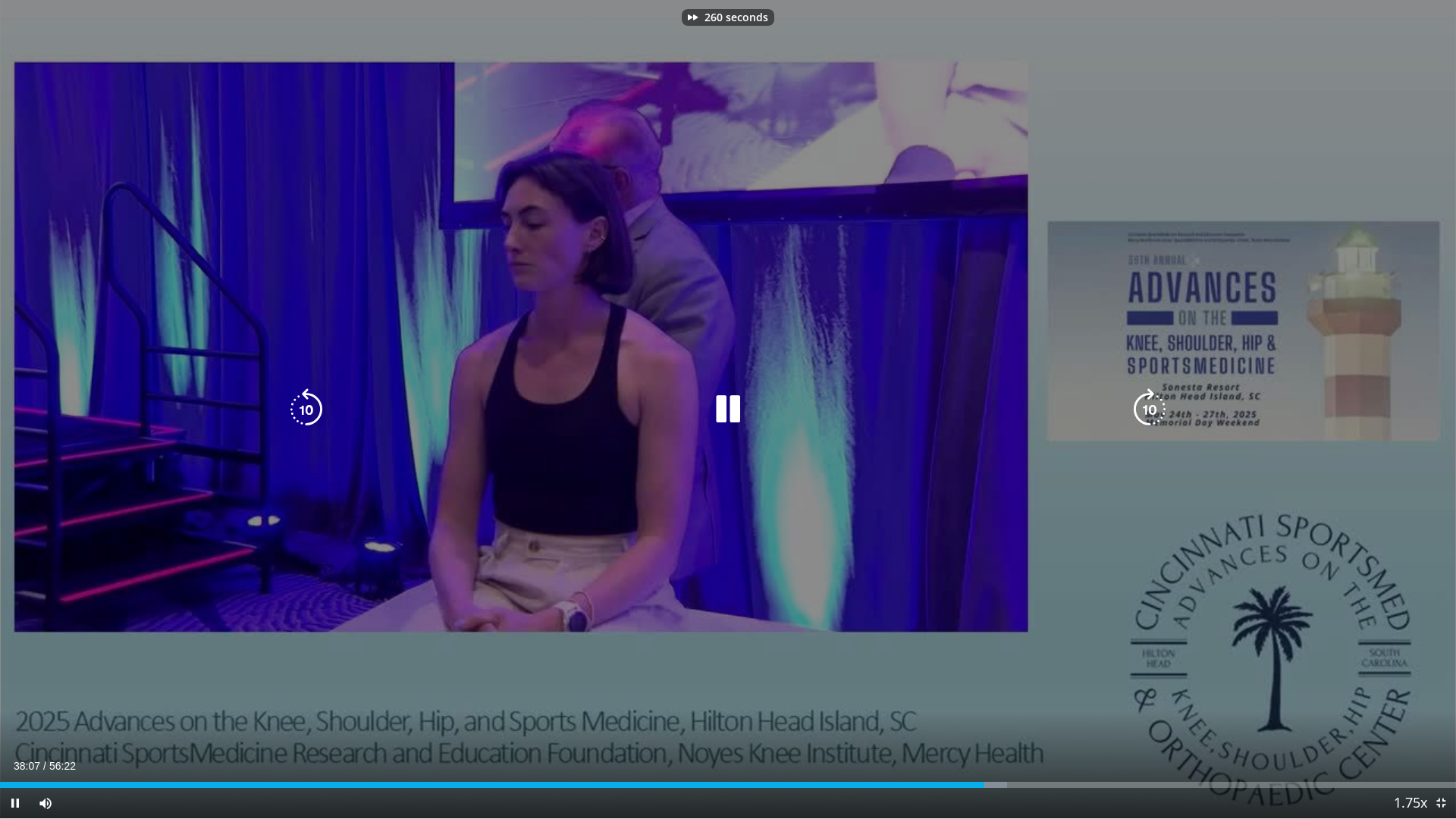
click at [1148, 407] on icon "Video Player" at bounding box center [1150, 410] width 42 height 42
